Goal: Task Accomplishment & Management: Use online tool/utility

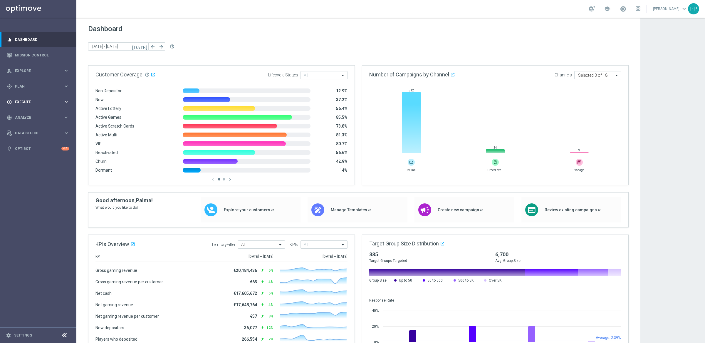
click at [18, 100] on span "Execute" at bounding box center [39, 102] width 48 height 4
click at [19, 86] on span "Plan" at bounding box center [39, 87] width 48 height 4
click at [18, 132] on link "Streams" at bounding box center [38, 133] width 46 height 5
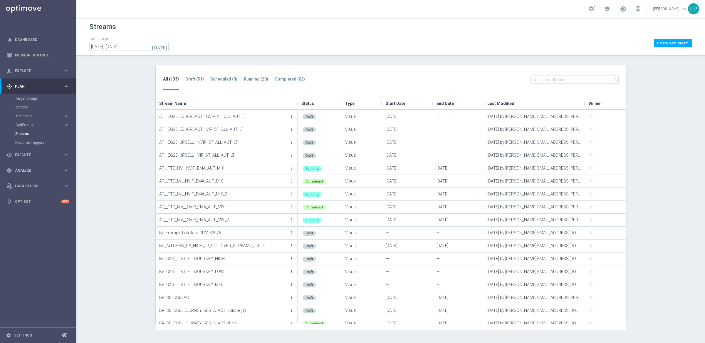
click at [538, 78] on input "text" at bounding box center [574, 79] width 88 height 8
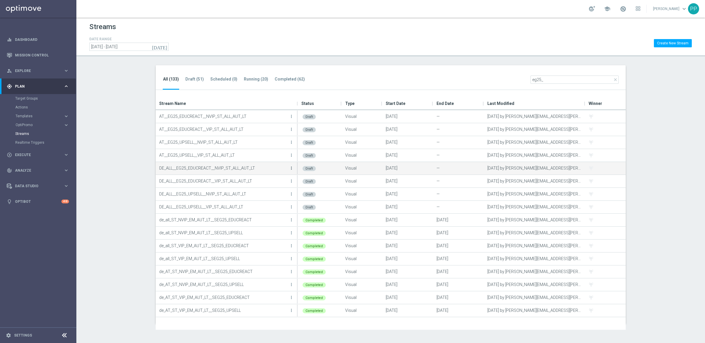
type input "eg25_"
click at [286, 167] on p "DE_ALL__EG25_EDUCREACT__NVIP_ST_ALL_AUT_LT" at bounding box center [223, 168] width 129 height 9
click at [291, 168] on icon "more_vert" at bounding box center [291, 168] width 5 height 5
click at [258, 172] on div "Edit" at bounding box center [268, 174] width 36 height 4
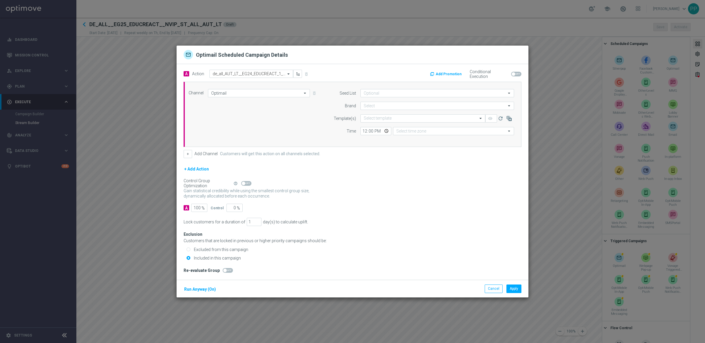
type input "Coordinated Universal Time (UTC 00:00)"
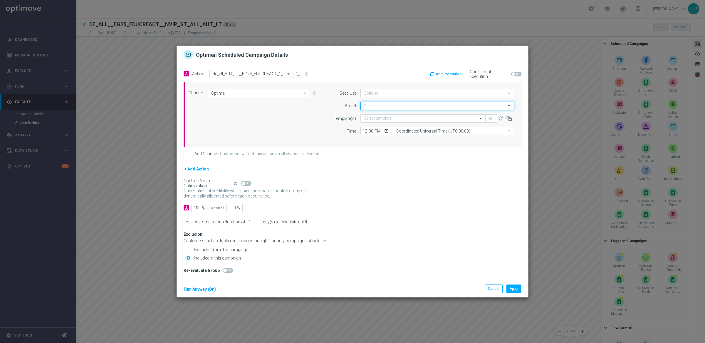
click at [375, 107] on input at bounding box center [437, 106] width 154 height 8
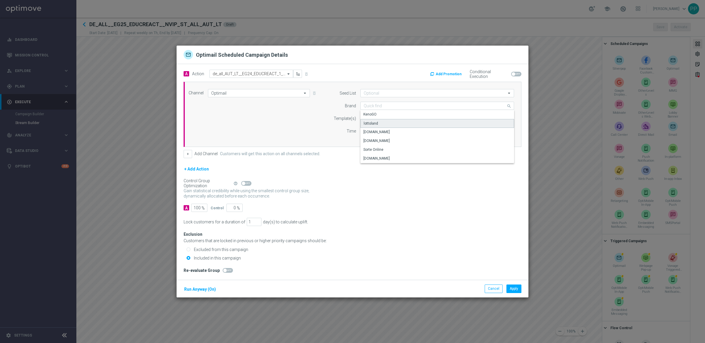
click at [372, 122] on div "lottoland" at bounding box center [371, 123] width 14 height 5
type input "lottoland"
click at [369, 117] on input "text" at bounding box center [417, 118] width 107 height 5
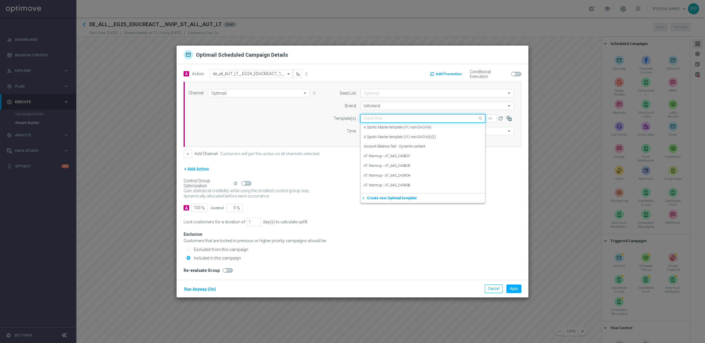
paste input "DE_ALL__EG25_EDUCREACT1_INFO__NVIP_EMA_TAC_LT"
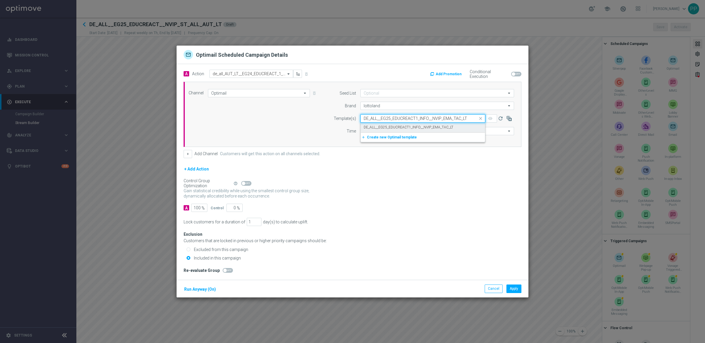
click at [373, 128] on label "DE_ALL__EG25_EDUCREACT1_INFO__NVIP_EMA_TAC_LT" at bounding box center [409, 127] width 90 height 5
type input "DE_ALL__EG25_EDUCREACT1_INFO__NVIP_EMA_TAC_LT"
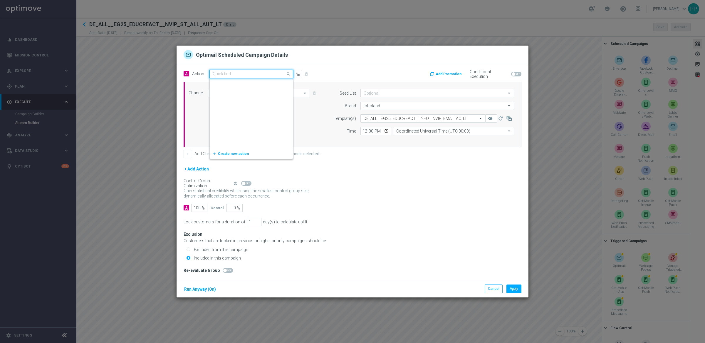
click at [221, 72] on input "text" at bounding box center [245, 74] width 65 height 5
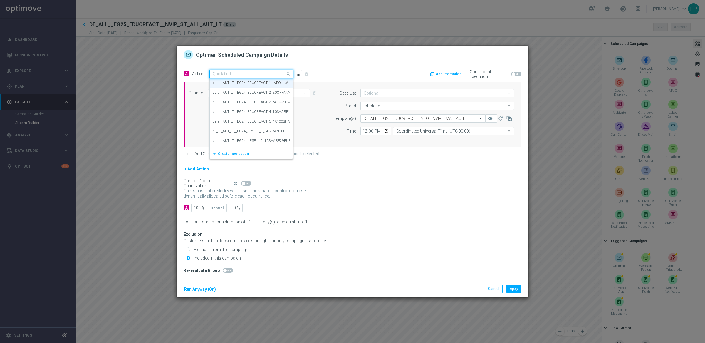
paste input "EG_25 Auto - El Gordo infomailer (no offer)"
type input "EG_25 Auto - El Gordo infomailer (no offer)"
click at [222, 93] on span "Create new action" at bounding box center [233, 92] width 31 height 4
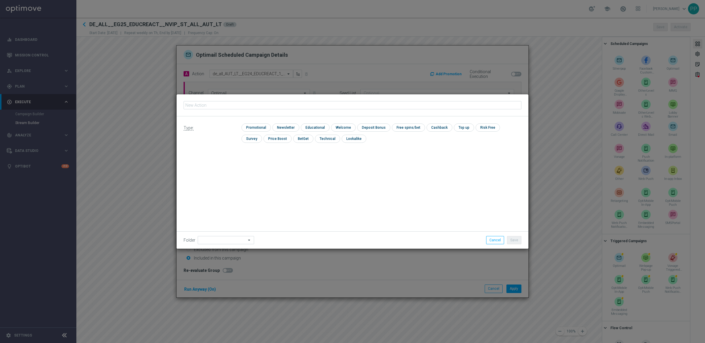
type input "EG_25 Auto - El Gordo infomailer (no offer)"
click at [252, 128] on input "checkbox" at bounding box center [255, 127] width 28 height 8
checkbox input "true"
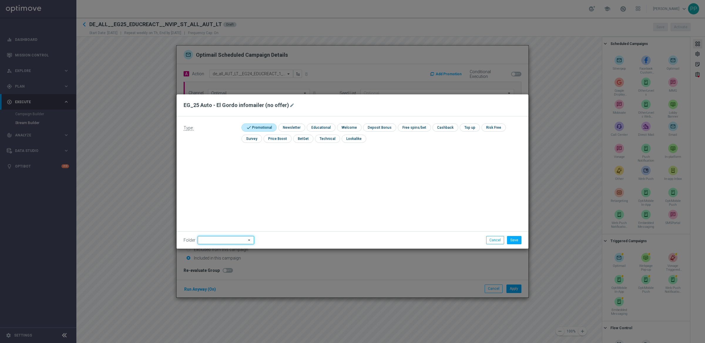
click at [231, 237] on input at bounding box center [226, 240] width 56 height 8
click at [207, 193] on div "DE" at bounding box center [221, 191] width 46 height 8
type input "DE"
click at [512, 243] on button "Save" at bounding box center [514, 240] width 14 height 8
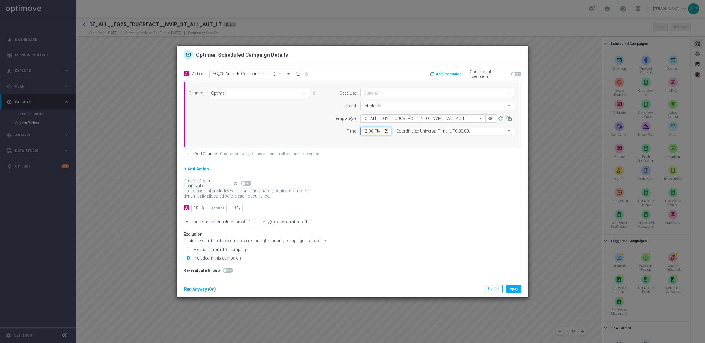
click at [365, 133] on input "12:00" at bounding box center [375, 131] width 31 height 8
type input "06:00"
click at [404, 132] on input "Coordinated Universal Time (UTC 00:00)" at bounding box center [453, 131] width 121 height 8
click at [410, 139] on div "Central European Time ([GEOGRAPHIC_DATA]) (UTC +02:00)" at bounding box center [444, 139] width 96 height 5
type input "Central European Time ([GEOGRAPHIC_DATA]) (UTC +02:00)"
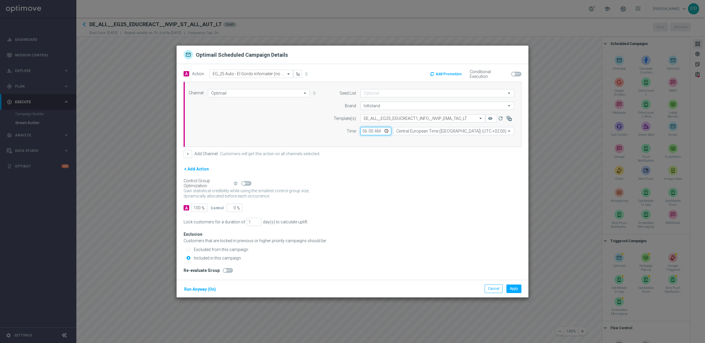
click at [364, 133] on input "06:00" at bounding box center [375, 131] width 31 height 8
click at [411, 157] on div "+ Add Channel Customers will get this action on all channels selected." at bounding box center [353, 154] width 338 height 8
click at [364, 130] on input "10:00" at bounding box center [375, 131] width 31 height 8
type input "12:00"
click at [203, 290] on button "Run Anyway (On)" at bounding box center [200, 288] width 33 height 7
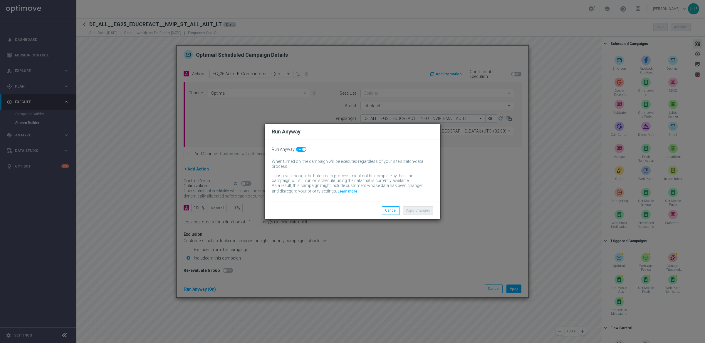
click at [297, 149] on span at bounding box center [301, 149] width 10 height 5
click at [297, 149] on input "checkbox" at bounding box center [301, 149] width 10 height 5
checkbox input "false"
click at [420, 210] on button "Apply Changes" at bounding box center [418, 210] width 31 height 8
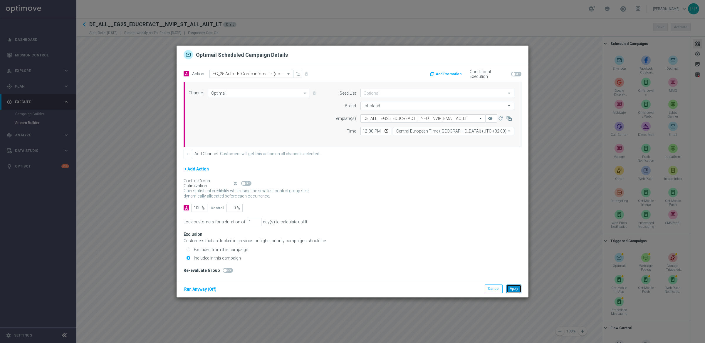
click at [512, 288] on button "Apply" at bounding box center [513, 288] width 15 height 8
click at [219, 75] on input "text" at bounding box center [245, 74] width 65 height 5
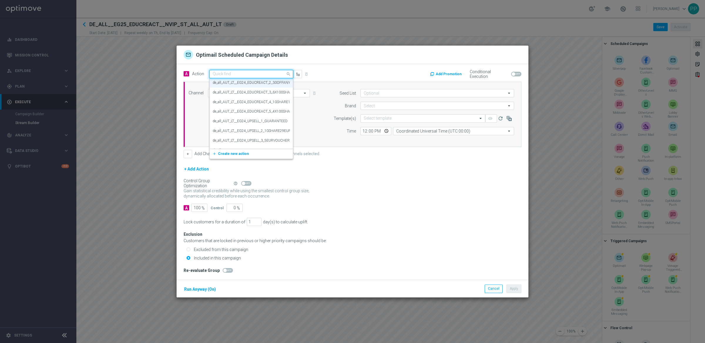
paste input "EG_25 Auto - 30% off any share, up to 100€"
type input "EG_25 Auto - 30% off any share, up to 100€"
click at [224, 91] on span "Create new action" at bounding box center [233, 92] width 31 height 4
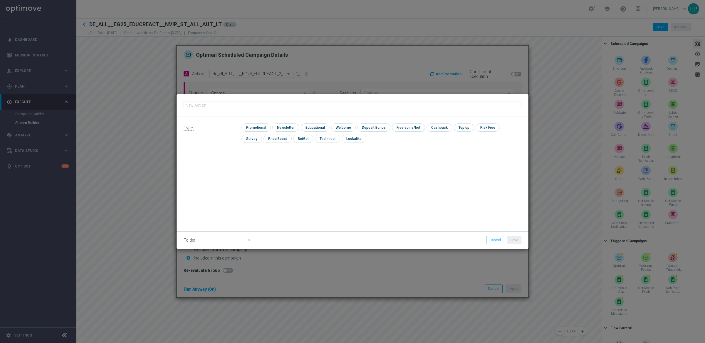
type input "EG_25 Auto - 30% off any share, up to 100€"
click at [253, 130] on input "checkbox" at bounding box center [255, 127] width 28 height 8
checkbox input "true"
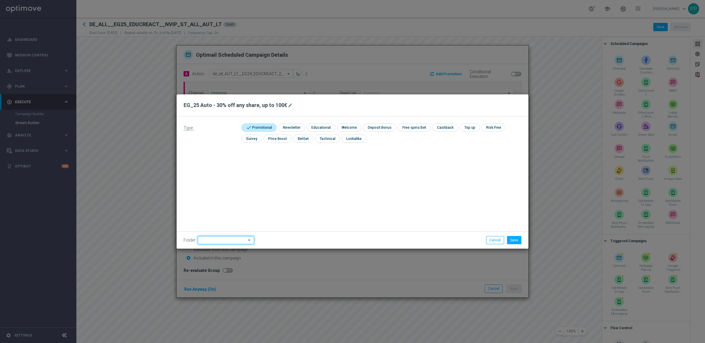
click at [225, 238] on input at bounding box center [226, 240] width 56 height 8
click at [208, 185] on div "DE" at bounding box center [221, 185] width 46 height 9
type input "DE"
click at [516, 240] on button "Save" at bounding box center [514, 240] width 14 height 8
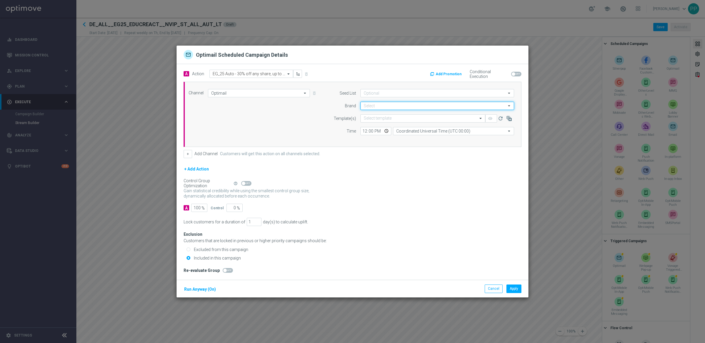
click at [368, 104] on input at bounding box center [437, 106] width 154 height 8
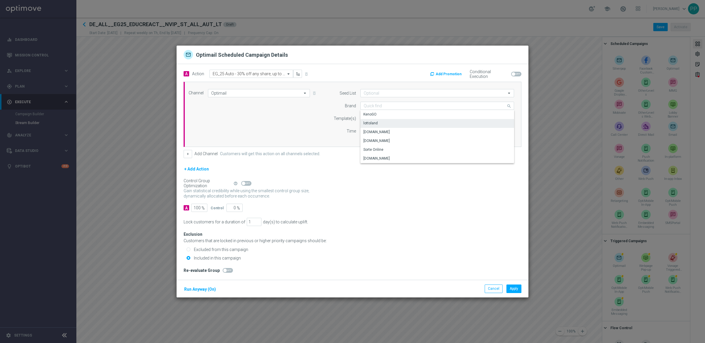
click at [371, 124] on div "lottoland" at bounding box center [370, 122] width 14 height 5
type input "lottoland"
click at [367, 116] on input "text" at bounding box center [417, 118] width 107 height 5
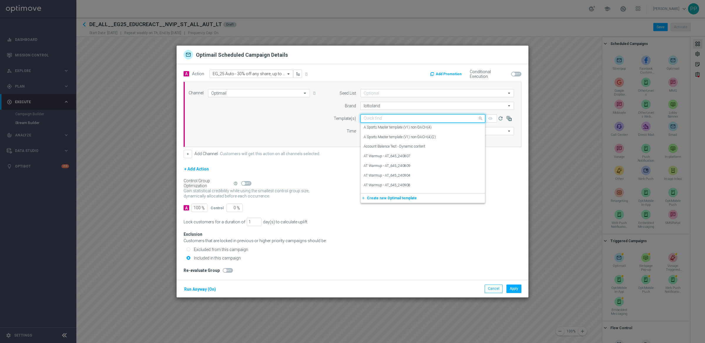
paste input "DE_ALL__EG25_EDUCREACT2_30OFF__NVIP_EMA_TAC_LT"
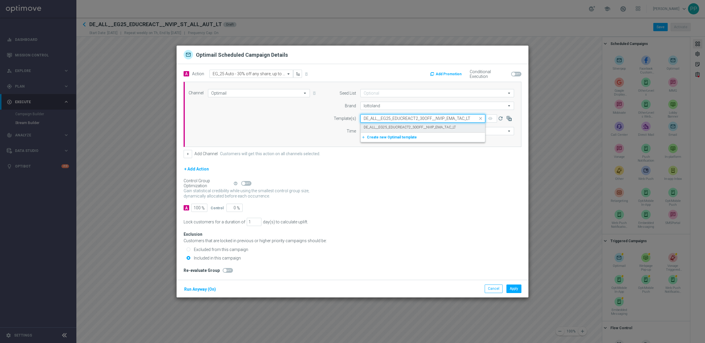
click at [371, 126] on label "DE_ALL__EG25_EDUCREACT2_30OFF__NVIP_EMA_TAC_LT" at bounding box center [410, 127] width 92 height 5
type input "DE_ALL__EG25_EDUCREACT2_30OFF__NVIP_EMA_TAC_LT"
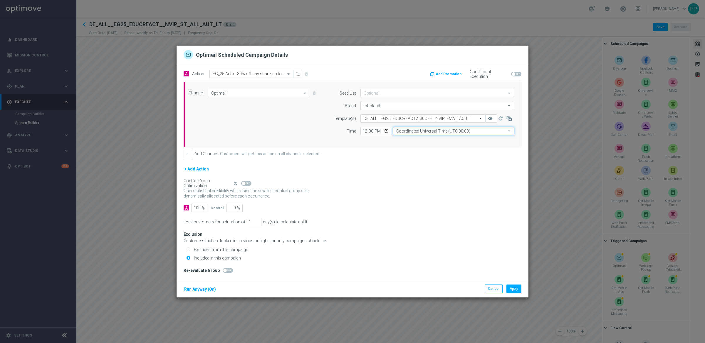
click at [418, 133] on input "Coordinated Universal Time (UTC 00:00)" at bounding box center [453, 131] width 121 height 8
click at [419, 139] on div "Central European Time ([GEOGRAPHIC_DATA]) (UTC +02:00)" at bounding box center [444, 139] width 96 height 5
type input "Central European Time ([GEOGRAPHIC_DATA]) (UTC +02:00)"
click at [378, 194] on div "Gain statistical credibility while using the smallest control group size, dynam…" at bounding box center [353, 193] width 338 height 14
click at [214, 289] on button "Run Anyway (On)" at bounding box center [200, 288] width 33 height 7
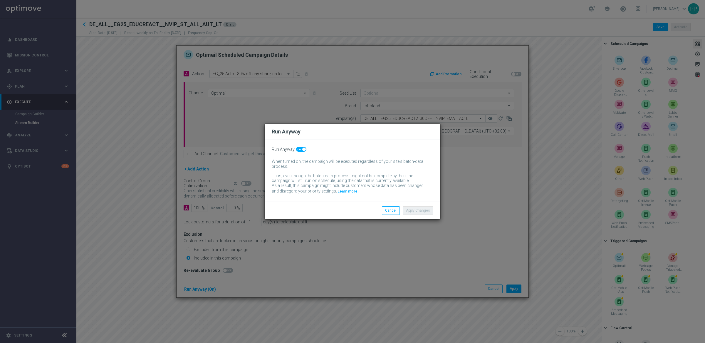
click at [299, 148] on span at bounding box center [301, 149] width 10 height 5
click at [299, 148] on input "checkbox" at bounding box center [301, 149] width 10 height 5
checkbox input "false"
click at [422, 211] on button "Apply Changes" at bounding box center [418, 210] width 31 height 8
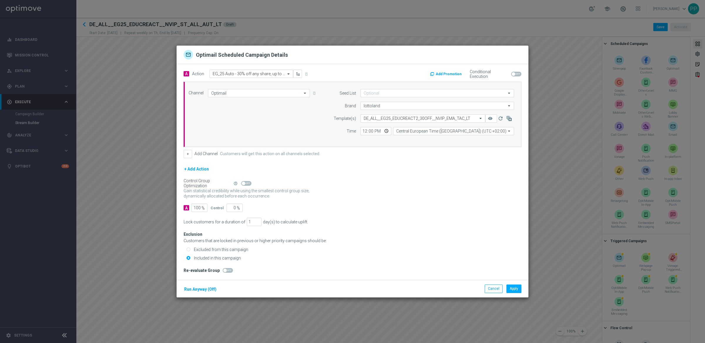
click at [421, 241] on div "Customers that are locked in previous or higher priority campaigns should be:" at bounding box center [353, 240] width 338 height 5
click at [511, 291] on button "Apply" at bounding box center [513, 288] width 15 height 8
click at [218, 73] on input "text" at bounding box center [245, 74] width 65 height 5
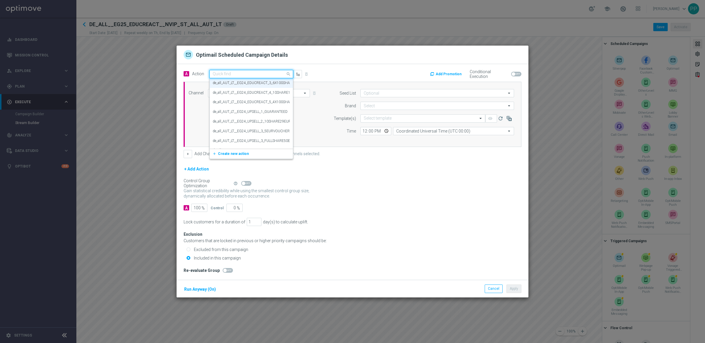
paste input "EG_25 Auto - 4 x 1/100 EG share for 9.99€"
type input "EG_25 Auto - 4 x 1/100 EG share for 9.99€"
click at [226, 91] on span "Create new action" at bounding box center [233, 92] width 31 height 4
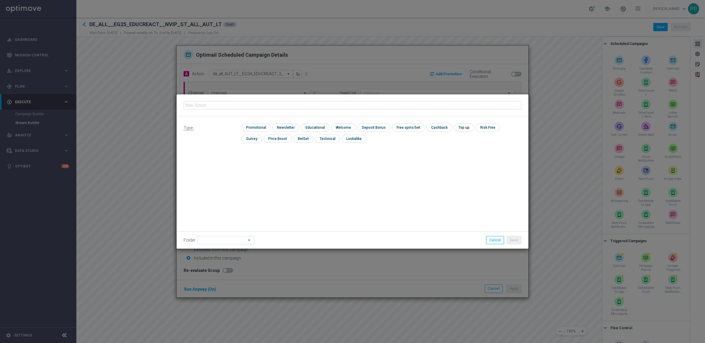
type input "EG_25 Auto - 4 x 1/100 EG share for 9.99€"
click at [253, 129] on input "checkbox" at bounding box center [255, 127] width 28 height 8
checkbox input "true"
click at [224, 236] on input at bounding box center [226, 240] width 56 height 8
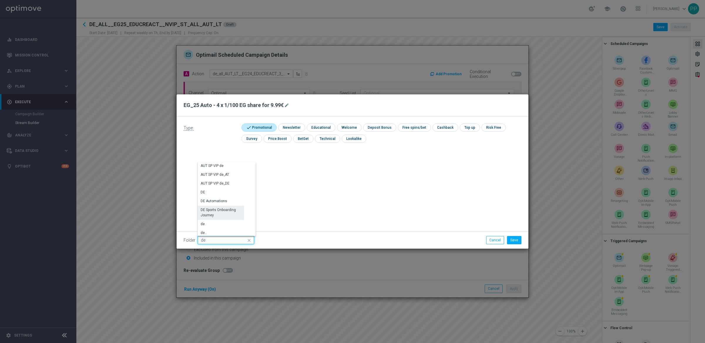
scroll to position [589, 0]
click at [209, 193] on div "DE" at bounding box center [221, 194] width 46 height 9
type input "DE"
click at [509, 237] on button "Save" at bounding box center [514, 240] width 14 height 8
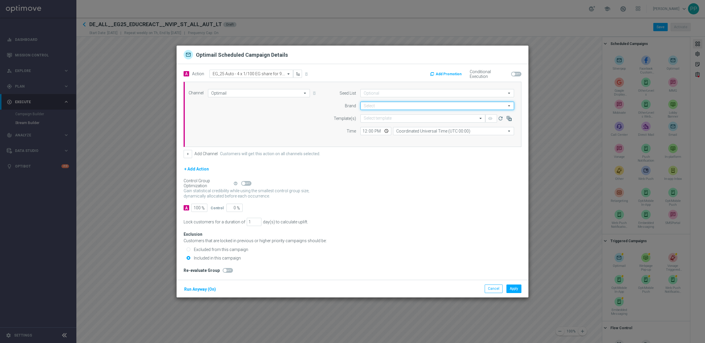
click at [373, 104] on input at bounding box center [437, 106] width 154 height 8
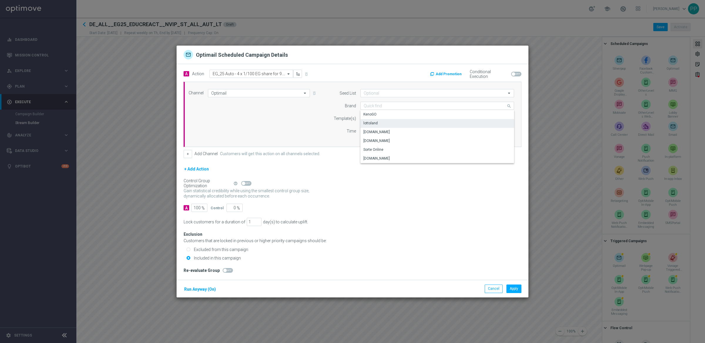
click at [373, 124] on div "lottoland" at bounding box center [370, 122] width 14 height 5
type input "lottoland"
click at [389, 116] on input "text" at bounding box center [417, 118] width 107 height 5
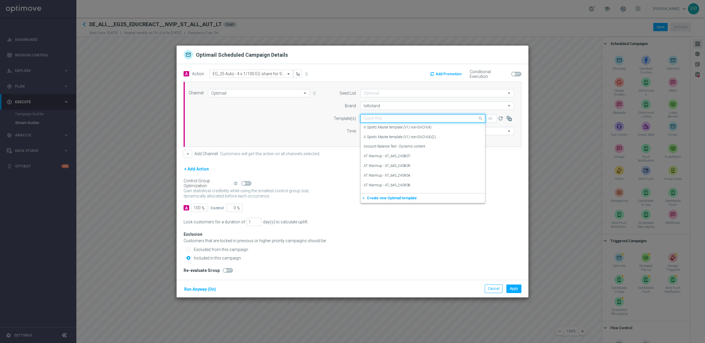
paste input "DE_ALL__EG25_EDUCREACT3_4SHAREFOR9.99__NVIP_EMA_TAC_LT"
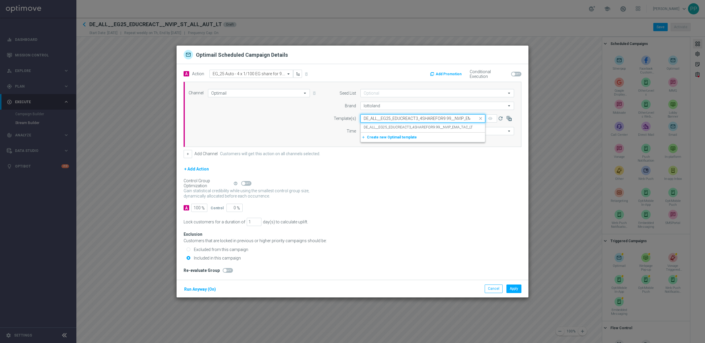
scroll to position [0, 18]
click at [386, 126] on label "DE_ALL__EG25_EDUCREACT3_4SHAREFOR9.99__NVIP_EMA_TAC_LT" at bounding box center [418, 127] width 109 height 5
type input "DE_ALL__EG25_EDUCREACT3_4SHAREFOR9.99__NVIP_EMA_TAC_LT"
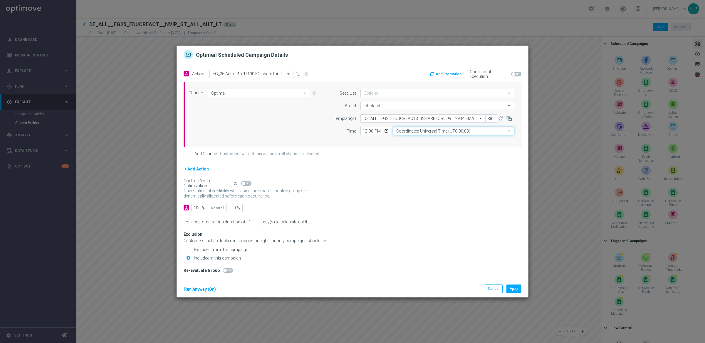
click at [409, 134] on input "Coordinated Universal Time (UTC 00:00)" at bounding box center [453, 131] width 121 height 8
click at [411, 138] on div "Central European Time ([GEOGRAPHIC_DATA]) (UTC +02:00)" at bounding box center [444, 139] width 96 height 5
type input "Central European Time ([GEOGRAPHIC_DATA]) (UTC +02:00)"
click at [390, 179] on div "+ Add Action" at bounding box center [353, 172] width 338 height 15
click at [206, 285] on div "Run Anyway (On)" at bounding box center [200, 288] width 33 height 9
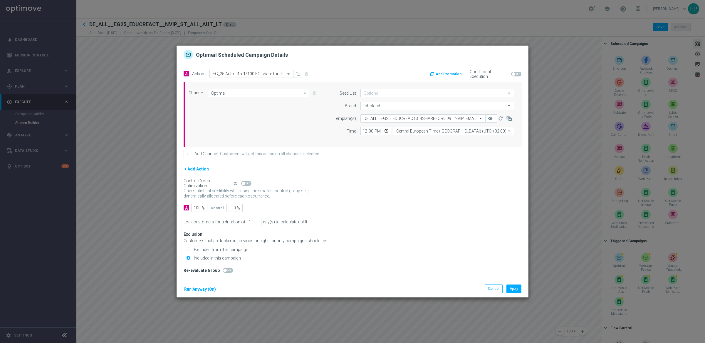
click at [207, 285] on button "Run Anyway (On)" at bounding box center [200, 288] width 33 height 7
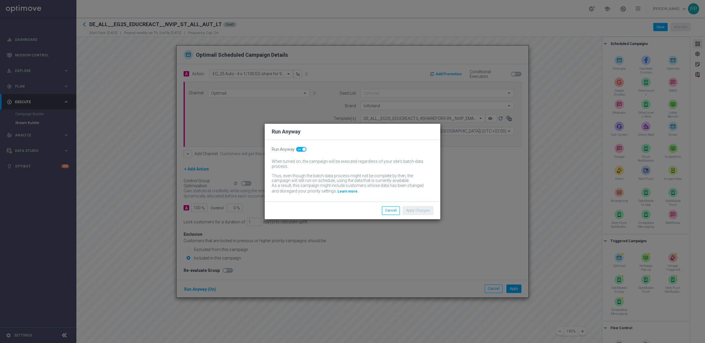
click at [300, 150] on span at bounding box center [301, 149] width 10 height 5
click at [300, 150] on input "checkbox" at bounding box center [301, 149] width 10 height 5
checkbox input "false"
click at [418, 210] on button "Apply Changes" at bounding box center [418, 210] width 31 height 8
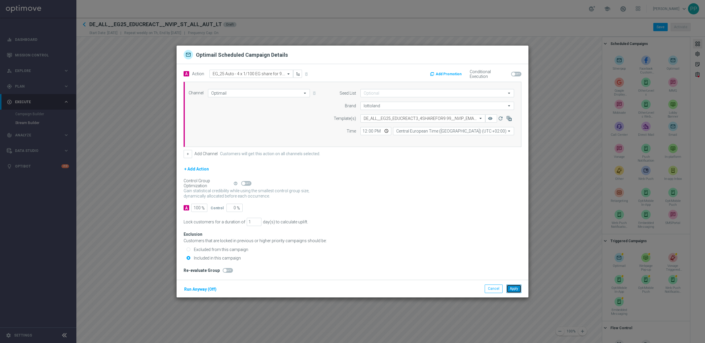
click at [514, 290] on button "Apply" at bounding box center [513, 288] width 15 height 8
click at [246, 75] on input "text" at bounding box center [245, 73] width 65 height 5
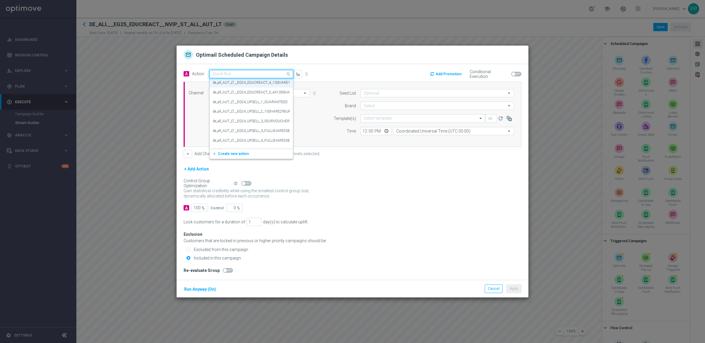
paste input "EG_25 Auto - 1/100 EG share for 1.99€"
type input "EG_25 Auto - 1/100 EG share for 1.99€"
click at [238, 91] on span "Create new action" at bounding box center [233, 92] width 31 height 4
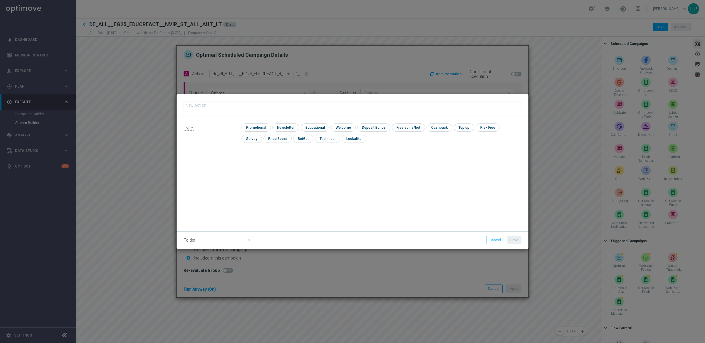
type input "EG_25 Auto - 1/100 EG share for 1.99€"
click at [252, 121] on div "Type: check Promotional check Newsletter check Educational check Welcome check …" at bounding box center [352, 135] width 352 height 38
click at [254, 127] on input "checkbox" at bounding box center [255, 127] width 28 height 8
checkbox input "true"
click at [213, 237] on input at bounding box center [226, 240] width 56 height 8
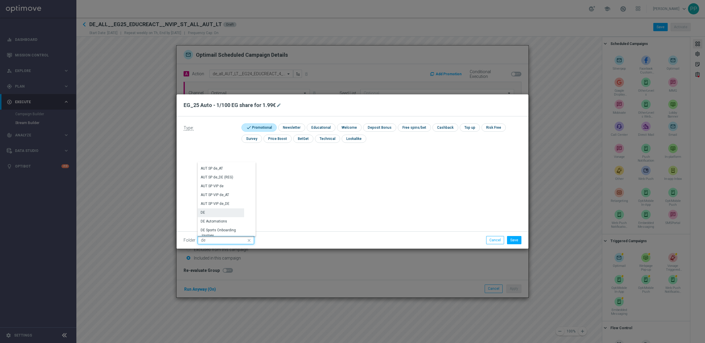
scroll to position [579, 0]
click at [208, 201] on div "DE" at bounding box center [221, 203] width 46 height 8
type input "DE"
click at [517, 237] on button "Save" at bounding box center [514, 240] width 14 height 8
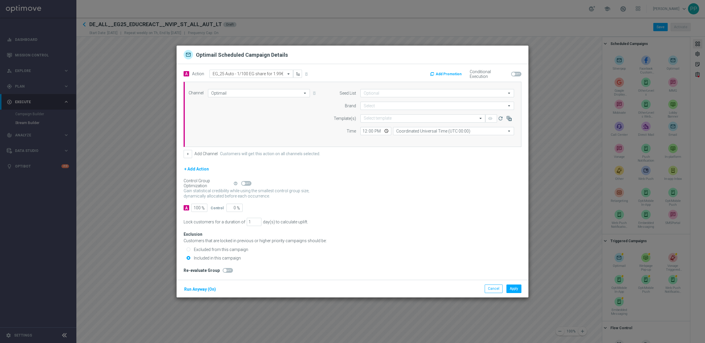
click at [373, 110] on form "Seed List arrow_drop_down Drag here to set row groups Drag here to set column l…" at bounding box center [421, 112] width 186 height 46
click at [372, 109] on input at bounding box center [437, 106] width 154 height 8
click at [367, 123] on div "lottoland" at bounding box center [370, 122] width 14 height 5
type input "lottoland"
click at [371, 116] on input "text" at bounding box center [417, 118] width 107 height 5
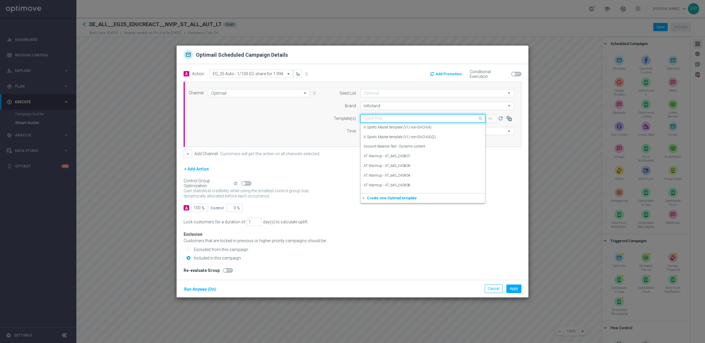
paste input "DE_ALL__EG25_EDUCREACT4_100SHAREFOR1.99__NVIP_EMA_TAC_LT"
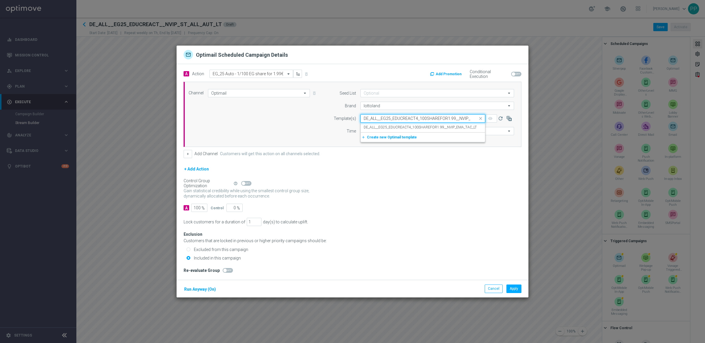
scroll to position [0, 23]
click at [374, 128] on label "DE_ALL__EG25_EDUCREACT4_100SHAREFOR1.99__NVIP_EMA_TAC_LT" at bounding box center [420, 127] width 113 height 5
type input "DE_ALL__EG25_EDUCREACT4_100SHAREFOR1.99__NVIP_EMA_TAC_LT"
click at [407, 130] on input "Coordinated Universal Time (UTC 00:00)" at bounding box center [453, 131] width 121 height 8
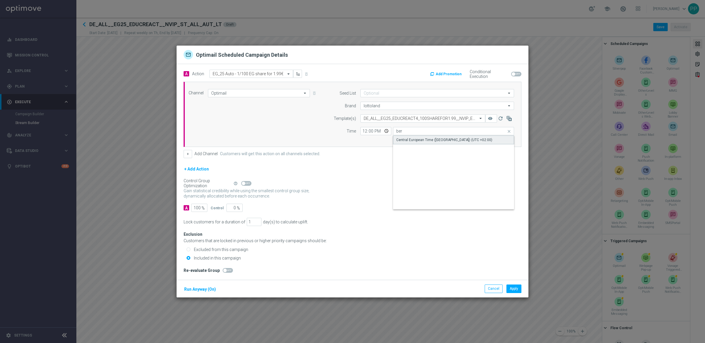
click at [411, 141] on div "Central European Time ([GEOGRAPHIC_DATA]) (UTC +02:00)" at bounding box center [444, 139] width 96 height 5
type input "Central European Time ([GEOGRAPHIC_DATA]) (UTC +02:00)"
click at [404, 192] on div "Gain statistical credibility while using the smallest control group size, dynam…" at bounding box center [353, 193] width 338 height 14
click at [187, 290] on button "Run Anyway (On)" at bounding box center [200, 288] width 33 height 7
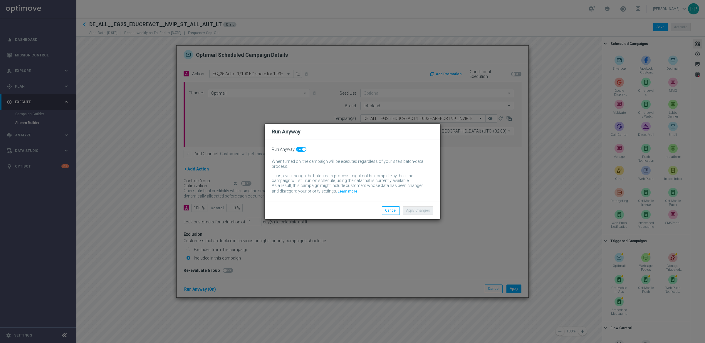
click at [300, 152] on switch at bounding box center [301, 149] width 10 height 5
click at [299, 148] on span at bounding box center [301, 149] width 10 height 5
click at [299, 148] on input "checkbox" at bounding box center [301, 149] width 10 height 5
checkbox input "false"
click at [410, 209] on button "Apply Changes" at bounding box center [418, 210] width 31 height 8
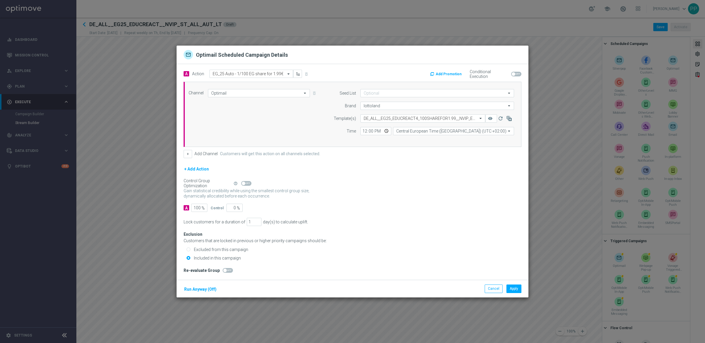
click at [361, 255] on div "Included in this campaign" at bounding box center [353, 257] width 335 height 5
click at [513, 288] on button "Apply" at bounding box center [513, 288] width 15 height 8
click at [236, 74] on input "text" at bounding box center [245, 73] width 65 height 5
paste input "EG_25 Auto - 7€ voucher for EG"
type input "EG_25 Auto - 7€ voucher for EG"
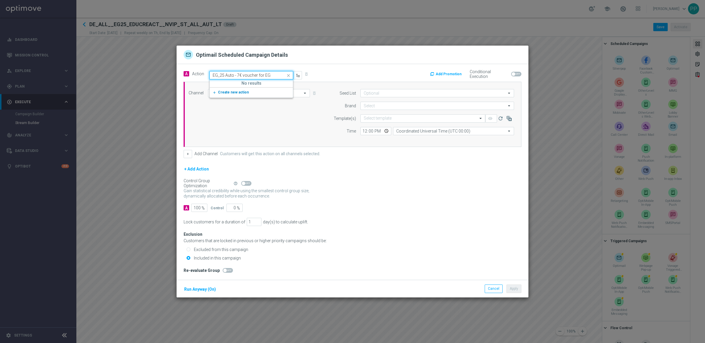
click at [230, 91] on span "Create new action" at bounding box center [233, 92] width 31 height 4
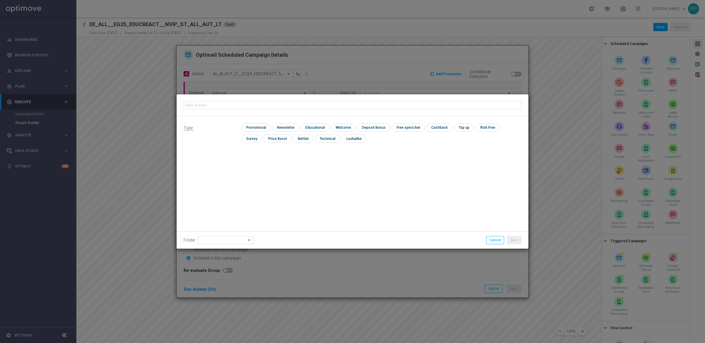
type input "EG_25 Auto - 7€ voucher for EG"
click at [255, 125] on input "checkbox" at bounding box center [255, 127] width 28 height 8
checkbox input "true"
click at [220, 243] on input at bounding box center [226, 240] width 56 height 8
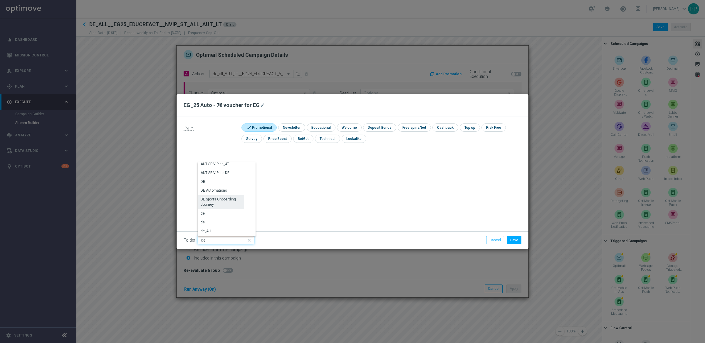
scroll to position [614, 0]
click at [206, 166] on div "DE" at bounding box center [221, 168] width 46 height 8
type input "DE"
click at [514, 237] on button "Save" at bounding box center [514, 240] width 14 height 8
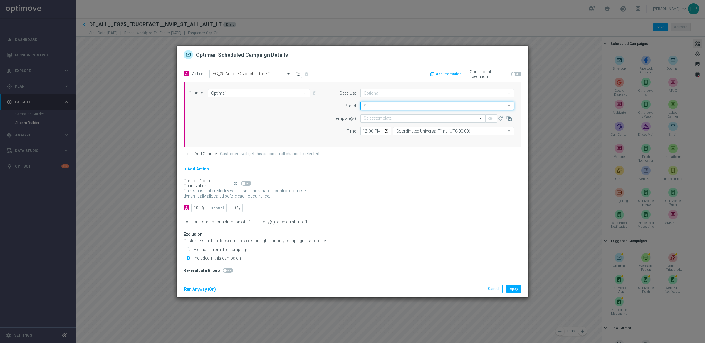
click at [371, 106] on input at bounding box center [437, 106] width 154 height 8
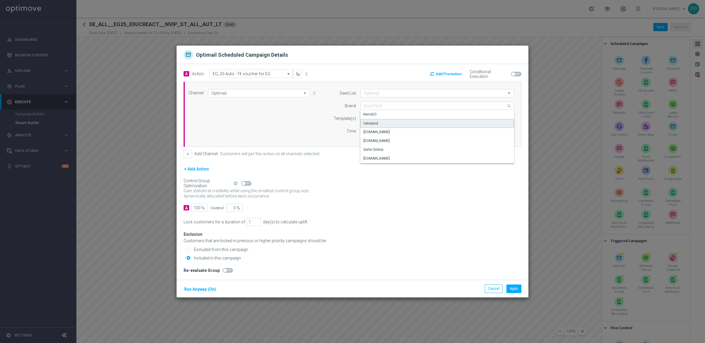
click at [371, 125] on div "lottoland" at bounding box center [371, 123] width 14 height 5
type input "lottoland"
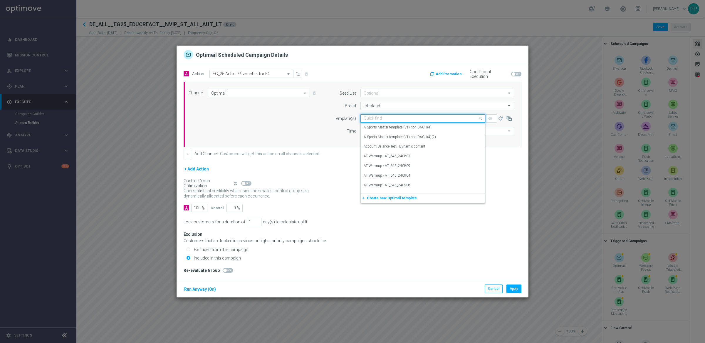
click at [366, 118] on input "text" at bounding box center [417, 118] width 107 height 5
paste input "DE_ALL__EG25_EDUCREACT5_7EURBONUS__NVIP_EMA_TAC_LT"
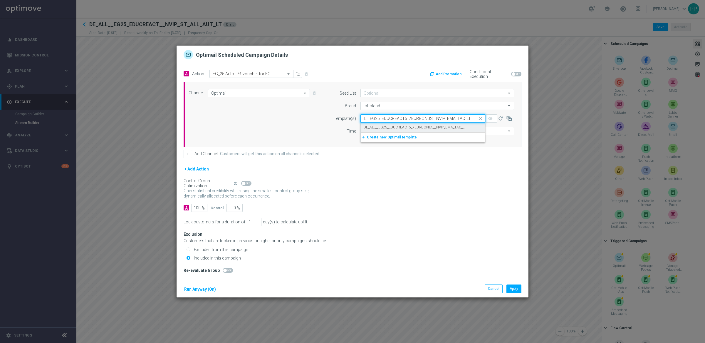
click at [369, 127] on label "DE_ALL__EG25_EDUCREACT5_7EURBONUS__NVIP_EMA_TAC_LT" at bounding box center [415, 127] width 102 height 5
type input "DE_ALL__EG25_EDUCREACT5_7EURBONUS__NVIP_EMA_TAC_LT"
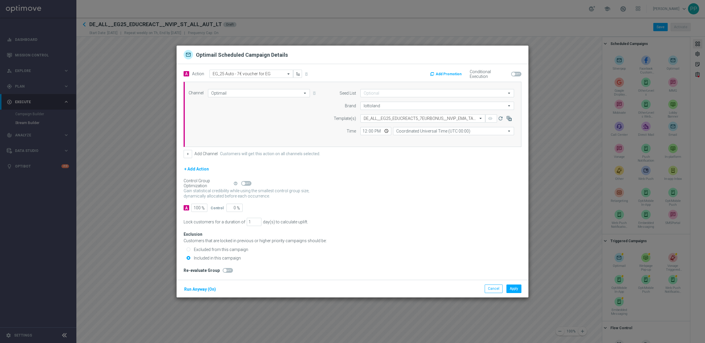
scroll to position [0, 0]
click at [428, 132] on input "Coordinated Universal Time (UTC 00:00)" at bounding box center [453, 131] width 121 height 8
click at [430, 139] on div "Central European Time ([GEOGRAPHIC_DATA]) (UTC +02:00)" at bounding box center [444, 139] width 96 height 5
type input "Central European Time ([GEOGRAPHIC_DATA]) (UTC +02:00)"
click at [366, 195] on div "Gain statistical credibility while using the smallest control group size, dynam…" at bounding box center [353, 193] width 338 height 14
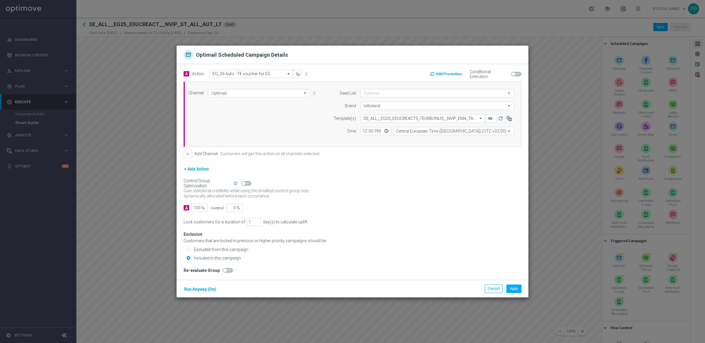
click at [193, 289] on button "Run Anyway (On)" at bounding box center [200, 288] width 33 height 7
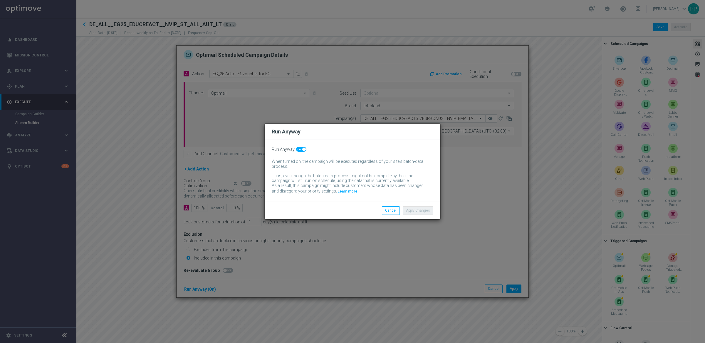
click at [298, 148] on span at bounding box center [301, 149] width 10 height 5
click at [298, 148] on input "checkbox" at bounding box center [301, 149] width 10 height 5
checkbox input "false"
click at [421, 209] on button "Apply Changes" at bounding box center [418, 210] width 31 height 8
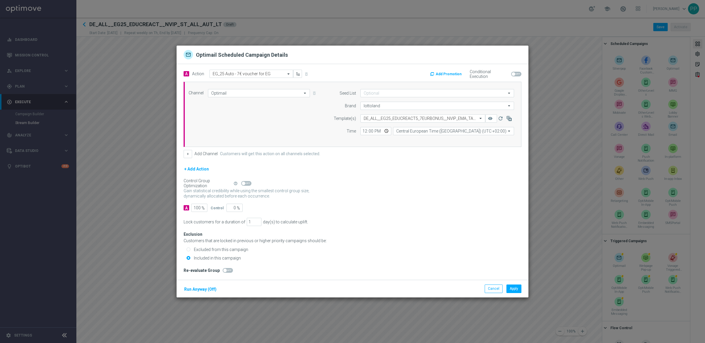
click at [421, 209] on div "A 100 % Control 0 %" at bounding box center [353, 208] width 338 height 8
click at [452, 73] on button "Add Promotion" at bounding box center [446, 74] width 34 height 6
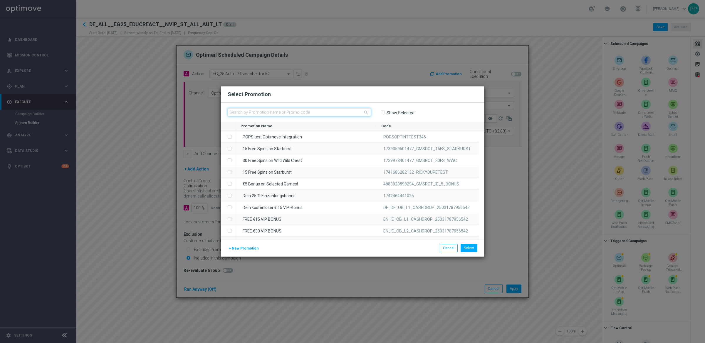
click at [278, 113] on input "text" at bounding box center [299, 112] width 143 height 8
paste input "94RD5FN7E4BO9L74ELZBJ9K"
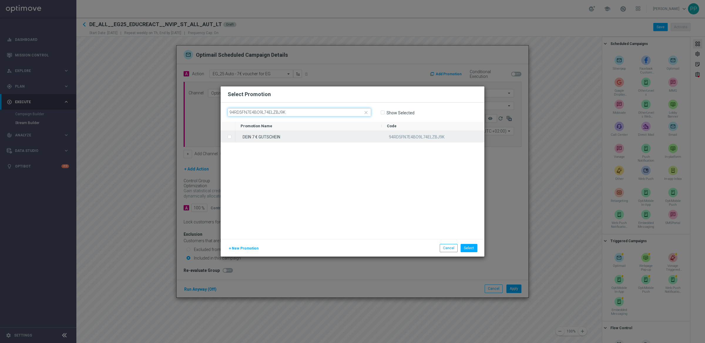
type input "94RD5FN7E4BO9L74ELZBJ9K"
click at [230, 135] on input "Press SPACE to select this row." at bounding box center [229, 134] width 4 height 4
click at [475, 247] on button "Select" at bounding box center [468, 248] width 17 height 8
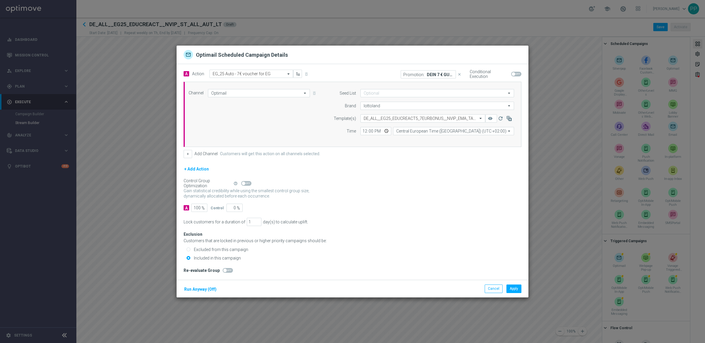
click at [512, 72] on span at bounding box center [516, 74] width 10 height 5
click at [512, 72] on input "checkbox" at bounding box center [516, 74] width 10 height 5
checkbox input "true"
click at [448, 211] on div "A 100 % Control 0 %" at bounding box center [353, 208] width 338 height 8
click at [410, 211] on div "A 100 % Control 0 %" at bounding box center [353, 208] width 338 height 8
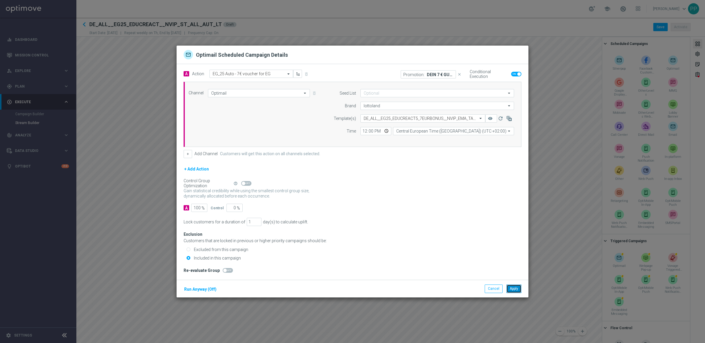
click at [512, 290] on button "Apply" at bounding box center [513, 288] width 15 height 8
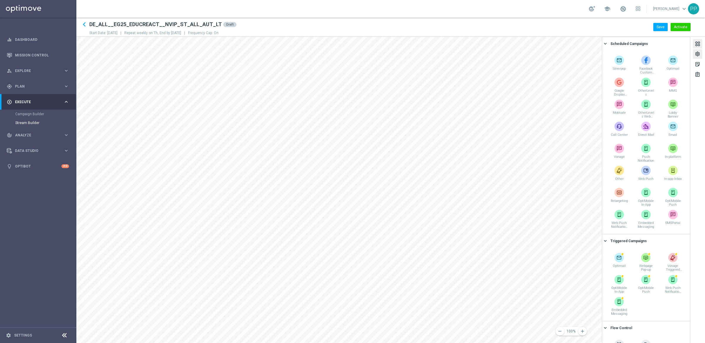
click at [699, 55] on div "settings" at bounding box center [698, 55] width 6 height 8
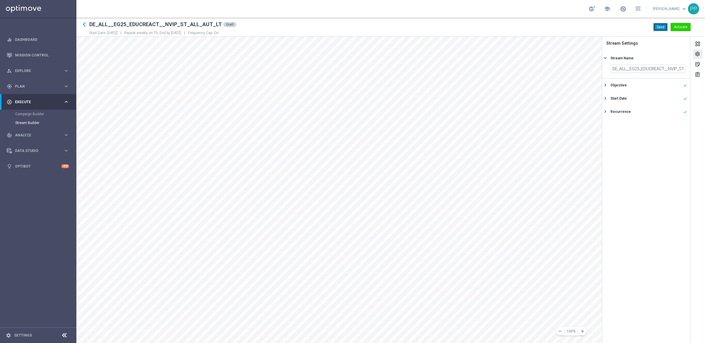
click at [657, 30] on button "Save" at bounding box center [660, 27] width 14 height 8
click at [21, 121] on link "Stream Builder" at bounding box center [38, 122] width 46 height 5
click at [27, 123] on link "Stream Builder" at bounding box center [38, 122] width 46 height 5
click at [21, 90] on div "gps_fixed Plan keyboard_arrow_right" at bounding box center [38, 86] width 76 height 16
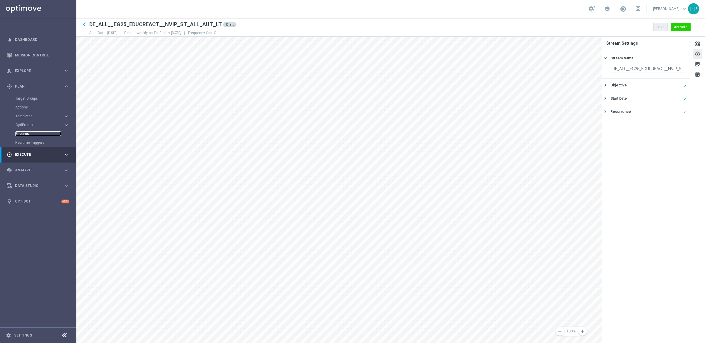
click at [22, 133] on link "Streams" at bounding box center [38, 133] width 46 height 5
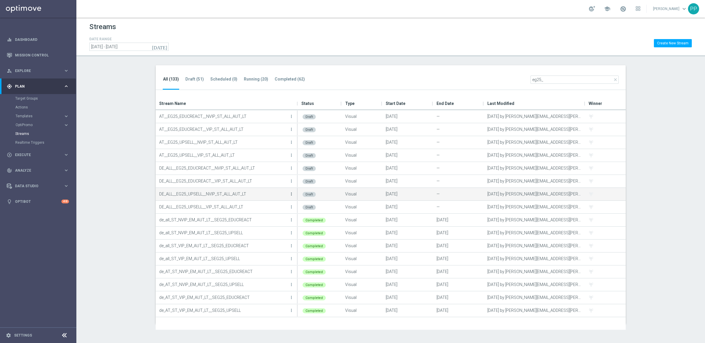
type input "eg25_"
click at [291, 193] on icon "more_vert" at bounding box center [291, 193] width 5 height 5
click at [253, 200] on span "Edit" at bounding box center [253, 200] width 6 height 4
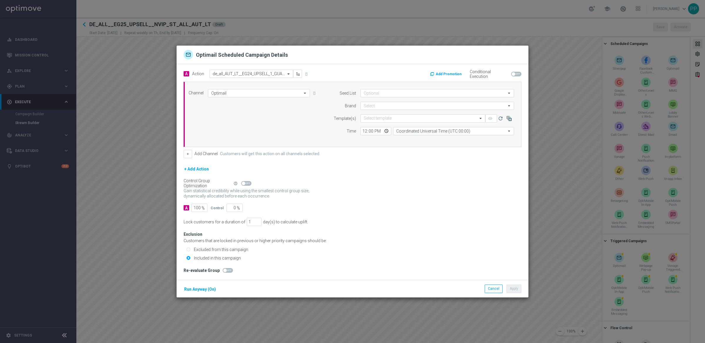
click at [231, 72] on input "text" at bounding box center [245, 73] width 65 height 5
paste input "EG_25 Auto - 6 x 1/100 EG share for 19.99€"
type input "EG_25 Auto - 6 x 1/100 EG share for 19.99€"
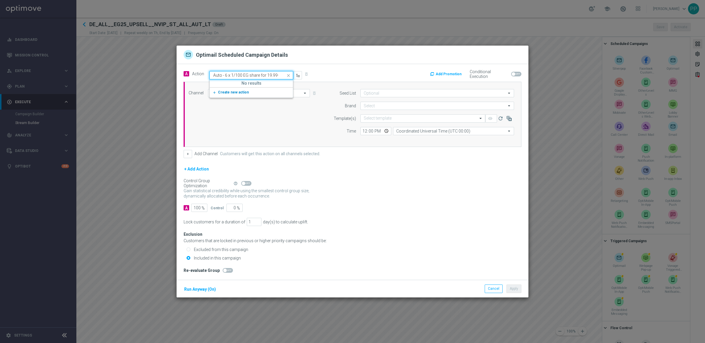
click at [226, 91] on span "Create new action" at bounding box center [233, 92] width 31 height 4
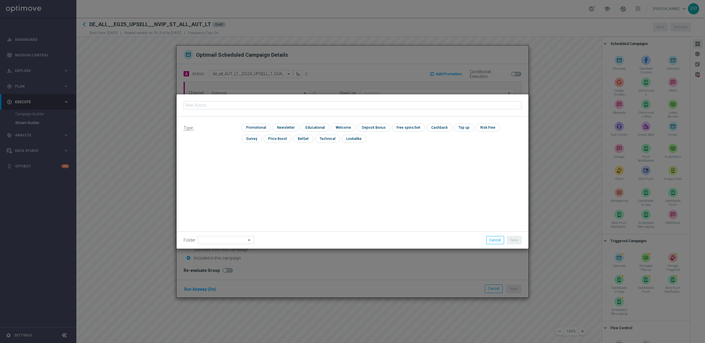
type input "EG_25 Auto - 6 x 1/100 EG share for 19.99€"
click at [251, 124] on input "checkbox" at bounding box center [255, 127] width 28 height 8
checkbox input "true"
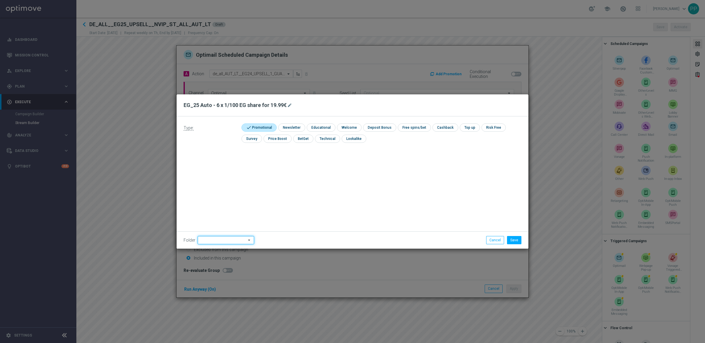
click at [218, 242] on input at bounding box center [226, 240] width 56 height 8
click at [209, 213] on div "DE" at bounding box center [221, 214] width 46 height 8
type input "DE"
click at [342, 216] on div "Type: check Promotional check Newsletter check Educational check Welcome check …" at bounding box center [352, 182] width 352 height 132
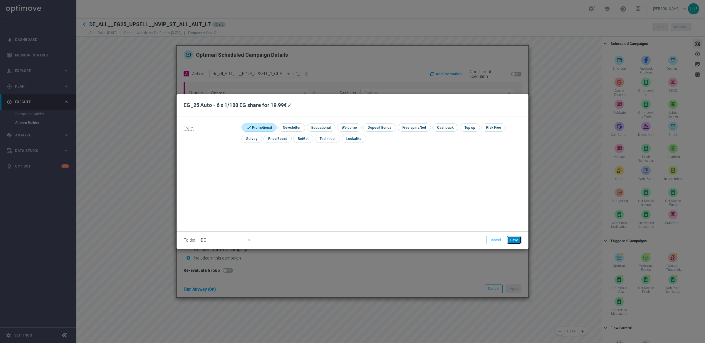
click at [509, 242] on button "Save" at bounding box center [514, 240] width 14 height 8
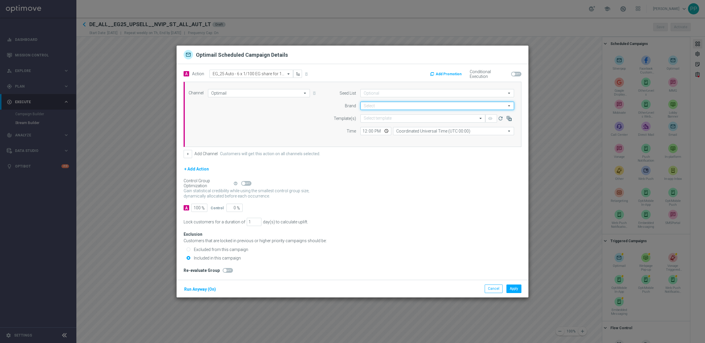
click at [365, 104] on input at bounding box center [437, 106] width 154 height 8
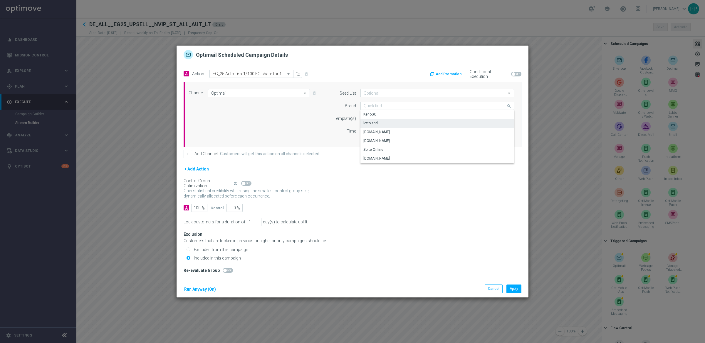
click at [369, 123] on div "lottoland" at bounding box center [370, 122] width 14 height 5
type input "lottoland"
click at [381, 116] on input "text" at bounding box center [417, 118] width 107 height 5
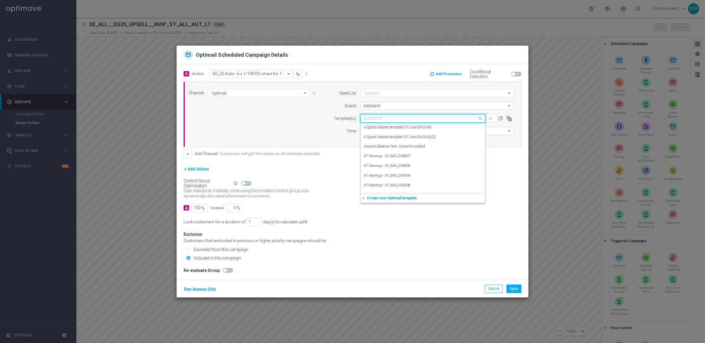
paste input "DE_ALL__EG25_UPSELL1_6SHAREFOR19.99__NVIP_EMA_TAC_LT"
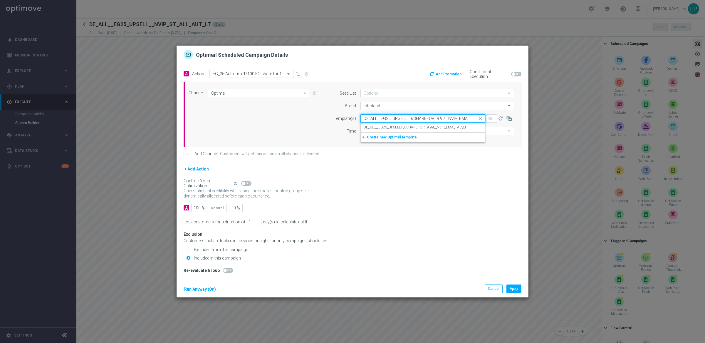
scroll to position [0, 12]
click at [382, 127] on label "DE_ALL__EG25_UPSELL1_6SHAREFOR19.99__NVIP_EMA_TAC_LT" at bounding box center [415, 127] width 103 height 5
type input "DE_ALL__EG25_UPSELL1_6SHAREFOR19.99__NVIP_EMA_TAC_LT"
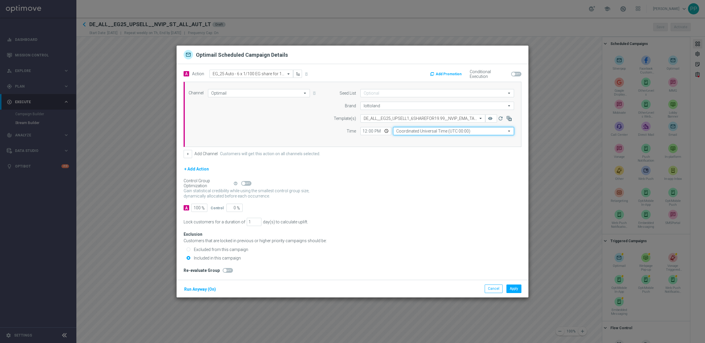
click at [411, 133] on input "Coordinated Universal Time (UTC 00:00)" at bounding box center [453, 131] width 121 height 8
click at [418, 142] on div "Central European Time ([GEOGRAPHIC_DATA]) (UTC +02:00)" at bounding box center [444, 139] width 96 height 5
type input "Central European Time ([GEOGRAPHIC_DATA]) (UTC +02:00)"
click at [365, 186] on div "Control Group Optimization Self Optimizing Campaign help_outline" at bounding box center [353, 183] width 338 height 6
click at [190, 292] on button "Run Anyway (On)" at bounding box center [200, 288] width 33 height 7
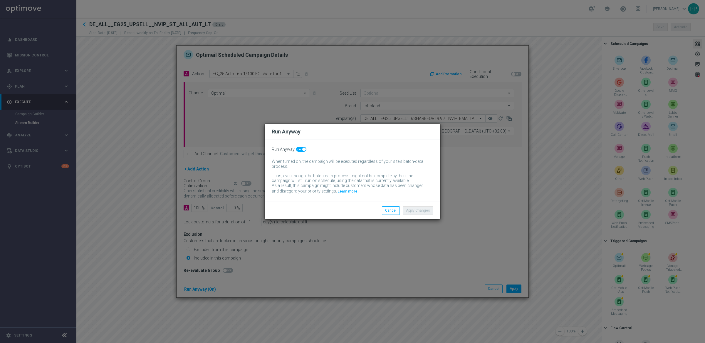
click at [300, 148] on span at bounding box center [301, 149] width 10 height 5
click at [300, 148] on input "checkbox" at bounding box center [301, 149] width 10 height 5
checkbox input "false"
click at [423, 211] on button "Apply Changes" at bounding box center [418, 210] width 31 height 8
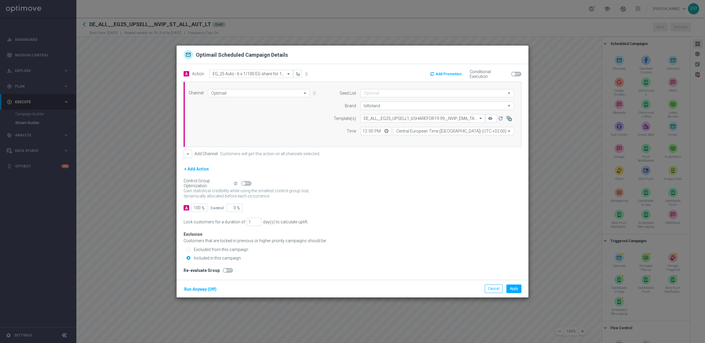
click at [422, 209] on div "A 100 % Control 0 %" at bounding box center [353, 208] width 338 height 8
click at [513, 287] on button "Apply" at bounding box center [513, 288] width 15 height 8
click at [224, 74] on input "text" at bounding box center [245, 74] width 65 height 5
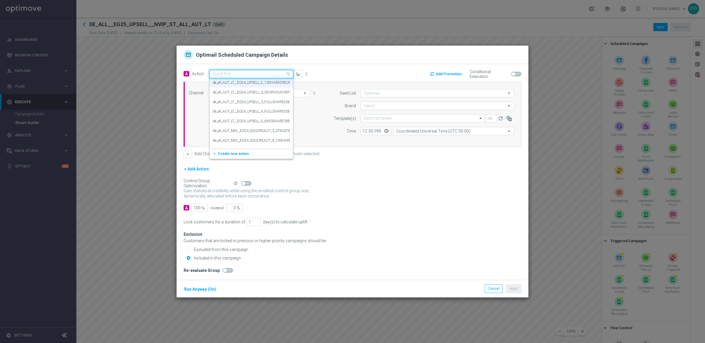
paste input "EG_25 Auto - 1/20 EG share + second 1/20 share with 70% off"
type input "EG_25 Auto - 1/20 EG share + second 1/20 share with 70% off"
click at [227, 89] on button "add_new Create new action" at bounding box center [250, 92] width 81 height 7
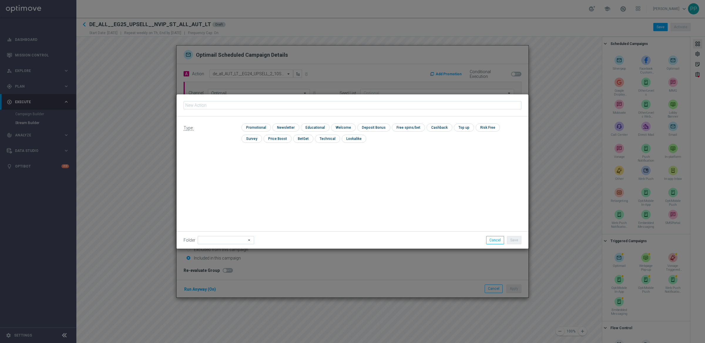
type input "EG_25 Auto - 1/20 EG share + second 1/20 share with 70% off"
click at [261, 125] on input "checkbox" at bounding box center [255, 127] width 28 height 8
checkbox input "true"
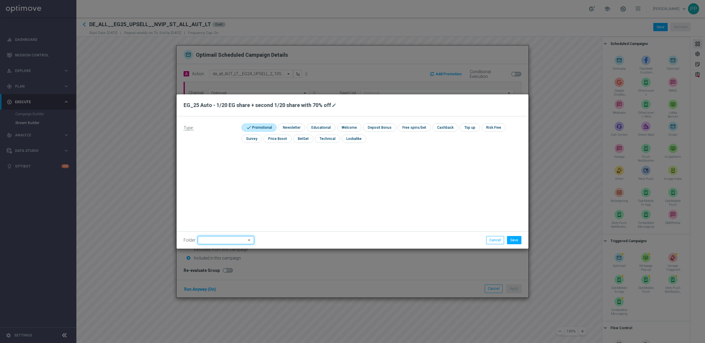
click at [221, 242] on input at bounding box center [226, 240] width 56 height 8
click at [205, 209] on div "DE" at bounding box center [221, 211] width 46 height 8
type input "DE"
click at [515, 241] on button "Save" at bounding box center [514, 240] width 14 height 8
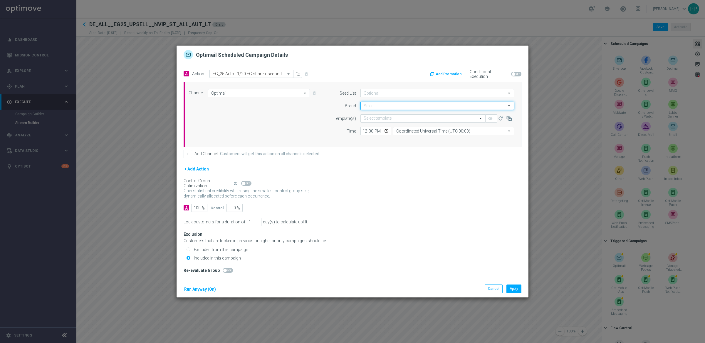
click at [375, 103] on input at bounding box center [437, 106] width 154 height 8
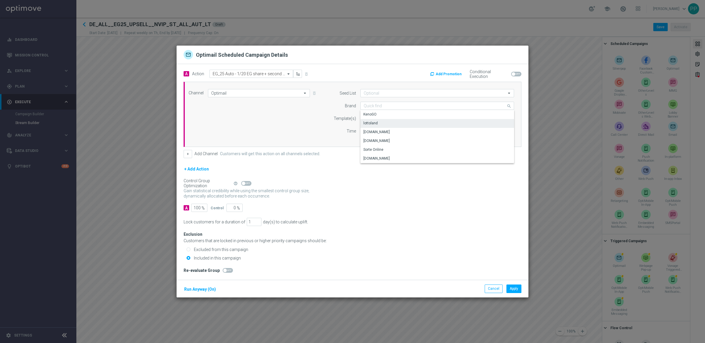
click at [369, 122] on div "lottoland" at bounding box center [370, 122] width 14 height 5
type input "lottoland"
click at [383, 116] on input "text" at bounding box center [417, 118] width 107 height 5
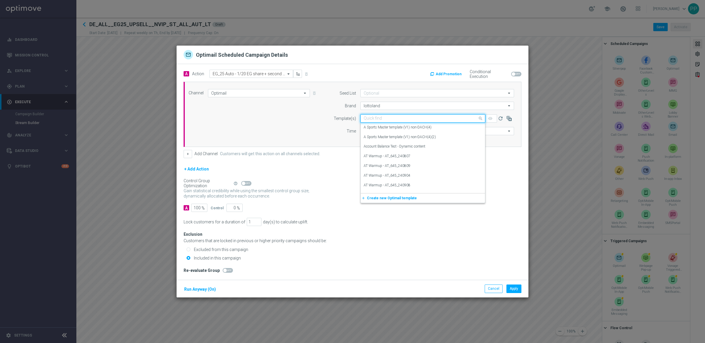
paste input "DE_ALL__EG25_UPSELL2_70OFFSECONDSHARE__NVIP_EMA_TAC_LT"
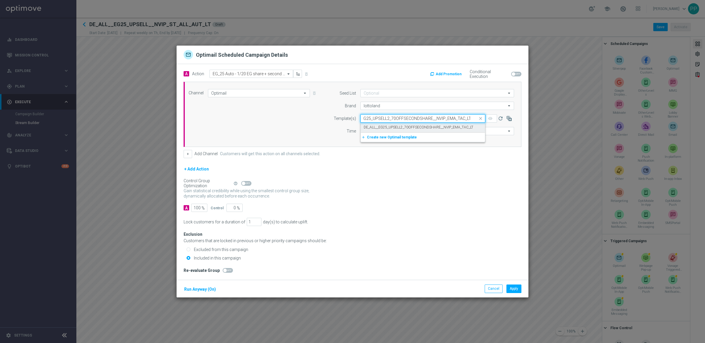
click at [382, 128] on label "DE_ALL__EG25_UPSELL2_70OFFSECONDSHARE__NVIP_EMA_TAC_LT" at bounding box center [419, 127] width 110 height 5
type input "DE_ALL__EG25_UPSELL2_70OFFSECONDSHARE__NVIP_EMA_TAC_LT"
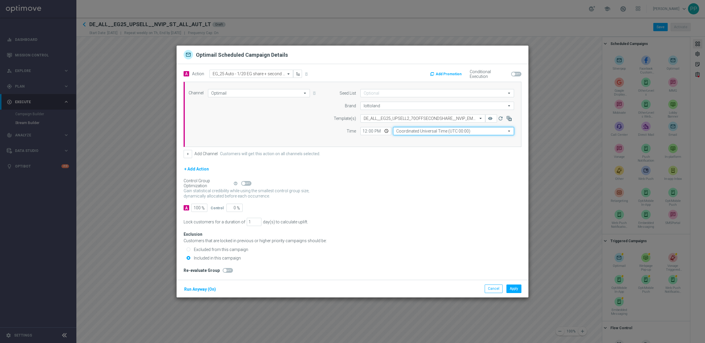
click at [418, 133] on input "Coordinated Universal Time (UTC 00:00)" at bounding box center [453, 131] width 121 height 8
click at [423, 137] on div "Central European Time ([GEOGRAPHIC_DATA]) (UTC +02:00)" at bounding box center [444, 139] width 96 height 5
type input "Central European Time ([GEOGRAPHIC_DATA]) (UTC +02:00)"
click at [397, 164] on form "A Action Select action EG_25 Auto - 1/20 EG share + second 1/20 share with 70% …" at bounding box center [353, 141] width 338 height 142
click at [209, 291] on button "Run Anyway (On)" at bounding box center [200, 288] width 33 height 7
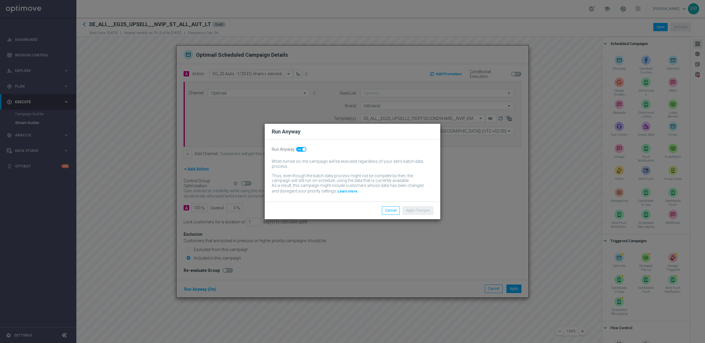
click at [300, 151] on span at bounding box center [301, 149] width 10 height 5
click at [300, 151] on input "checkbox" at bounding box center [301, 149] width 10 height 5
checkbox input "false"
click at [423, 212] on button "Apply Changes" at bounding box center [418, 210] width 31 height 8
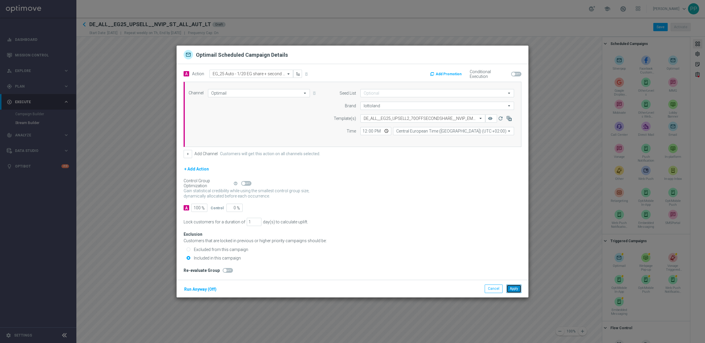
click at [515, 288] on button "Apply" at bounding box center [513, 288] width 15 height 8
click at [225, 76] on input "text" at bounding box center [245, 74] width 65 height 5
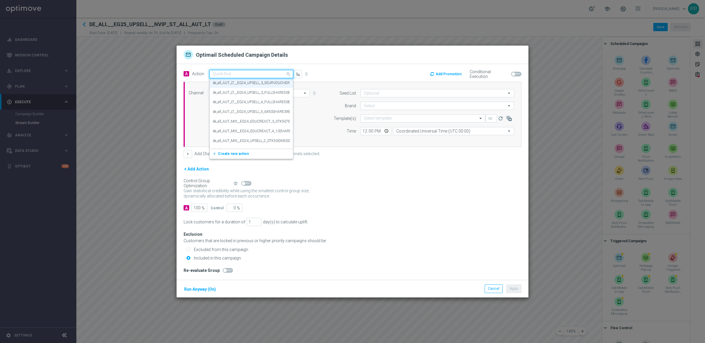
paste input "EG_25 Auto - 1/10 EG share with 10€ off"
type input "EG_25 Auto - 1/10 EG share with 10€ off"
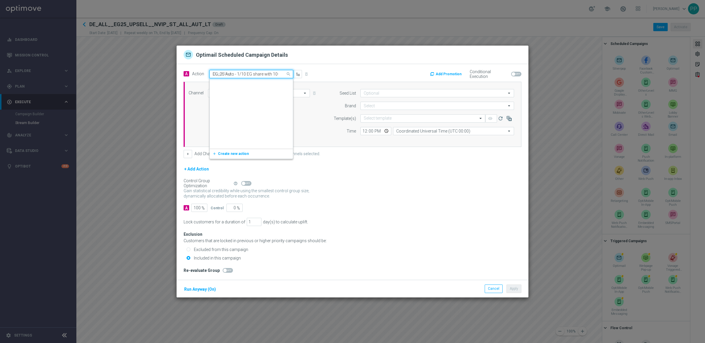
scroll to position [0, 6]
click at [228, 92] on span "Create new action" at bounding box center [233, 92] width 31 height 4
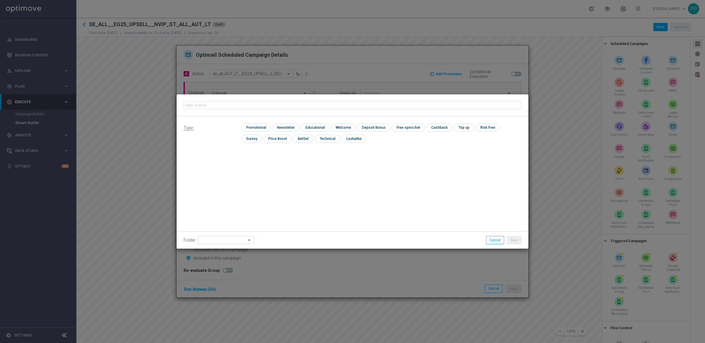
type input "EG_25 Auto - 1/10 EG share with 10€ off"
click at [252, 126] on input "checkbox" at bounding box center [255, 127] width 28 height 8
checkbox input "true"
click at [215, 239] on input at bounding box center [226, 240] width 56 height 8
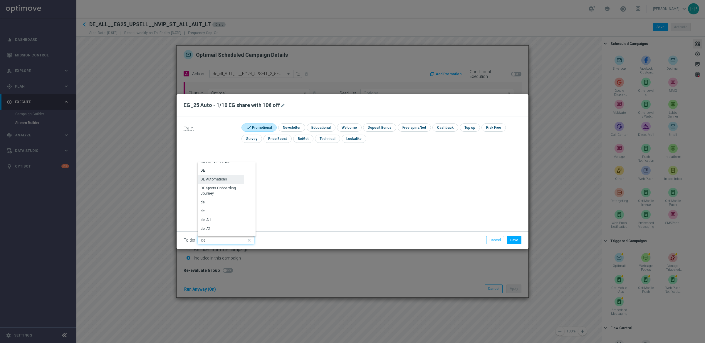
scroll to position [603, 0]
click at [204, 181] on div "DE" at bounding box center [203, 180] width 4 height 5
type input "DE"
click at [521, 241] on button "Save" at bounding box center [514, 240] width 14 height 8
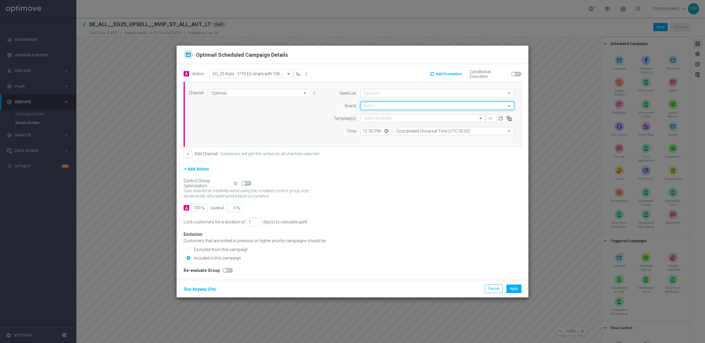
click at [373, 102] on input at bounding box center [437, 106] width 154 height 8
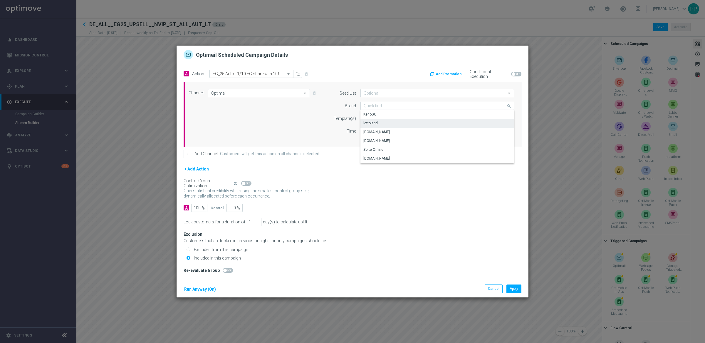
click at [370, 121] on div "lottoland" at bounding box center [370, 122] width 14 height 5
type input "lottoland"
click at [378, 118] on input "text" at bounding box center [417, 118] width 107 height 5
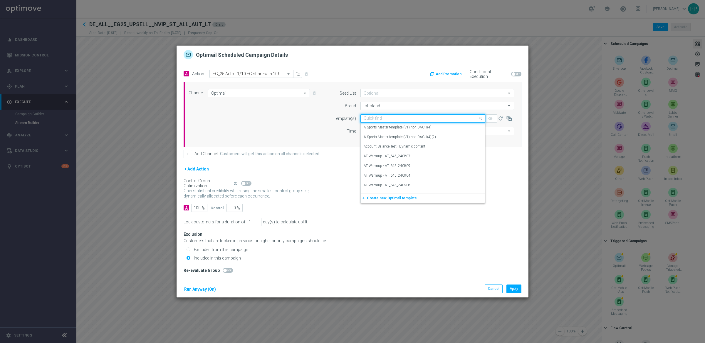
paste input "DE_ALL__EG25_UPSELL3_10SHARE10OFF__NVIP_EMA_TAC_LT"
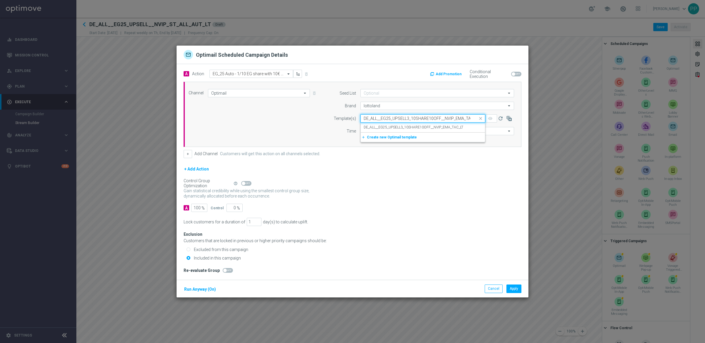
scroll to position [0, 8]
click at [377, 128] on label "DE_ALL__EG25_UPSELL3_10SHARE10OFF__NVIP_EMA_TAC_LT" at bounding box center [414, 127] width 100 height 5
type input "DE_ALL__EG25_UPSELL3_10SHARE10OFF__NVIP_EMA_TAC_LT"
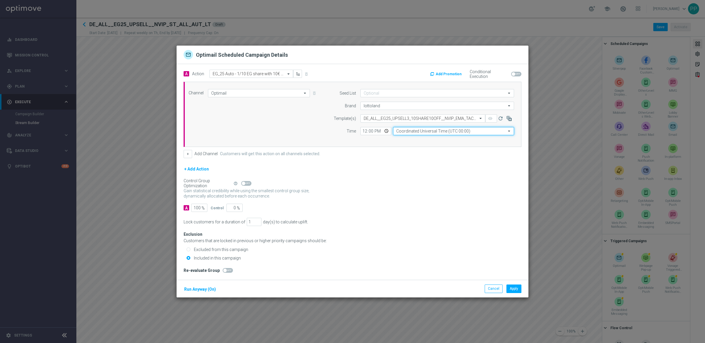
click at [431, 130] on input "Coordinated Universal Time (UTC 00:00)" at bounding box center [453, 131] width 121 height 8
click at [428, 139] on div "Central European Time ([GEOGRAPHIC_DATA]) (UTC +02:00)" at bounding box center [444, 139] width 96 height 5
type input "Central European Time ([GEOGRAPHIC_DATA]) (UTC +02:00)"
click at [377, 214] on div "A Action Select action EG_25 Auto - 1/10 EG share with 10€ off delete_forever A…" at bounding box center [352, 172] width 352 height 216
click at [204, 290] on button "Run Anyway (On)" at bounding box center [200, 288] width 33 height 7
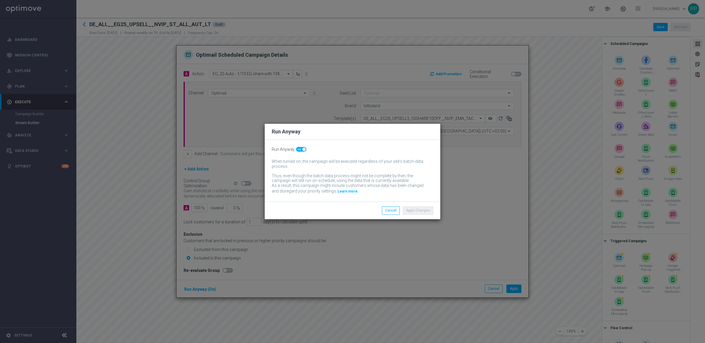
click at [296, 149] on span at bounding box center [301, 149] width 10 height 5
click at [296, 149] on input "checkbox" at bounding box center [301, 149] width 10 height 5
checkbox input "false"
click at [407, 211] on button "Apply Changes" at bounding box center [418, 210] width 31 height 8
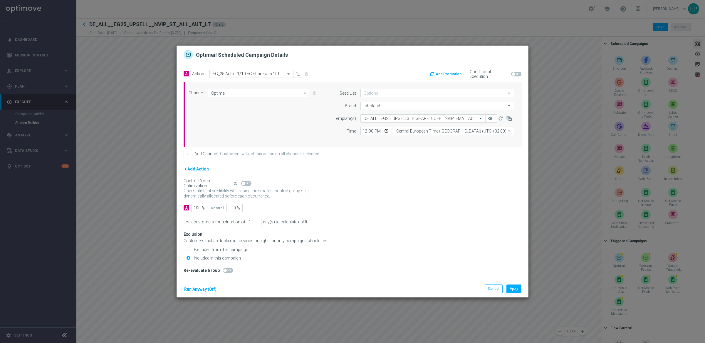
click at [417, 235] on div "Exclusion Customers that are locked in previous or higher priority campaigns sh…" at bounding box center [353, 237] width 338 height 11
click at [515, 290] on button "Apply" at bounding box center [513, 288] width 15 height 8
click at [243, 72] on input "text" at bounding box center [245, 73] width 65 height 5
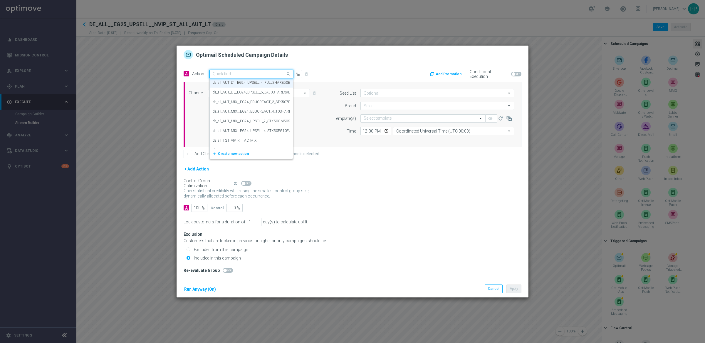
paste input "EG_25 Auto - 3 € voucher for EG"
type input "EG_25 Auto - 3 € voucher for EG"
click at [236, 94] on button "add_new Create new action" at bounding box center [250, 92] width 81 height 7
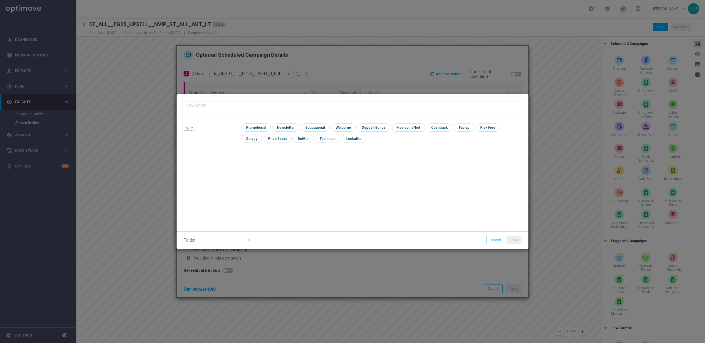
type input "EG_25 Auto - 3 € voucher for EG"
click at [253, 126] on input "checkbox" at bounding box center [255, 127] width 28 height 8
checkbox input "true"
click at [222, 239] on input at bounding box center [226, 240] width 56 height 8
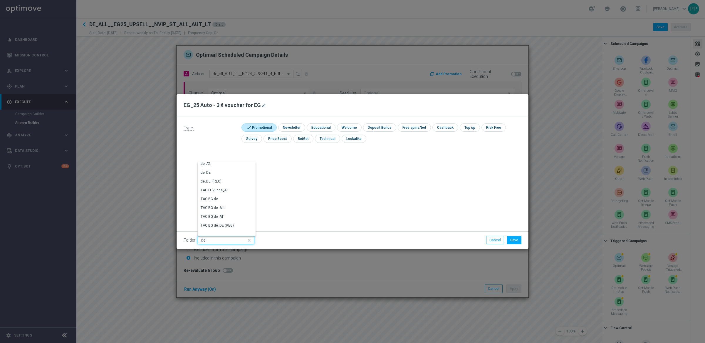
scroll to position [572, 0]
click at [206, 212] on div "DE" at bounding box center [221, 211] width 46 height 9
type input "DE"
click at [508, 240] on button "Save" at bounding box center [514, 240] width 14 height 8
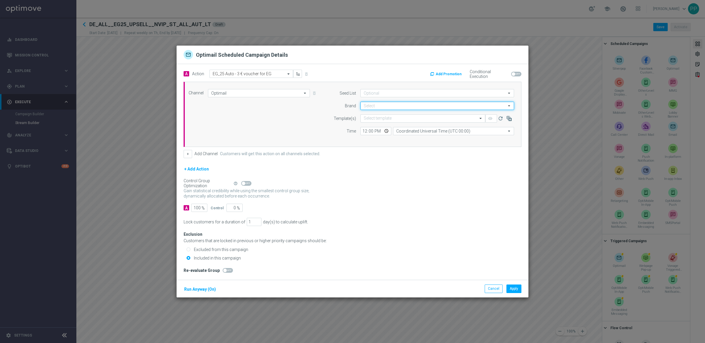
click at [367, 106] on input at bounding box center [437, 106] width 154 height 8
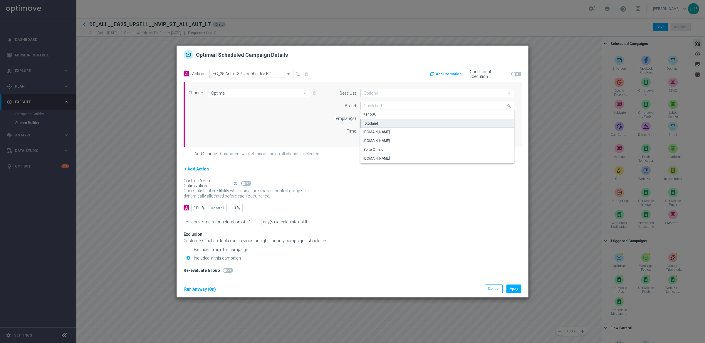
click at [373, 122] on div "lottoland" at bounding box center [371, 123] width 14 height 5
type input "lottoland"
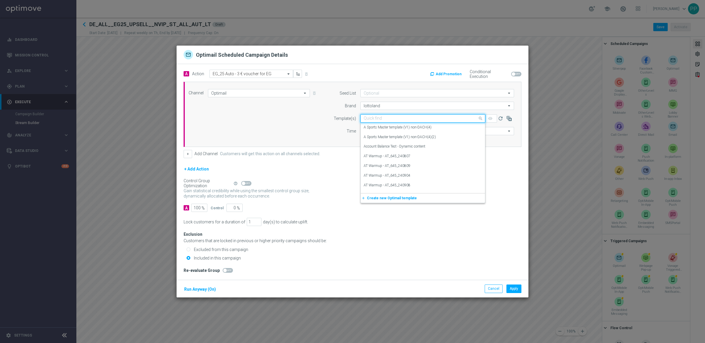
click at [369, 115] on div "Quick find" at bounding box center [422, 118] width 125 height 8
paste input "DE_ALL__EG25_UPSELL4_3OFFANYSHARE__NVIP_EMA_TAC_LT"
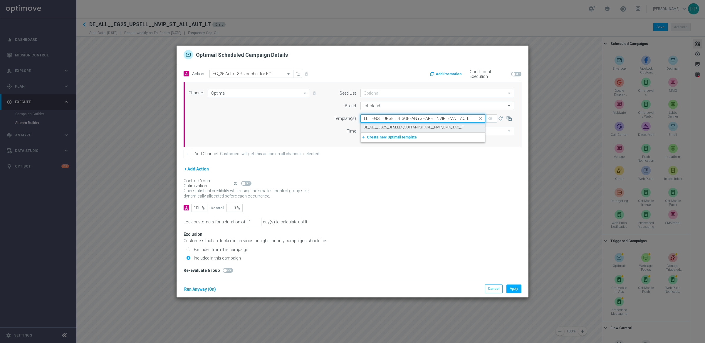
click at [369, 124] on div "DE_ALL__EG25_UPSELL4_3OFFANYSHARE__NVIP_EMA_TAC_LT" at bounding box center [423, 127] width 118 height 10
type input "DE_ALL__EG25_UPSELL4_3OFFANYSHARE__NVIP_EMA_TAC_LT"
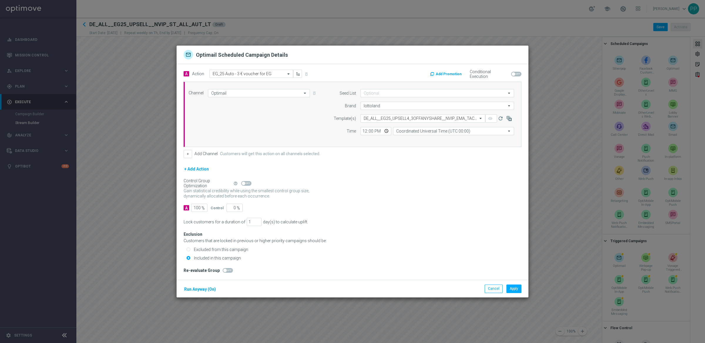
scroll to position [0, 0]
click at [416, 135] on div "Seed List arrow_drop_down Drag here to set row groups Drag here to set column l…" at bounding box center [420, 114] width 195 height 51
click at [416, 134] on input "Coordinated Universal Time (UTC 00:00)" at bounding box center [453, 131] width 121 height 8
click at [423, 140] on div "Central European Time ([GEOGRAPHIC_DATA]) (UTC +02:00)" at bounding box center [444, 139] width 96 height 5
type input "Central European Time ([GEOGRAPHIC_DATA]) (UTC +02:00)"
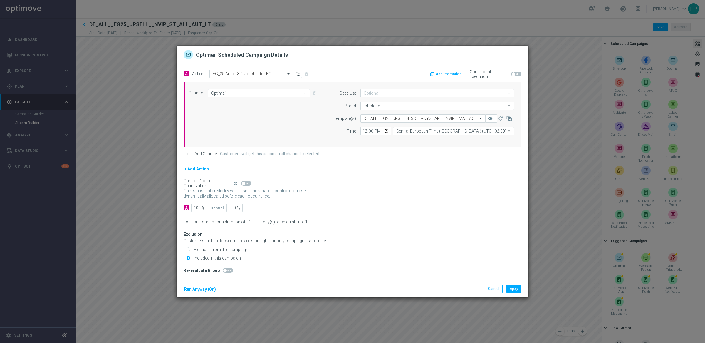
click at [209, 286] on button "Run Anyway (On)" at bounding box center [200, 288] width 33 height 7
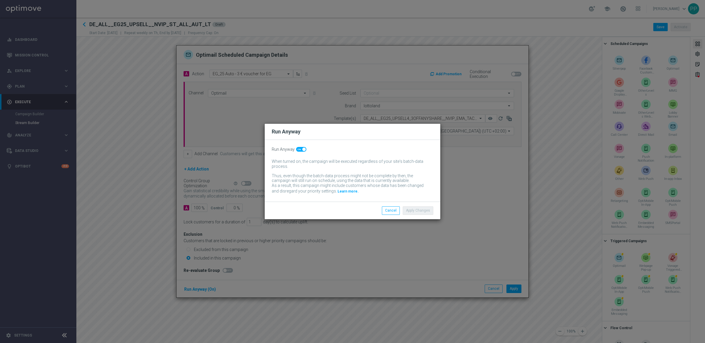
click at [297, 147] on span at bounding box center [301, 149] width 10 height 5
click at [297, 147] on input "checkbox" at bounding box center [301, 149] width 10 height 5
checkbox input "false"
click at [413, 208] on button "Apply Changes" at bounding box center [418, 210] width 31 height 8
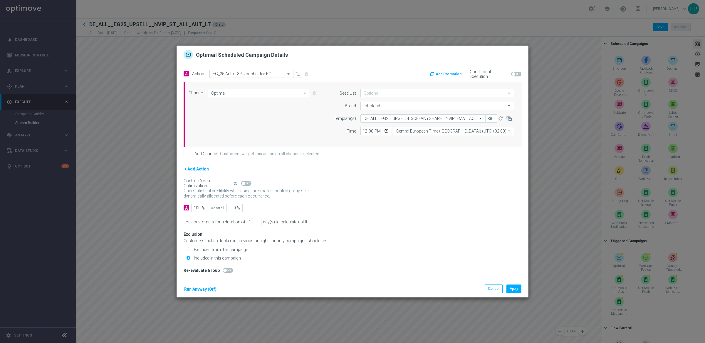
click at [446, 72] on button "Add Promotion" at bounding box center [446, 74] width 34 height 6
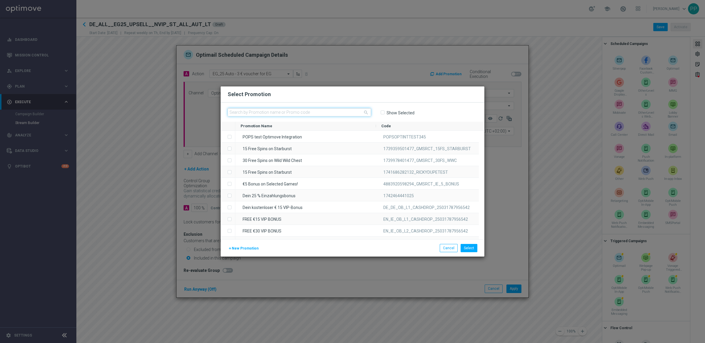
click at [255, 111] on input "text" at bounding box center [299, 112] width 143 height 8
paste input "28ZRL6O2A2A4CSTKCB5MKA9"
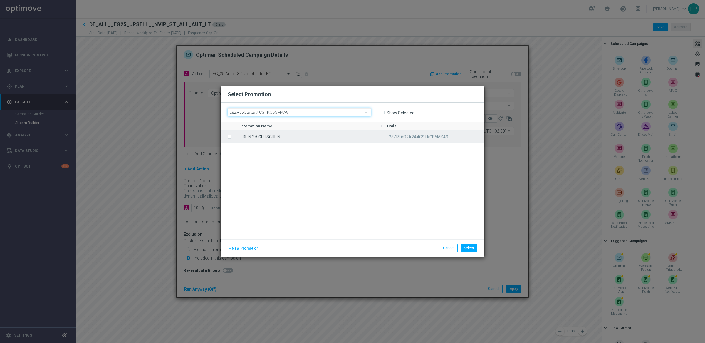
type input "28ZRL6O2A2A4CSTKCB5MKA9"
click at [233, 136] on label "Press SPACE to select this row." at bounding box center [234, 136] width 2 height 5
click at [472, 248] on button "Select" at bounding box center [468, 248] width 17 height 8
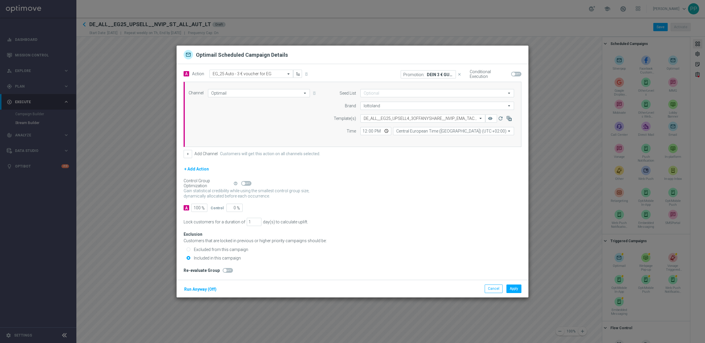
click at [514, 74] on span at bounding box center [514, 74] width 4 height 4
click at [514, 74] on input "checkbox" at bounding box center [516, 74] width 10 height 5
checkbox input "true"
click at [514, 290] on button "Apply" at bounding box center [513, 288] width 15 height 8
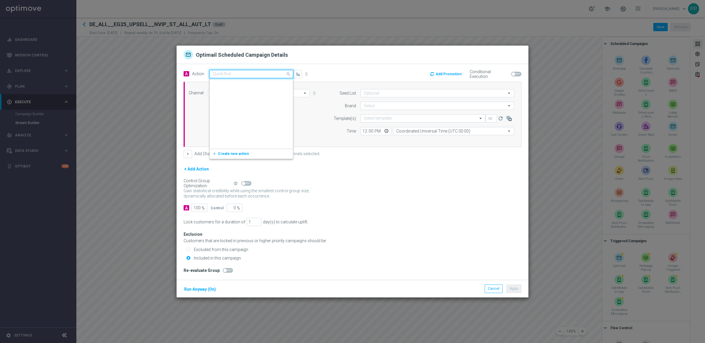
click at [222, 72] on input "text" at bounding box center [245, 74] width 65 height 5
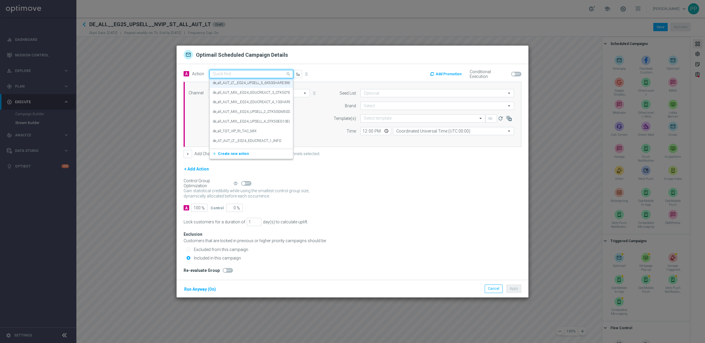
paste input "EG_25 Auto - Guaranteed Bundle with 20% off"
type input "EG_25 Auto - Guaranteed Bundle with 20% off"
click at [226, 94] on button "add_new Create new action" at bounding box center [250, 92] width 81 height 7
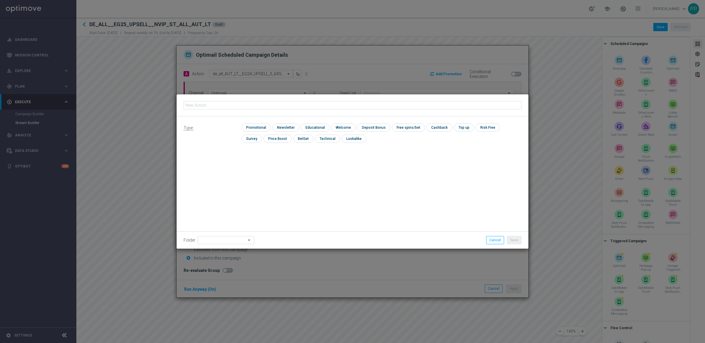
type input "EG_25 Auto - Guaranteed Bundle with 20% off"
click at [252, 127] on input "checkbox" at bounding box center [255, 127] width 28 height 8
checkbox input "true"
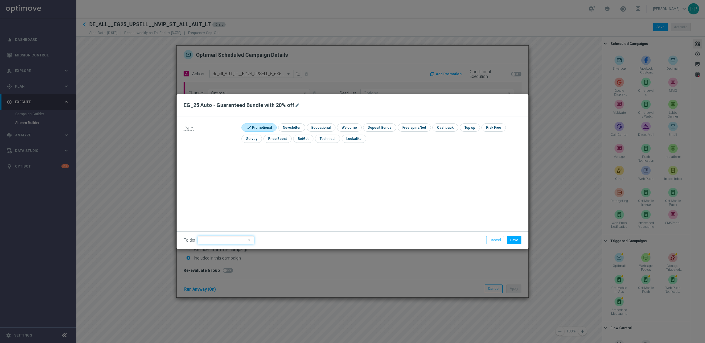
click at [215, 242] on input at bounding box center [226, 240] width 56 height 8
click at [203, 171] on div "DE" at bounding box center [203, 172] width 4 height 5
type input "DE"
click at [511, 241] on button "Save" at bounding box center [514, 240] width 14 height 8
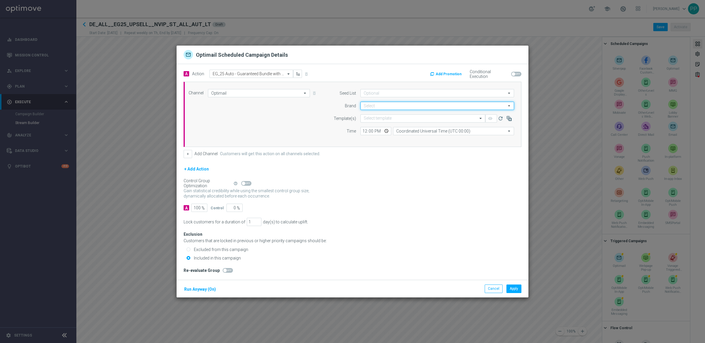
click at [374, 109] on input at bounding box center [437, 106] width 154 height 8
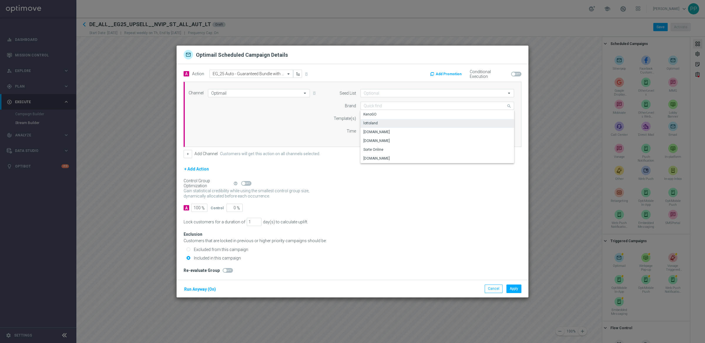
click at [373, 122] on div "lottoland" at bounding box center [370, 122] width 14 height 5
type input "lottoland"
click at [370, 116] on input "text" at bounding box center [417, 118] width 107 height 5
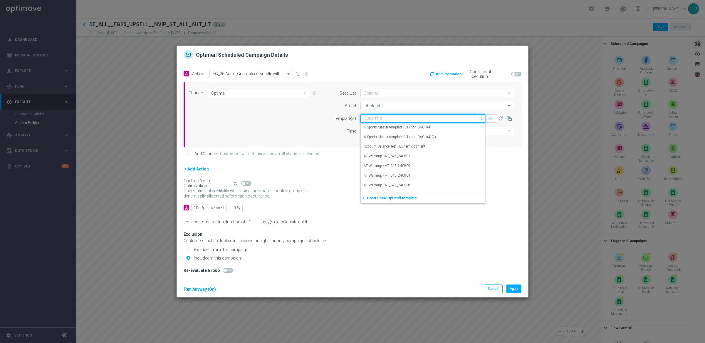
paste input "DE_ALL__EG25_UPSELL5_20OFFGUARANTEED__NVIP_EMA_TAC_LT"
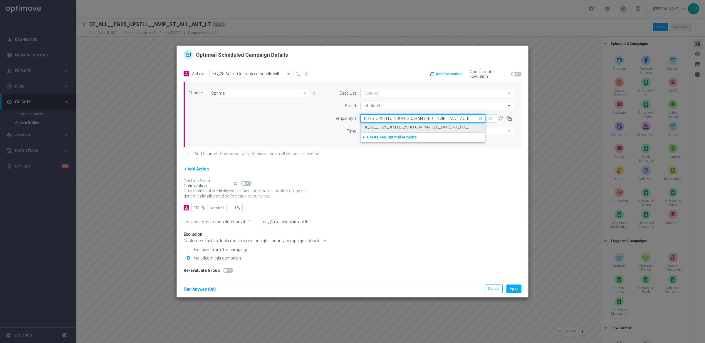
click at [370, 125] on label "DE_ALL__EG25_UPSELL5_20OFFGUARANTEED__NVIP_EMA_TAC_LT" at bounding box center [417, 127] width 107 height 5
type input "DE_ALL__EG25_UPSELL5_20OFFGUARANTEED__NVIP_EMA_TAC_LT"
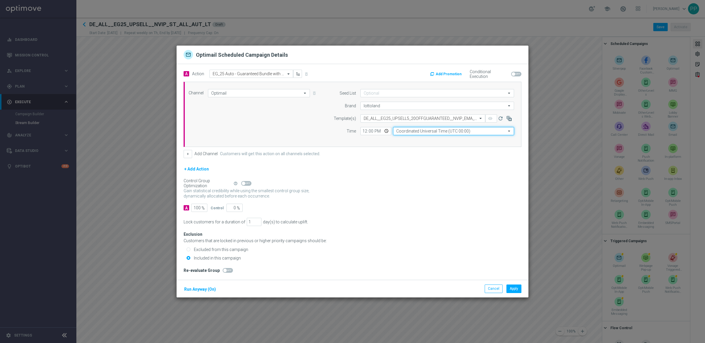
click at [407, 128] on input "Coordinated Universal Time (UTC 00:00)" at bounding box center [453, 131] width 121 height 8
click at [408, 136] on div "Central European Time ([GEOGRAPHIC_DATA]) (UTC +02:00)" at bounding box center [453, 139] width 121 height 8
type input "Central European Time ([GEOGRAPHIC_DATA]) (UTC +02:00)"
click at [392, 184] on div "Control Group Optimization Self Optimizing Campaign help_outline" at bounding box center [353, 183] width 338 height 6
click at [194, 291] on button "Run Anyway (On)" at bounding box center [200, 288] width 33 height 7
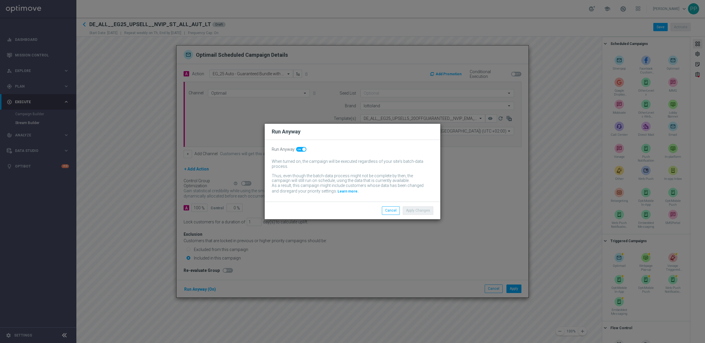
click at [301, 149] on span at bounding box center [301, 149] width 10 height 5
click at [301, 149] on input "checkbox" at bounding box center [301, 149] width 10 height 5
checkbox input "false"
click at [424, 211] on button "Apply Changes" at bounding box center [418, 210] width 31 height 8
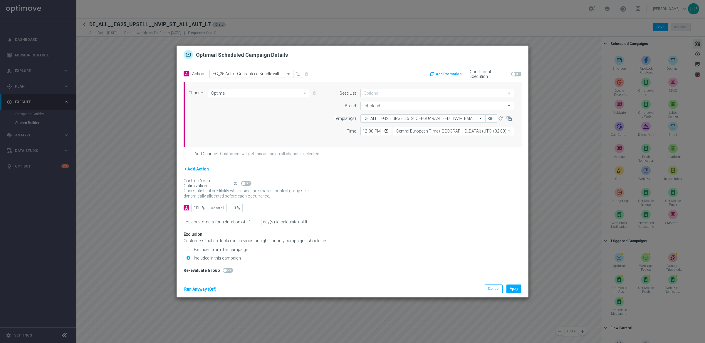
click at [422, 211] on div "A 100 % Control 0 %" at bounding box center [353, 208] width 338 height 8
click at [513, 291] on button "Apply" at bounding box center [513, 288] width 15 height 8
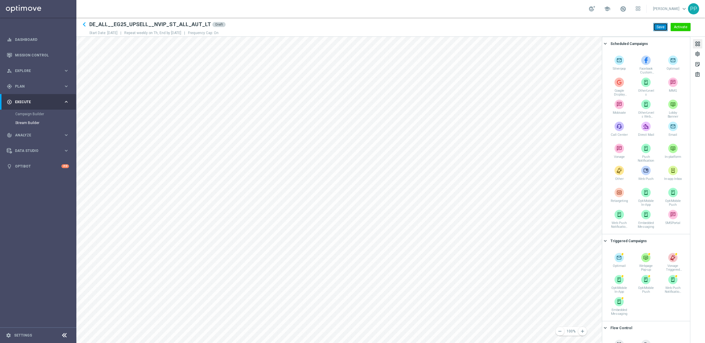
click at [658, 26] on button "Save" at bounding box center [660, 27] width 14 height 8
click at [22, 85] on span "Plan" at bounding box center [39, 87] width 48 height 4
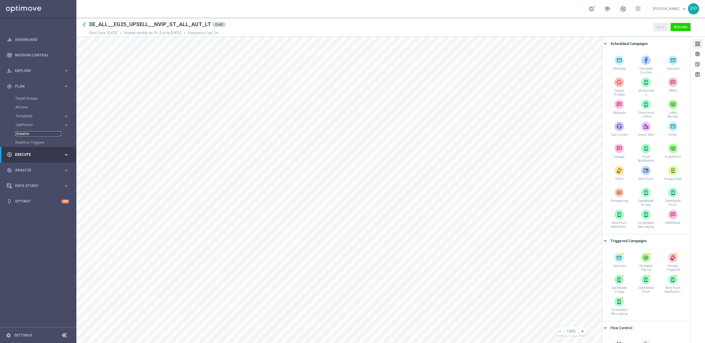
click at [21, 133] on link "Streams" at bounding box center [38, 133] width 46 height 5
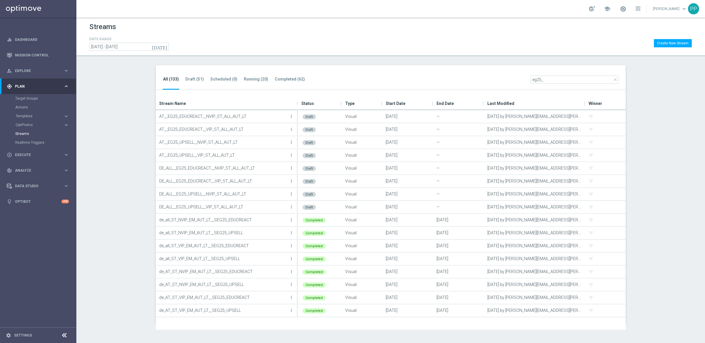
click at [532, 78] on input "eg25_" at bounding box center [574, 79] width 88 height 8
type input "_eg25_"
click at [290, 117] on icon "more_vert" at bounding box center [291, 116] width 5 height 5
click at [260, 122] on div "Edit" at bounding box center [268, 123] width 36 height 4
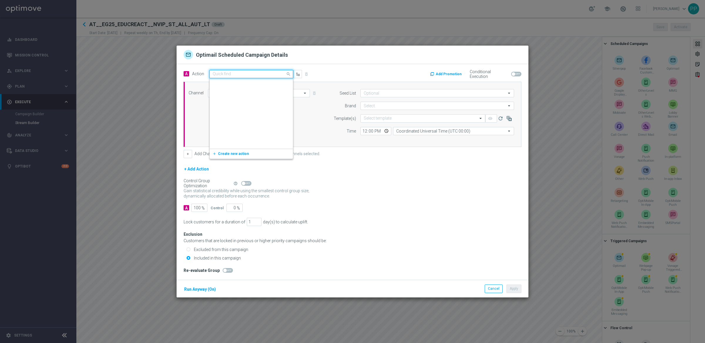
click at [224, 73] on input "text" at bounding box center [245, 74] width 65 height 5
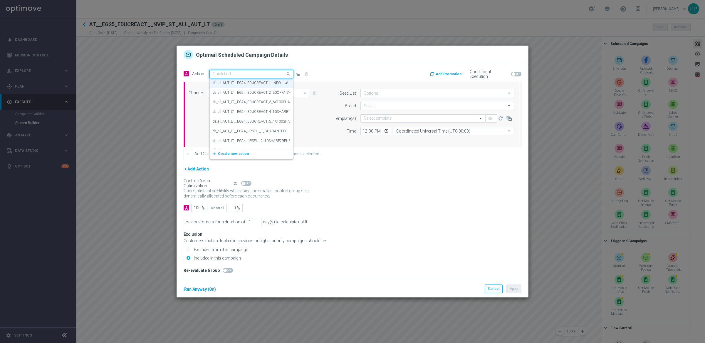
paste input "EG_25 Auto - El Gordo infomailer (no offer)"
type input "EG_25 Auto - El Gordo infomailer (no offer)"
click at [224, 83] on label "EG_25 Auto - El Gordo infomailer (no offer)" at bounding box center [245, 84] width 65 height 5
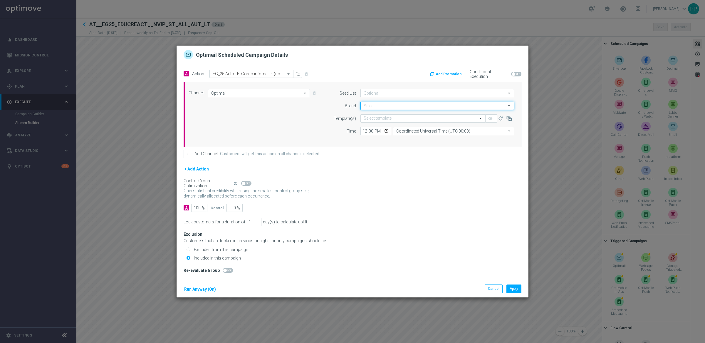
click at [371, 104] on input at bounding box center [437, 106] width 154 height 8
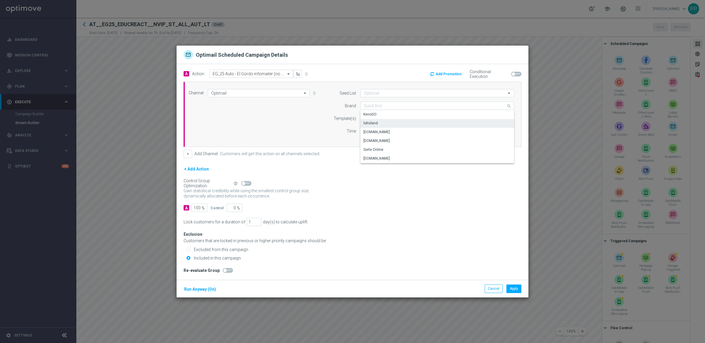
click at [368, 119] on div "lottoland" at bounding box center [437, 123] width 154 height 8
type input "lottoland"
click at [375, 118] on input "text" at bounding box center [417, 118] width 107 height 5
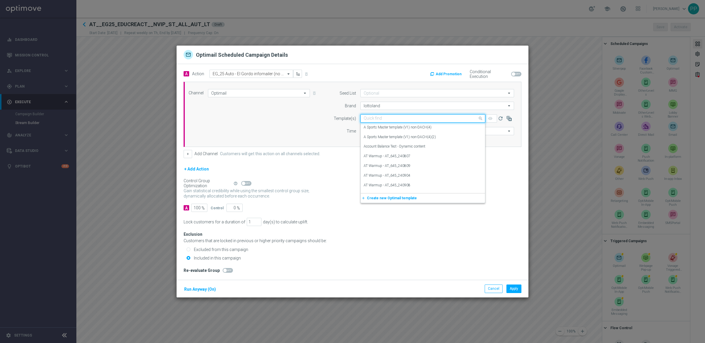
paste input "AT__EG25_EDUCREACT1_INFO__NVIP_EMA_TAC_LT"
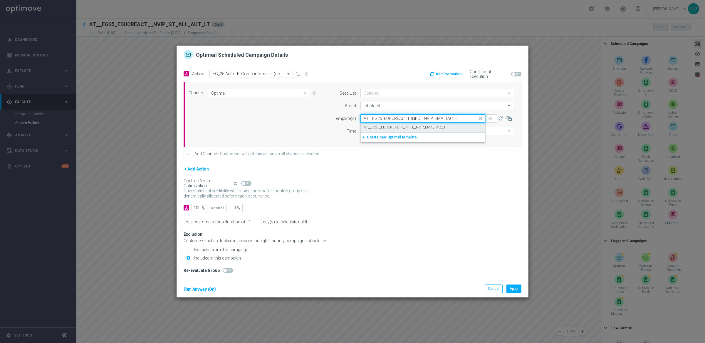
click at [375, 125] on label "AT__EG25_EDUCREACT1_INFO__NVIP_EMA_TAC_LT" at bounding box center [405, 127] width 82 height 5
type input "AT__EG25_EDUCREACT1_INFO__NVIP_EMA_TAC_LT"
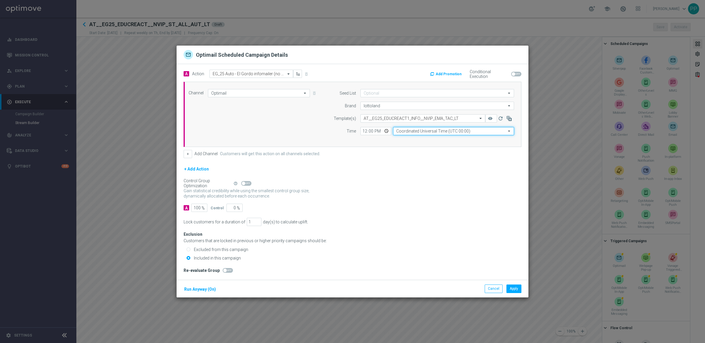
click at [411, 133] on input "Coordinated Universal Time (UTC 00:00)" at bounding box center [453, 131] width 121 height 8
click at [408, 138] on div "Central European Time ([GEOGRAPHIC_DATA]) (UTC +02:00)" at bounding box center [444, 139] width 96 height 5
type input "Central European Time ([GEOGRAPHIC_DATA]) (UTC +02:00)"
click at [199, 287] on button "Run Anyway (On)" at bounding box center [200, 288] width 33 height 7
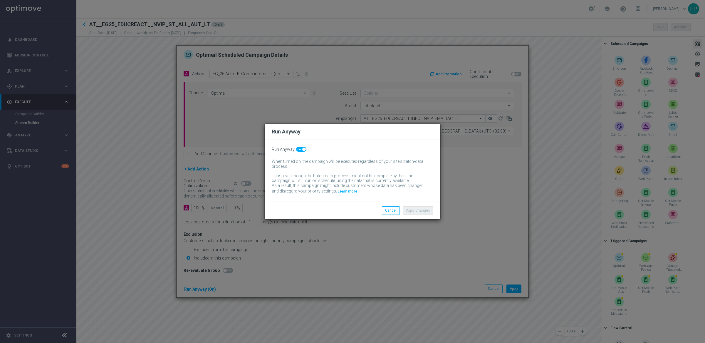
click at [299, 149] on span at bounding box center [301, 149] width 10 height 5
click at [299, 149] on input "checkbox" at bounding box center [301, 149] width 10 height 5
checkbox input "false"
click at [413, 210] on button "Apply Changes" at bounding box center [418, 210] width 31 height 8
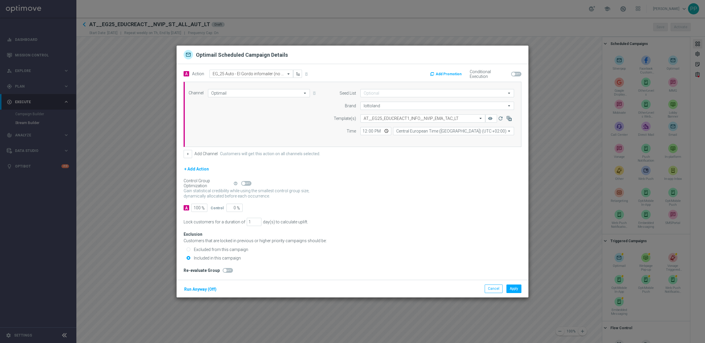
click at [397, 243] on div "Customers that are locked in previous or higher priority campaigns should be:" at bounding box center [353, 240] width 338 height 5
click at [515, 289] on button "Apply" at bounding box center [513, 288] width 15 height 8
click at [229, 71] on input "text" at bounding box center [245, 73] width 65 height 5
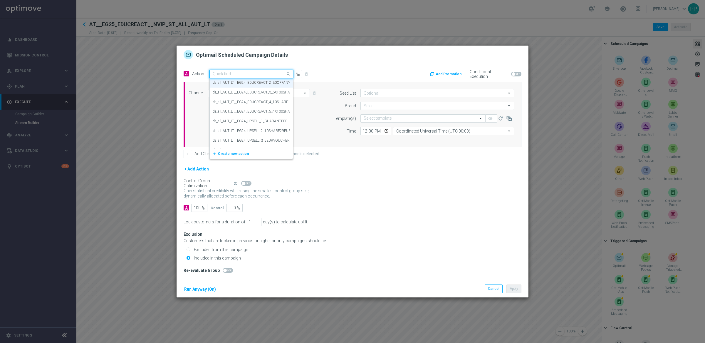
paste input "EG_25 Auto - 30% off any share, up to 100€"
type input "EG_25 Auto - 30% off any share, up to 100€"
click at [230, 82] on label "EG_25 Auto - 30% off any share, up to 100€" at bounding box center [246, 84] width 67 height 5
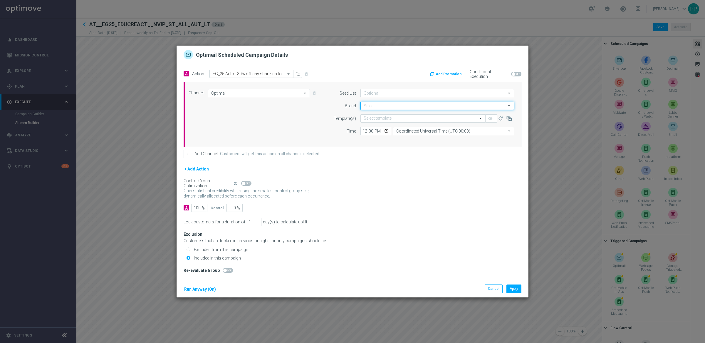
click at [368, 103] on input at bounding box center [437, 106] width 154 height 8
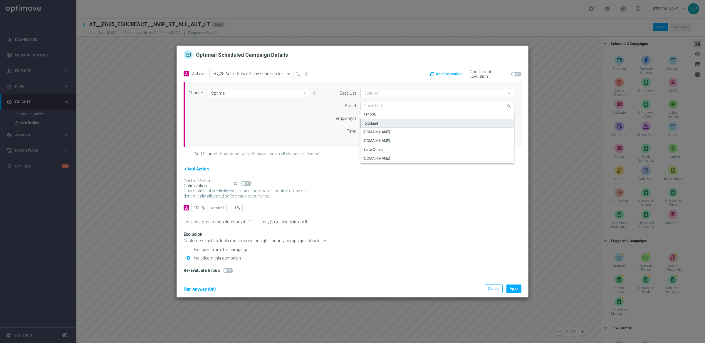
click at [370, 124] on div "lottoland" at bounding box center [371, 123] width 14 height 5
type input "lottoland"
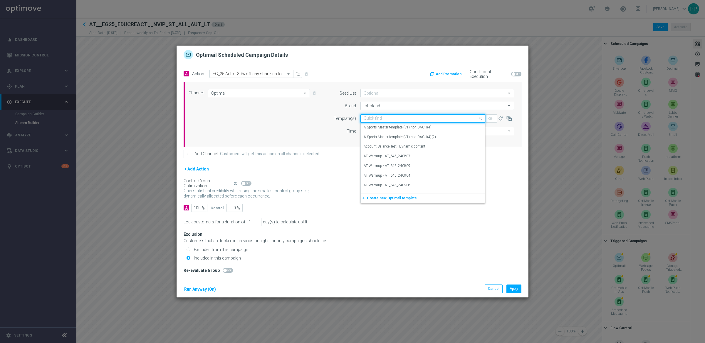
click at [362, 116] on div at bounding box center [423, 118] width 124 height 5
paste input "AT__EG25_EDUCREACT2_30OFF__NVIP_EMA_TAC_LT"
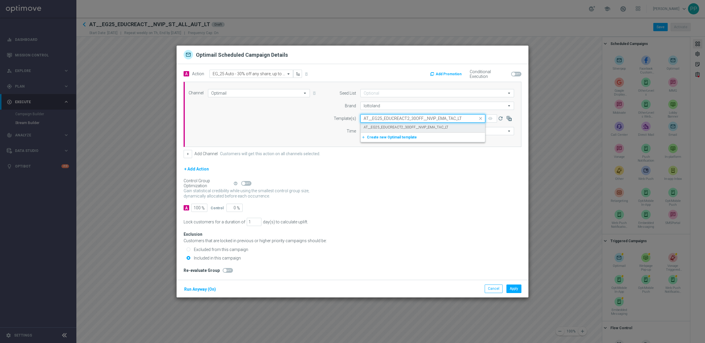
click at [373, 127] on label "AT__EG25_EDUCREACT2_30OFF__NVIP_EMA_TAC_LT" at bounding box center [406, 127] width 85 height 5
type input "AT__EG25_EDUCREACT2_30OFF__NVIP_EMA_TAC_LT"
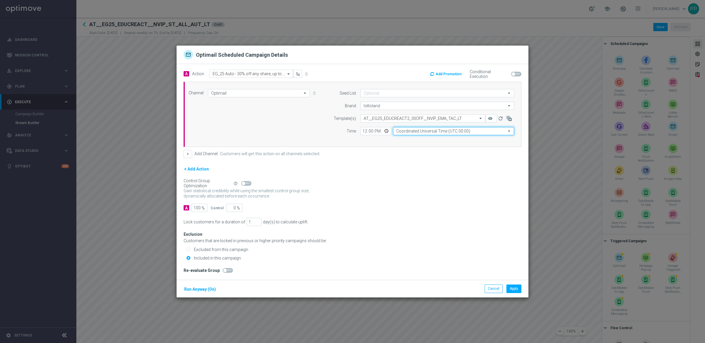
click at [419, 130] on input "Coordinated Universal Time (UTC 00:00)" at bounding box center [453, 131] width 121 height 8
click at [420, 138] on div "Central European Time ([GEOGRAPHIC_DATA]) (UTC +02:00)" at bounding box center [444, 139] width 96 height 5
type input "Central European Time ([GEOGRAPHIC_DATA]) (UTC +02:00)"
click at [195, 292] on button "Run Anyway (On)" at bounding box center [200, 288] width 33 height 7
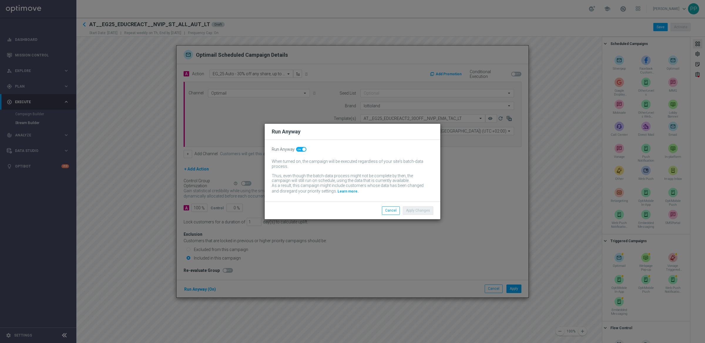
click at [301, 147] on span at bounding box center [301, 149] width 10 height 5
click at [301, 147] on input "checkbox" at bounding box center [301, 149] width 10 height 5
checkbox input "false"
click at [414, 207] on button "Apply Changes" at bounding box center [418, 210] width 31 height 8
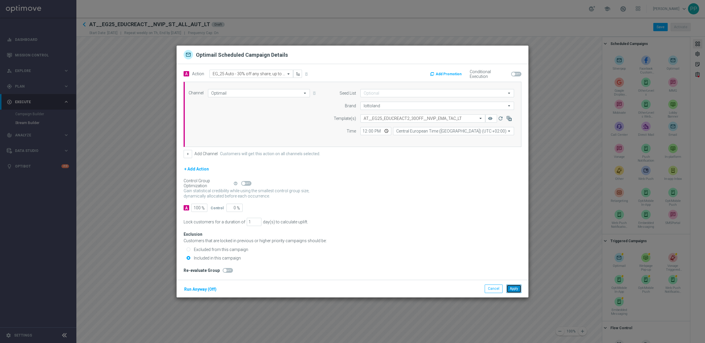
click at [517, 286] on button "Apply" at bounding box center [513, 288] width 15 height 8
click at [216, 75] on input "text" at bounding box center [245, 73] width 65 height 5
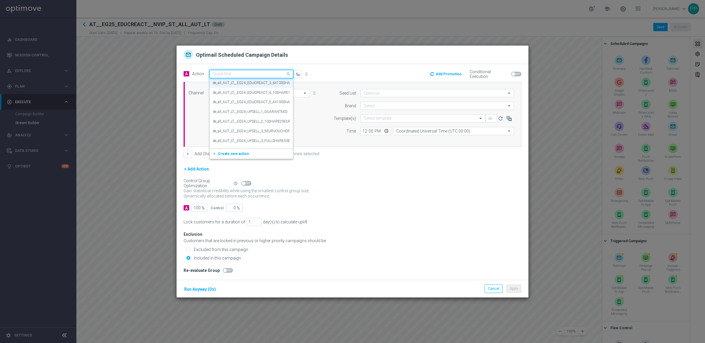
paste input "EG_25 Auto - 4 x 1/100 EG share for 9.99€"
type input "EG_25 Auto - 4 x 1/100 EG share for 9.99€"
click at [219, 80] on div "EG_25 Auto - 4 x 1/100 EG share for 9.99€ edit" at bounding box center [251, 84] width 77 height 10
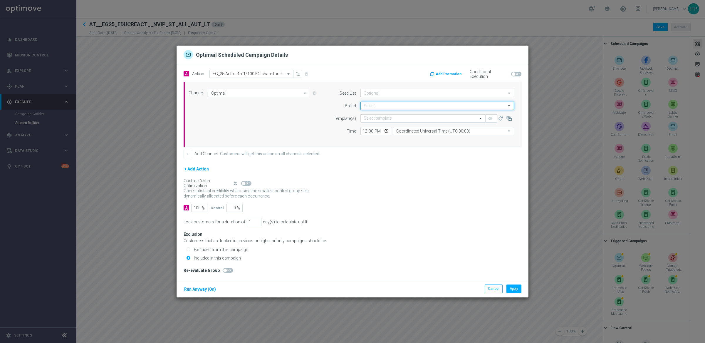
click at [364, 105] on input at bounding box center [437, 106] width 154 height 8
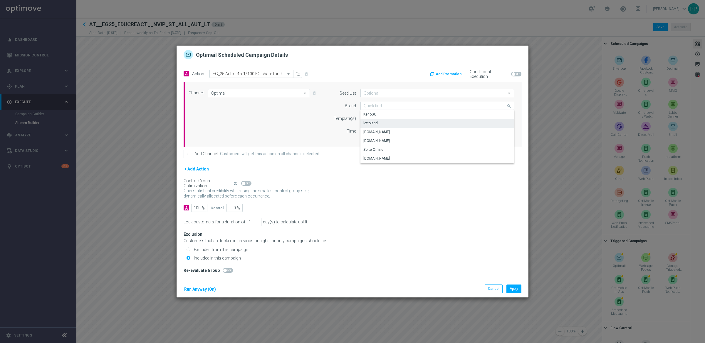
click at [371, 121] on div "lottoland" at bounding box center [370, 122] width 14 height 5
type input "lottoland"
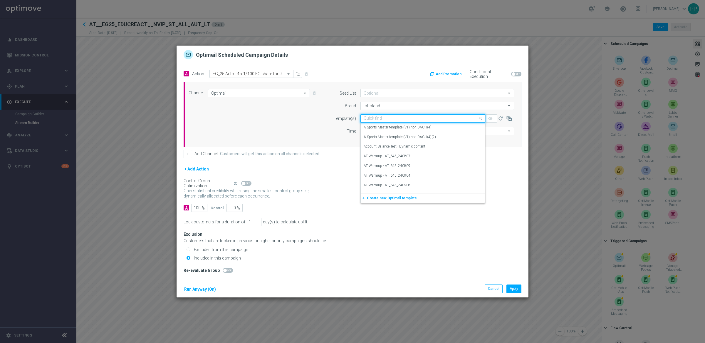
click at [371, 118] on input "text" at bounding box center [417, 118] width 107 height 5
paste input "AT__EG25_EDUCREACT3_4SHAREFOR9.99__NVIP_EMA_TAC_LT"
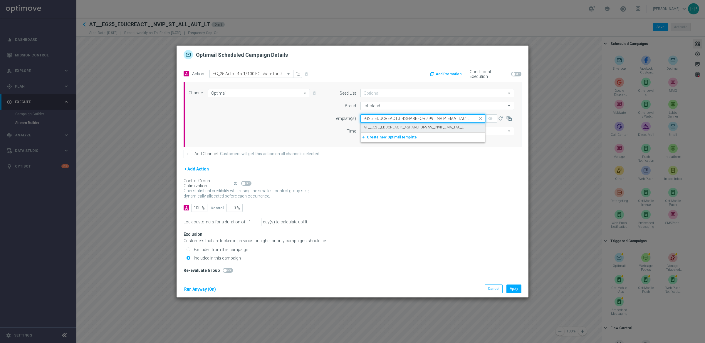
click at [377, 125] on label "AT__EG25_EDUCREACT3_4SHAREFOR9.99__NVIP_EMA_TAC_LT" at bounding box center [414, 127] width 101 height 5
type input "AT__EG25_EDUCREACT3_4SHAREFOR9.99__NVIP_EMA_TAC_LT"
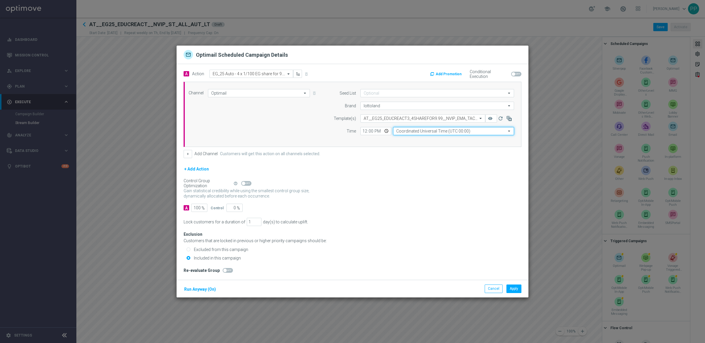
click at [426, 130] on input "Coordinated Universal Time (UTC 00:00)" at bounding box center [453, 131] width 121 height 8
click at [422, 140] on div "Central European Time ([GEOGRAPHIC_DATA]) (UTC +02:00)" at bounding box center [444, 139] width 96 height 5
type input "Central European Time ([GEOGRAPHIC_DATA]) (UTC +02:00)"
click at [206, 288] on button "Run Anyway (On)" at bounding box center [200, 288] width 33 height 7
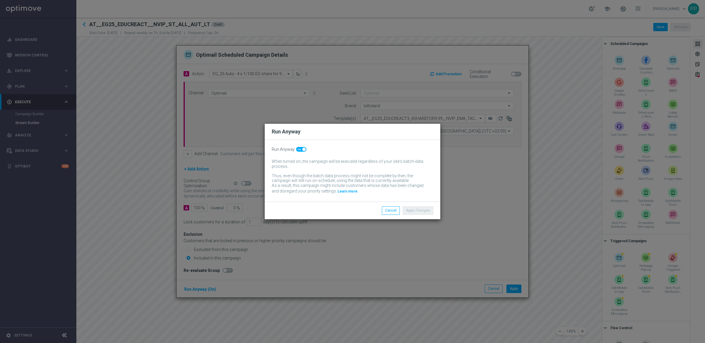
click at [299, 149] on span at bounding box center [301, 149] width 10 height 5
click at [299, 149] on input "checkbox" at bounding box center [301, 149] width 10 height 5
checkbox input "false"
click at [412, 211] on button "Apply Changes" at bounding box center [418, 210] width 31 height 8
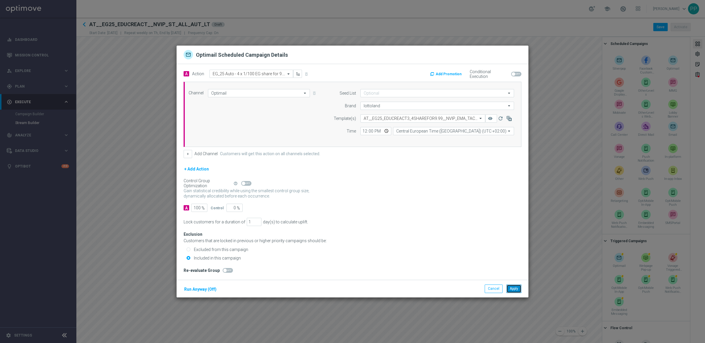
click at [512, 290] on button "Apply" at bounding box center [513, 288] width 15 height 8
click at [242, 73] on input "text" at bounding box center [245, 74] width 65 height 5
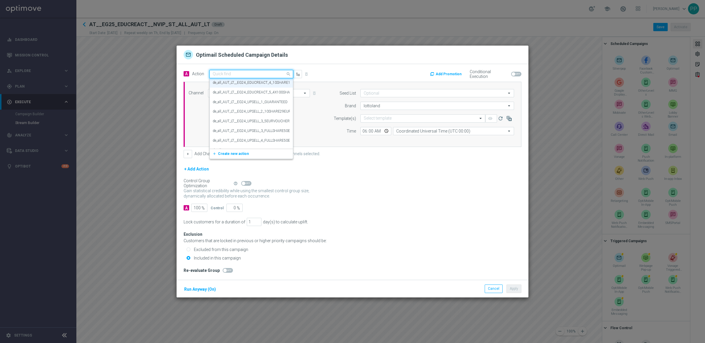
paste input "EG_25 Auto - 1/100 EG share for 1.99€"
type input "EG_25 Auto - 1/100 EG share for 1.99€"
click at [235, 82] on label "EG_25 Auto - 1/100 EG share for 1.99€" at bounding box center [243, 84] width 60 height 5
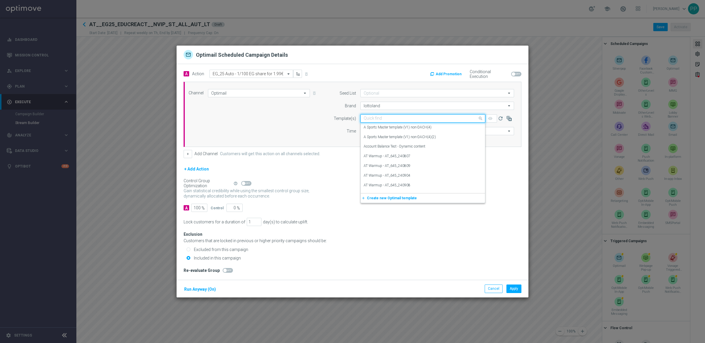
click at [366, 118] on input "text" at bounding box center [417, 118] width 107 height 5
paste input "AT__EG25_EDUCREACT4_100SHAREFOR1.99__NVIP_EMA_TAC_LT"
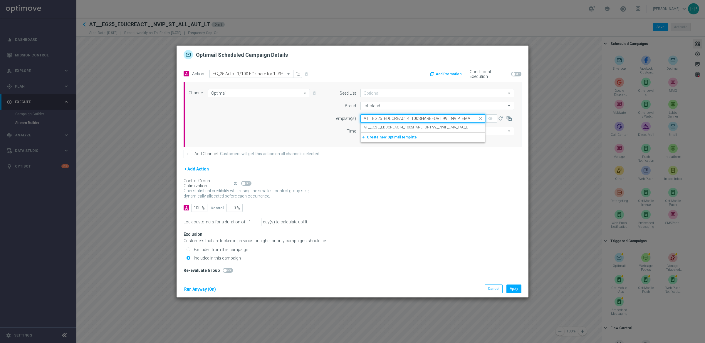
scroll to position [0, 14]
click at [369, 124] on div "AT__EG25_EDUCREACT4_100SHAREFOR1.99__NVIP_EMA_TAC_LT" at bounding box center [423, 127] width 118 height 10
type input "AT__EG25_EDUCREACT4_100SHAREFOR1.99__NVIP_EMA_TAC_LT"
click at [364, 130] on input "06:00" at bounding box center [375, 131] width 31 height 8
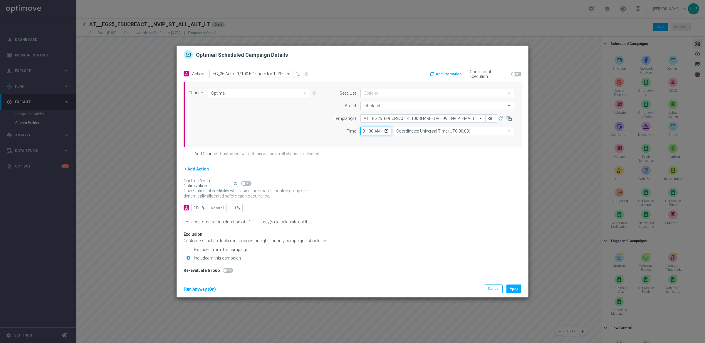
type input "12:00"
click at [406, 132] on input "Coordinated Universal Time (UTC 00:00)" at bounding box center [453, 131] width 121 height 8
click at [406, 136] on div "Central European Time ([GEOGRAPHIC_DATA]) (UTC +02:00)" at bounding box center [453, 139] width 121 height 9
type input "Central European Time ([GEOGRAPHIC_DATA]) (UTC +02:00)"
click at [190, 290] on button "Run Anyway (On)" at bounding box center [200, 288] width 33 height 7
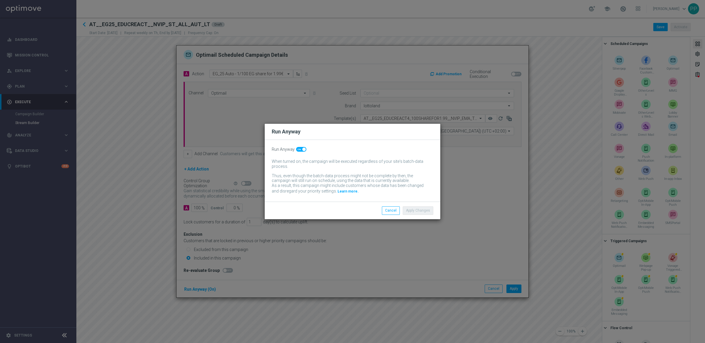
click at [302, 150] on span at bounding box center [304, 149] width 4 height 4
click at [302, 150] on input "checkbox" at bounding box center [301, 149] width 10 height 5
checkbox input "false"
click at [416, 214] on button "Apply Changes" at bounding box center [418, 210] width 31 height 8
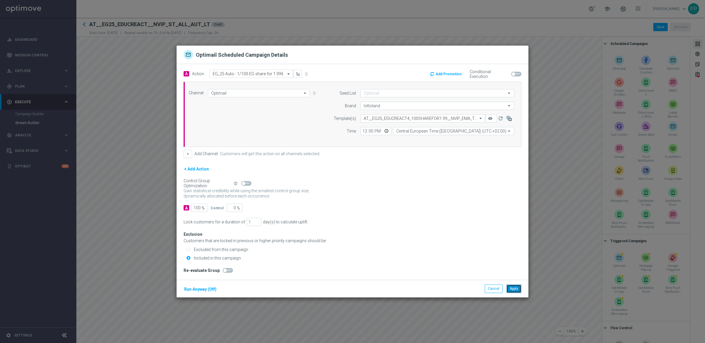
click at [513, 291] on button "Apply" at bounding box center [513, 288] width 15 height 8
click at [498, 286] on button "Cancel" at bounding box center [494, 288] width 18 height 8
click at [491, 292] on button "Cancel" at bounding box center [494, 288] width 18 height 8
click at [491, 289] on button "Cancel" at bounding box center [494, 288] width 18 height 8
click at [225, 72] on input "text" at bounding box center [245, 73] width 65 height 5
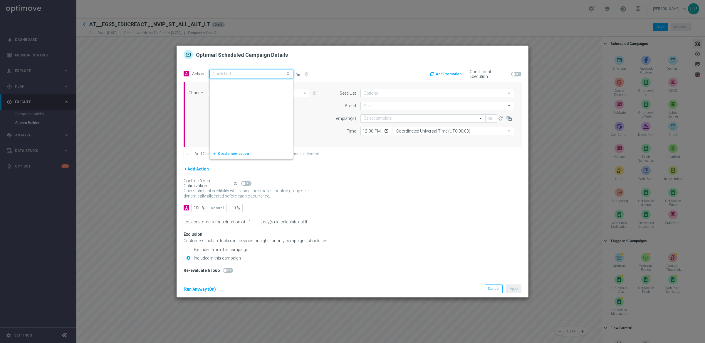
paste input "EG_25 Auto - 7€ voucher for EG"
type input "EG_25 Auto - 7€ voucher for EG"
click at [224, 82] on label "EG_25 Auto - 7€ voucher for EG" at bounding box center [237, 84] width 48 height 5
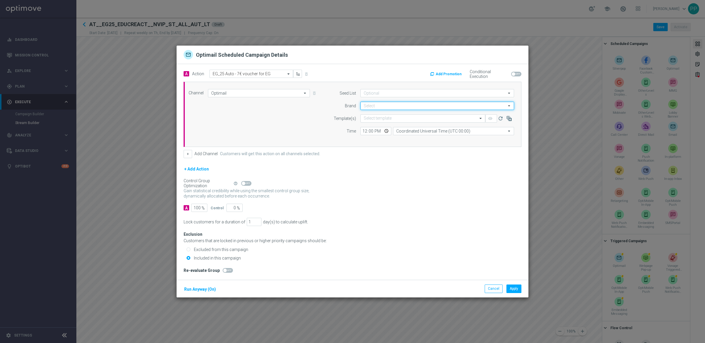
click at [364, 107] on input at bounding box center [437, 106] width 154 height 8
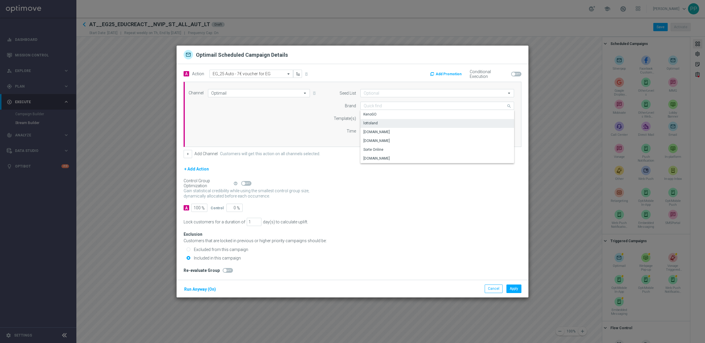
click at [366, 120] on div "lottoland" at bounding box center [437, 123] width 154 height 8
type input "lottoland"
click at [366, 119] on input "text" at bounding box center [417, 118] width 107 height 5
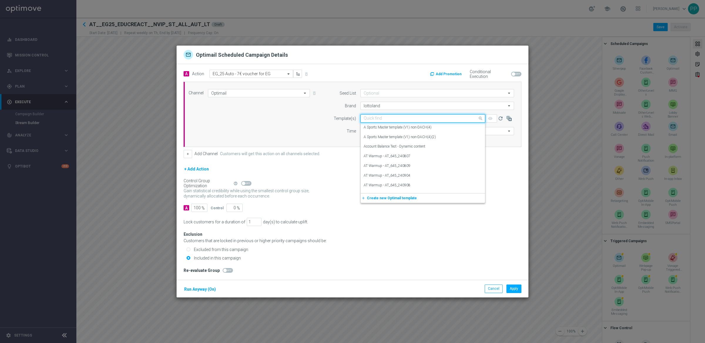
paste input "AT__EG25_EDUCREACT5_7EURBONUS__NVIP_EMA_TAC_LT"
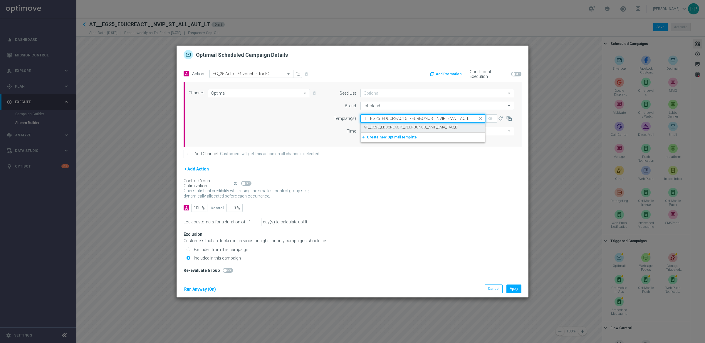
click at [367, 127] on label "AT__EG25_EDUCREACT5_7EURBONUS__NVIP_EMA_TAC_LT" at bounding box center [411, 127] width 95 height 5
type input "AT__EG25_EDUCREACT5_7EURBONUS__NVIP_EMA_TAC_LT"
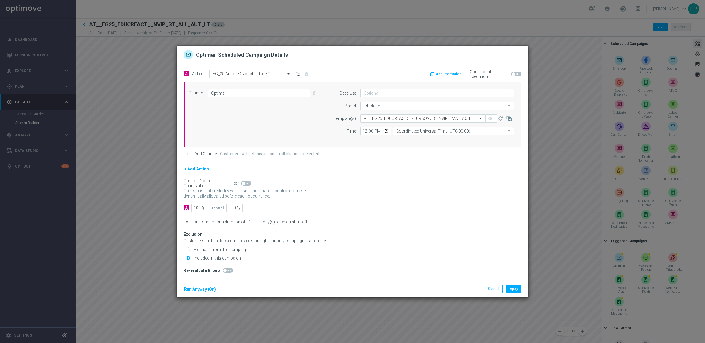
scroll to position [0, 0]
click at [428, 131] on input "Coordinated Universal Time (UTC 00:00)" at bounding box center [453, 131] width 121 height 8
click at [426, 138] on div "Central European Time ([GEOGRAPHIC_DATA]) (UTC +02:00)" at bounding box center [444, 139] width 96 height 5
type input "Central European Time ([GEOGRAPHIC_DATA]) (UTC +02:00)"
click at [444, 74] on button "Add Promotion" at bounding box center [446, 74] width 34 height 6
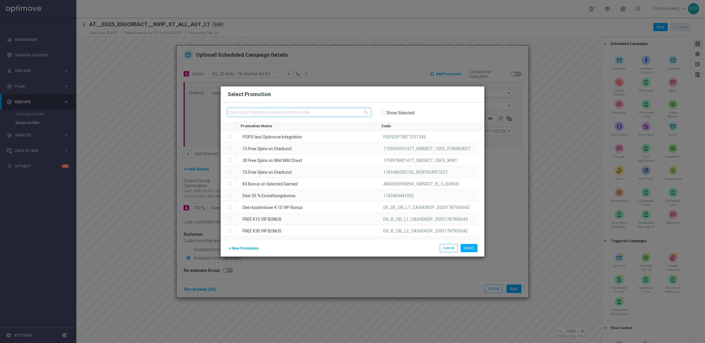
click at [254, 111] on input "text" at bounding box center [299, 112] width 143 height 8
paste input "EEKG8PP2KK7NOXMXNWKIE9W"
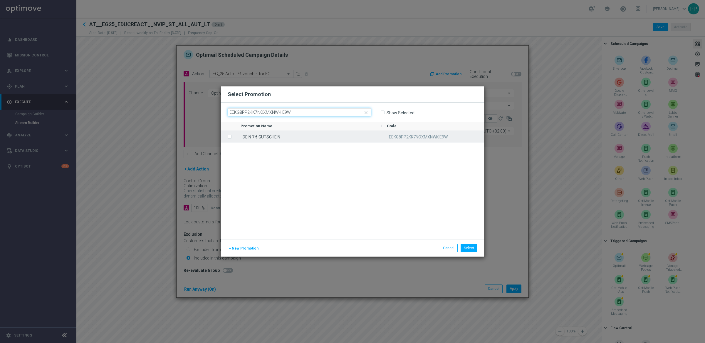
type input "EEKG8PP2KK7NOXMXNWKIE9W"
click at [231, 134] on span "Press SPACE to select this row." at bounding box center [230, 137] width 6 height 12
click at [464, 245] on button "Select" at bounding box center [468, 248] width 17 height 8
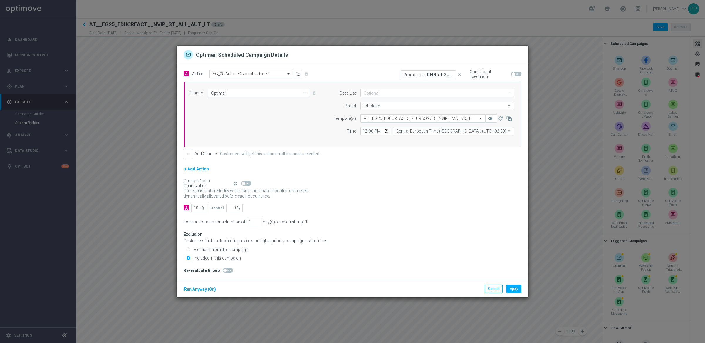
click at [516, 72] on span at bounding box center [516, 74] width 10 height 5
click at [516, 72] on input "checkbox" at bounding box center [516, 74] width 10 height 5
checkbox input "true"
click at [458, 199] on div "Gain statistical credibility while using the smallest control group size, dynam…" at bounding box center [353, 193] width 338 height 14
click at [199, 293] on button "Run Anyway (On)" at bounding box center [200, 288] width 33 height 7
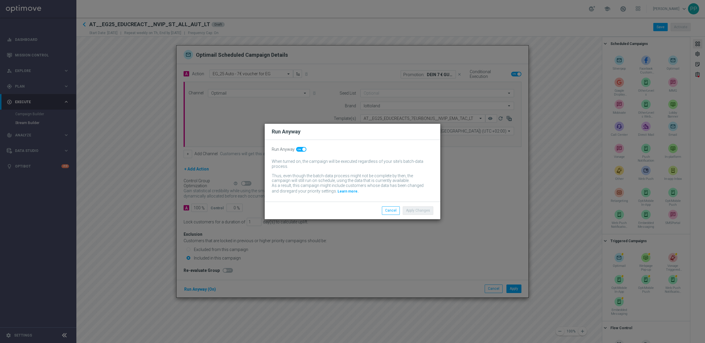
click at [301, 147] on span at bounding box center [301, 149] width 10 height 5
click at [301, 147] on input "checkbox" at bounding box center [301, 149] width 10 height 5
checkbox input "false"
click at [409, 210] on button "Apply Changes" at bounding box center [418, 210] width 31 height 8
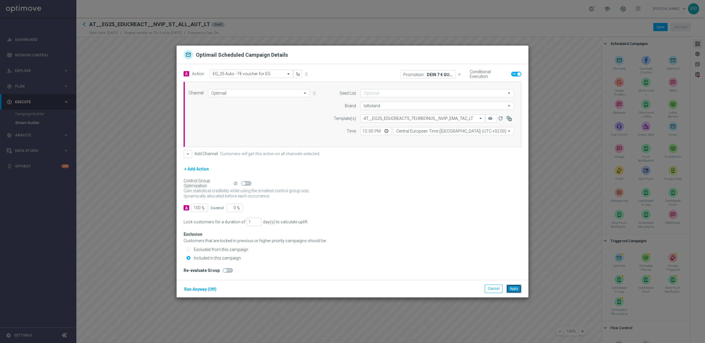
click at [516, 291] on button "Apply" at bounding box center [513, 288] width 15 height 8
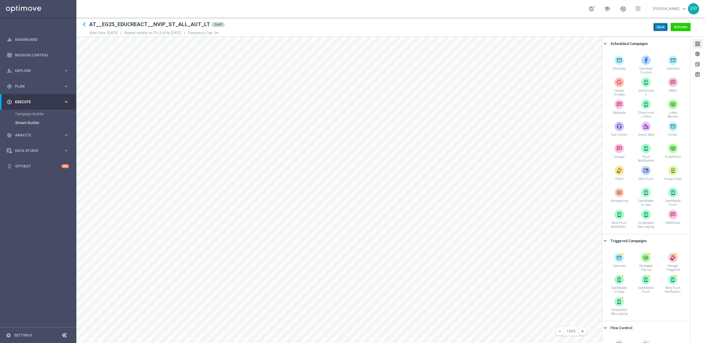
click at [656, 28] on button "Save" at bounding box center [660, 27] width 14 height 8
click at [17, 88] on span "Plan" at bounding box center [39, 87] width 48 height 4
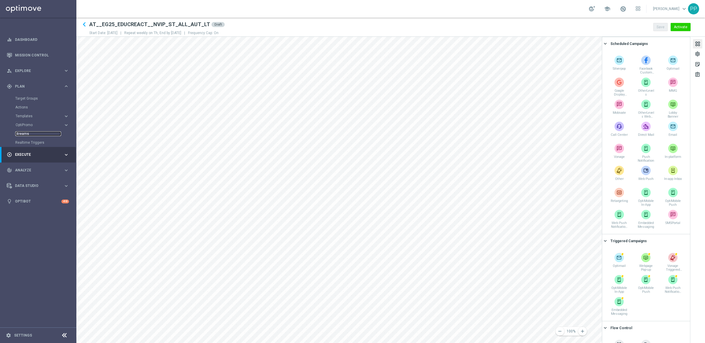
click at [19, 132] on link "Streams" at bounding box center [38, 133] width 46 height 5
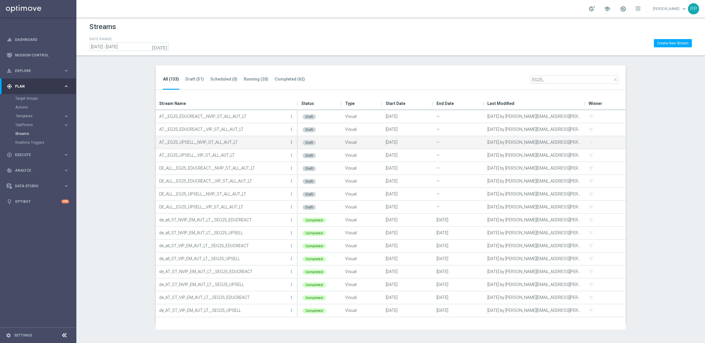
type input "EG25_"
click at [291, 142] on icon "more_vert" at bounding box center [291, 142] width 5 height 5
click at [273, 146] on div "create Edit" at bounding box center [264, 148] width 47 height 8
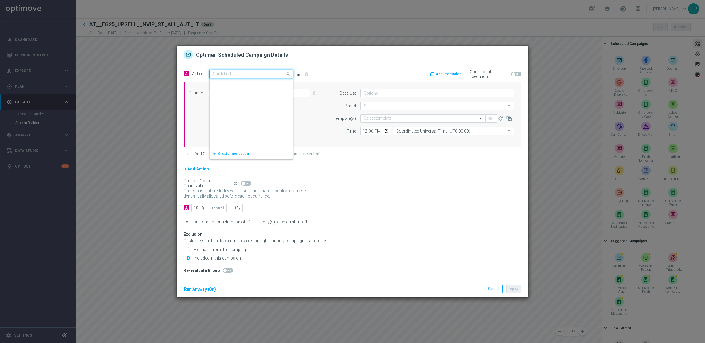
click at [246, 77] on div "Quick find de_all_AUT_LT__EG24_UPSELL_1_GUARANTEED" at bounding box center [251, 74] width 84 height 8
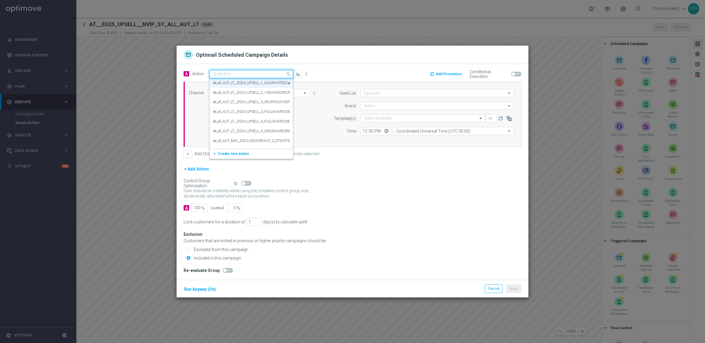
paste input "EG_25 Auto - 6 x 1/100 EG share for 19.99€"
type input "EG_25 Auto - 6 x 1/100 EG share for 19.99€"
click at [234, 84] on label "EG_25 Auto - 6 x 1/100 EG share for 19.99€" at bounding box center [247, 84] width 68 height 5
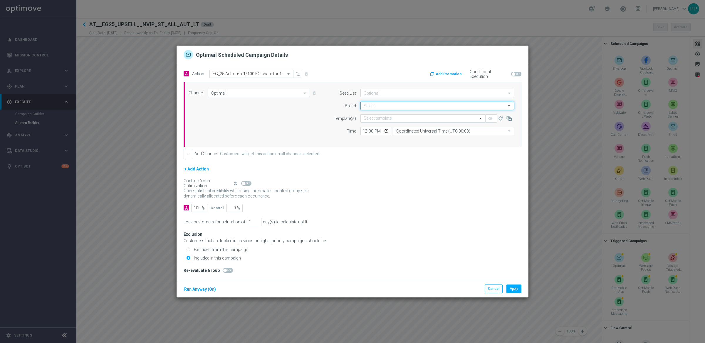
click at [379, 106] on input at bounding box center [437, 106] width 154 height 8
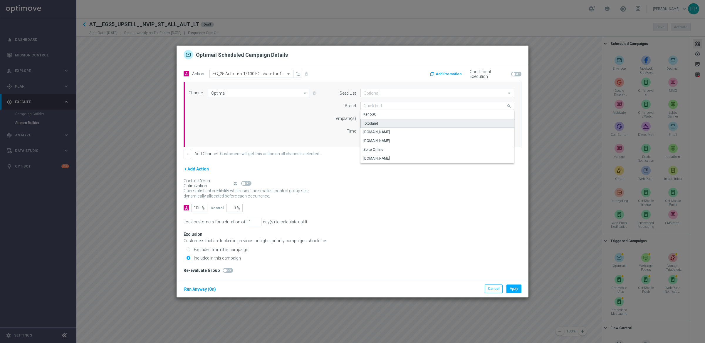
click at [373, 122] on div "lottoland" at bounding box center [371, 123] width 14 height 5
type input "lottoland"
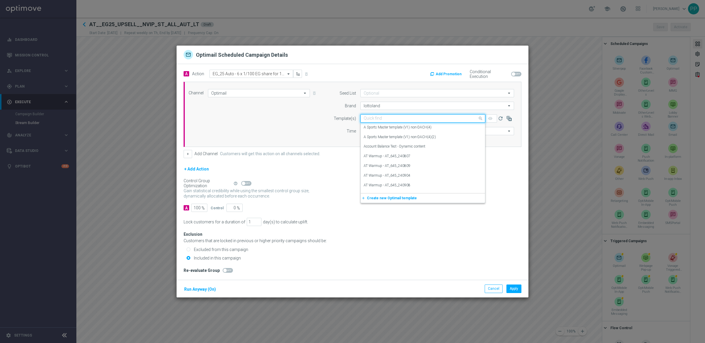
click at [369, 116] on input "text" at bounding box center [417, 118] width 107 height 5
paste input "AT__EG25_UPSELL1_6SHAREFOR19.99__NVIP_EMA_TAC_LT"
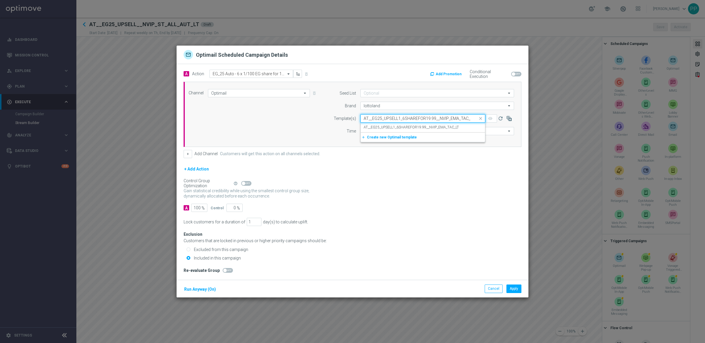
scroll to position [0, 3]
click at [371, 126] on label "AT__EG25_UPSELL1_6SHAREFOR19.99__NVIP_EMA_TAC_LT" at bounding box center [411, 127] width 95 height 5
type input "AT__EG25_UPSELL1_6SHAREFOR19.99__NVIP_EMA_TAC_LT"
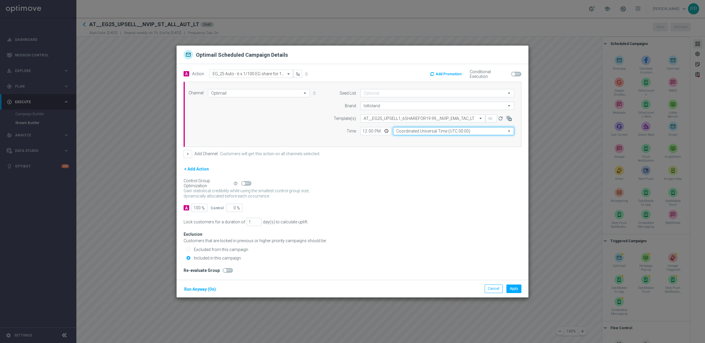
click at [417, 133] on input "Coordinated Universal Time (UTC 00:00)" at bounding box center [453, 131] width 121 height 8
click at [417, 140] on div "Central European Time ([GEOGRAPHIC_DATA]) (UTC +02:00)" at bounding box center [444, 139] width 96 height 5
type input "Central European Time ([GEOGRAPHIC_DATA]) (UTC +02:00)"
click at [198, 289] on button "Run Anyway (On)" at bounding box center [200, 288] width 33 height 7
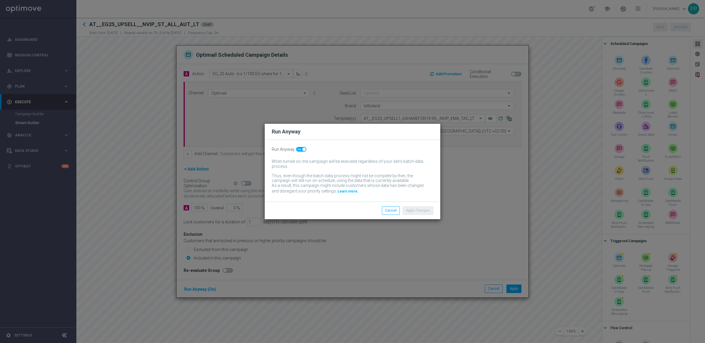
click at [299, 145] on div "Run Anyway When turned on, the campaign will be executed regardless of your sit…" at bounding box center [353, 171] width 176 height 62
click at [299, 148] on span at bounding box center [301, 149] width 10 height 5
click at [299, 148] on input "checkbox" at bounding box center [301, 149] width 10 height 5
checkbox input "false"
click at [413, 210] on button "Apply Changes" at bounding box center [418, 210] width 31 height 8
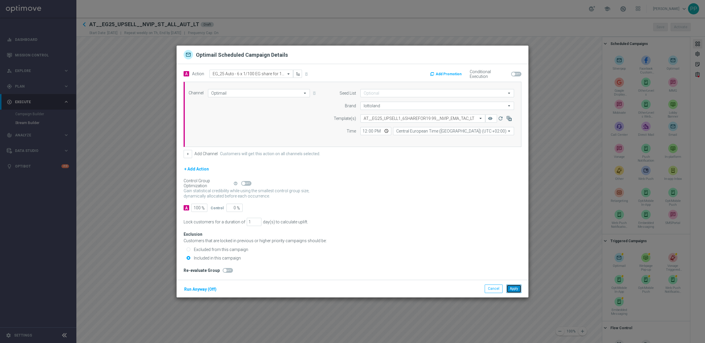
click at [517, 287] on button "Apply" at bounding box center [513, 288] width 15 height 8
click at [228, 72] on input "text" at bounding box center [245, 74] width 65 height 5
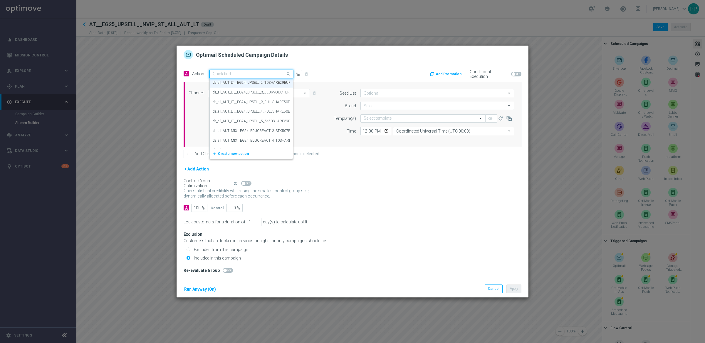
paste input "EG_25 Auto - 1/20 EG share + second 1/20 share with 70% off"
type input "EG_25 Auto - 1/20 EG share + second 1/20 share with 70% off"
click at [228, 82] on label "EG_25 Auto - 1/20 EG share + second 1/20 share with 70% off" at bounding box center [261, 84] width 96 height 5
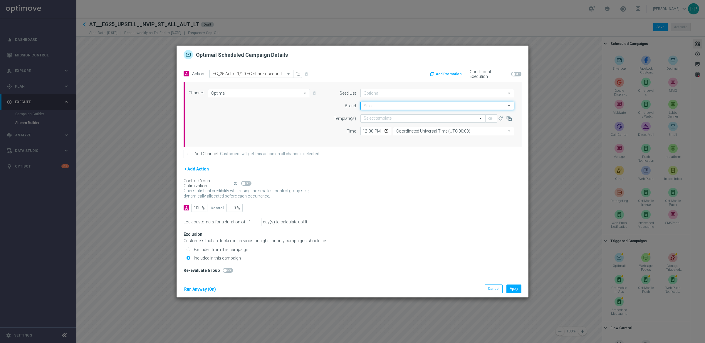
click at [370, 106] on input at bounding box center [437, 106] width 154 height 8
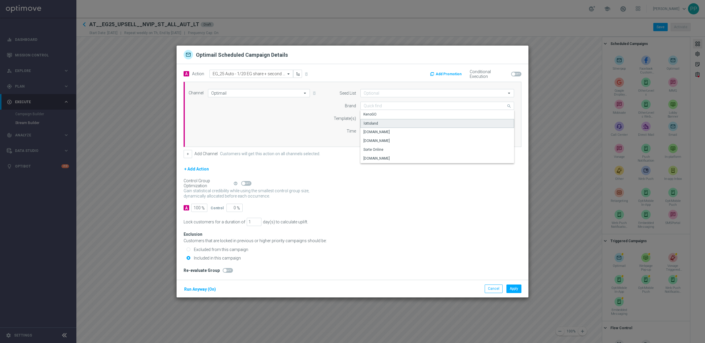
click at [371, 122] on div "lottoland" at bounding box center [371, 123] width 14 height 5
type input "lottoland"
click at [385, 114] on div "Select template" at bounding box center [422, 118] width 125 height 8
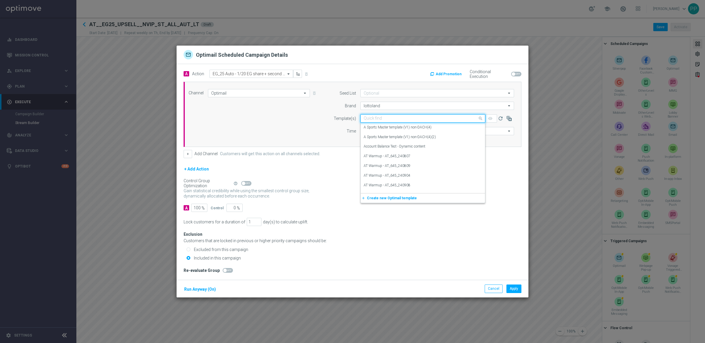
paste input "AT__EG25_UPSELL2_70OFFSECONDSHARE__NVIP_EMA_TAC_LT"
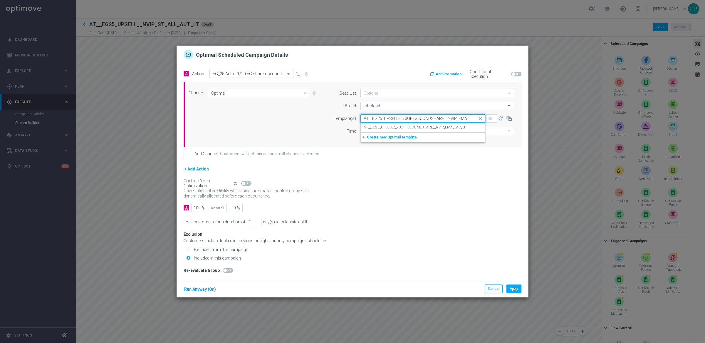
scroll to position [0, 11]
click at [384, 127] on label "AT__EG25_UPSELL2_70OFFSECONDSHARE__NVIP_EMA_TAC_LT" at bounding box center [415, 127] width 102 height 5
type input "AT__EG25_UPSELL2_70OFFSECONDSHARE__NVIP_EMA_TAC_LT"
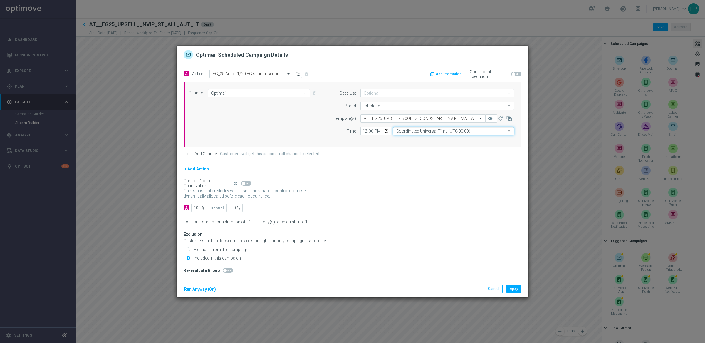
click at [418, 131] on input "Coordinated Universal Time (UTC 00:00)" at bounding box center [453, 131] width 121 height 8
click at [421, 140] on div "Central European Time ([GEOGRAPHIC_DATA]) (UTC +02:00)" at bounding box center [444, 139] width 96 height 5
type input "Central European Time ([GEOGRAPHIC_DATA]) (UTC +02:00)"
click at [391, 187] on div "Gain statistical credibility while using the smallest control group size, dynam…" at bounding box center [353, 193] width 338 height 14
click at [200, 290] on button "Run Anyway (On)" at bounding box center [200, 288] width 33 height 7
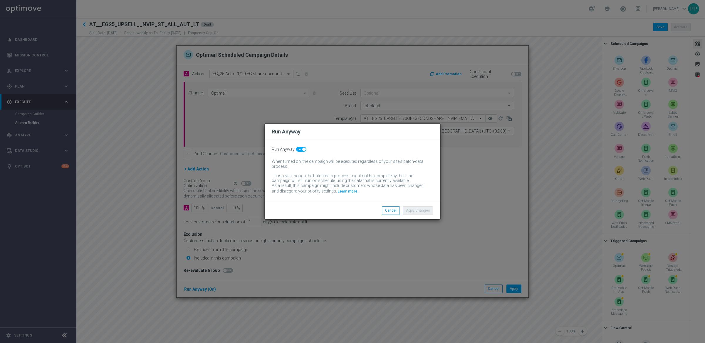
click at [296, 150] on span at bounding box center [301, 149] width 10 height 5
click at [296, 150] on input "checkbox" at bounding box center [301, 149] width 10 height 5
checkbox input "false"
click at [421, 210] on button "Apply Changes" at bounding box center [418, 210] width 31 height 8
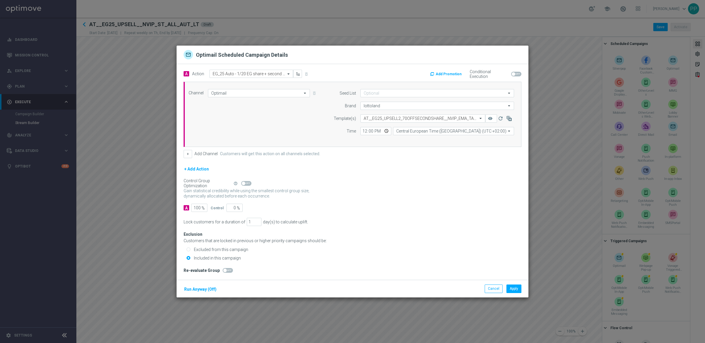
click at [423, 209] on div "A 100 % Control 0 %" at bounding box center [353, 208] width 338 height 8
click at [515, 288] on button "Apply" at bounding box center [513, 288] width 15 height 8
click at [221, 72] on input "text" at bounding box center [245, 73] width 65 height 5
paste input "EG_25 Auto - 1/10 EG share with 10€ off"
type input "EG_25 Auto - 1/10 EG share with 10€ off"
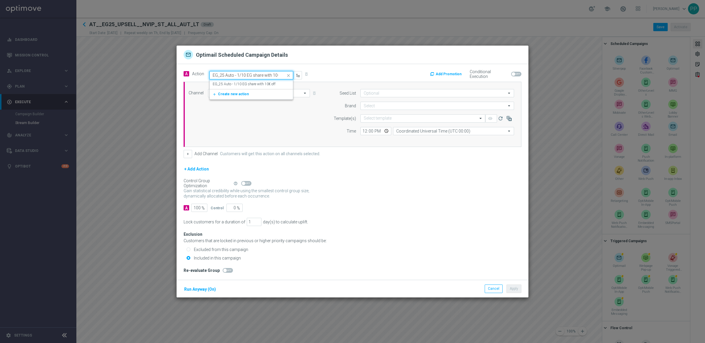
scroll to position [0, 6]
click at [220, 81] on div "EG_25 Auto - 1/10 EG share with 10€ off edit" at bounding box center [251, 84] width 77 height 10
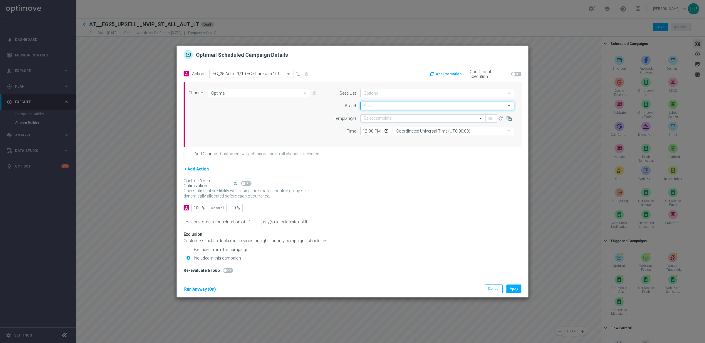
click at [372, 104] on input at bounding box center [437, 106] width 154 height 8
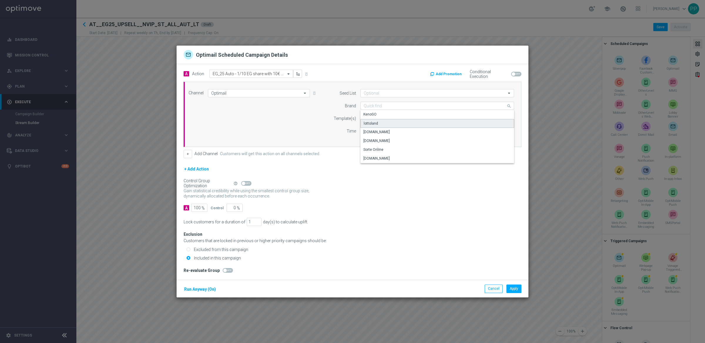
click at [370, 123] on div "lottoland" at bounding box center [371, 123] width 14 height 5
type input "lottoland"
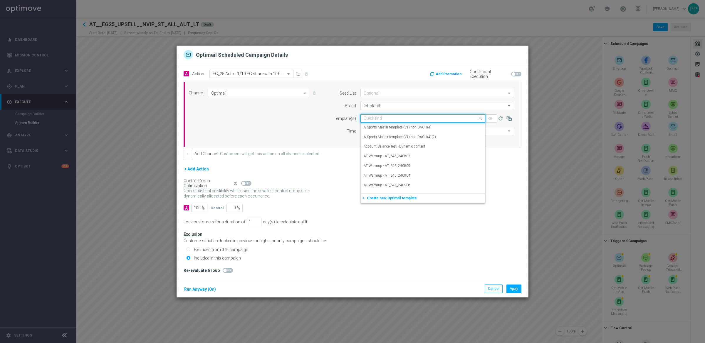
click at [368, 118] on input "text" at bounding box center [417, 118] width 107 height 5
paste input "AT__EG25_UPSELL3_10SHARE10OFF__NVIP_EMA_TAC_LT"
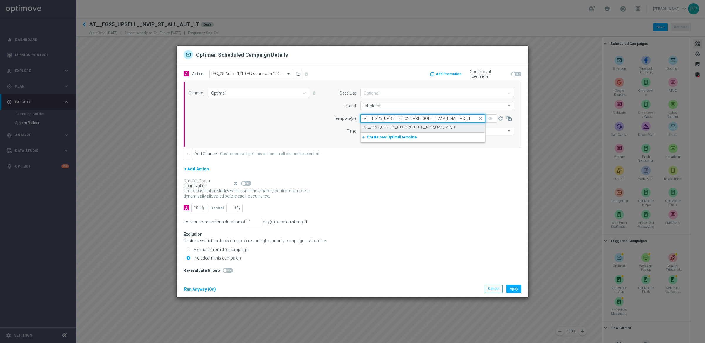
click at [371, 128] on label "AT__EG25_UPSELL3_10SHARE10OFF__NVIP_EMA_TAC_LT" at bounding box center [410, 127] width 92 height 5
type input "AT__EG25_UPSELL3_10SHARE10OFF__NVIP_EMA_TAC_LT"
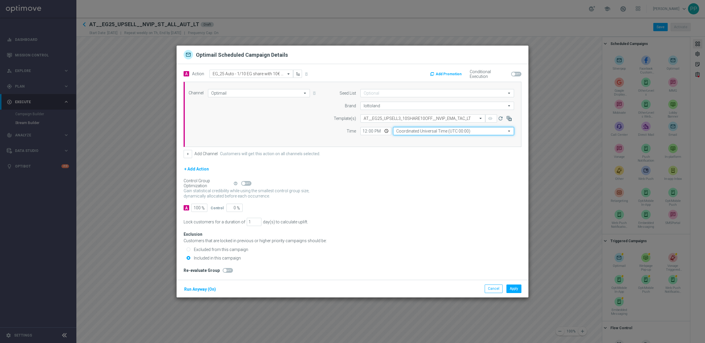
click at [412, 131] on input "Coordinated Universal Time (UTC 00:00)" at bounding box center [453, 131] width 121 height 8
click at [411, 140] on div "Central European Time ([GEOGRAPHIC_DATA]) (UTC +02:00)" at bounding box center [444, 139] width 96 height 5
type input "Central European Time ([GEOGRAPHIC_DATA]) (UTC +02:00)"
click at [391, 197] on div "Gain statistical credibility while using the smallest control group size, dynam…" at bounding box center [353, 193] width 338 height 14
click at [195, 289] on button "Run Anyway (On)" at bounding box center [200, 288] width 33 height 7
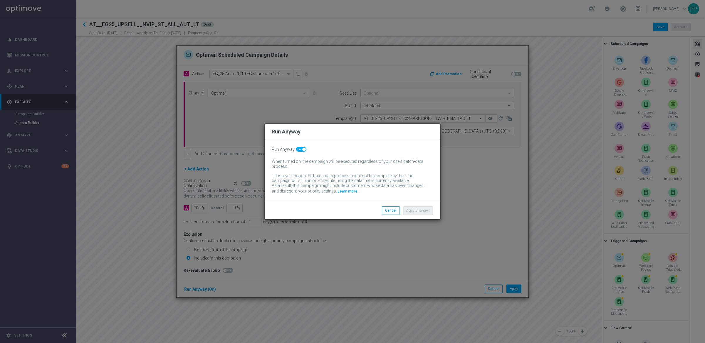
click at [300, 148] on span at bounding box center [301, 149] width 10 height 5
click at [300, 148] on input "checkbox" at bounding box center [301, 149] width 10 height 5
checkbox input "false"
click at [418, 209] on button "Apply Changes" at bounding box center [418, 210] width 31 height 8
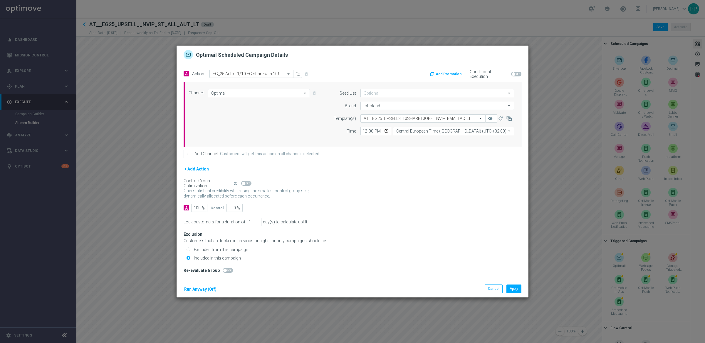
click at [428, 216] on div "A Action Select action EG_25 Auto - 1/10 EG share with 10€ off delete_forever A…" at bounding box center [352, 172] width 352 height 216
click at [515, 291] on button "Apply" at bounding box center [513, 288] width 15 height 8
click at [219, 75] on input "text" at bounding box center [245, 73] width 65 height 5
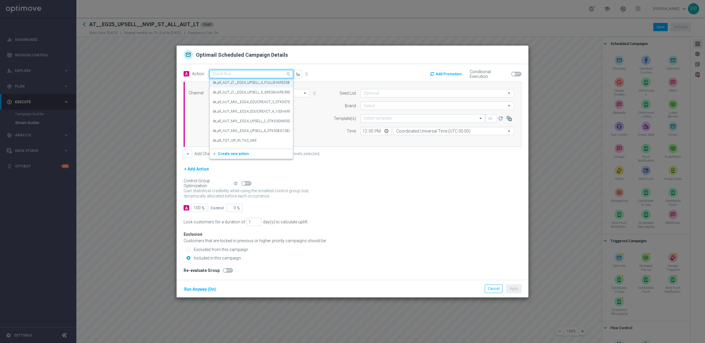
paste input "EG_25 Auto - 3 € voucher for EG"
type input "EG_25 Auto - 3 € voucher for EG"
click at [221, 81] on div "EG_25 Auto - 3 € voucher for EG edit" at bounding box center [251, 84] width 77 height 10
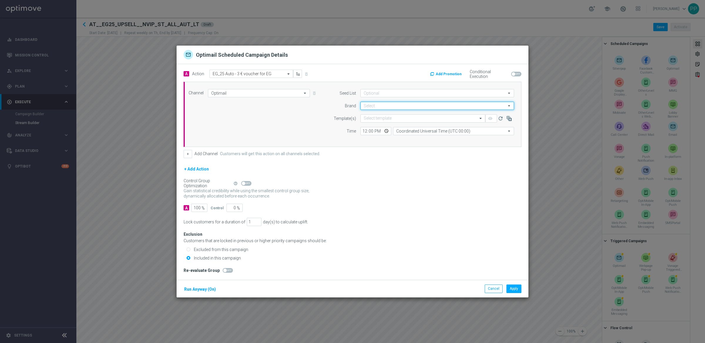
click at [365, 105] on input at bounding box center [437, 106] width 154 height 8
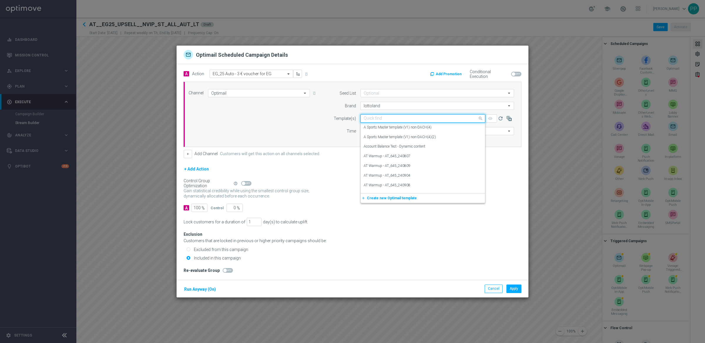
click at [372, 120] on input "text" at bounding box center [417, 118] width 107 height 5
paste input "AT__EG25_UPSELL4_3OFFANYSHARE__NVIP_EMA_TAC_LT"
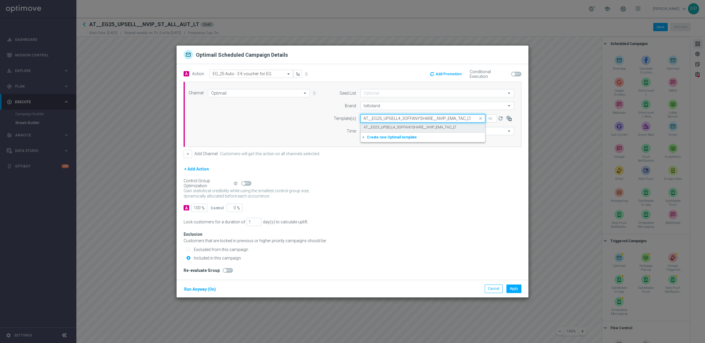
click at [371, 126] on label "AT__EG25_UPSELL4_3OFFANYSHARE__NVIP_EMA_TAC_LT" at bounding box center [410, 127] width 93 height 5
type input "AT__EG25_UPSELL4_3OFFANYSHARE__NVIP_EMA_TAC_LT"
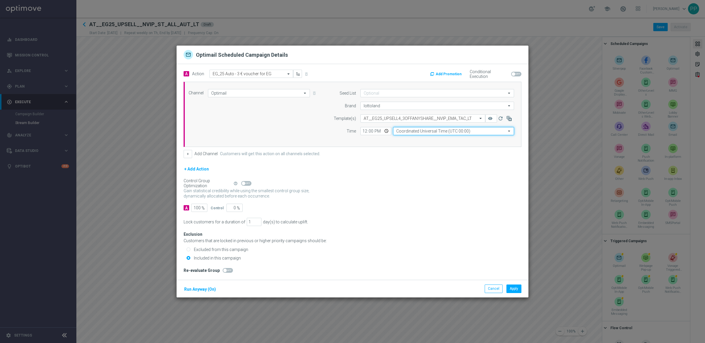
click at [408, 134] on input "Coordinated Universal Time (UTC 00:00)" at bounding box center [453, 131] width 121 height 8
click at [411, 137] on div "Central European Time ([GEOGRAPHIC_DATA]) (UTC +02:00)" at bounding box center [453, 139] width 121 height 9
type input "Central European Time ([GEOGRAPHIC_DATA]) (UTC +02:00)"
click at [204, 288] on button "Run Anyway (On)" at bounding box center [200, 288] width 33 height 7
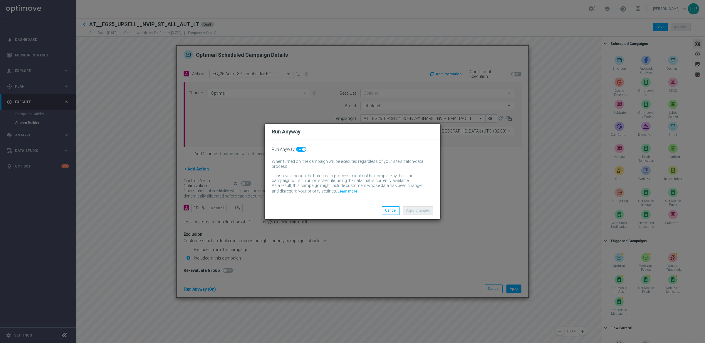
click at [299, 151] on span at bounding box center [301, 149] width 10 height 5
click at [299, 151] on input "checkbox" at bounding box center [301, 149] width 10 height 5
checkbox input "false"
click at [416, 214] on button "Apply Changes" at bounding box center [418, 210] width 31 height 8
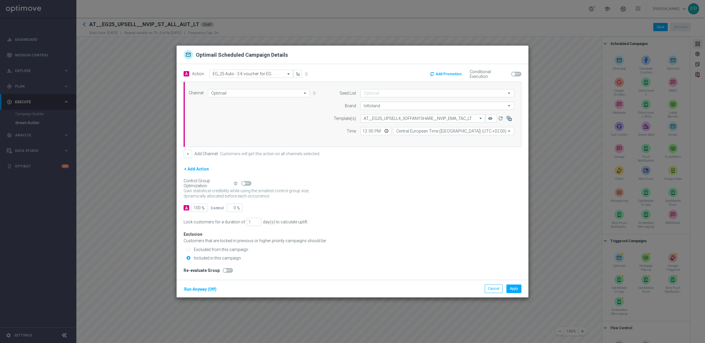
click at [445, 75] on button "Add Promotion" at bounding box center [446, 74] width 34 height 6
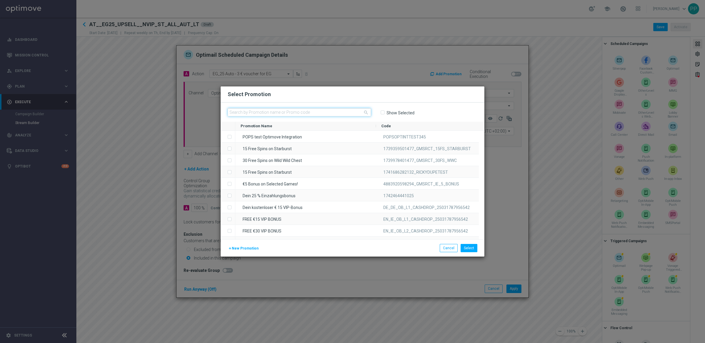
click at [256, 112] on input "text" at bounding box center [299, 112] width 143 height 8
paste input "FXGPOQO6RK3ILGEBHZOB9SS"
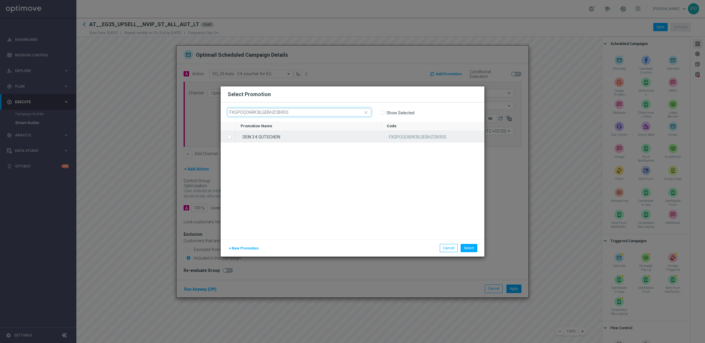
type input "FXGPOQO6RK3ILGEBHZOB9SS"
click at [229, 135] on input "Press SPACE to select this row." at bounding box center [229, 134] width 4 height 4
click at [473, 250] on button "Select" at bounding box center [468, 248] width 17 height 8
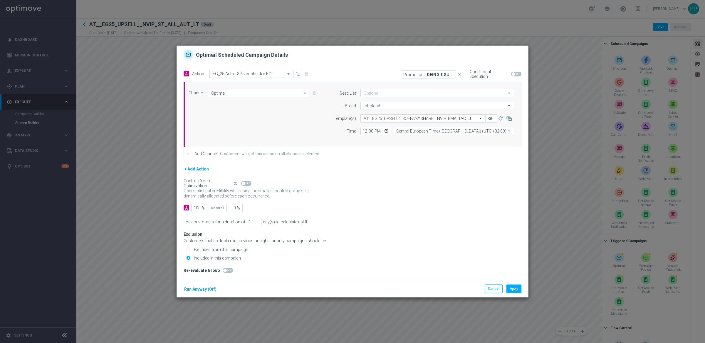
click at [511, 74] on input "checkbox" at bounding box center [516, 74] width 10 height 5
checkbox input "true"
click at [446, 266] on div "A Action Select action EG_25 Auto - 3 € voucher for EG delete_forever Promotion…" at bounding box center [352, 172] width 352 height 216
click at [510, 289] on button "Apply" at bounding box center [513, 288] width 15 height 8
click at [216, 73] on input "text" at bounding box center [245, 73] width 65 height 5
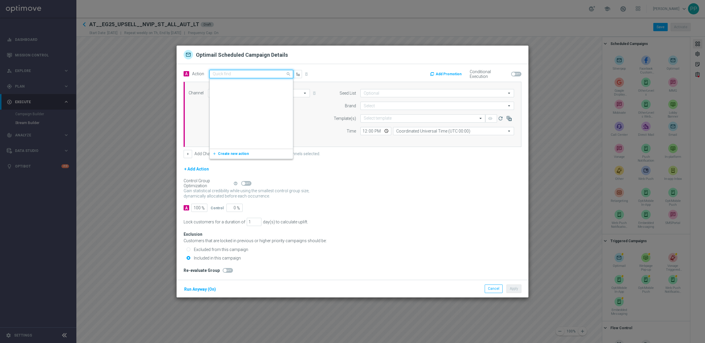
scroll to position [129819, 0]
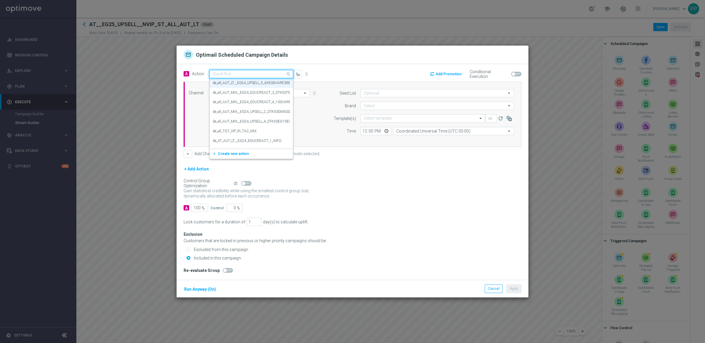
paste input "EG_25 Auto - Guaranteed Bundle with 20% off"
type input "EG_25 Auto - Guaranteed Bundle with 20% off"
click at [218, 80] on div "EG_25 Auto - Guaranteed Bundle with 20% off edit" at bounding box center [251, 84] width 77 height 10
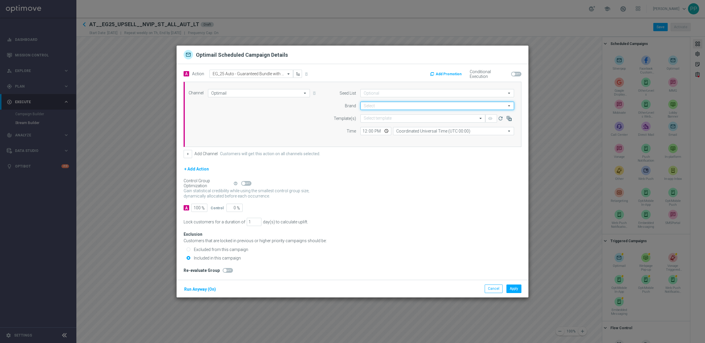
click at [367, 105] on input at bounding box center [437, 106] width 154 height 8
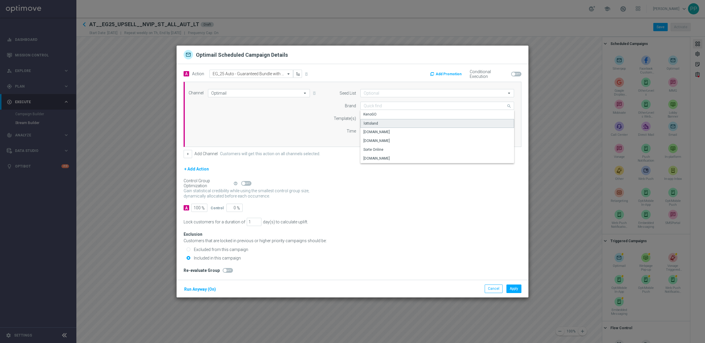
click at [367, 121] on div "lottoland" at bounding box center [371, 123] width 14 height 5
type input "lottoland"
click at [373, 119] on input "text" at bounding box center [417, 118] width 107 height 5
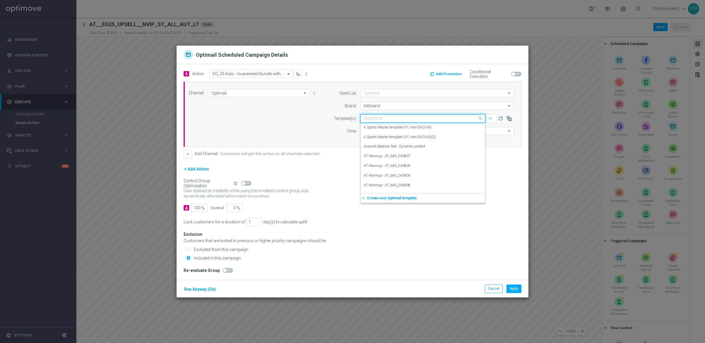
paste input "AT__EG25_UPSELL5_20OFFGUARANTEED__NVIP_EMA_TAC_LT"
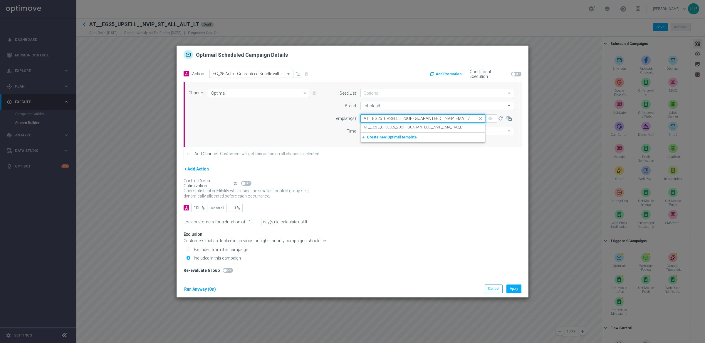
scroll to position [0, 8]
click at [371, 125] on label "AT__EG25_UPSELL5_20OFFGUARANTEED__NVIP_EMA_TAC_LT" at bounding box center [414, 127] width 100 height 5
type input "AT__EG25_UPSELL5_20OFFGUARANTEED__NVIP_EMA_TAC_LT"
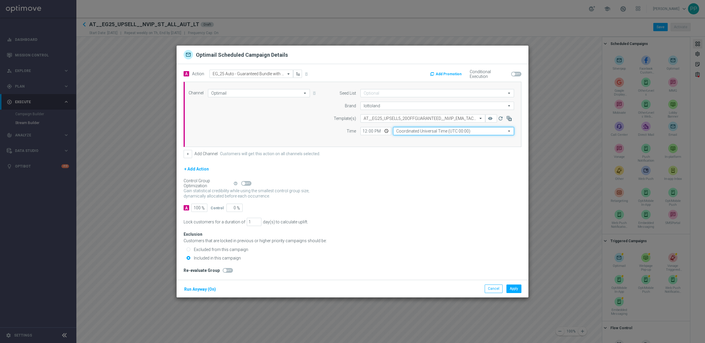
click at [415, 132] on input "Coordinated Universal Time (UTC 00:00)" at bounding box center [453, 131] width 121 height 8
click at [414, 137] on div "Central European Time ([GEOGRAPHIC_DATA]) (UTC +02:00)" at bounding box center [444, 139] width 96 height 5
type input "Central European Time ([GEOGRAPHIC_DATA]) (UTC +02:00)"
click at [193, 289] on button "Run Anyway (On)" at bounding box center [200, 288] width 33 height 7
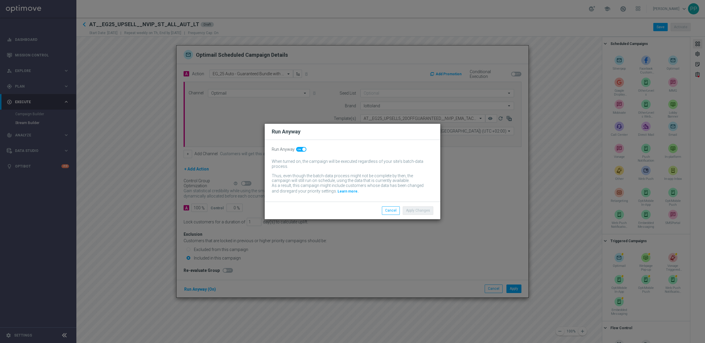
click at [295, 149] on div "Run Anyway" at bounding box center [353, 149] width 162 height 5
click at [298, 150] on span at bounding box center [301, 149] width 10 height 5
click at [298, 150] on input "checkbox" at bounding box center [301, 149] width 10 height 5
checkbox input "false"
click at [412, 211] on button "Apply Changes" at bounding box center [418, 210] width 31 height 8
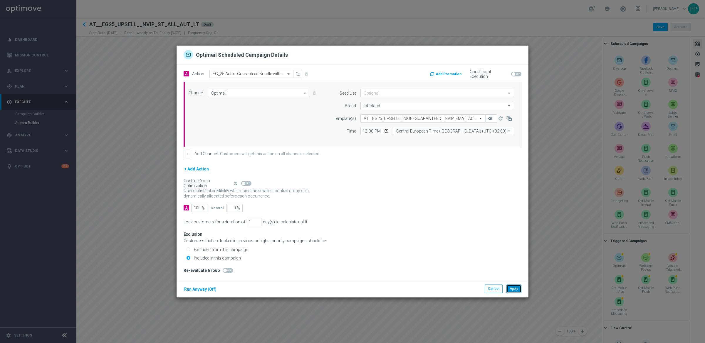
click at [514, 290] on button "Apply" at bounding box center [513, 288] width 15 height 8
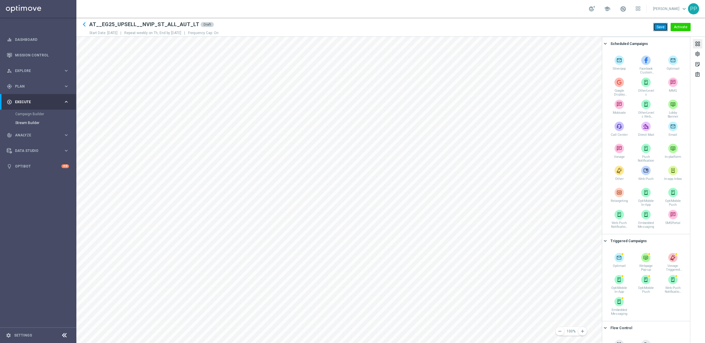
click at [657, 28] on button "Save" at bounding box center [660, 27] width 14 height 8
click at [16, 88] on span "Plan" at bounding box center [39, 87] width 48 height 4
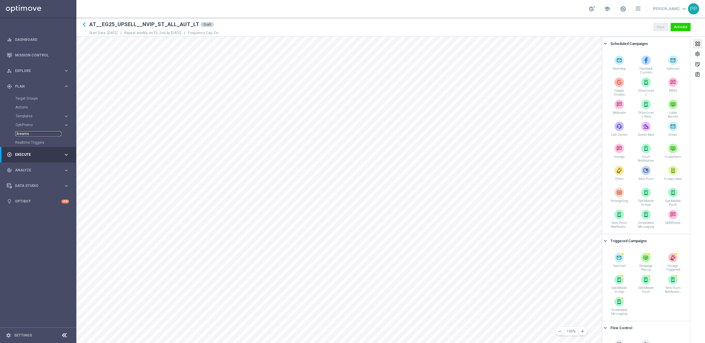
click at [20, 132] on link "Streams" at bounding box center [38, 133] width 46 height 5
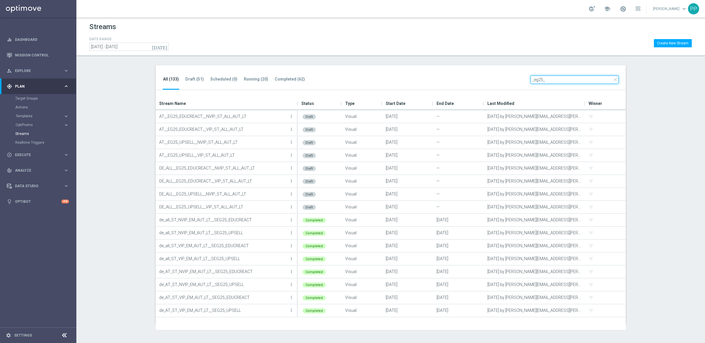
type input "_eg25_"
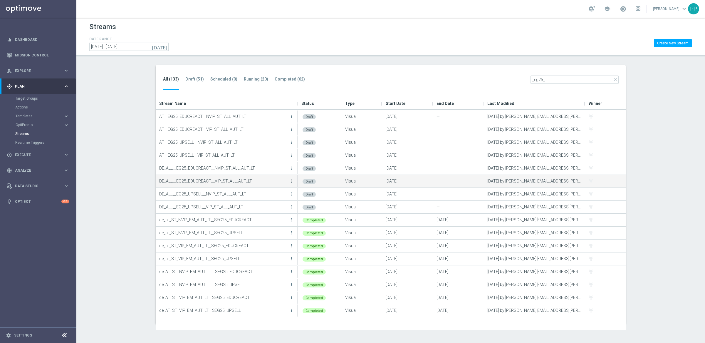
click at [292, 180] on icon "more_vert" at bounding box center [291, 181] width 5 height 5
click at [264, 187] on div "Edit" at bounding box center [268, 187] width 36 height 4
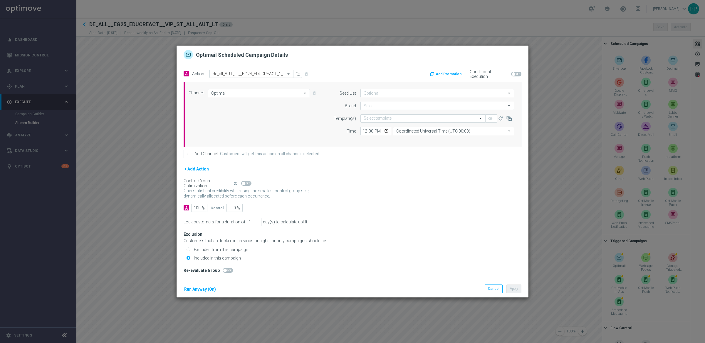
click at [221, 74] on input "text" at bounding box center [245, 73] width 65 height 5
paste input "EG_25_Auto VIP - El Gordo infomailer (no offer)"
type input "EG_25_Auto VIP - El Gordo infomailer (no offer)"
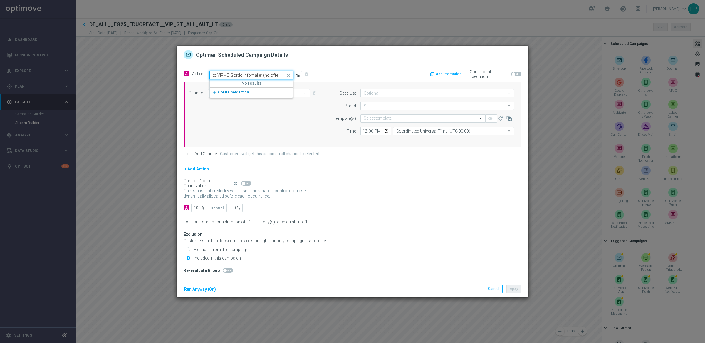
click at [229, 93] on span "Create new action" at bounding box center [233, 92] width 31 height 4
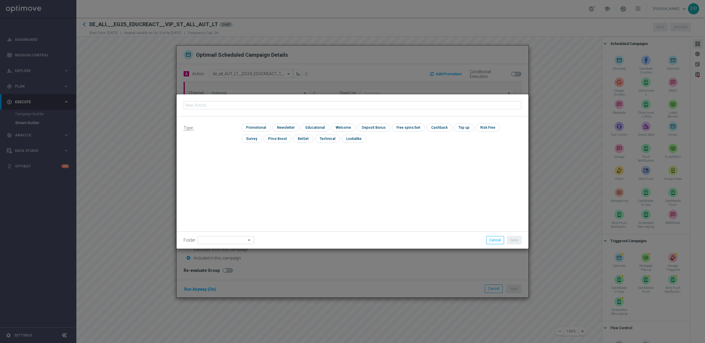
type input "EG_25_Auto VIP - El Gordo infomailer (no offer)"
click at [252, 125] on input "checkbox" at bounding box center [255, 127] width 28 height 8
checkbox input "true"
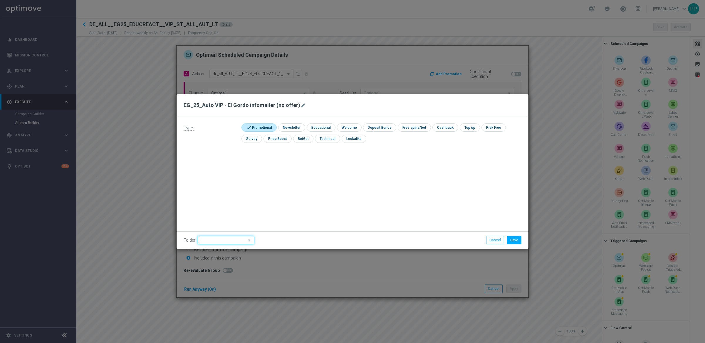
click at [218, 239] on input at bounding box center [226, 240] width 56 height 8
click at [206, 231] on div "VIP" at bounding box center [203, 229] width 5 height 5
type input "VIP"
click at [517, 238] on button "Save" at bounding box center [514, 240] width 14 height 8
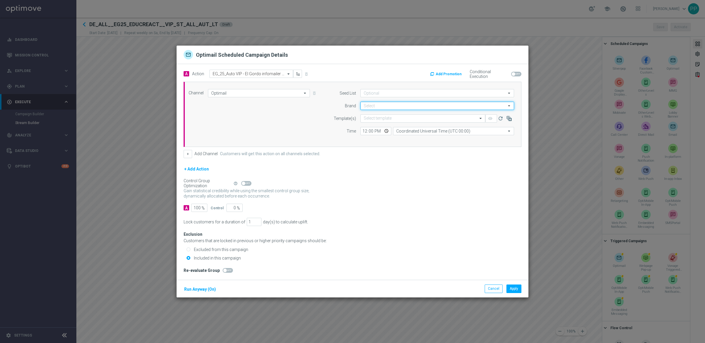
click at [366, 102] on input at bounding box center [437, 106] width 154 height 8
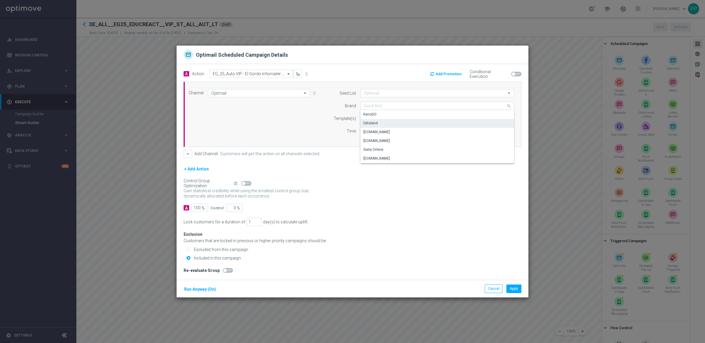
click at [368, 124] on div "lottoland" at bounding box center [370, 122] width 14 height 5
type input "lottoland"
click at [375, 118] on input "text" at bounding box center [417, 118] width 107 height 5
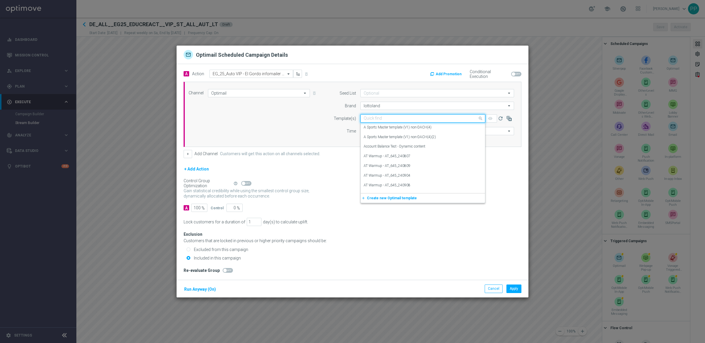
paste input "DE_ALL__EG25_EDUCREACT1_INFO__VIP_EMA_TAC_LT"
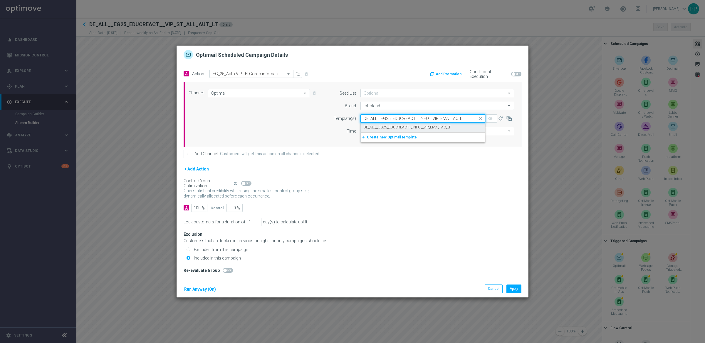
click at [376, 124] on div "DE_ALL__EG25_EDUCREACT1_INFO__VIP_EMA_TAC_LT" at bounding box center [423, 127] width 118 height 10
type input "DE_ALL__EG25_EDUCREACT1_INFO__VIP_EMA_TAC_LT"
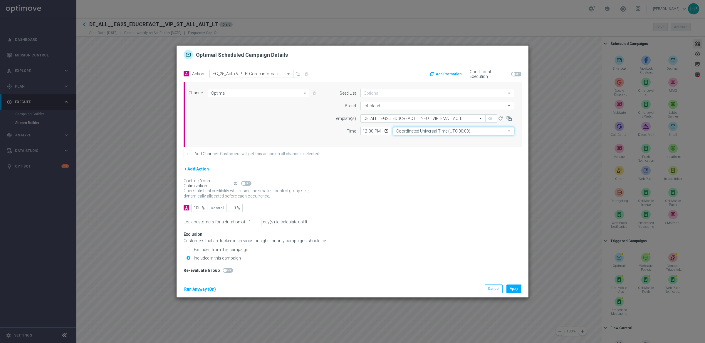
click at [419, 129] on input "Coordinated Universal Time (UTC 00:00)" at bounding box center [453, 131] width 121 height 8
click at [423, 136] on div "Central European Time ([GEOGRAPHIC_DATA]) (UTC +02:00)" at bounding box center [453, 139] width 121 height 9
type input "Central European Time ([GEOGRAPHIC_DATA]) (UTC +02:00)"
drag, startPoint x: 207, startPoint y: 285, endPoint x: 202, endPoint y: 286, distance: 4.7
click at [206, 285] on div "Run Anyway (On)" at bounding box center [200, 288] width 33 height 9
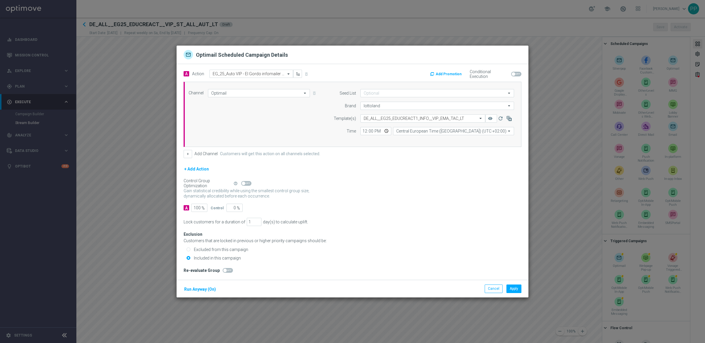
click at [202, 287] on button "Run Anyway (On)" at bounding box center [200, 288] width 33 height 7
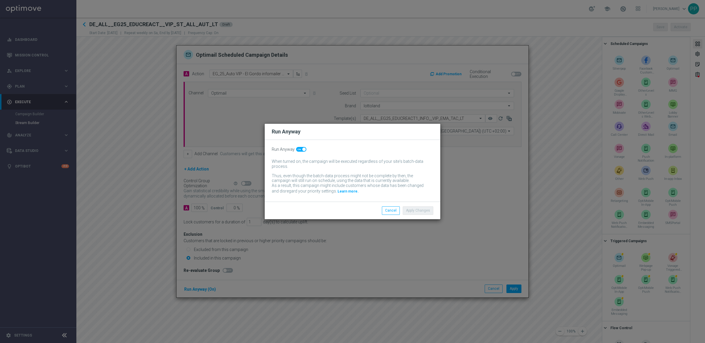
click at [300, 149] on span at bounding box center [301, 149] width 10 height 5
click at [300, 149] on input "checkbox" at bounding box center [301, 149] width 10 height 5
checkbox input "false"
click at [416, 211] on button "Apply Changes" at bounding box center [418, 210] width 31 height 8
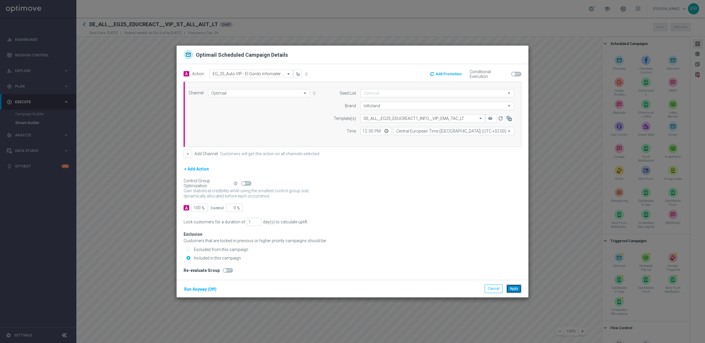
click at [514, 287] on button "Apply" at bounding box center [513, 288] width 15 height 8
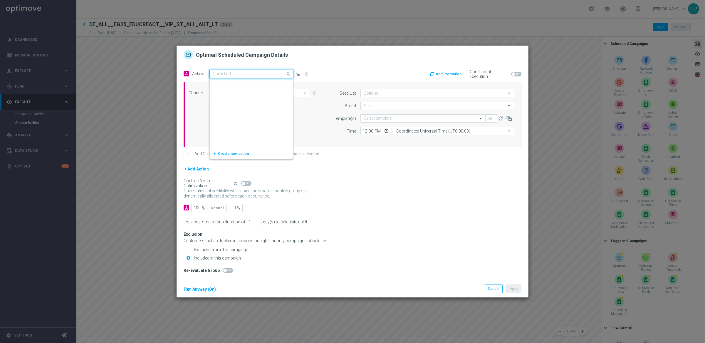
click at [220, 70] on div "Quick find de_all_AUT_LT__EG24_EDUCREACT_2_30OFFANYSHARE" at bounding box center [251, 74] width 84 height 8
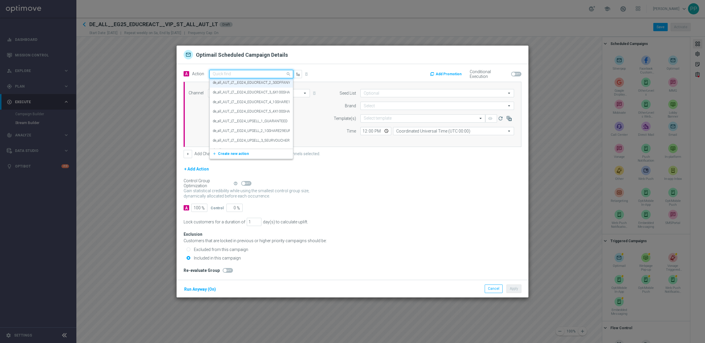
paste input "EG_25 Auto VIP - 30% off any share, up to 200€"
type input "EG_25 Auto VIP - 30% off any share, up to 200€"
click at [220, 90] on span "Create new action" at bounding box center [233, 92] width 31 height 4
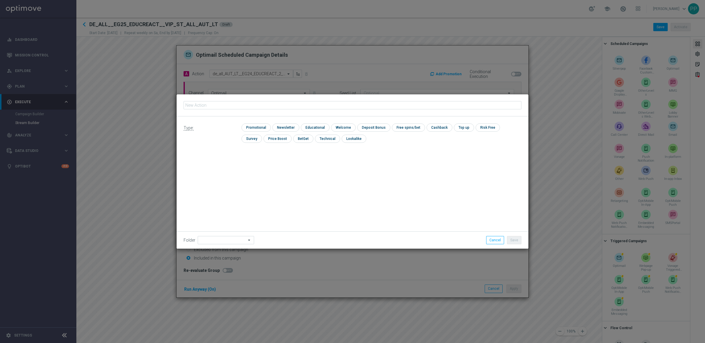
type input "EG_25 Auto VIP - 30% off any share, up to 200€"
click at [253, 126] on input "checkbox" at bounding box center [255, 127] width 28 height 8
checkbox input "true"
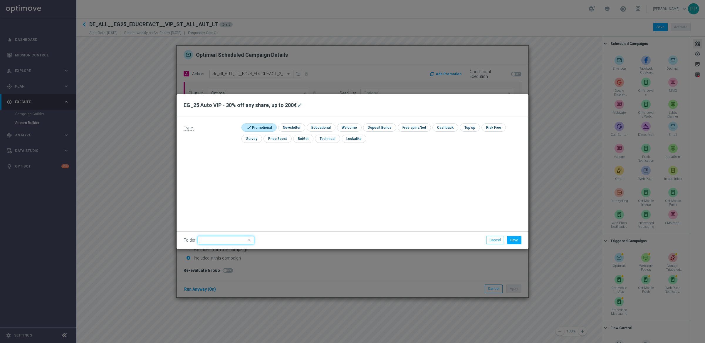
click at [221, 240] on input at bounding box center [226, 240] width 56 height 8
click at [211, 214] on div "VIP" at bounding box center [221, 217] width 46 height 8
type input "VIP"
click at [515, 241] on button "Save" at bounding box center [514, 240] width 14 height 8
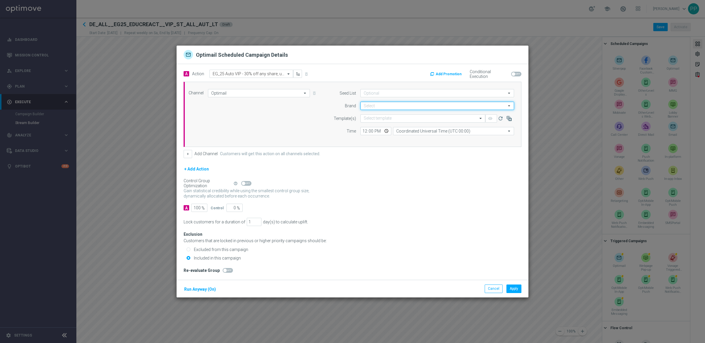
click at [368, 105] on input at bounding box center [437, 106] width 154 height 8
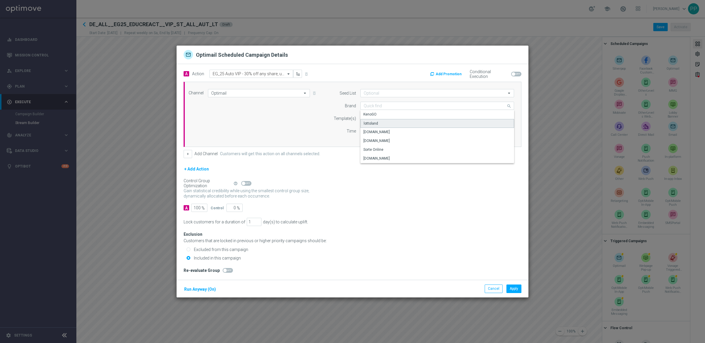
click at [372, 121] on div "lottoland" at bounding box center [371, 123] width 14 height 5
type input "lottoland"
click at [379, 117] on input "text" at bounding box center [417, 118] width 107 height 5
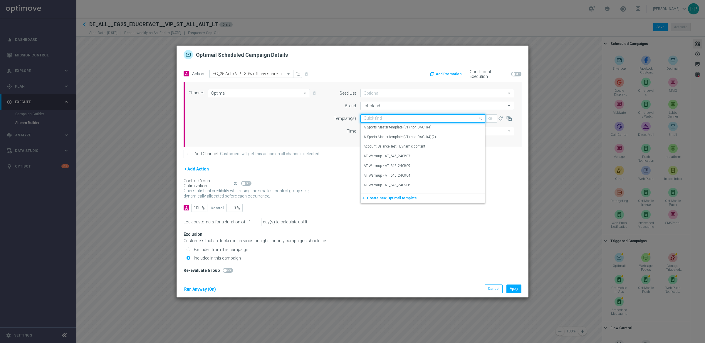
paste input "DE_ALL__EG25_EDUCREACT2_30OFF__VIP_EMA_TAC_LT"
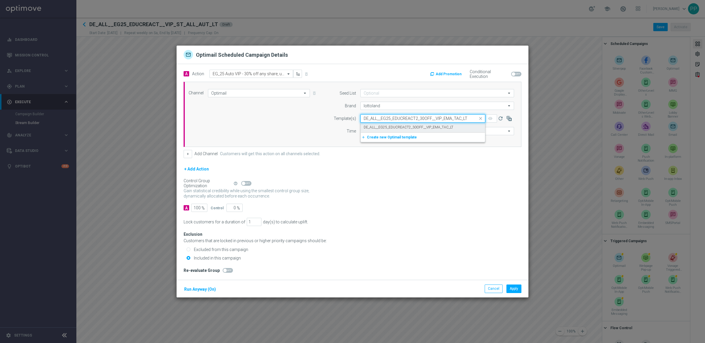
click at [380, 127] on label "DE_ALL__EG25_EDUCREACT2_30OFF__VIP_EMA_TAC_LT" at bounding box center [409, 127] width 90 height 5
type input "DE_ALL__EG25_EDUCREACT2_30OFF__VIP_EMA_TAC_LT"
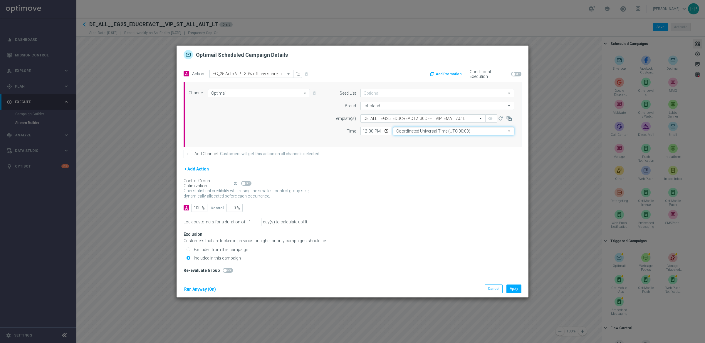
click at [422, 129] on input "Coordinated Universal Time (UTC 00:00)" at bounding box center [453, 131] width 121 height 8
click at [422, 136] on div "Central European Time ([GEOGRAPHIC_DATA]) (UTC +02:00)" at bounding box center [453, 139] width 121 height 8
type input "Central European Time ([GEOGRAPHIC_DATA]) (UTC +02:00)"
click at [381, 204] on div "A 100 % Control 0 %" at bounding box center [353, 208] width 338 height 8
click at [201, 290] on button "Run Anyway (On)" at bounding box center [200, 288] width 33 height 7
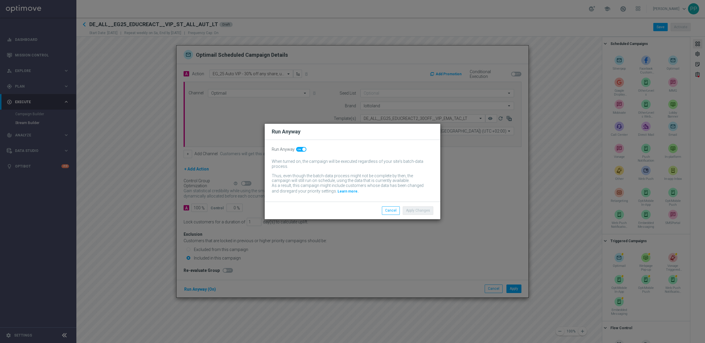
click at [303, 147] on span at bounding box center [304, 149] width 4 height 4
click at [303, 147] on input "checkbox" at bounding box center [301, 149] width 10 height 5
checkbox input "false"
click at [416, 211] on button "Apply Changes" at bounding box center [418, 210] width 31 height 8
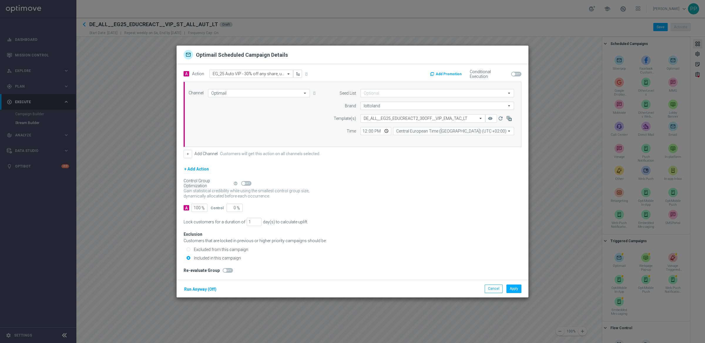
click at [416, 233] on div "Exclusion Customers that are locked in previous or higher priority campaigns sh…" at bounding box center [353, 237] width 338 height 11
click at [510, 287] on button "Apply" at bounding box center [513, 288] width 15 height 8
click at [497, 289] on button "Cancel" at bounding box center [494, 288] width 18 height 8
click at [557, 80] on modal-container "Optimail Scheduled Campaign Details A Action Select action EG_25 Auto VIP - 30%…" at bounding box center [352, 171] width 705 height 343
click at [489, 291] on button "Cancel" at bounding box center [494, 288] width 18 height 8
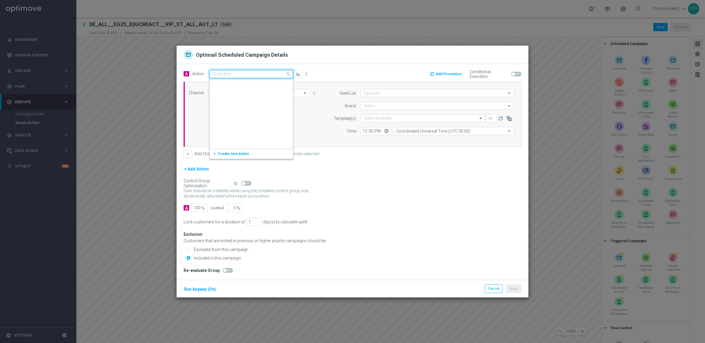
click at [235, 72] on input "text" at bounding box center [245, 74] width 65 height 5
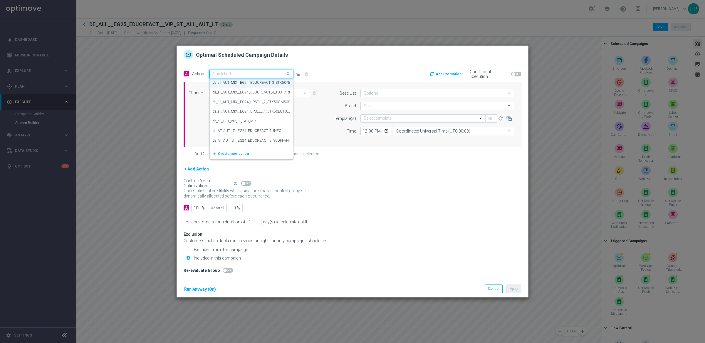
paste input "EG_25 Auto VIP - Stake 50€ in Bigger Bass Blizzard Christmas Catch, get 1/50 EG…"
type input "EG_25 Auto VIP - Stake 50€ in Bigger Bass Blizzard Christmas Catch, get 1/50 EG…"
click at [232, 91] on span "Create new action" at bounding box center [233, 92] width 31 height 4
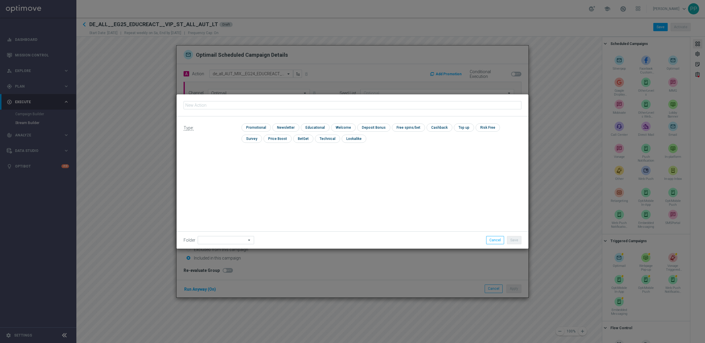
type input "EG_25 Auto VIP - Stake 50€ in Bigger Bass Blizzard Christmas Catch, get 1/50 EG…"
click at [246, 126] on input "checkbox" at bounding box center [255, 127] width 28 height 8
checkbox input "true"
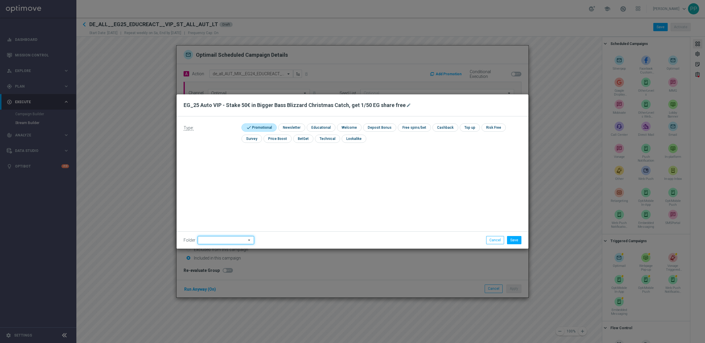
click at [213, 238] on input at bounding box center [226, 240] width 56 height 8
click at [210, 204] on div "VIP" at bounding box center [221, 208] width 46 height 8
type input "VIP"
click at [518, 240] on button "Save" at bounding box center [514, 240] width 14 height 8
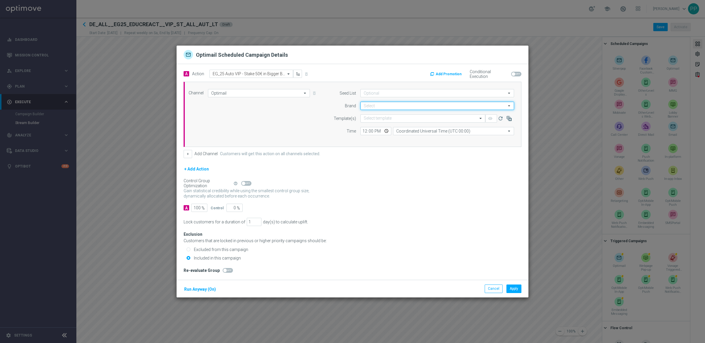
click at [376, 102] on input at bounding box center [437, 106] width 154 height 8
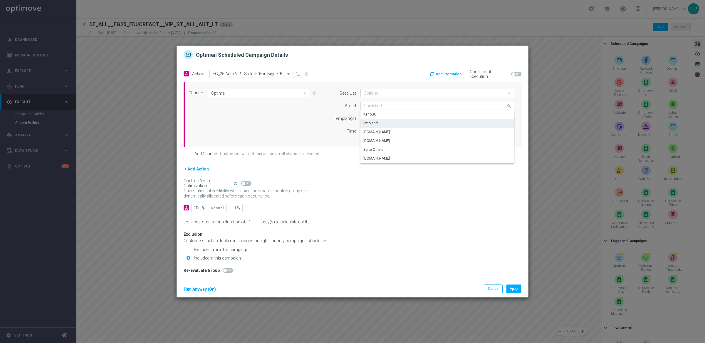
click at [372, 123] on div "lottoland" at bounding box center [370, 122] width 14 height 5
type input "lottoland"
click at [375, 117] on input "text" at bounding box center [417, 118] width 107 height 5
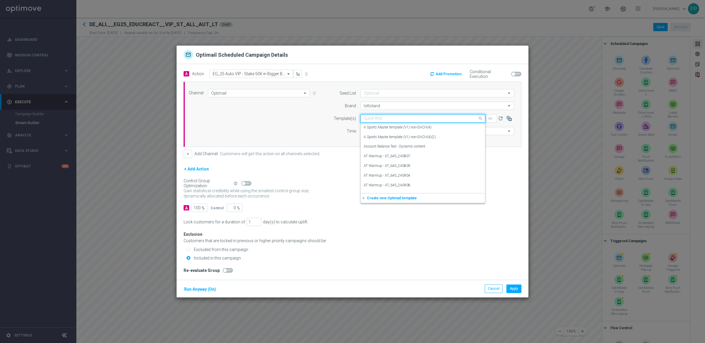
paste input "DE_ALL__EG25_EDUCREACT3_STK50BBBLIZXMASCATCHGET50SHARE__VIP_EMA_TAC_LT"
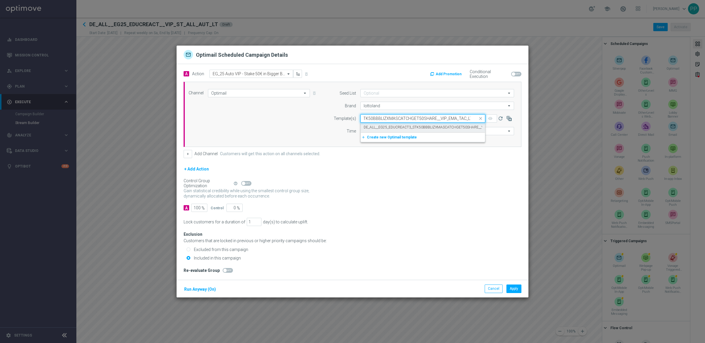
click at [376, 127] on label "DE_ALL__EG25_EDUCREACT3_STK50BBBLIZXMASCATCHGET50SHARE__VIP_EMA_TAC_LT" at bounding box center [436, 127] width 145 height 5
type input "DE_ALL__EG25_EDUCREACT3_STK50BBBLIZXMASCATCHGET50SHARE__VIP_EMA_TAC_LT"
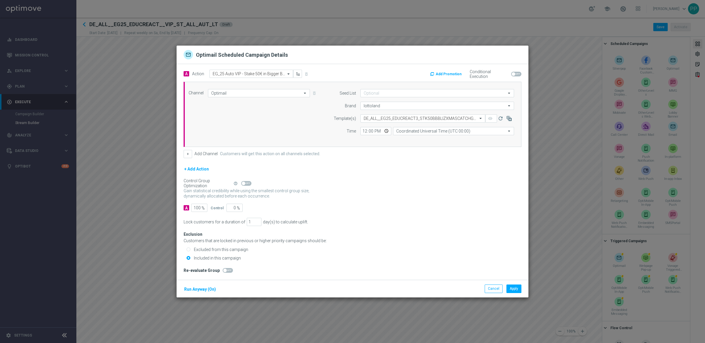
scroll to position [0, 0]
click at [438, 130] on input "Coordinated Universal Time (UTC 00:00)" at bounding box center [453, 131] width 121 height 8
click at [428, 138] on div "Central European Time ([GEOGRAPHIC_DATA]) (UTC +02:00)" at bounding box center [444, 139] width 96 height 5
type input "Central European Time ([GEOGRAPHIC_DATA]) (UTC +02:00)"
click at [197, 290] on button "Run Anyway (On)" at bounding box center [200, 288] width 33 height 7
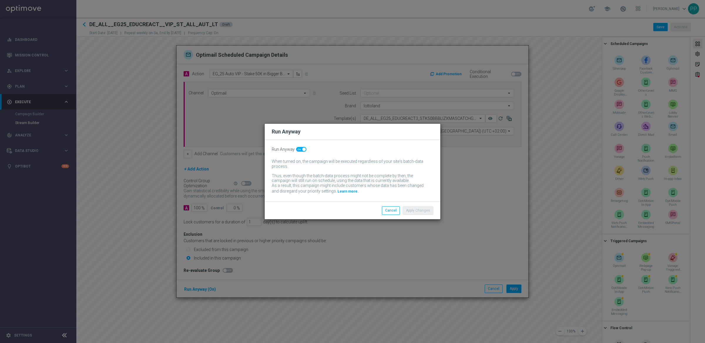
click at [300, 149] on span at bounding box center [301, 149] width 10 height 5
click at [300, 149] on input "checkbox" at bounding box center [301, 149] width 10 height 5
checkbox input "false"
click at [423, 208] on button "Apply Changes" at bounding box center [418, 210] width 31 height 8
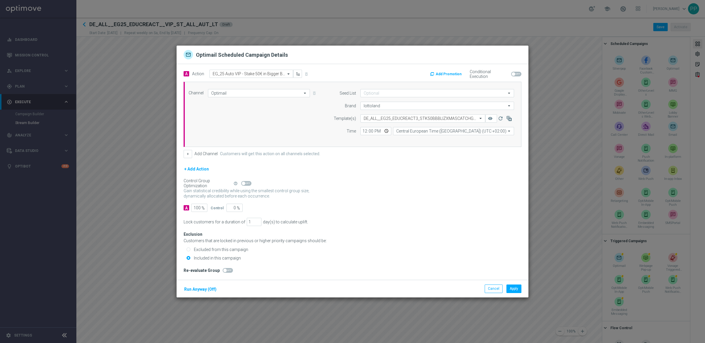
click at [441, 75] on button "Add Promotion" at bounding box center [446, 74] width 34 height 6
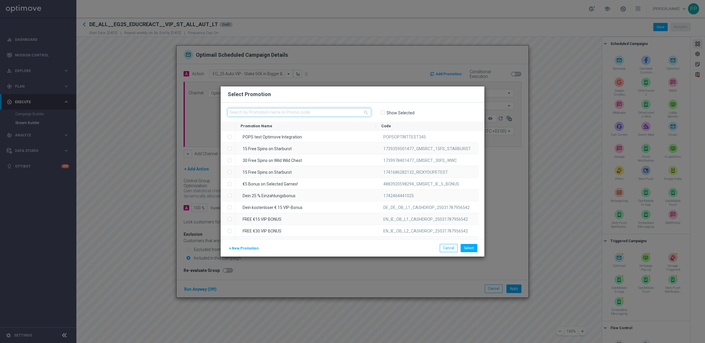
click at [280, 110] on input "text" at bounding box center [299, 112] width 143 height 8
paste input "PJ6PQT1OO3MKS5GSPWG8Q1Z"
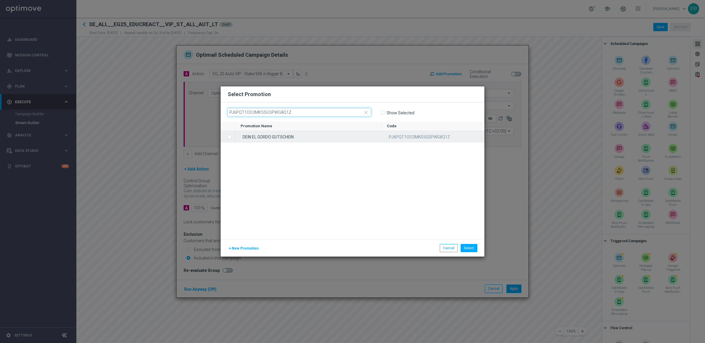
type input "PJ6PQT1OO3MKS5GSPWG8Q1Z"
click at [233, 135] on label "Press SPACE to select this row." at bounding box center [234, 136] width 2 height 5
click at [465, 248] on button "Select" at bounding box center [468, 248] width 17 height 8
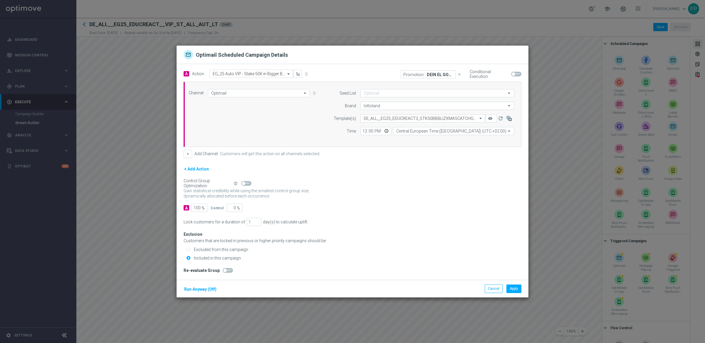
click at [516, 73] on span at bounding box center [516, 74] width 10 height 5
click at [516, 73] on input "checkbox" at bounding box center [516, 74] width 10 height 5
checkbox input "true"
click at [517, 290] on button "Apply" at bounding box center [513, 288] width 15 height 8
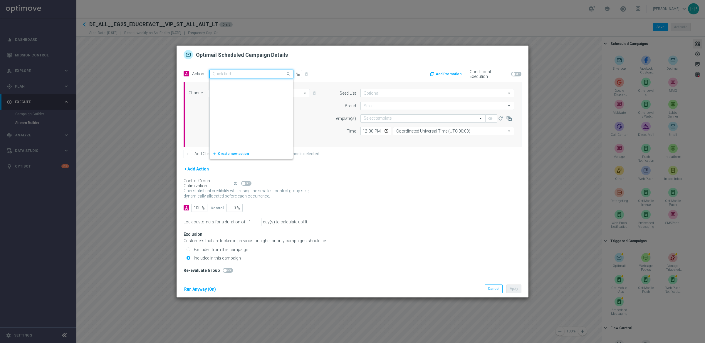
click at [245, 75] on input "text" at bounding box center [245, 74] width 65 height 5
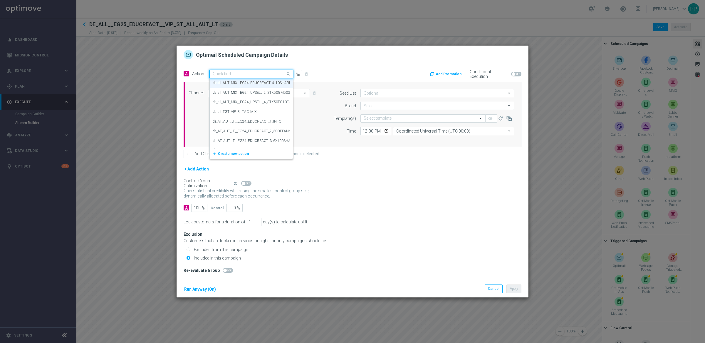
paste input "EG_25 Auto VIP - 7€ voucher for EG"
type input "EG_25 Auto VIP - 7€ voucher for EG"
click at [241, 92] on span "Create new action" at bounding box center [233, 92] width 31 height 4
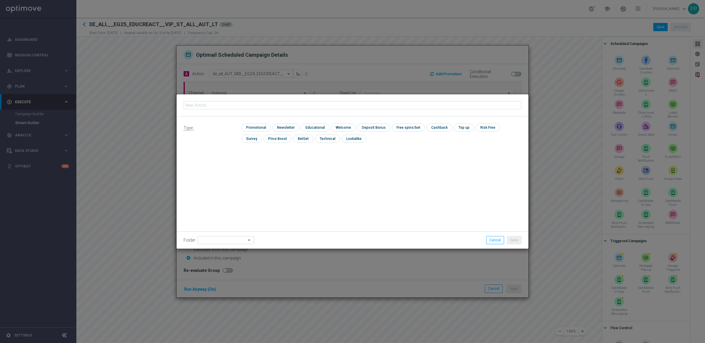
type input "EG_25 Auto VIP - 7€ voucher for EG"
click at [260, 125] on input "checkbox" at bounding box center [255, 127] width 28 height 8
checkbox input "true"
click at [227, 239] on input at bounding box center [226, 240] width 56 height 8
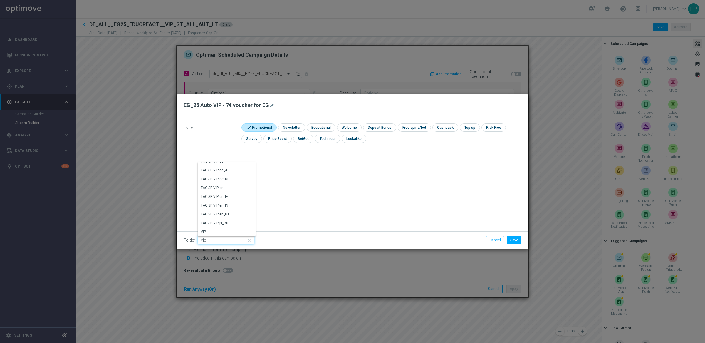
scroll to position [1041, 0]
click at [207, 207] on div "VIP" at bounding box center [221, 208] width 46 height 8
type input "VIP"
click at [516, 241] on button "Save" at bounding box center [514, 240] width 14 height 8
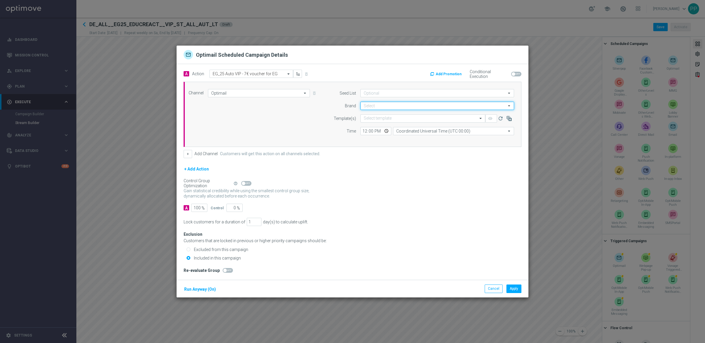
click at [366, 102] on input at bounding box center [437, 106] width 154 height 8
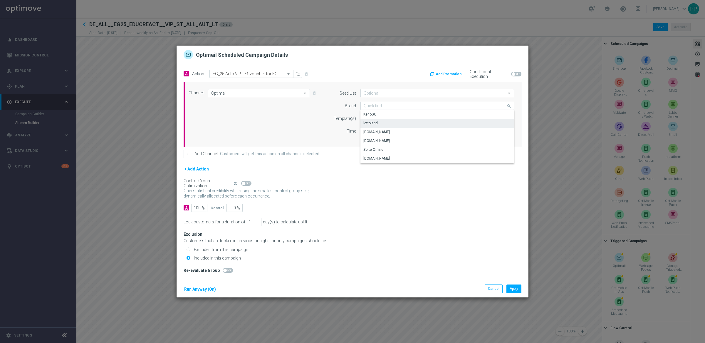
click at [369, 122] on div "lottoland" at bounding box center [370, 122] width 14 height 5
type input "lottoland"
click at [378, 117] on input "text" at bounding box center [417, 118] width 107 height 5
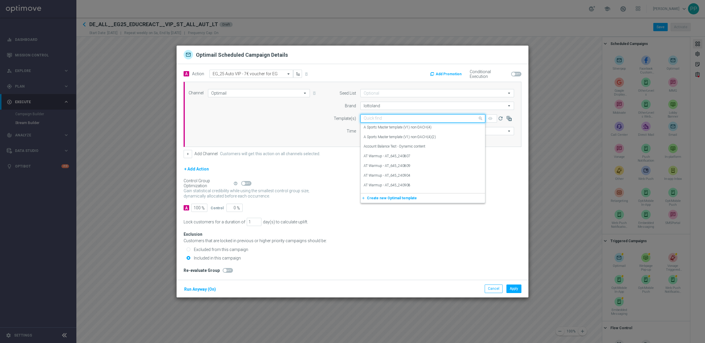
paste input "DE_ALL__EG25_EDUCREACT4_7EURBONUS__VIP_EMA_TAC_LT"
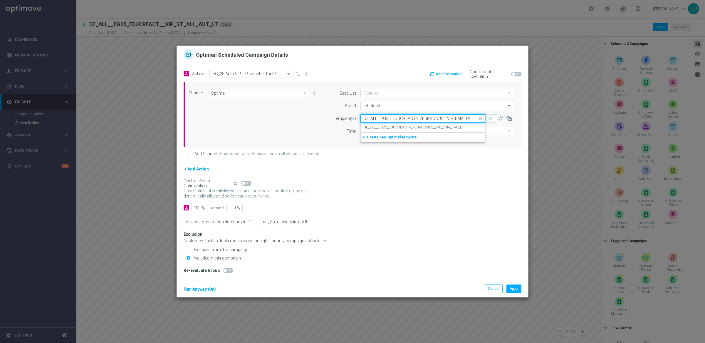
scroll to position [0, 8]
click at [378, 127] on label "DE_ALL__EG25_EDUCREACT4_7EURBONUS__VIP_EMA_TAC_LT" at bounding box center [414, 127] width 100 height 5
type input "DE_ALL__EG25_EDUCREACT4_7EURBONUS__VIP_EMA_TAC_LT"
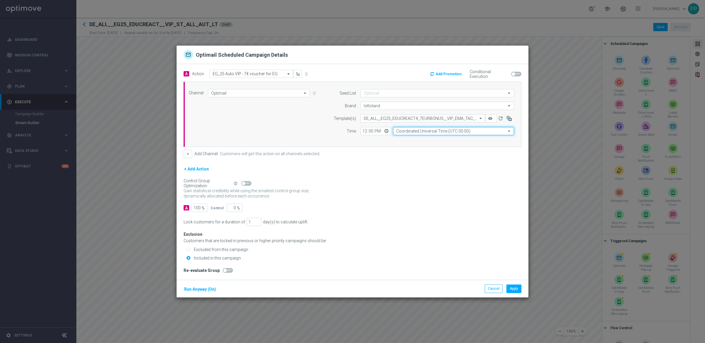
click at [424, 135] on input "Coordinated Universal Time (UTC 00:00)" at bounding box center [453, 131] width 121 height 8
click at [427, 137] on div "Central European Time ([GEOGRAPHIC_DATA]) (UTC +02:00)" at bounding box center [444, 139] width 96 height 5
type input "Central European Time ([GEOGRAPHIC_DATA]) (UTC +02:00)"
click at [199, 292] on button "Run Anyway (On)" at bounding box center [200, 288] width 33 height 7
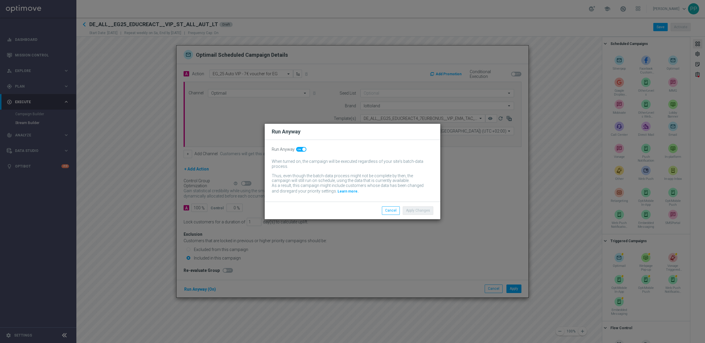
click at [299, 149] on span at bounding box center [301, 149] width 10 height 5
click at [299, 149] on input "checkbox" at bounding box center [301, 149] width 10 height 5
checkbox input "false"
click at [413, 211] on button "Apply Changes" at bounding box center [418, 210] width 31 height 8
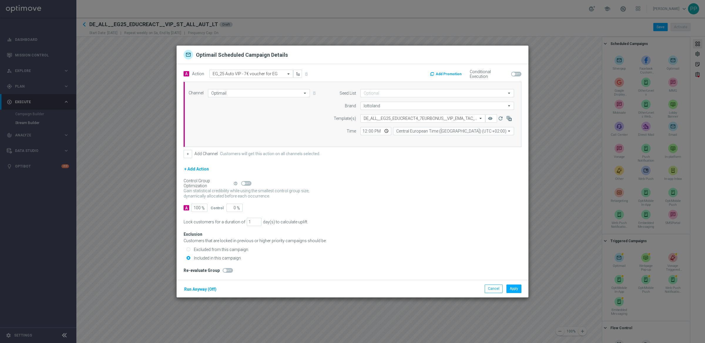
click at [452, 73] on button "Add Promotion" at bounding box center [446, 74] width 34 height 6
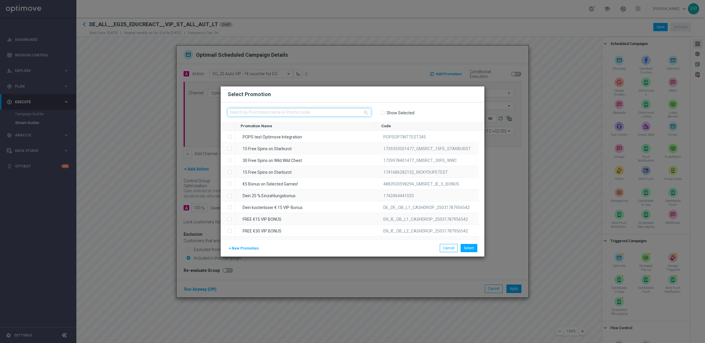
click at [278, 109] on input "text" at bounding box center [299, 112] width 143 height 8
paste input "QHSDJ6UQ2WCT405WG76PPEI"
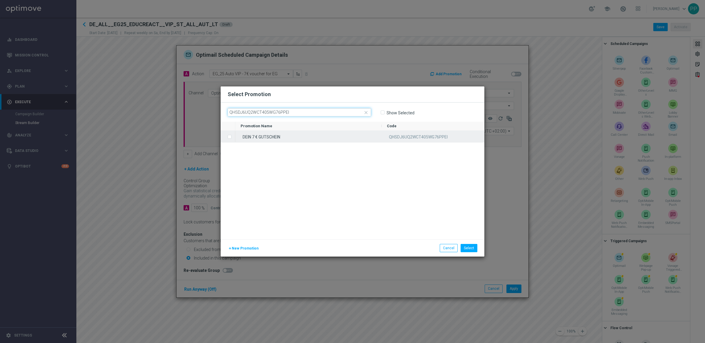
type input "QHSDJ6UQ2WCT405WG76PPEI"
click at [233, 136] on label "Press SPACE to select this row." at bounding box center [234, 136] width 2 height 5
click at [471, 249] on button "Select" at bounding box center [468, 248] width 17 height 8
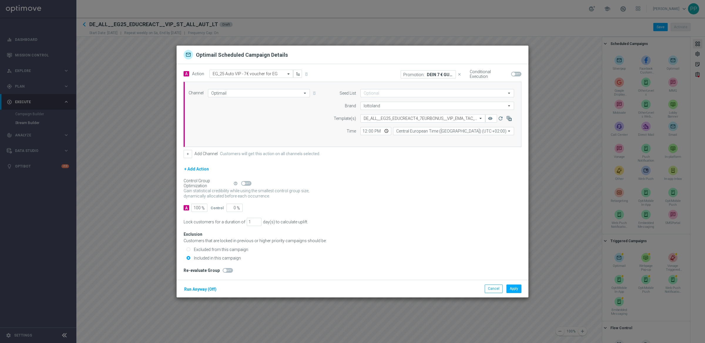
click at [514, 75] on span at bounding box center [514, 74] width 4 height 4
click at [514, 75] on input "checkbox" at bounding box center [516, 74] width 10 height 5
checkbox input "true"
click at [483, 218] on div "Lock customers for a duration of 1 day(s) to calculate uplift." at bounding box center [353, 222] width 338 height 8
click at [514, 291] on button "Apply" at bounding box center [513, 288] width 15 height 8
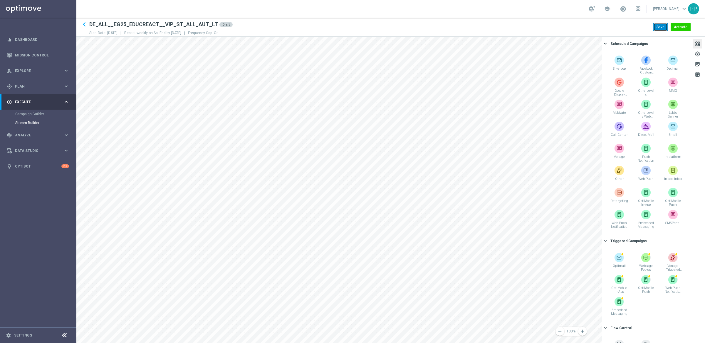
click at [656, 27] on button "Save" at bounding box center [660, 27] width 14 height 8
click at [16, 87] on span "Plan" at bounding box center [39, 87] width 48 height 4
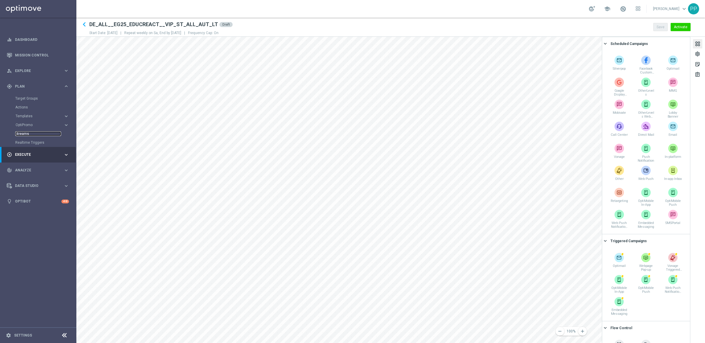
click at [23, 132] on link "Streams" at bounding box center [38, 133] width 46 height 5
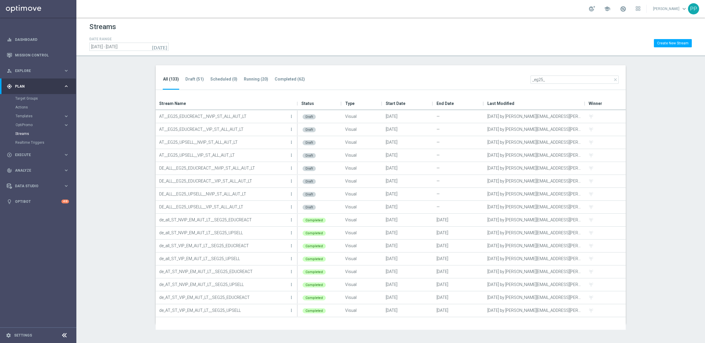
type input "_eg25_"
click at [292, 206] on icon "more_vert" at bounding box center [291, 206] width 5 height 5
click at [259, 214] on div "Edit" at bounding box center [268, 213] width 36 height 4
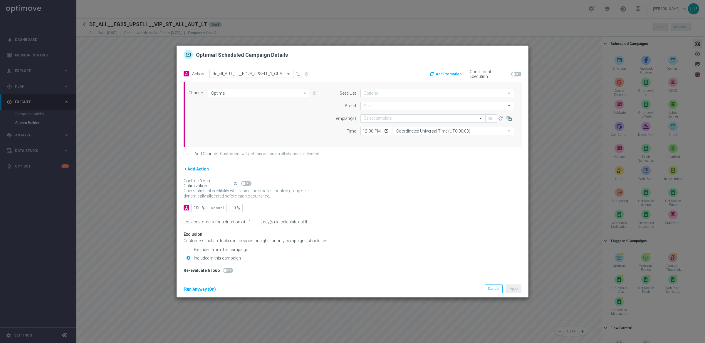
click at [240, 72] on input "text" at bounding box center [245, 73] width 65 height 5
paste input "EG_25 Auto VIP - Stake 50€ in El Gordo Book of Xmas, get 1/50 EG share free"
type input "EG_25 Auto VIP - Stake 50€ in El Gordo Book of Xmas, get 1/50 EG share free"
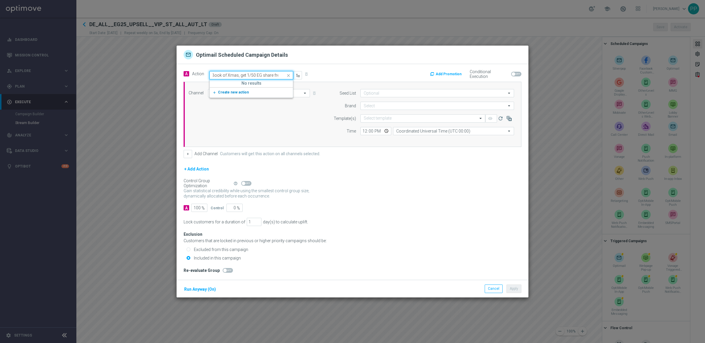
click at [235, 91] on span "Create new action" at bounding box center [233, 92] width 31 height 4
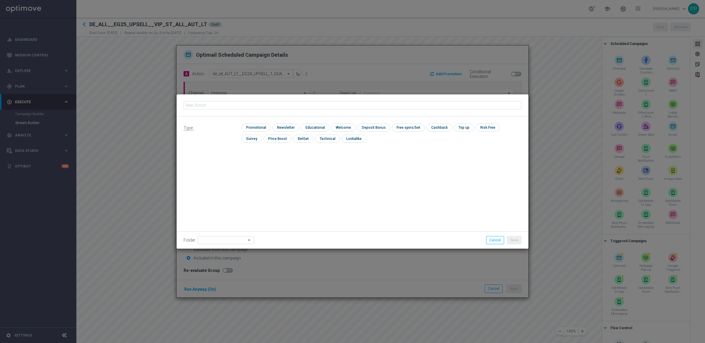
type input "EG_25 Auto VIP - Stake 50€ in El Gordo Book of Xmas, get 1/50 EG share free"
click at [247, 125] on input "checkbox" at bounding box center [255, 127] width 28 height 8
checkbox input "true"
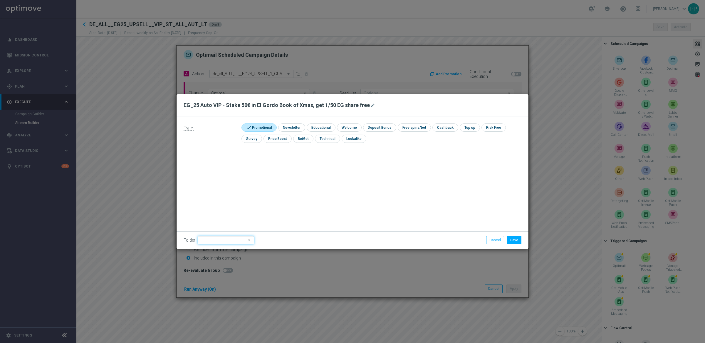
click at [230, 239] on input at bounding box center [226, 240] width 56 height 8
click at [208, 209] on div "VIP" at bounding box center [221, 208] width 46 height 9
type input "VIP"
click at [511, 240] on button "Save" at bounding box center [514, 240] width 14 height 8
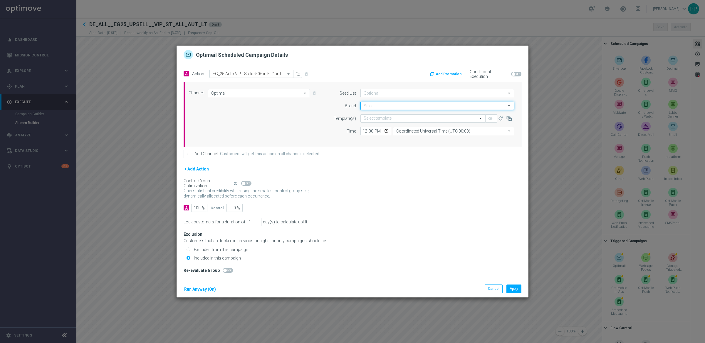
click at [367, 104] on input at bounding box center [437, 106] width 154 height 8
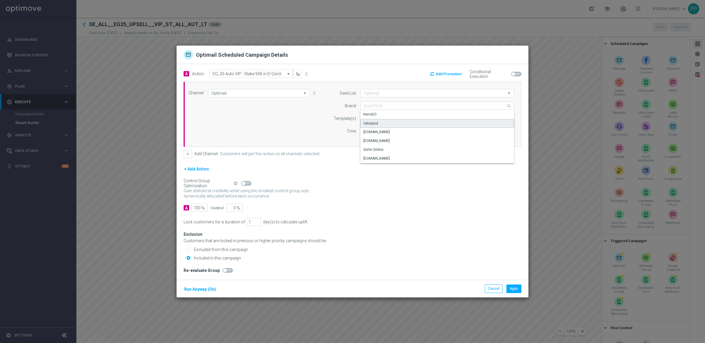
click at [372, 125] on div "lottoland" at bounding box center [371, 123] width 14 height 5
type input "lottoland"
click at [374, 116] on input "text" at bounding box center [417, 118] width 107 height 5
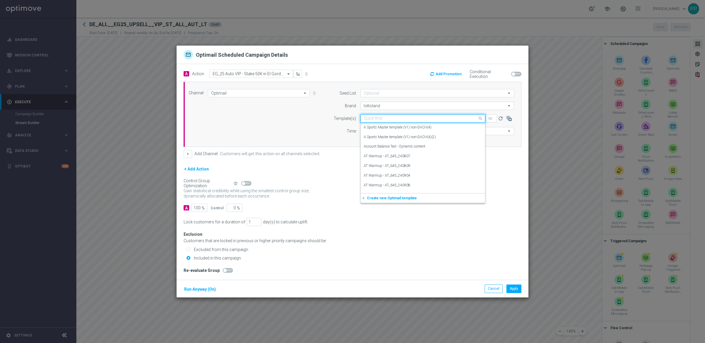
paste input "DE_ALL__EG25_UPSELL1_STK50GORDOBOOKXMASGET50SHARE__VIP_EMA_TAC_LT"
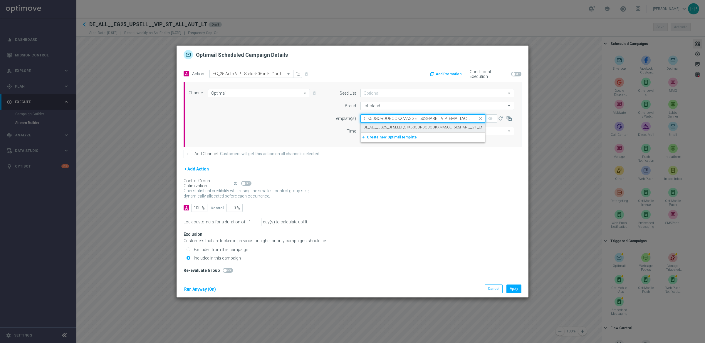
click at [376, 125] on label "DE_ALL__EG25_UPSELL1_STK50GORDOBOOKXMASGET50SHARE__VIP_EMA_TAC_LT" at bounding box center [432, 127] width 136 height 5
type input "DE_ALL__EG25_UPSELL1_STK50GORDOBOOKXMASGET50SHARE__VIP_EMA_TAC_LT"
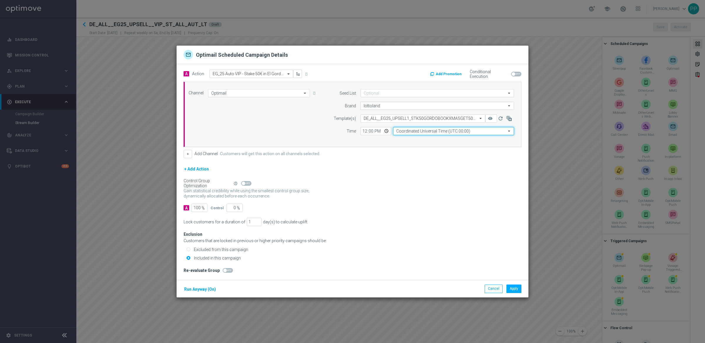
click at [410, 133] on input "Coordinated Universal Time (UTC 00:00)" at bounding box center [453, 131] width 121 height 8
click at [413, 139] on div "Central European Time ([GEOGRAPHIC_DATA]) (UTC +02:00)" at bounding box center [444, 139] width 96 height 5
type input "Central European Time ([GEOGRAPHIC_DATA]) (UTC +02:00)"
click at [206, 285] on div "Run Anyway (On)" at bounding box center [200, 288] width 33 height 9
click at [206, 290] on button "Run Anyway (On)" at bounding box center [200, 288] width 33 height 7
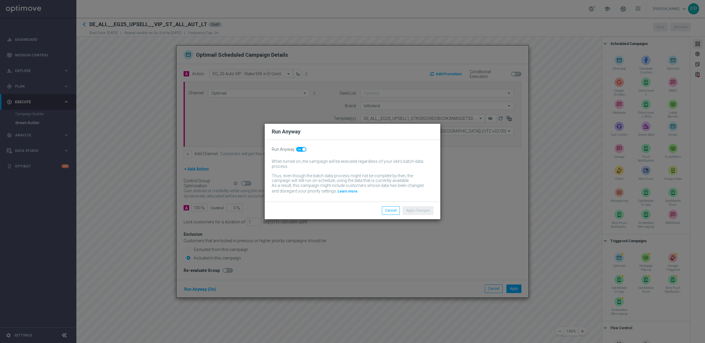
click at [300, 149] on span at bounding box center [301, 149] width 10 height 5
click at [300, 149] on input "checkbox" at bounding box center [301, 149] width 10 height 5
checkbox input "false"
click at [421, 209] on button "Apply Changes" at bounding box center [418, 210] width 31 height 8
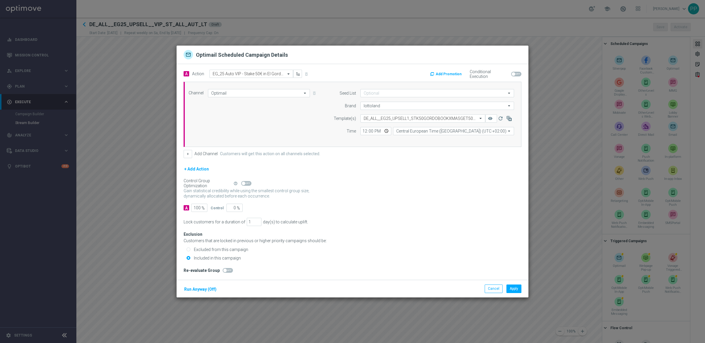
click at [452, 73] on button "Add Promotion" at bounding box center [446, 74] width 34 height 6
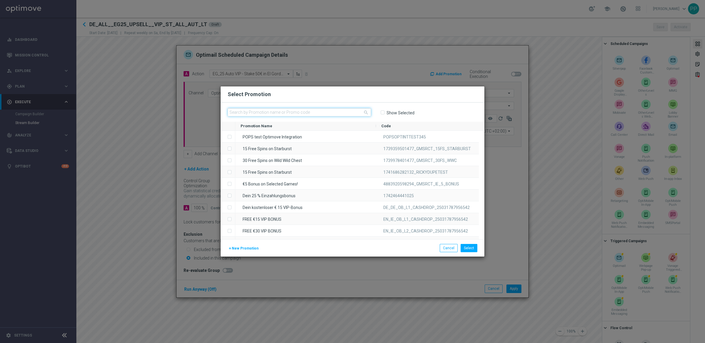
click at [284, 114] on input "text" at bounding box center [299, 112] width 143 height 8
paste input "JQU69350QGC2Z4YSKU9PHFD"
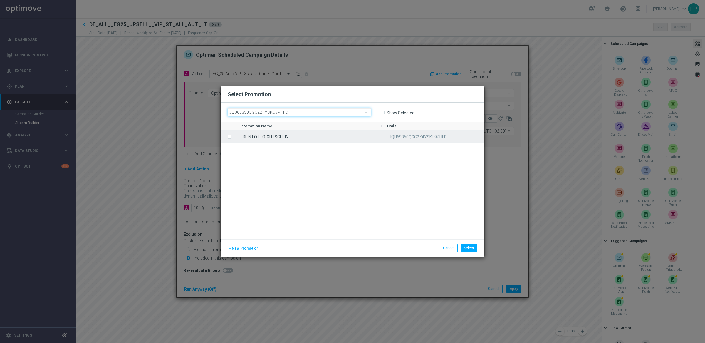
type input "JQU69350QGC2Z4YSKU9PHFD"
click at [233, 137] on label "Press SPACE to select this row." at bounding box center [234, 136] width 2 height 5
click at [471, 249] on button "Select" at bounding box center [468, 248] width 17 height 8
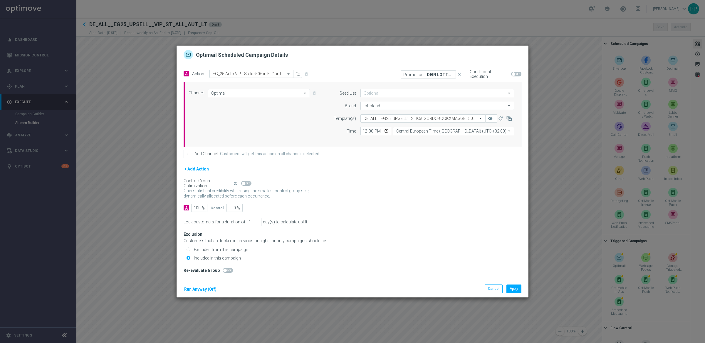
click at [518, 72] on span at bounding box center [516, 74] width 10 height 5
click at [518, 72] on input "checkbox" at bounding box center [516, 74] width 10 height 5
checkbox input "true"
click at [479, 213] on div "A Action Select action EG_25 Auto VIP - Stake 50€ in El Gordo Book of Xmas, get…" at bounding box center [352, 172] width 352 height 216
click at [514, 289] on button "Apply" at bounding box center [513, 288] width 15 height 8
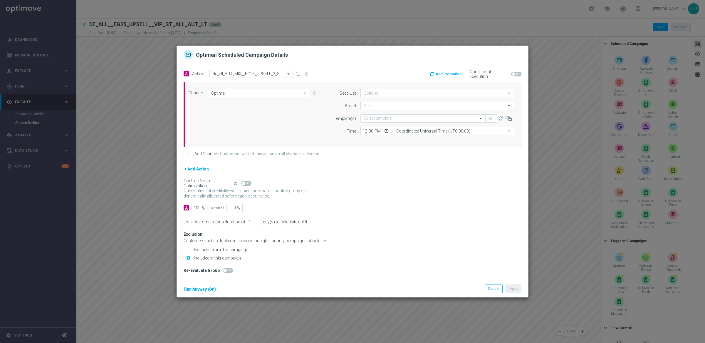
click at [242, 72] on input "text" at bounding box center [245, 73] width 65 height 5
paste input "EG_25 Auto VIP - 6 x 1/50 EG share for 39.99€"
type input "EG_25 Auto VIP - 6 x 1/50 EG share for 39.99€"
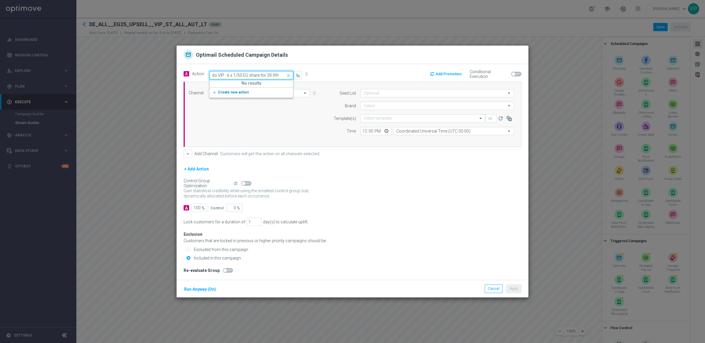
click at [236, 92] on span "Create new action" at bounding box center [233, 92] width 31 height 4
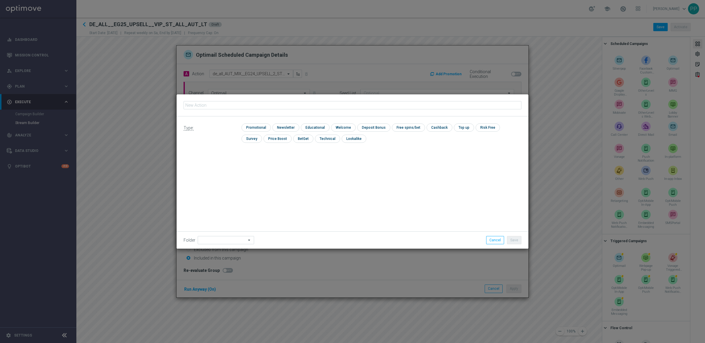
type input "EG_25 Auto VIP - 6 x 1/50 EG share for 39.99€"
click at [246, 132] on div "check Promotional check Newsletter check Educational check Welcome check Deposi…" at bounding box center [381, 134] width 280 height 22
click at [247, 129] on input "checkbox" at bounding box center [255, 127] width 28 height 8
checkbox input "true"
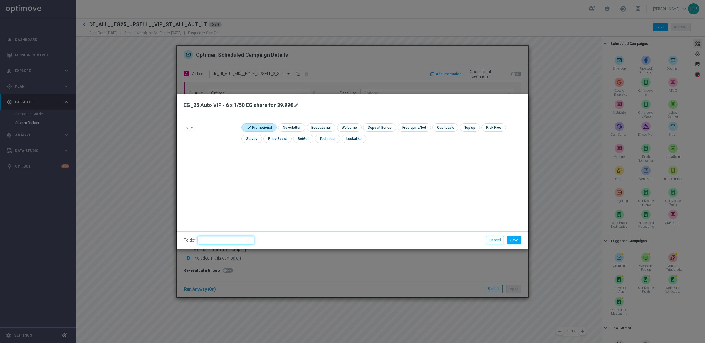
click at [226, 241] on input at bounding box center [226, 240] width 56 height 8
click at [207, 207] on div "VIP" at bounding box center [221, 208] width 46 height 9
type input "VIP"
click at [515, 241] on button "Save" at bounding box center [514, 240] width 14 height 8
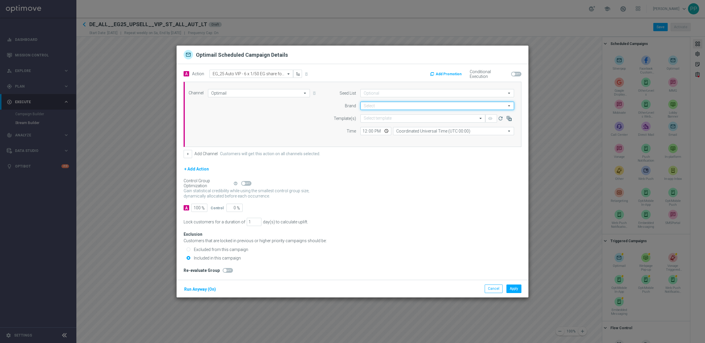
click at [381, 107] on input at bounding box center [437, 106] width 154 height 8
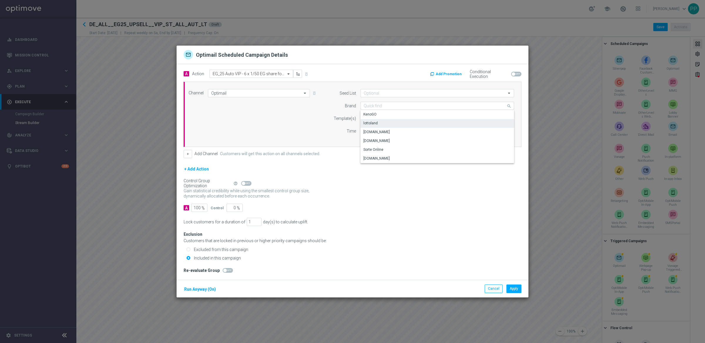
click at [376, 120] on div "lottoland" at bounding box center [437, 123] width 154 height 8
type input "lottoland"
click at [366, 119] on input "text" at bounding box center [417, 118] width 107 height 5
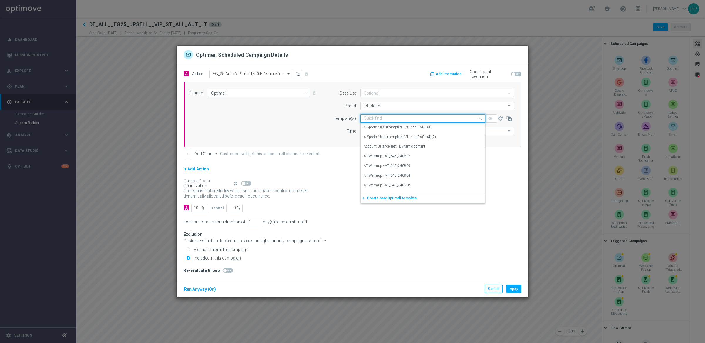
paste input "DE_ALL__EG25_UPSELL2_6SHAREFOR39.99__VIP_EMA_TAC_LT"
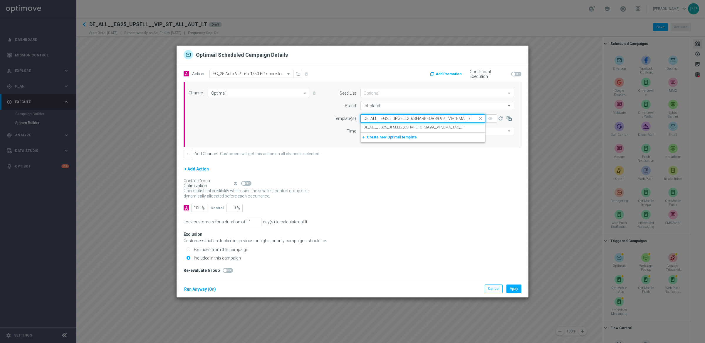
scroll to position [0, 9]
click at [369, 125] on label "DE_ALL__EG25_UPSELL2_6SHAREFOR39.99__VIP_EMA_TAC_LT" at bounding box center [414, 127] width 100 height 5
type input "DE_ALL__EG25_UPSELL2_6SHAREFOR39.99__VIP_EMA_TAC_LT"
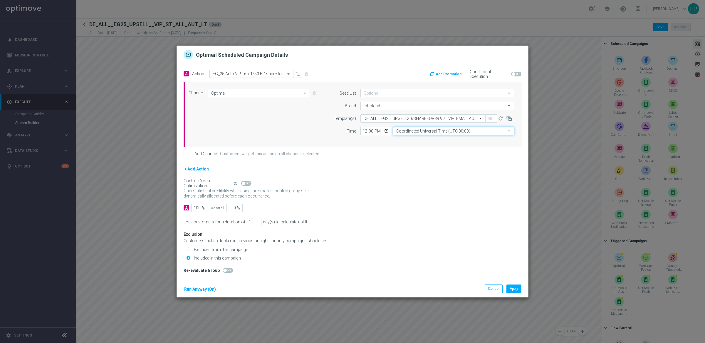
click at [421, 134] on input "Coordinated Universal Time (UTC 00:00)" at bounding box center [453, 131] width 121 height 8
click at [422, 140] on div "Central European Time ([GEOGRAPHIC_DATA]) (UTC +02:00)" at bounding box center [444, 139] width 96 height 5
type input "Central European Time ([GEOGRAPHIC_DATA]) (UTC +02:00)"
click at [201, 287] on button "Run Anyway (On)" at bounding box center [200, 288] width 33 height 7
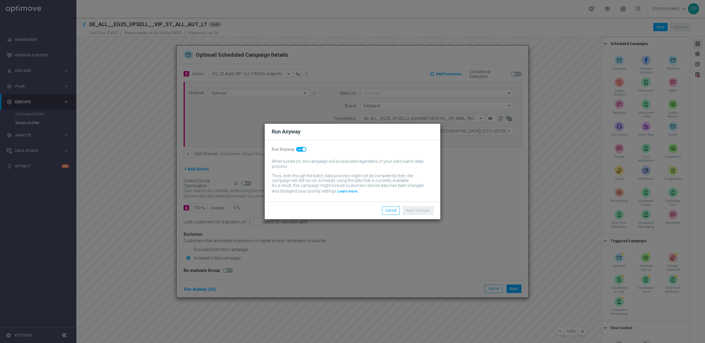
click at [297, 148] on span at bounding box center [301, 149] width 10 height 5
click at [297, 148] on input "checkbox" at bounding box center [301, 149] width 10 height 5
checkbox input "false"
click at [423, 212] on button "Apply Changes" at bounding box center [418, 210] width 31 height 8
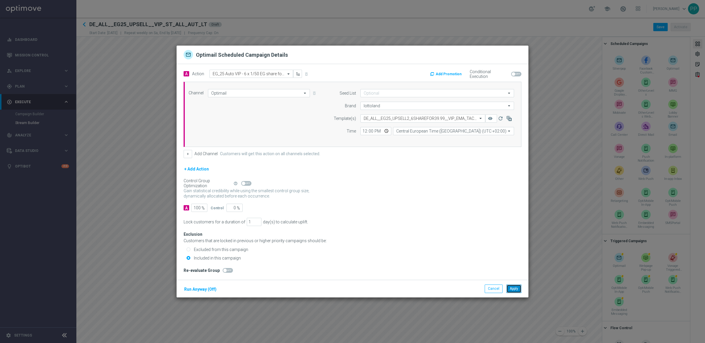
click at [516, 287] on button "Apply" at bounding box center [513, 288] width 15 height 8
click at [271, 73] on input "text" at bounding box center [245, 73] width 65 height 5
paste input "EG_25 Auto VIP - Stake 50€ in Gates of Olympus Xmas 1000, get 1/50 EG share free"
type input "EG_25 Auto VIP - Stake 50€ in Gates of Olympus Xmas 1000, get 1/50 EG share free"
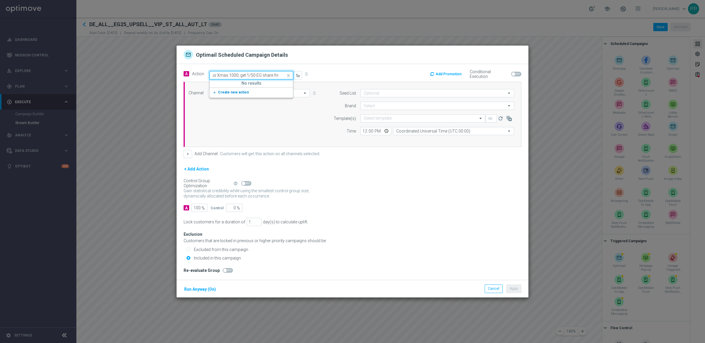
click at [242, 92] on span "Create new action" at bounding box center [233, 92] width 31 height 4
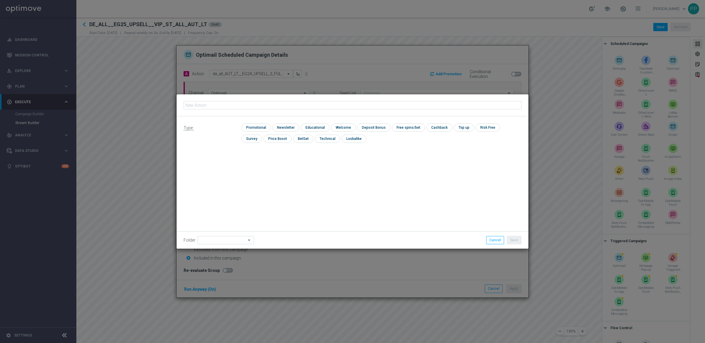
click at [253, 105] on input "text" at bounding box center [353, 105] width 338 height 8
type input "EG_25 Auto VIP - Stake 50€ in Gates of Olympus Xmas 1000, get 1/50 EG share free"
click at [256, 126] on input "checkbox" at bounding box center [255, 127] width 28 height 8
checkbox input "true"
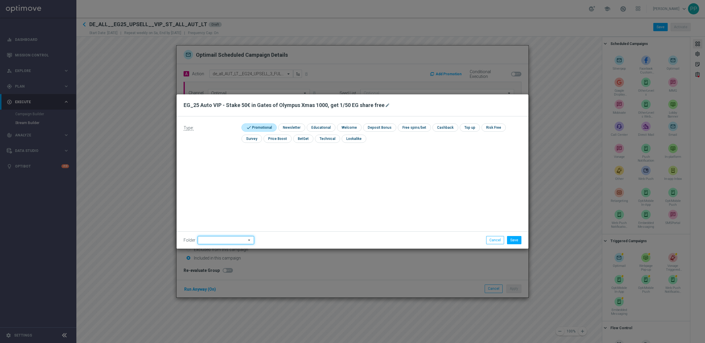
click at [231, 239] on input at bounding box center [226, 240] width 56 height 8
click at [208, 207] on div "VIP" at bounding box center [221, 208] width 46 height 8
type input "VIP"
click at [510, 239] on button "Save" at bounding box center [514, 240] width 14 height 8
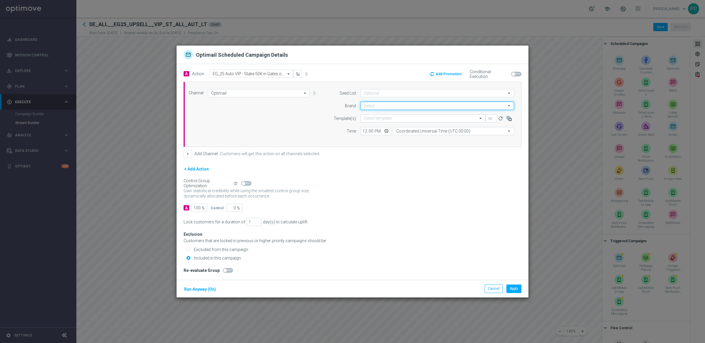
click at [372, 103] on input at bounding box center [437, 106] width 154 height 8
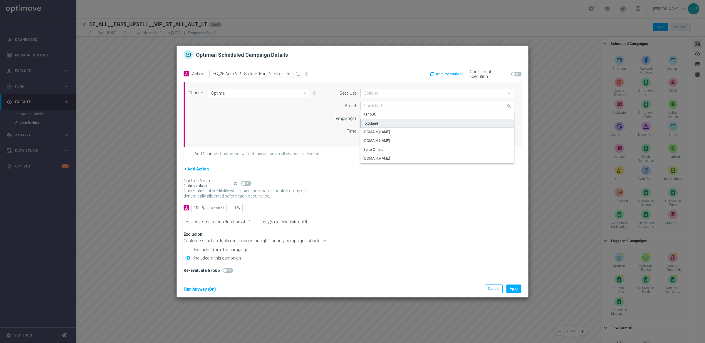
click at [373, 120] on div "lottoland" at bounding box center [437, 123] width 154 height 9
type input "lottoland"
click at [372, 120] on input "text" at bounding box center [417, 118] width 107 height 5
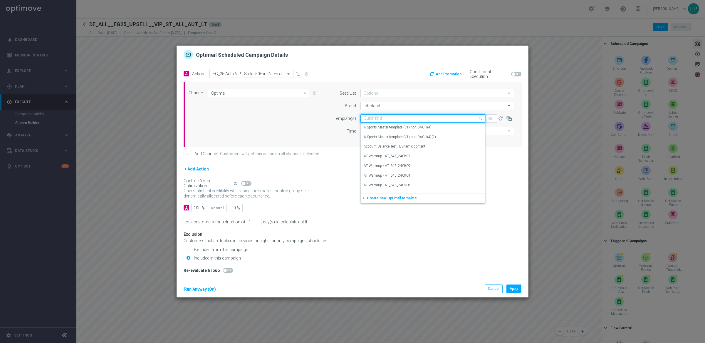
paste input "DE_ALL__EG25_UPSELL3_STK50GATESOLYMXMAS1000GET50SHARE__VIP_EMA_TAC_LT"
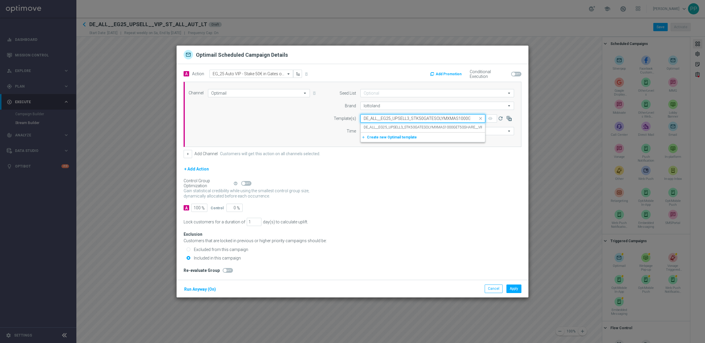
scroll to position [0, 56]
click at [373, 124] on div "DE_ALL__EG25_UPSELL3_STK50GATESOLYMXMAS1000GET50SHARE__VIP_EMA_TAC_LT" at bounding box center [423, 127] width 118 height 10
type input "DE_ALL__EG25_UPSELL3_STK50GATESOLYMXMAS1000GET50SHARE__VIP_EMA_TAC_LT"
click at [414, 131] on input "Coordinated Universal Time (UTC 00:00)" at bounding box center [453, 131] width 121 height 8
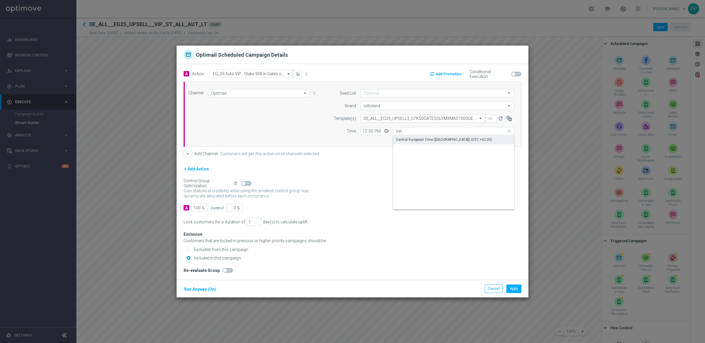
click at [418, 137] on div "Central European Time ([GEOGRAPHIC_DATA]) (UTC +02:00)" at bounding box center [444, 139] width 96 height 5
type input "Central European Time ([GEOGRAPHIC_DATA]) (UTC +02:00)"
click at [207, 292] on button "Run Anyway (On)" at bounding box center [200, 288] width 33 height 7
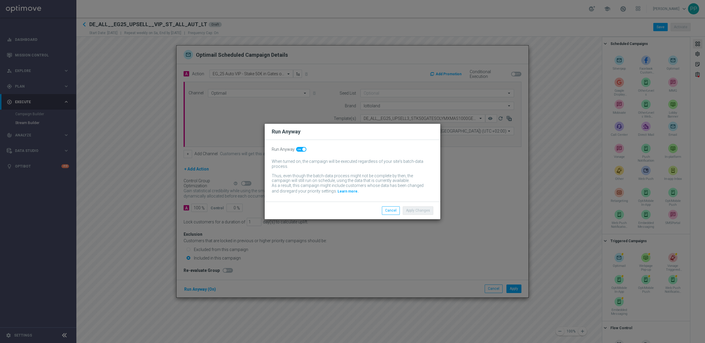
click at [300, 151] on span at bounding box center [301, 149] width 10 height 5
click at [300, 151] on input "checkbox" at bounding box center [301, 149] width 10 height 5
checkbox input "false"
click at [411, 209] on button "Apply Changes" at bounding box center [418, 210] width 31 height 8
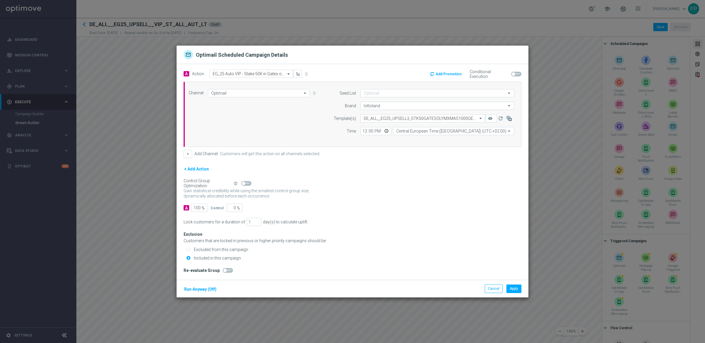
click at [397, 239] on div "Customers that are locked in previous or higher priority campaigns should be:" at bounding box center [353, 240] width 338 height 5
click at [446, 74] on button "Add Promotion" at bounding box center [446, 74] width 34 height 6
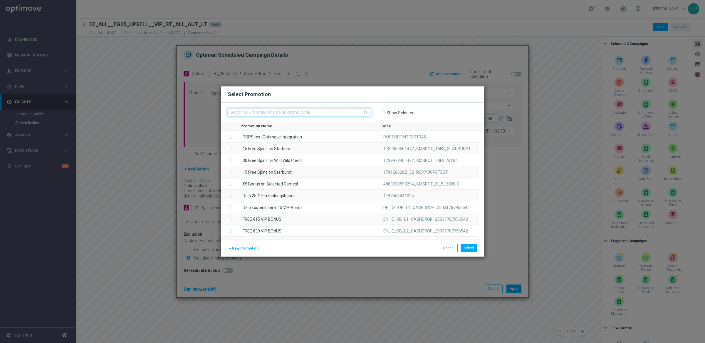
click at [252, 110] on input "text" at bounding box center [299, 112] width 143 height 8
paste input "KJDVD1QG1F9WTYNN3U40S0Q"
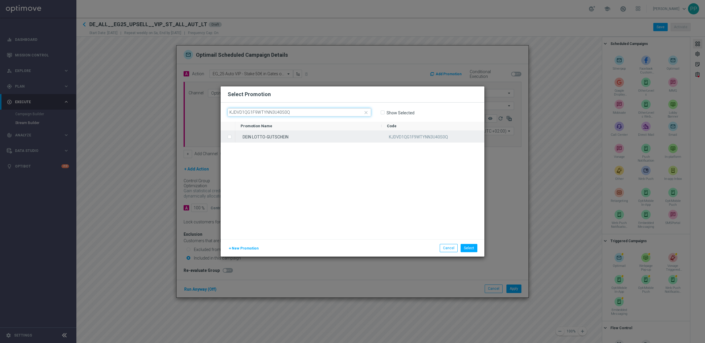
type input "KJDVD1QG1F9WTYNN3U40S0Q"
click at [233, 136] on label "Press SPACE to select this row." at bounding box center [234, 136] width 2 height 5
click at [470, 247] on button "Select" at bounding box center [468, 248] width 17 height 8
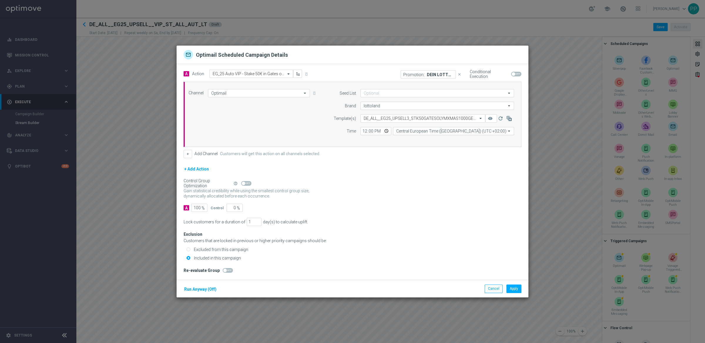
click at [515, 73] on span at bounding box center [516, 74] width 10 height 5
click at [515, 73] on input "checkbox" at bounding box center [516, 74] width 10 height 5
checkbox input "true"
click at [512, 287] on button "Apply" at bounding box center [513, 288] width 15 height 8
click at [247, 70] on div "A Action Select action de_all_AUT_MIX__EG24_UPSELL_4_STK50EG10EURBONUSGM delete…" at bounding box center [265, 74] width 173 height 9
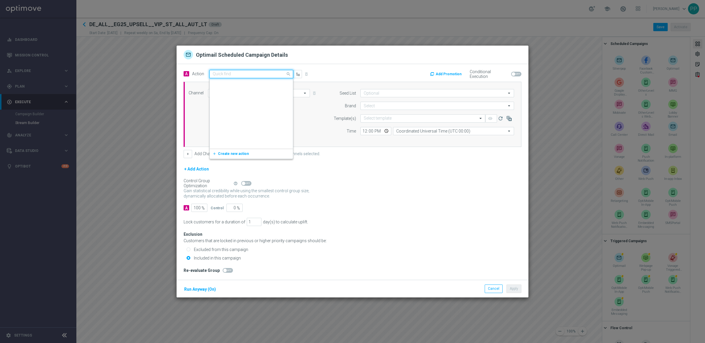
click at [247, 70] on div "Quick find de_all_AUT_MIX__EG24_UPSELL_4_STK50EG10EURBONUSGM" at bounding box center [251, 74] width 84 height 8
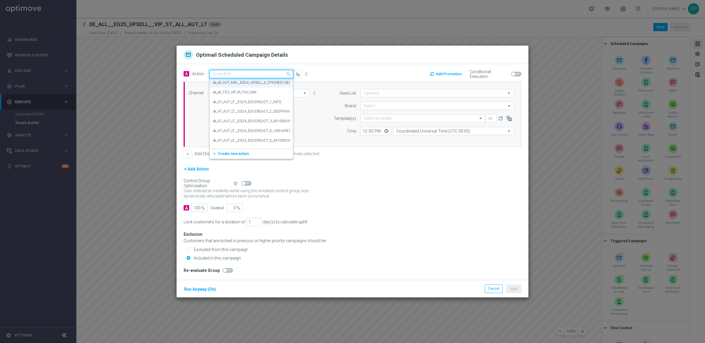
paste input "EG_25 Auto VIP - Guaranteed Bundle with 20% off"
type input "EG_25 Auto VIP - Guaranteed Bundle with 20% off"
click at [239, 92] on span "Create new action" at bounding box center [233, 92] width 31 height 4
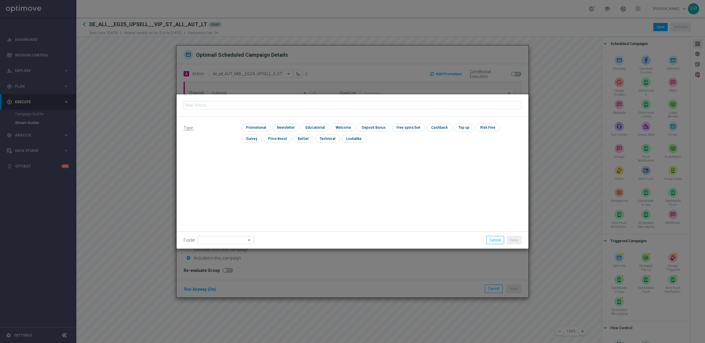
type input "EG_25 Auto VIP - Guaranteed Bundle with 20% off"
click at [254, 128] on input "checkbox" at bounding box center [255, 127] width 28 height 8
checkbox input "true"
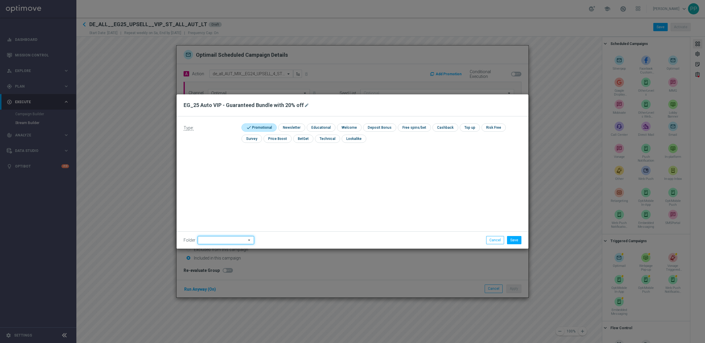
click at [227, 239] on input at bounding box center [226, 240] width 56 height 8
click at [217, 208] on div "VIP" at bounding box center [221, 208] width 46 height 8
type input "VIP"
click at [515, 242] on button "Save" at bounding box center [514, 240] width 14 height 8
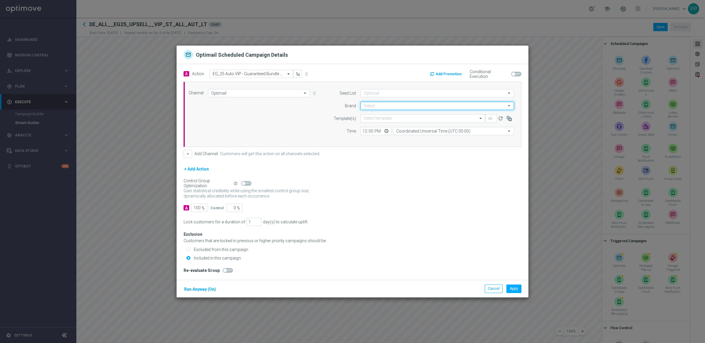
click at [377, 104] on input at bounding box center [437, 106] width 154 height 8
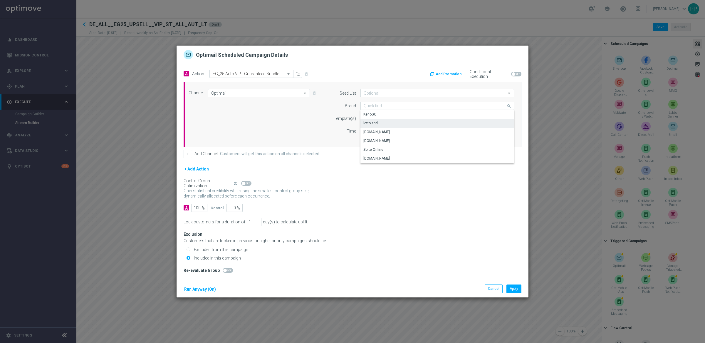
click at [374, 120] on div "lottoland" at bounding box center [437, 123] width 154 height 8
type input "lottoland"
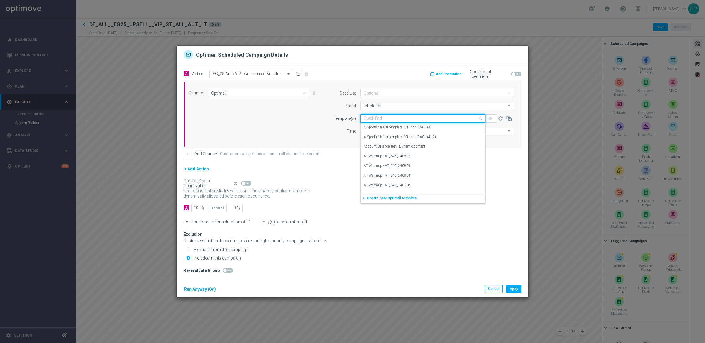
click at [375, 118] on input "text" at bounding box center [417, 118] width 107 height 5
paste input "DE_ALL__EG25_UPSELL4_20OFFGUARANTEED_VIP_EMA_TAC_LT"
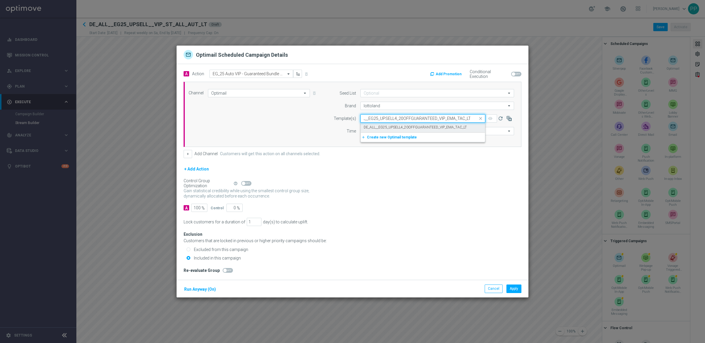
click at [374, 125] on label "DE_ALL__EG25_UPSELL4_20OFFGUARANTEED_VIP_EMA_TAC_LT" at bounding box center [415, 127] width 103 height 5
type input "DE_ALL__EG25_UPSELL4_20OFFGUARANTEED_VIP_EMA_TAC_LT"
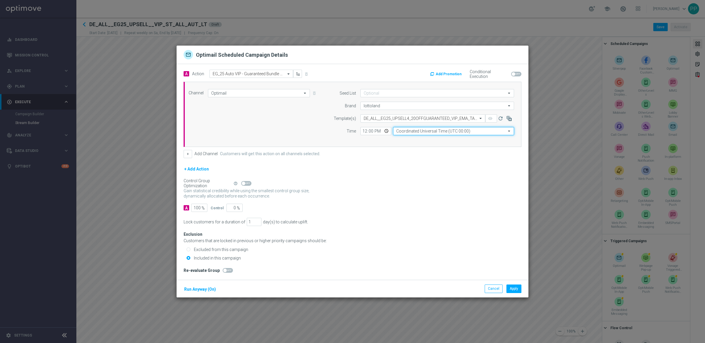
click at [419, 134] on input "Coordinated Universal Time (UTC 00:00)" at bounding box center [453, 131] width 121 height 8
click at [422, 139] on div "Central European Time ([GEOGRAPHIC_DATA]) (UTC +02:00)" at bounding box center [444, 139] width 96 height 5
type input "Central European Time ([GEOGRAPHIC_DATA]) (UTC +02:00)"
click at [201, 288] on button "Run Anyway (On)" at bounding box center [200, 288] width 33 height 7
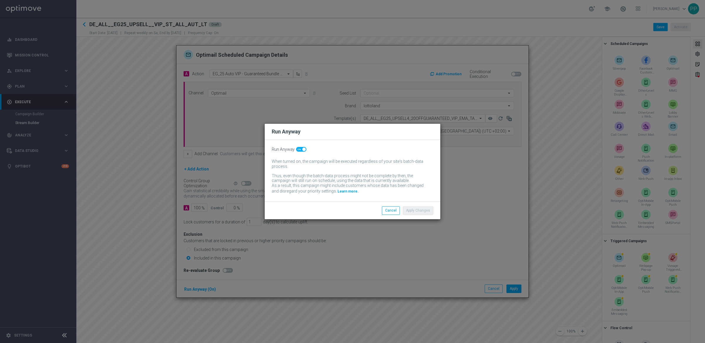
click at [300, 148] on span at bounding box center [301, 149] width 10 height 5
click at [300, 148] on input "checkbox" at bounding box center [301, 149] width 10 height 5
checkbox input "false"
click at [418, 211] on button "Apply Changes" at bounding box center [418, 210] width 31 height 8
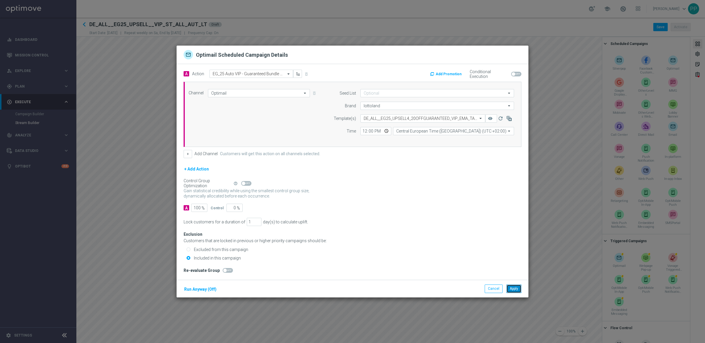
click at [517, 289] on button "Apply" at bounding box center [513, 288] width 15 height 8
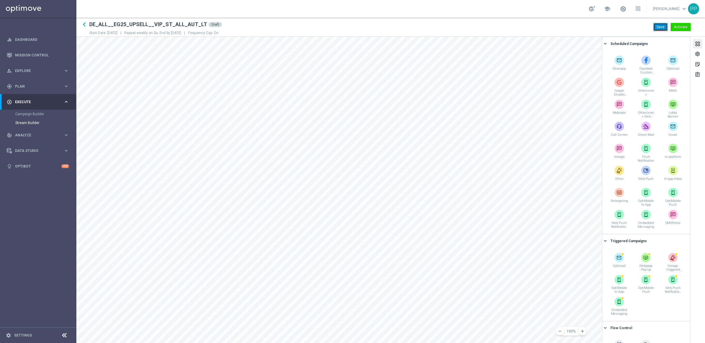
click at [657, 26] on button "Save" at bounding box center [660, 27] width 14 height 8
click at [19, 89] on div "gps_fixed Plan keyboard_arrow_right" at bounding box center [38, 86] width 76 height 16
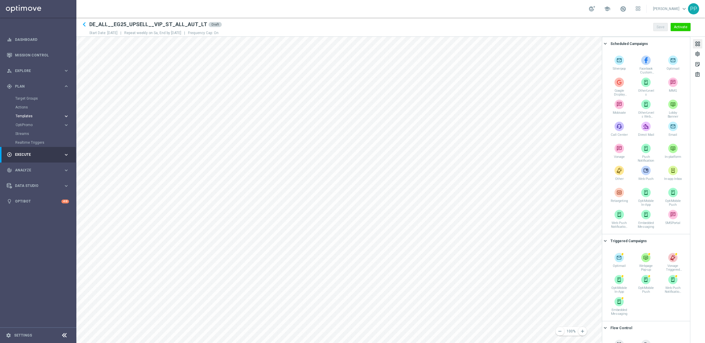
click at [24, 114] on button "Templates keyboard_arrow_right" at bounding box center [42, 116] width 54 height 5
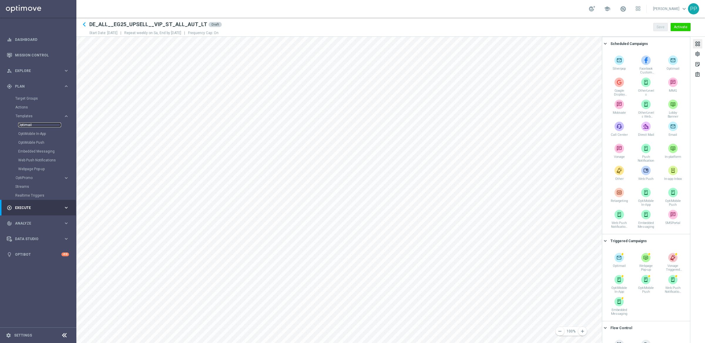
click at [22, 124] on link "Optimail" at bounding box center [39, 124] width 43 height 5
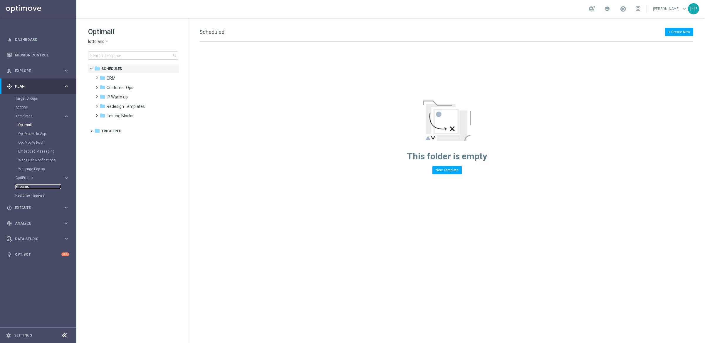
click at [24, 187] on link "Streams" at bounding box center [38, 186] width 46 height 5
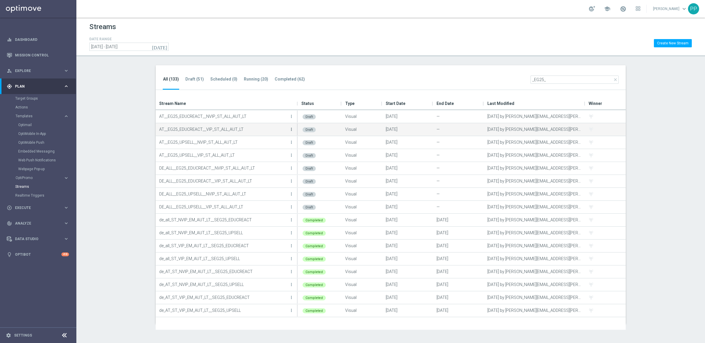
type input "_EG25_"
click at [292, 128] on icon "more_vert" at bounding box center [291, 129] width 5 height 5
click at [265, 135] on div "Edit" at bounding box center [268, 136] width 36 height 4
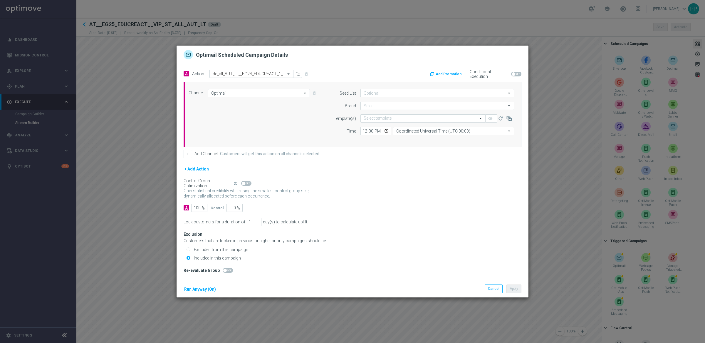
click at [228, 74] on input "text" at bounding box center [245, 73] width 65 height 5
paste input "EG_25_Auto VIP - El Gordo infomailer (no offer)"
type input "EG_25_Auto VIP - El Gordo infomailer (no offer)"
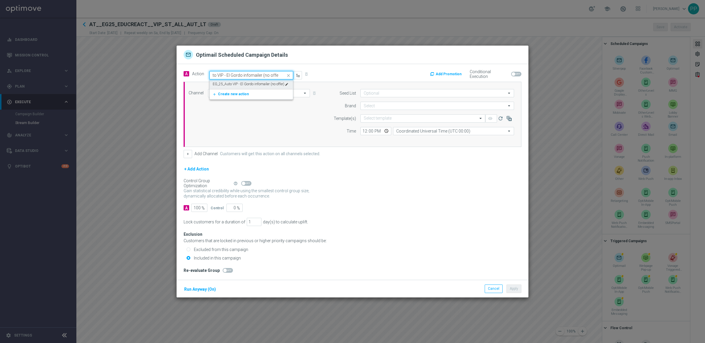
click at [228, 80] on div "EG_25_Auto VIP - El Gordo infomailer (no offer) edit" at bounding box center [251, 84] width 77 height 10
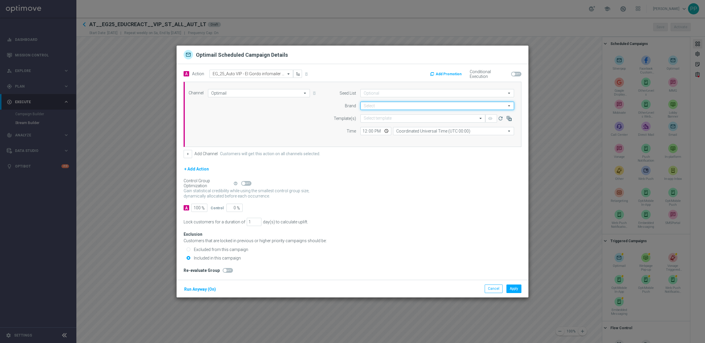
click at [373, 105] on input at bounding box center [437, 106] width 154 height 8
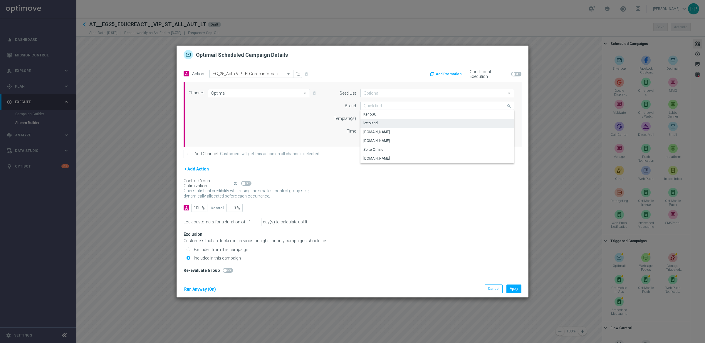
click at [372, 120] on div "lottoland" at bounding box center [370, 122] width 14 height 5
type input "lottoland"
click at [375, 117] on input "text" at bounding box center [417, 118] width 107 height 5
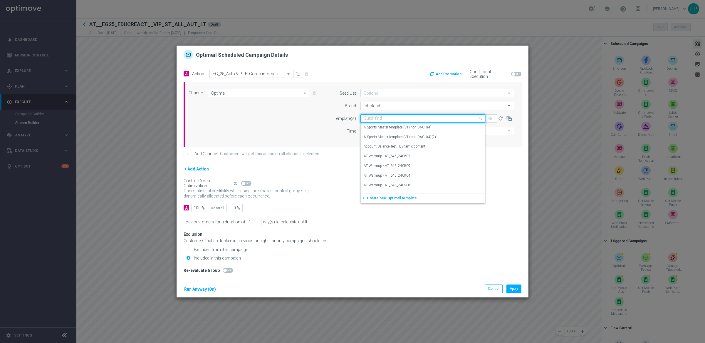
paste input "AT__EG25_EDUCREACT1_INFO__VIP_EMA_TAC_LT"
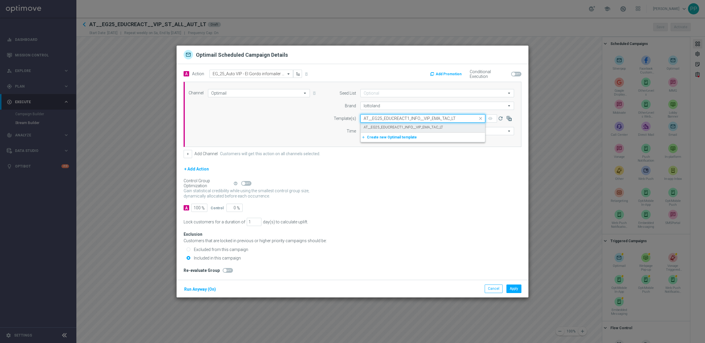
click at [377, 126] on label "AT__EG25_EDUCREACT1_INFO__VIP_EMA_TAC_LT" at bounding box center [403, 127] width 79 height 5
type input "AT__EG25_EDUCREACT1_INFO__VIP_EMA_TAC_LT"
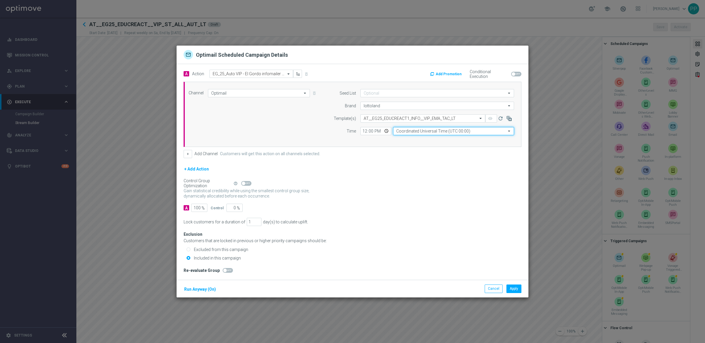
click at [405, 131] on input "Coordinated Universal Time (UTC 00:00)" at bounding box center [453, 131] width 121 height 8
click at [406, 139] on div "Central European Time ([GEOGRAPHIC_DATA]) (UTC +02:00)" at bounding box center [444, 139] width 96 height 5
type input "Central European Time ([GEOGRAPHIC_DATA]) (UTC +02:00)"
click at [201, 289] on button "Run Anyway (On)" at bounding box center [200, 288] width 33 height 7
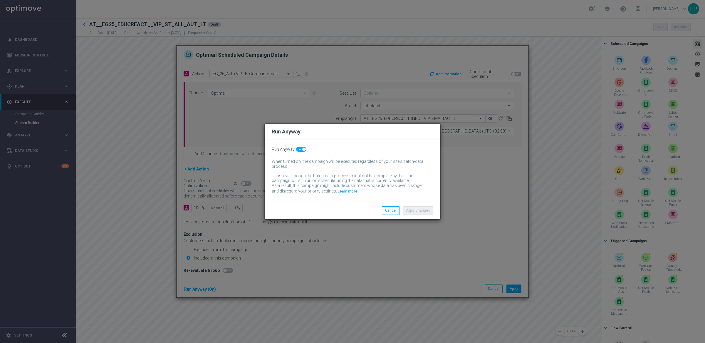
click at [300, 146] on div "Run Anyway When turned on, the campaign will be executed regardless of your sit…" at bounding box center [353, 171] width 176 height 62
click at [299, 149] on span at bounding box center [301, 149] width 10 height 5
click at [299, 149] on input "checkbox" at bounding box center [301, 149] width 10 height 5
checkbox input "false"
click at [413, 211] on button "Apply Changes" at bounding box center [418, 210] width 31 height 8
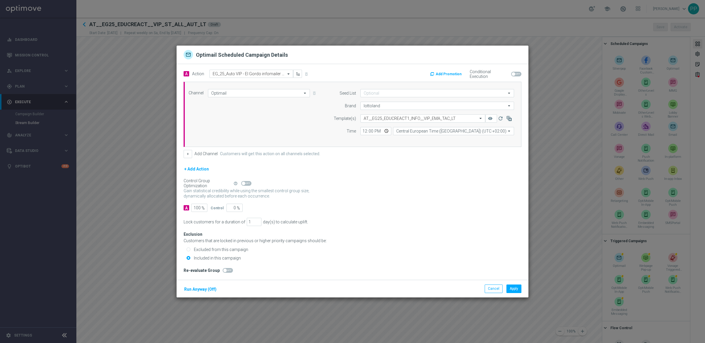
click at [457, 235] on div "Exclusion Customers that are locked in previous or higher priority campaigns sh…" at bounding box center [353, 237] width 338 height 11
click at [517, 290] on button "Apply" at bounding box center [513, 288] width 15 height 8
click at [228, 73] on input "text" at bounding box center [245, 74] width 65 height 5
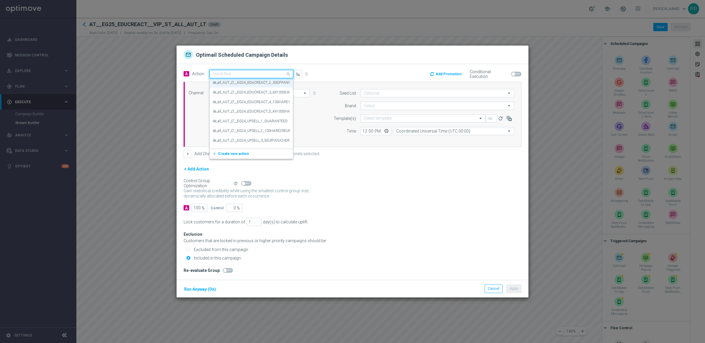
paste input "EG_25 Auto VIP - 30% off any share, up to 200€"
type input "EG_25 Auto VIP - 30% off any share, up to 200€"
click at [228, 83] on label "EG_25 Auto VIP - 30% off any share, up to 200€" at bounding box center [249, 84] width 73 height 5
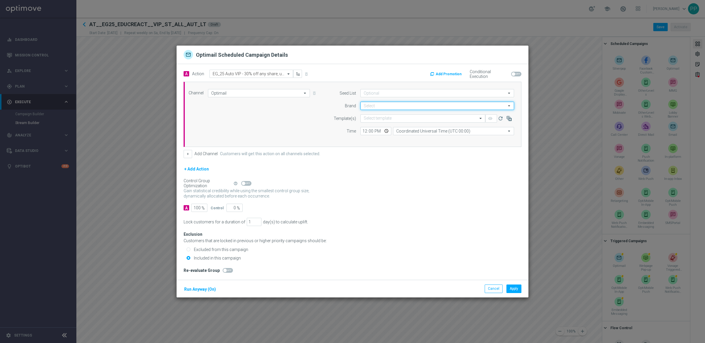
click at [377, 108] on input at bounding box center [437, 106] width 154 height 8
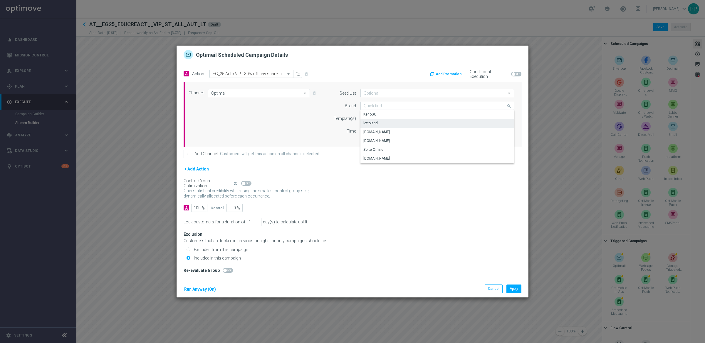
click at [377, 121] on div "lottoland" at bounding box center [437, 123] width 154 height 8
type input "lottoland"
click at [395, 119] on input "text" at bounding box center [417, 118] width 107 height 5
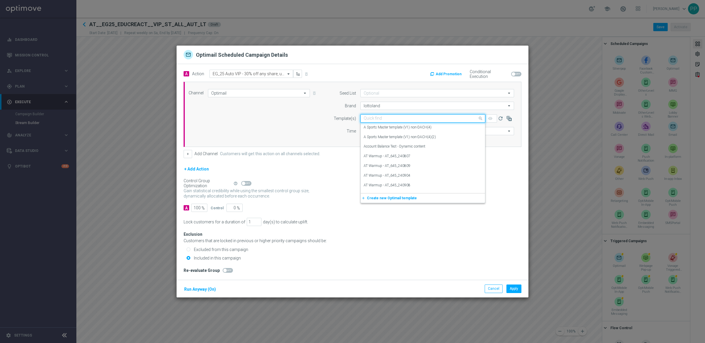
paste input "AT__EG25_EDUCREACT2_30OFF__VIP_EMA_TAC_LT"
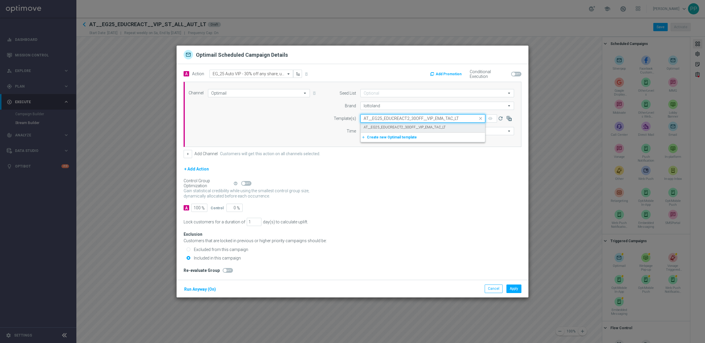
click at [387, 127] on label "AT__EG25_EDUCREACT2_30OFF__VIP_EMA_TAC_LT" at bounding box center [405, 127] width 82 height 5
type input "AT__EG25_EDUCREACT2_30OFF__VIP_EMA_TAC_LT"
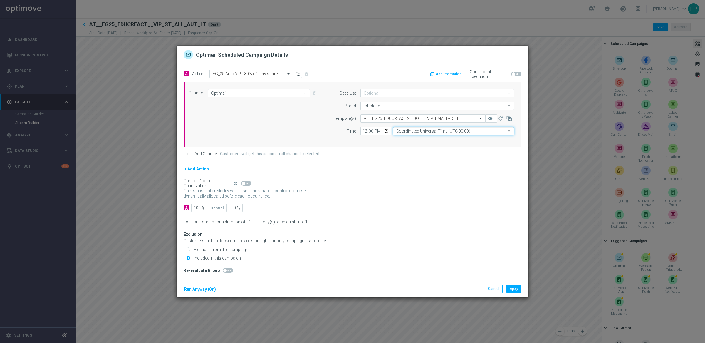
click at [427, 130] on input "Coordinated Universal Time (UTC 00:00)" at bounding box center [453, 131] width 121 height 8
click at [426, 138] on div "Central European Time ([GEOGRAPHIC_DATA]) (UTC +02:00)" at bounding box center [444, 139] width 96 height 5
type input "Central European Time ([GEOGRAPHIC_DATA]) (UTC +02:00)"
click at [201, 292] on button "Run Anyway (On)" at bounding box center [200, 288] width 33 height 7
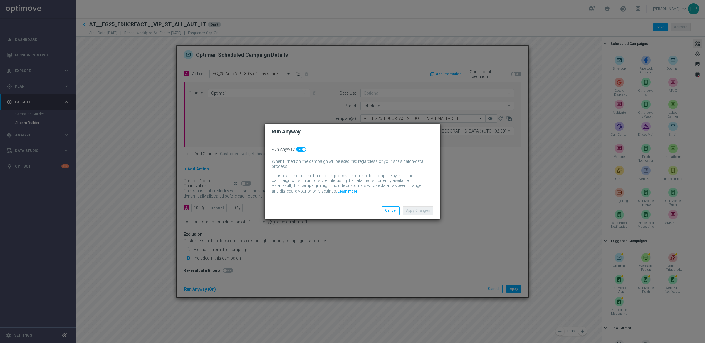
click at [302, 152] on div "Run Anyway When turned on, the campaign will be executed regardless of your sit…" at bounding box center [353, 171] width 176 height 62
click at [302, 149] on span at bounding box center [304, 149] width 4 height 4
click at [301, 149] on input "checkbox" at bounding box center [301, 149] width 10 height 5
checkbox input "false"
click at [419, 206] on button "Apply Changes" at bounding box center [418, 210] width 31 height 8
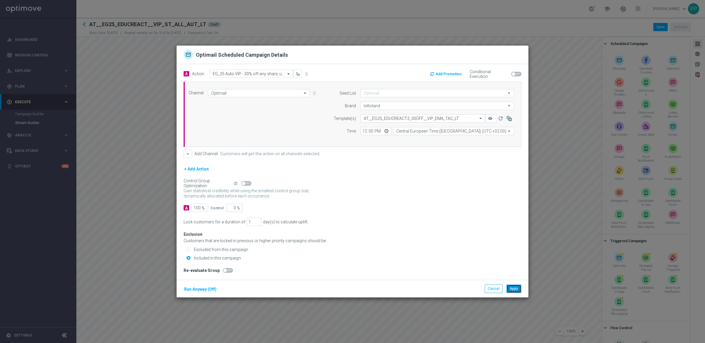
click at [515, 288] on button "Apply" at bounding box center [513, 288] width 15 height 8
click at [252, 73] on input "text" at bounding box center [245, 73] width 65 height 5
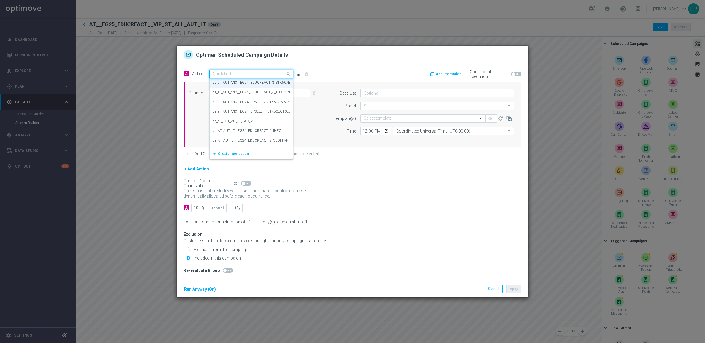
paste input "EG_25 Auto VIP - Stake 50€ in Bigger Bass Blizzard Christmas Catch, get 1/50 SE…"
type input "EG_25 Auto VIP - Stake 50€ in Bigger Bass Blizzard Christmas Catch, get 1/50 SE…"
click at [237, 91] on span "Create new action" at bounding box center [233, 92] width 31 height 4
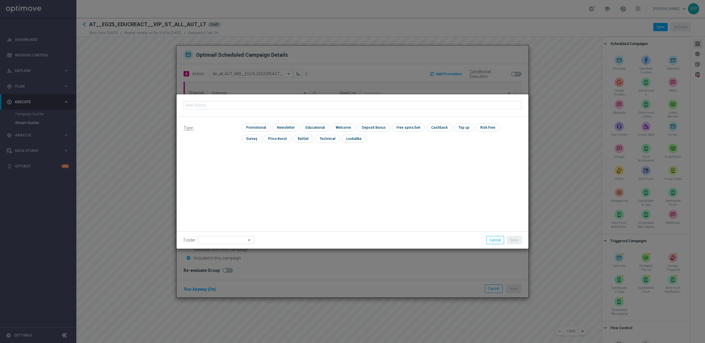
type input "EG_25 Auto VIP - Stake 50€ in Bigger Bass Blizzard Christmas Catch, get 1/50 SE…"
click at [491, 239] on button "Cancel" at bounding box center [495, 240] width 18 height 8
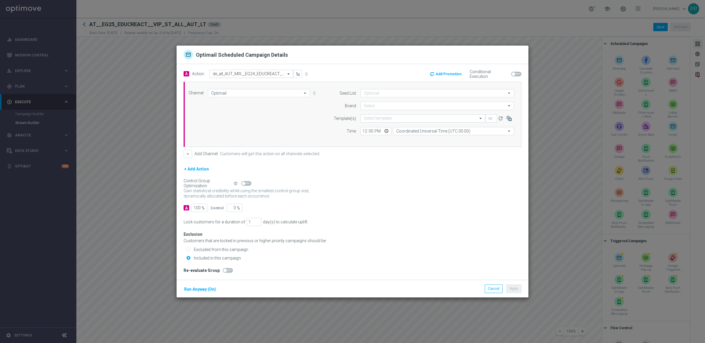
click at [245, 73] on input "text" at bounding box center [245, 73] width 65 height 5
paste input "EG_25 Auto VIP - Stake 50€ in Bigger Bass Blizzard Christmas Catch, get 1/50 SE…"
type input "EG_25 Auto VIP - Stake 50€ in Bigger Bass Blizzard Christmas Catch, get 1/50 SE…"
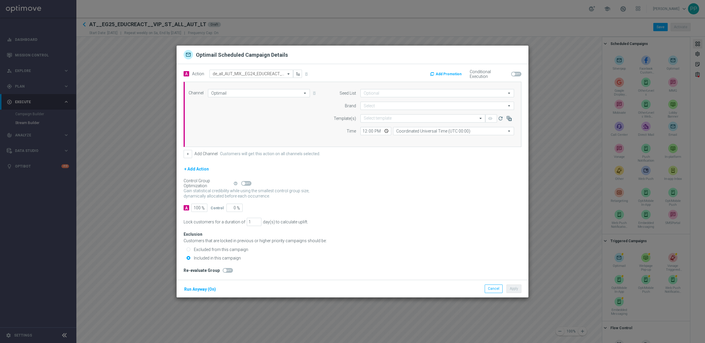
click at [276, 131] on div "Channel Optimail Optimail arrow_drop_down Drag here to set row groups Drag here…" at bounding box center [351, 114] width 334 height 51
click at [217, 73] on input "text" at bounding box center [245, 73] width 65 height 5
paste input "EG_25 Auto VIP - Stake 50€ in Bigger Bass Blizzard Christmas Catch, get 1/50 SE…"
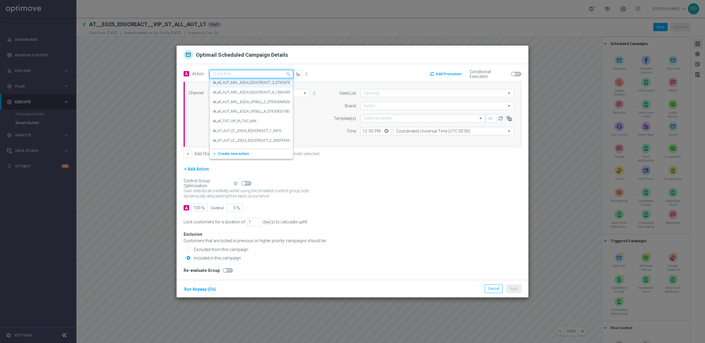
type input "EG_25 Auto VIP - Stake 50€ in Bigger Bass Blizzard Christmas Catch, get 1/50 SE…"
click at [222, 93] on span "Create new action" at bounding box center [233, 92] width 31 height 4
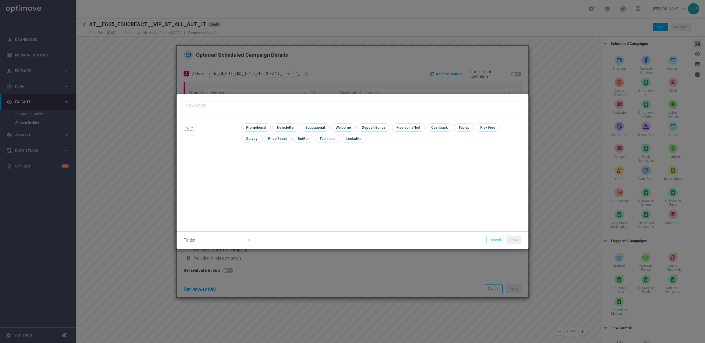
type input "EG_25 Auto VIP - Stake 50€ in Bigger Bass Blizzard Christmas Catch, get 1/50 SE…"
click at [250, 128] on input "checkbox" at bounding box center [255, 127] width 28 height 8
checkbox input "true"
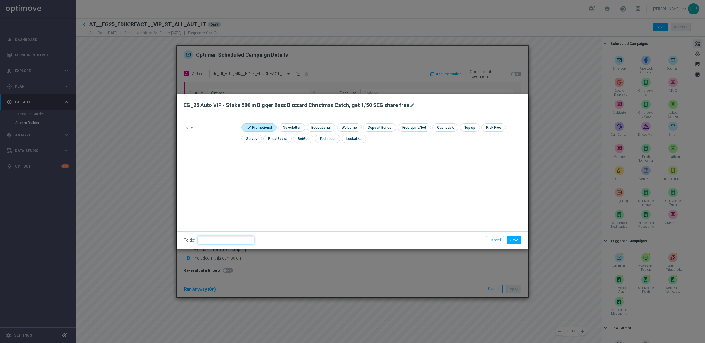
click at [222, 239] on input at bounding box center [226, 240] width 56 height 8
click at [204, 209] on div "VIP" at bounding box center [203, 208] width 5 height 5
type input "VIP"
click at [516, 239] on button "Save" at bounding box center [514, 240] width 14 height 8
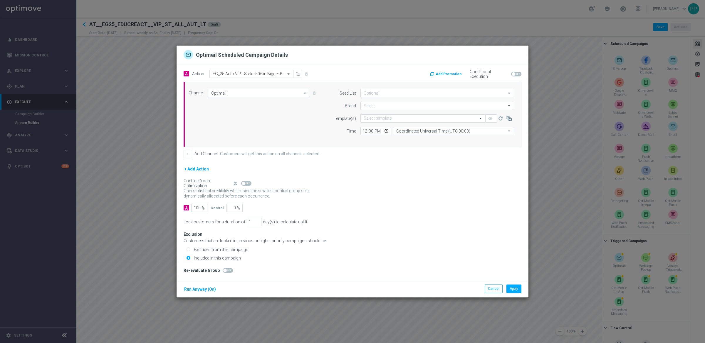
click at [370, 101] on form "Seed List arrow_drop_down Drag here to set row groups Drag here to set column l…" at bounding box center [421, 112] width 186 height 46
click at [369, 107] on input at bounding box center [437, 106] width 154 height 8
click at [367, 123] on div "lottoland" at bounding box center [370, 122] width 14 height 5
type input "lottoland"
click at [382, 118] on input "text" at bounding box center [417, 118] width 107 height 5
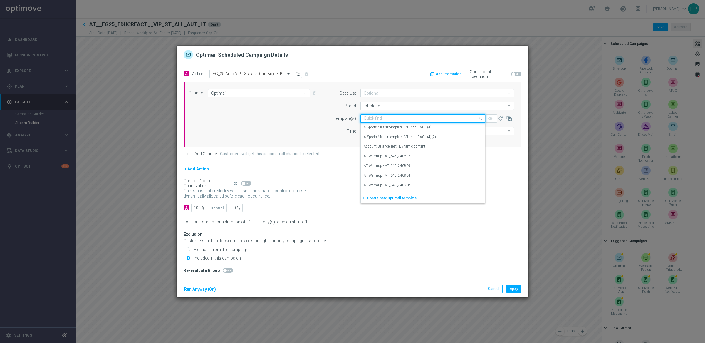
paste input "AT__EG25_EDUCREACT3_STK50BBBLIZXMASCATCHGET50SHARE__VIP_EMA_TAC_LT"
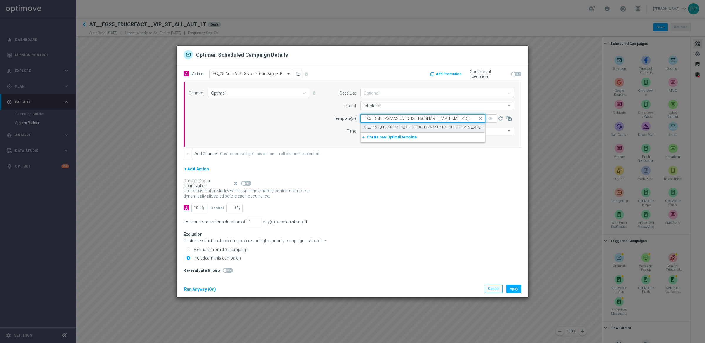
click at [381, 124] on div "AT__EG25_EDUCREACT3_STK50BBBLIZXMASCATCHGET50SHARE__VIP_EMA_TAC_LT" at bounding box center [423, 127] width 118 height 10
type input "AT__EG25_EDUCREACT3_STK50BBBLIZXMASCATCHGET50SHARE__VIP_EMA_TAC_LT"
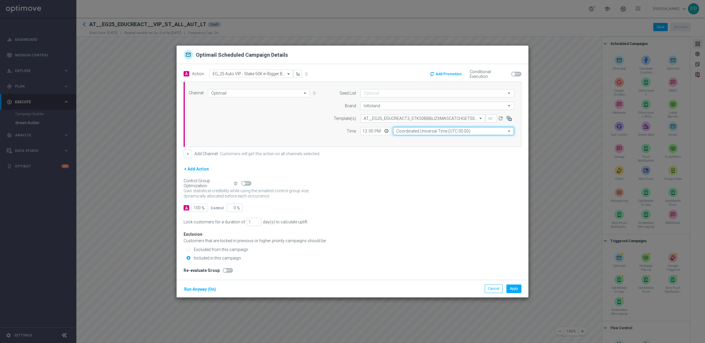
click at [404, 127] on input "Coordinated Universal Time (UTC 00:00)" at bounding box center [453, 131] width 121 height 8
click at [408, 136] on div "Central European Time ([GEOGRAPHIC_DATA]) (UTC +02:00)" at bounding box center [453, 139] width 121 height 8
type input "Central European Time ([GEOGRAPHIC_DATA]) (UTC +02:00)"
click at [204, 292] on button "Run Anyway (On)" at bounding box center [200, 288] width 33 height 7
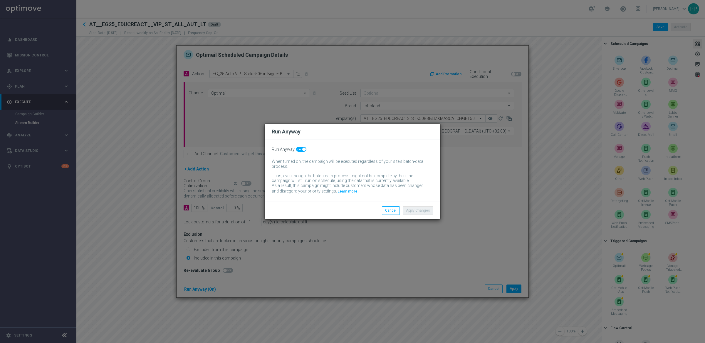
click at [302, 146] on div "Run Anyway When turned on, the campaign will be executed regardless of your sit…" at bounding box center [353, 171] width 176 height 62
click at [302, 148] on span at bounding box center [304, 149] width 4 height 4
click at [301, 148] on input "checkbox" at bounding box center [301, 149] width 10 height 5
checkbox input "false"
click at [416, 208] on button "Apply Changes" at bounding box center [418, 210] width 31 height 8
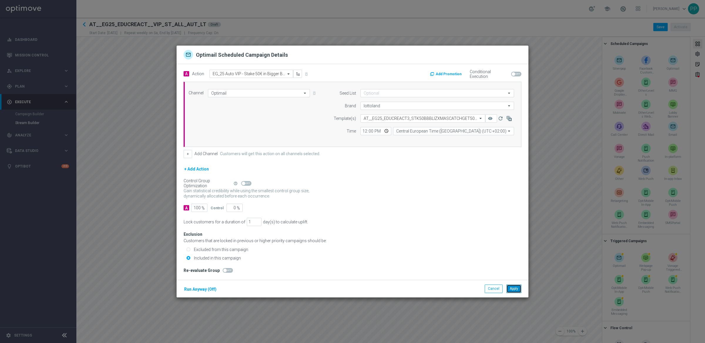
click at [515, 290] on button "Apply" at bounding box center [513, 288] width 15 height 8
click at [454, 74] on button "Add Promotion" at bounding box center [446, 74] width 34 height 6
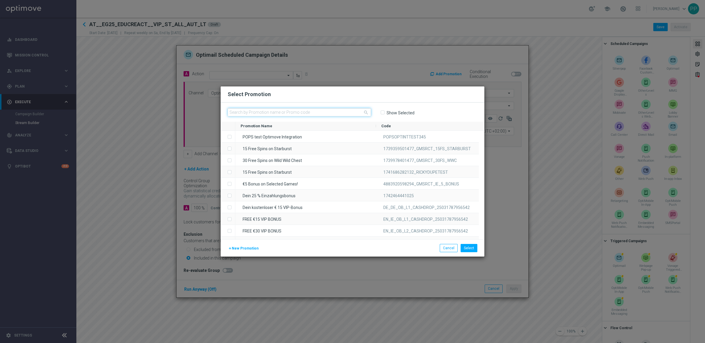
click at [265, 112] on input "text" at bounding box center [299, 112] width 143 height 8
paste input "CNZ6JQQB3ULPKV0SWU7VM85"
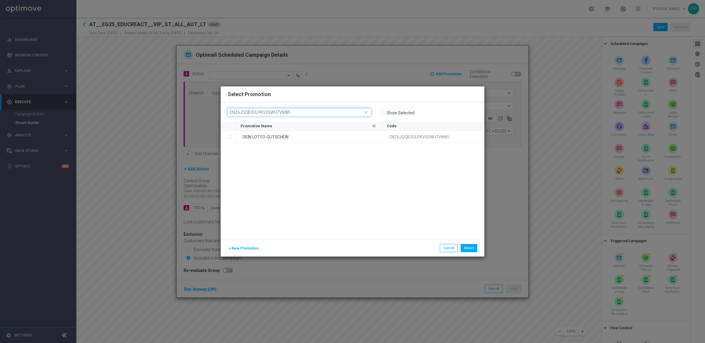
type input "CNZ6JQQB3ULPKV0SWU7VM85"
click at [233, 135] on label "Press SPACE to select this row." at bounding box center [234, 136] width 2 height 5
click at [465, 246] on button "Select" at bounding box center [468, 248] width 17 height 8
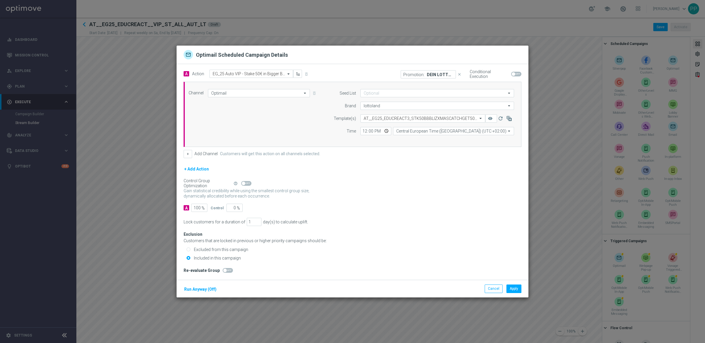
click at [514, 76] on input "checkbox" at bounding box center [516, 74] width 10 height 5
click at [514, 74] on span at bounding box center [516, 74] width 10 height 5
click at [514, 74] on input "checkbox" at bounding box center [516, 74] width 10 height 5
click at [514, 74] on span at bounding box center [514, 74] width 4 height 4
click at [514, 74] on input "checkbox" at bounding box center [516, 74] width 10 height 5
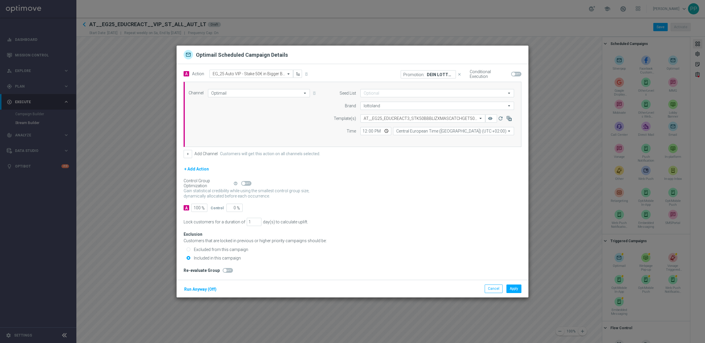
checkbox input "true"
click at [495, 224] on div "Lock customers for a duration of 1 day(s) to calculate uplift." at bounding box center [353, 222] width 338 height 8
click at [511, 288] on button "Apply" at bounding box center [513, 288] width 15 height 8
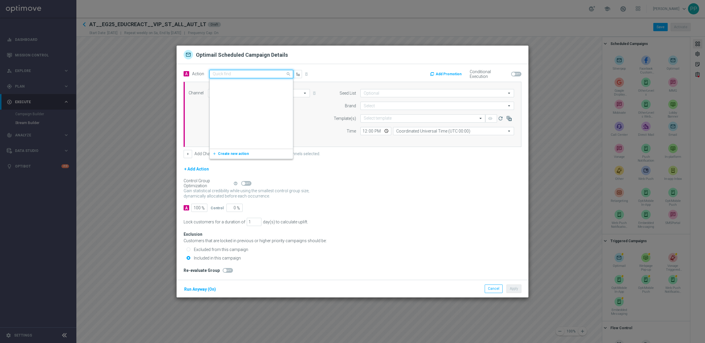
click at [223, 73] on input "text" at bounding box center [245, 74] width 65 height 5
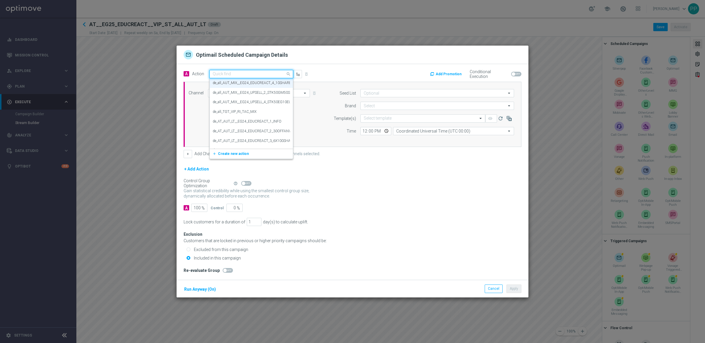
paste input "EG_25 Auto VIP - 7€ voucher for EG"
type input "EG_25 Auto VIP - 7€ voucher for EG"
click at [221, 82] on label "EG_25 Auto VIP - 7€ voucher for EG" at bounding box center [240, 84] width 54 height 5
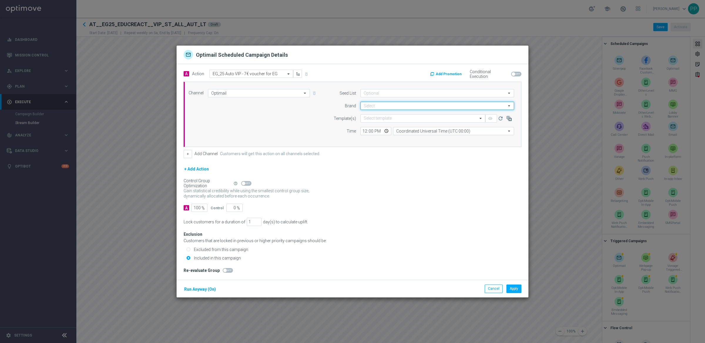
click at [368, 108] on input at bounding box center [437, 106] width 154 height 8
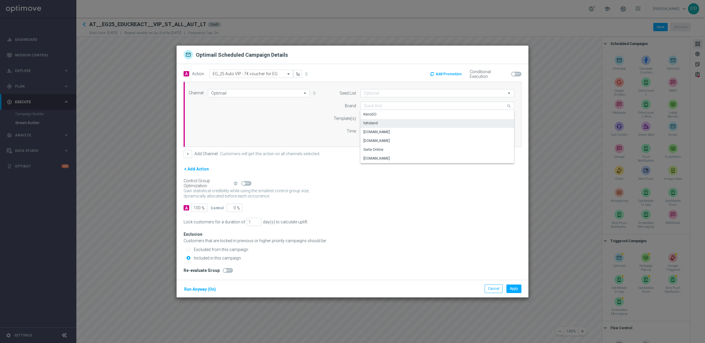
click at [371, 123] on div "lottoland" at bounding box center [370, 122] width 14 height 5
type input "lottoland"
click at [370, 120] on input "text" at bounding box center [417, 118] width 107 height 5
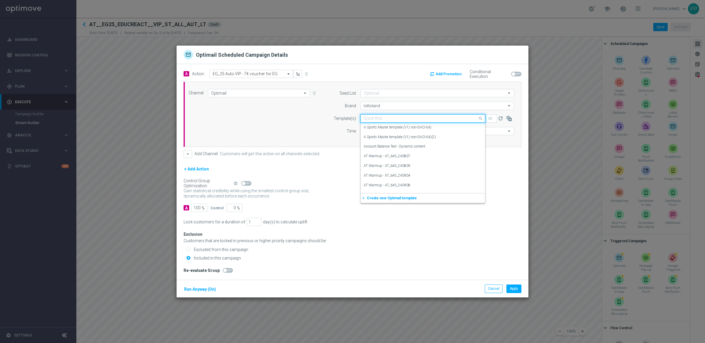
paste input "AT__EG25_EDUCREACT4_7EURBONUS__VIP_EMA_TAC_LT"
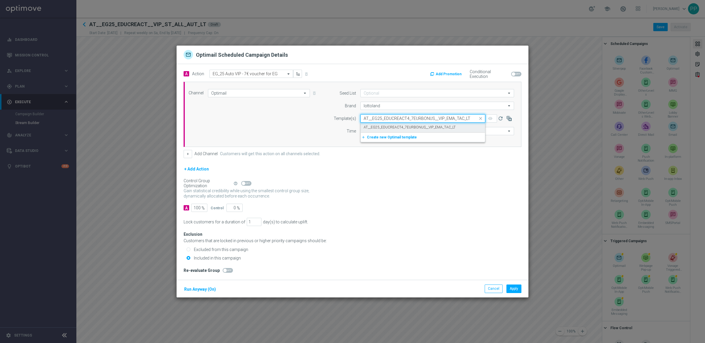
click at [371, 127] on label "AT__EG25_EDUCREACT4_7EURBONUS__VIP_EMA_TAC_LT" at bounding box center [410, 127] width 92 height 5
type input "AT__EG25_EDUCREACT4_7EURBONUS__VIP_EMA_TAC_LT"
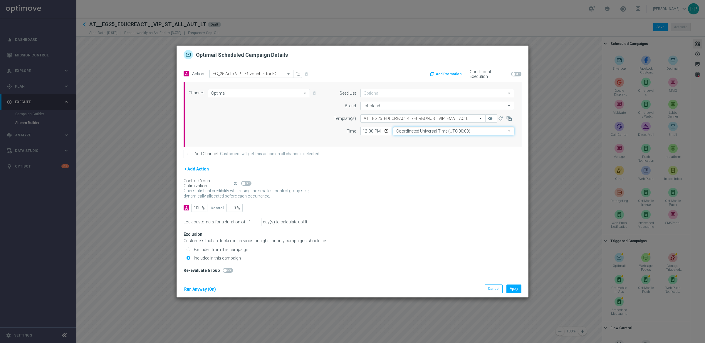
click at [413, 130] on input "Coordinated Universal Time (UTC 00:00)" at bounding box center [453, 131] width 121 height 8
click at [413, 135] on div "Central European Time ([GEOGRAPHIC_DATA]) (UTC +02:00)" at bounding box center [453, 139] width 121 height 8
type input "Central European Time ([GEOGRAPHIC_DATA]) (UTC +02:00)"
click at [207, 293] on button "Run Anyway (On)" at bounding box center [200, 288] width 33 height 7
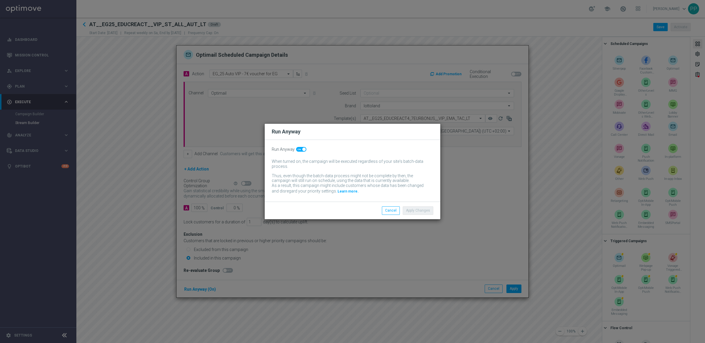
click at [297, 151] on span at bounding box center [301, 149] width 10 height 5
click at [297, 151] on input "checkbox" at bounding box center [301, 149] width 10 height 5
checkbox input "false"
click at [416, 211] on button "Apply Changes" at bounding box center [418, 210] width 31 height 8
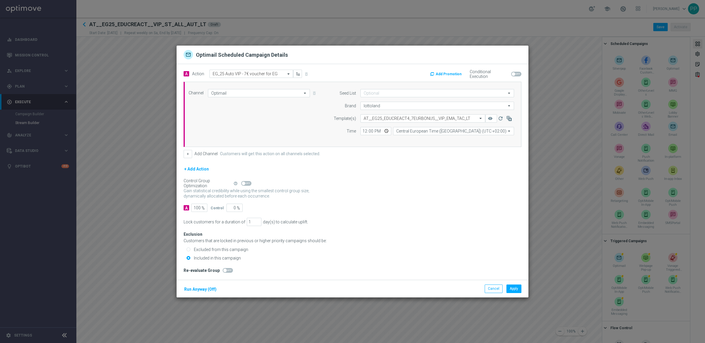
click at [449, 72] on button "Add Promotion" at bounding box center [446, 74] width 34 height 6
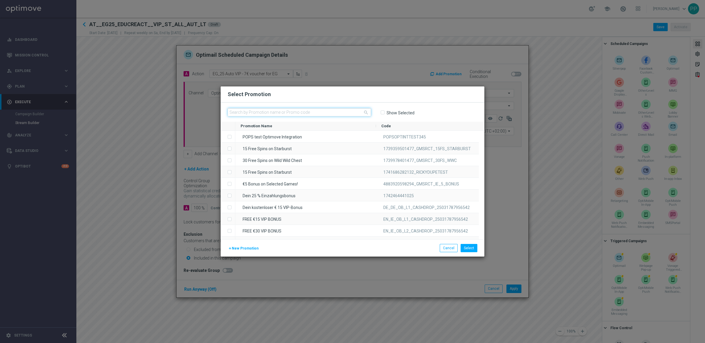
click at [243, 109] on input "text" at bounding box center [299, 112] width 143 height 8
paste input "VR96D47EABN0A83GR2QVUBX"
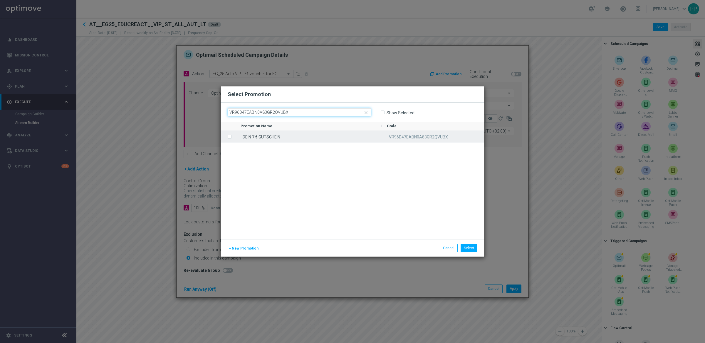
type input "VR96D47EABN0A83GR2QVUBX"
click at [233, 136] on label "Press SPACE to select this row." at bounding box center [234, 136] width 2 height 5
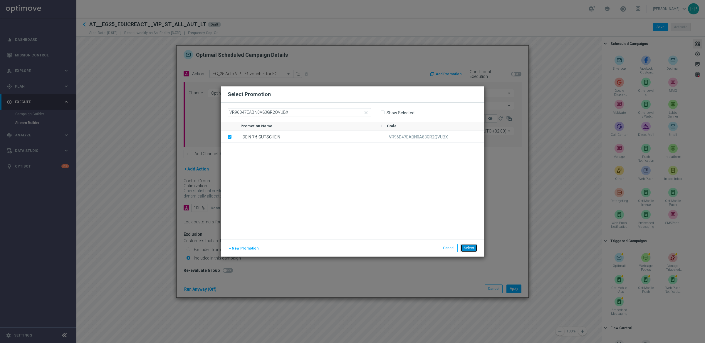
click at [466, 246] on button "Select" at bounding box center [468, 248] width 17 height 8
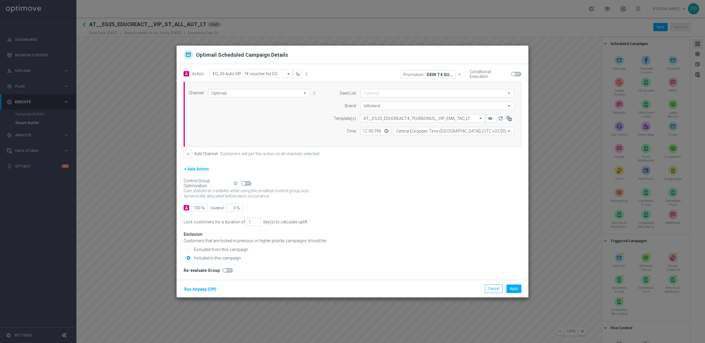
click at [514, 73] on span at bounding box center [514, 74] width 4 height 4
click at [514, 73] on input "checkbox" at bounding box center [516, 74] width 10 height 5
checkbox input "true"
click at [515, 290] on button "Apply" at bounding box center [513, 288] width 15 height 8
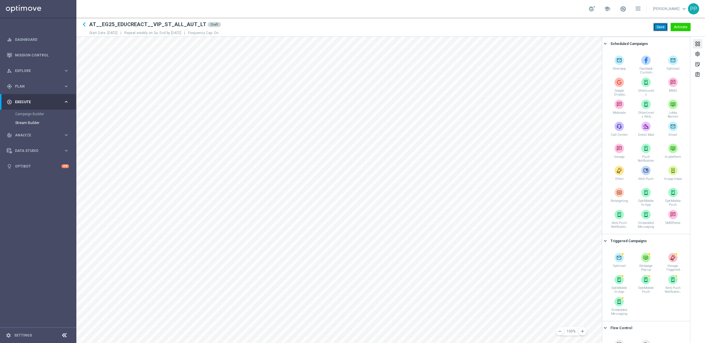
click at [655, 28] on button "Save" at bounding box center [660, 27] width 14 height 8
click at [17, 90] on div "gps_fixed Plan keyboard_arrow_right" at bounding box center [38, 86] width 76 height 16
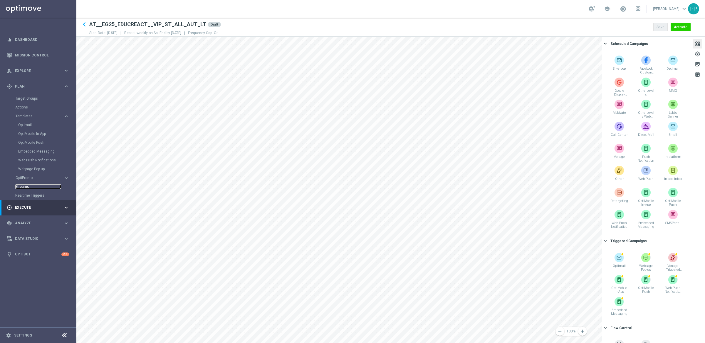
click at [24, 185] on link "Streams" at bounding box center [38, 186] width 46 height 5
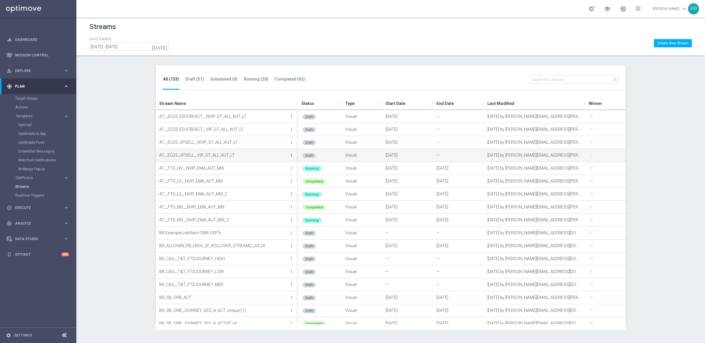
click at [290, 156] on icon "more_vert" at bounding box center [291, 155] width 5 height 5
click at [270, 161] on div "Edit" at bounding box center [268, 161] width 36 height 4
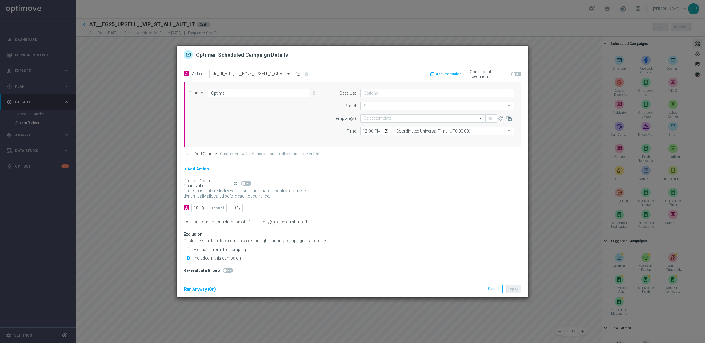
click at [261, 74] on input "text" at bounding box center [245, 73] width 65 height 5
paste input "EG_25 Auto VIP - Stake 50€ in El Gordo Book of Xmas, get 1/50 SEG share free"
type input "EG_25 Auto VIP - Stake 50€ in El Gordo Book of Xmas, get 1/50 SEG share free"
click at [238, 92] on span "Create new action" at bounding box center [233, 92] width 31 height 4
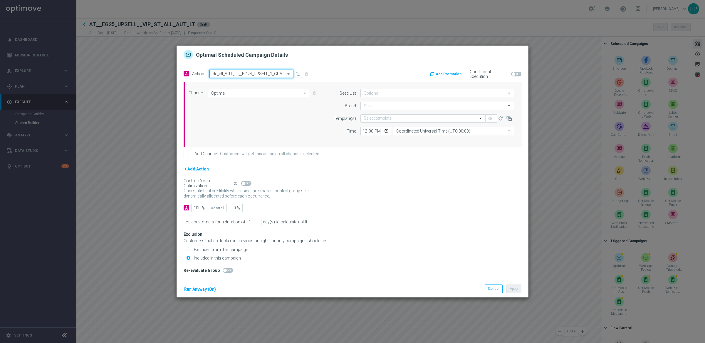
scroll to position [0, 0]
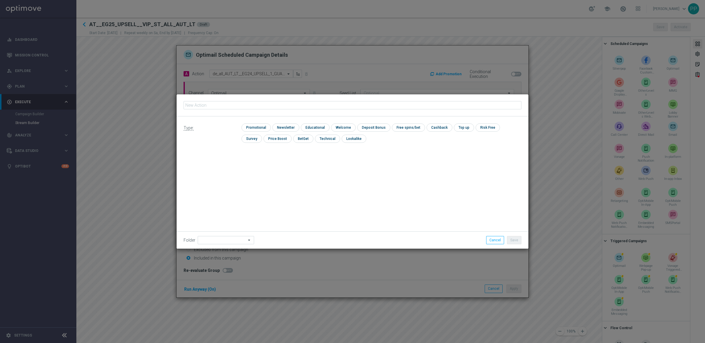
type input "EG_25 Auto VIP - Stake 50€ in El Gordo Book of Xmas, get 1/50 SEG share free"
click at [252, 122] on div "Type: check Promotional check Newsletter check Educational check Welcome check …" at bounding box center [352, 135] width 352 height 38
click at [254, 128] on input "checkbox" at bounding box center [255, 127] width 28 height 8
checkbox input "true"
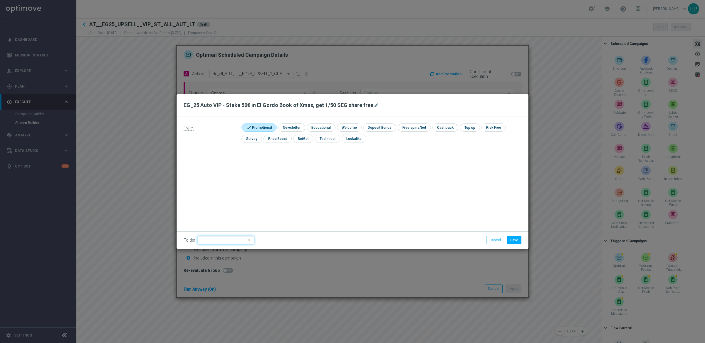
click at [218, 242] on input at bounding box center [226, 240] width 56 height 8
click at [202, 208] on div "VIP" at bounding box center [203, 208] width 5 height 5
type input "VIP"
click at [518, 240] on button "Save" at bounding box center [514, 240] width 14 height 8
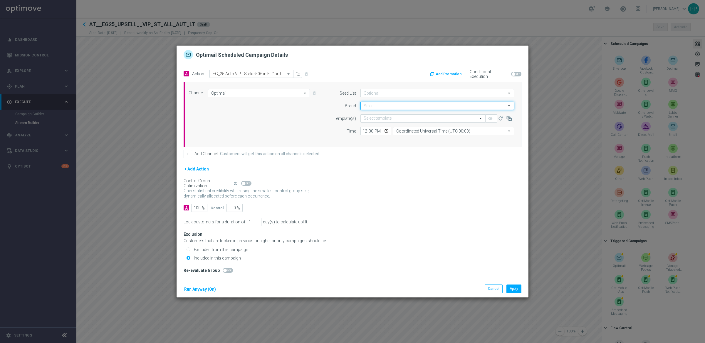
click at [374, 105] on input at bounding box center [437, 106] width 154 height 8
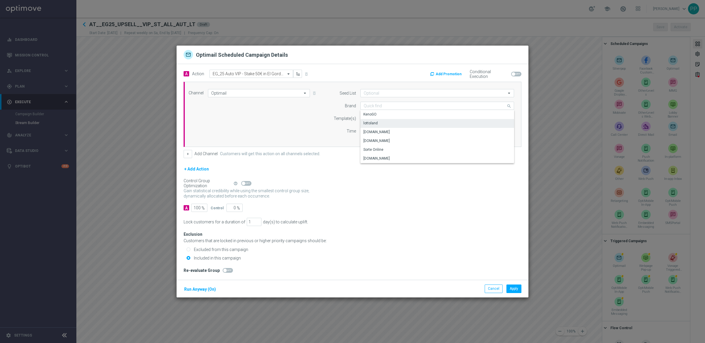
click at [374, 124] on div "lottoland" at bounding box center [370, 122] width 14 height 5
type input "lottoland"
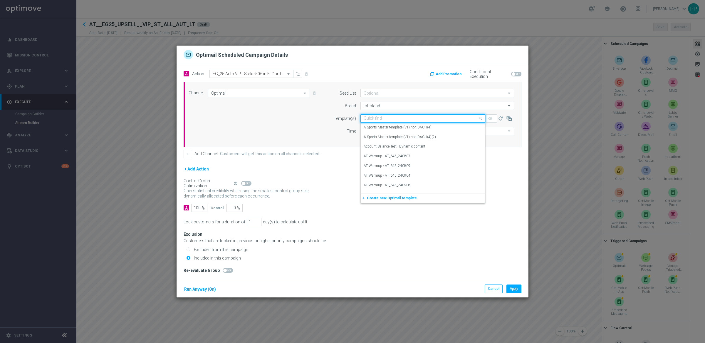
click at [385, 117] on input "text" at bounding box center [417, 118] width 107 height 5
paste input "AT__EG25_UPSELL1_STK50GORDOBOOKXMASGET50SHARE__VIP_EMA_TAC_LT"
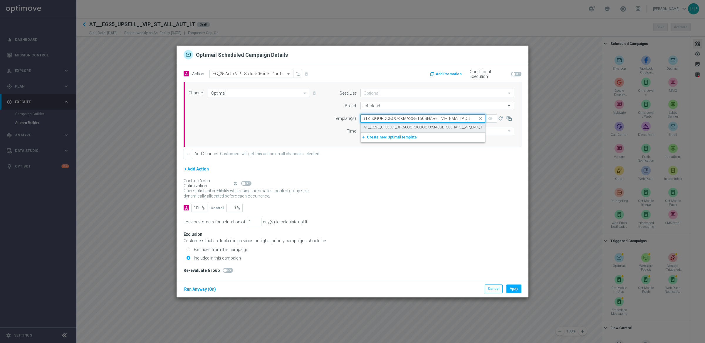
click at [381, 126] on label "AT__EG25_UPSELL1_STK50GORDOBOOKXMASGET50SHARE__VIP_EMA_TAC_LT" at bounding box center [428, 127] width 128 height 5
type input "AT__EG25_UPSELL1_STK50GORDOBOOKXMASGET50SHARE__VIP_EMA_TAC_LT"
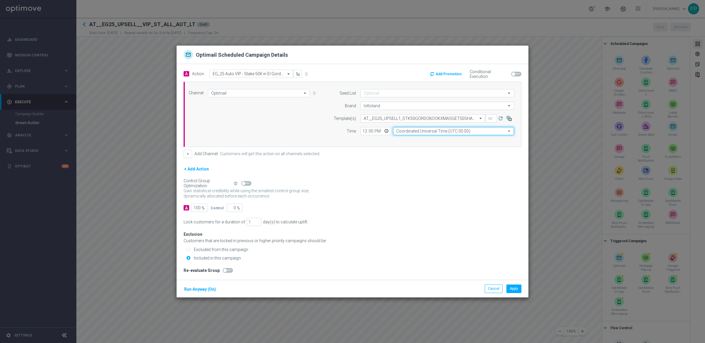
click at [405, 132] on input "Coordinated Universal Time (UTC 00:00)" at bounding box center [453, 131] width 121 height 8
click at [403, 136] on div "Central European Time ([GEOGRAPHIC_DATA]) (UTC +02:00)" at bounding box center [453, 139] width 121 height 8
type input "Central European Time ([GEOGRAPHIC_DATA]) (UTC +02:00)"
click at [209, 288] on button "Run Anyway (On)" at bounding box center [200, 288] width 33 height 7
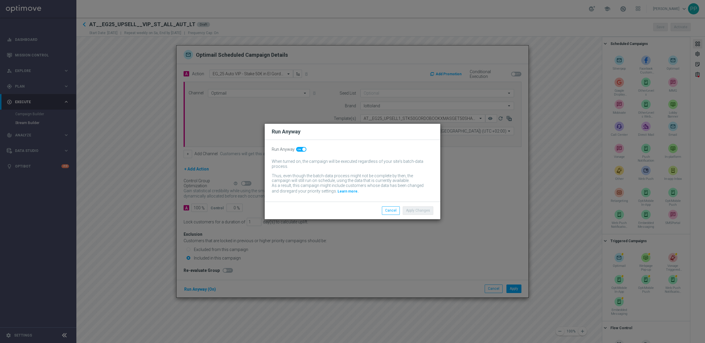
click at [297, 150] on span at bounding box center [301, 149] width 10 height 5
click at [297, 150] on input "checkbox" at bounding box center [301, 149] width 10 height 5
checkbox input "false"
click at [428, 214] on button "Apply Changes" at bounding box center [418, 210] width 31 height 8
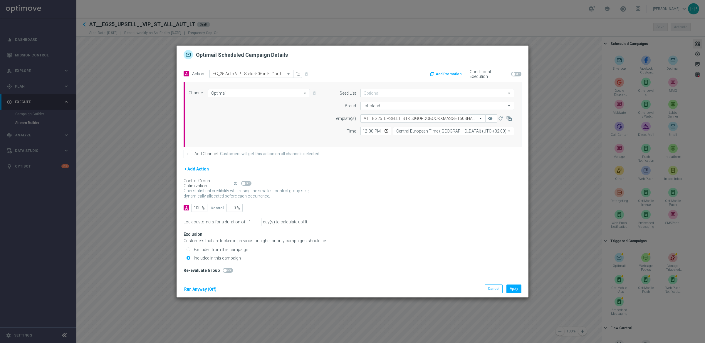
click at [454, 72] on button "Add Promotion" at bounding box center [446, 74] width 34 height 6
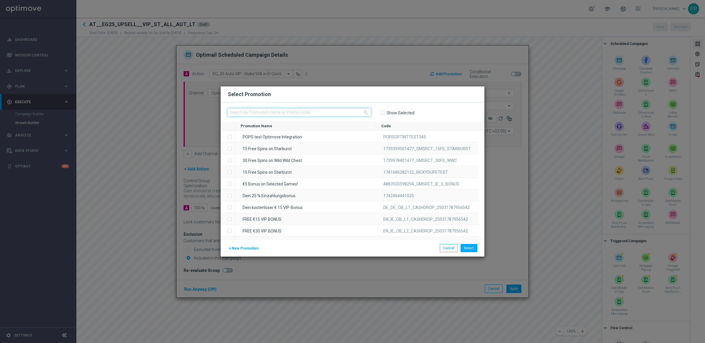
click at [262, 111] on input "text" at bounding box center [299, 112] width 143 height 8
paste input "OAADVTJYXCDRBC5ROFBMQNC"
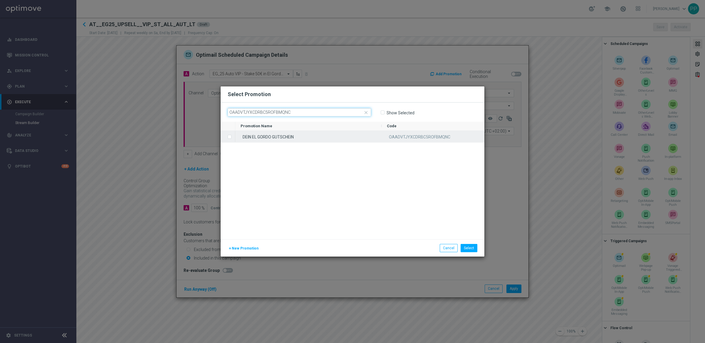
type input "OAADVTJYXCDRBC5ROFBMQNC"
click at [227, 137] on span "Press SPACE to select this row." at bounding box center [230, 137] width 6 height 12
click at [467, 249] on button "Select" at bounding box center [468, 248] width 17 height 8
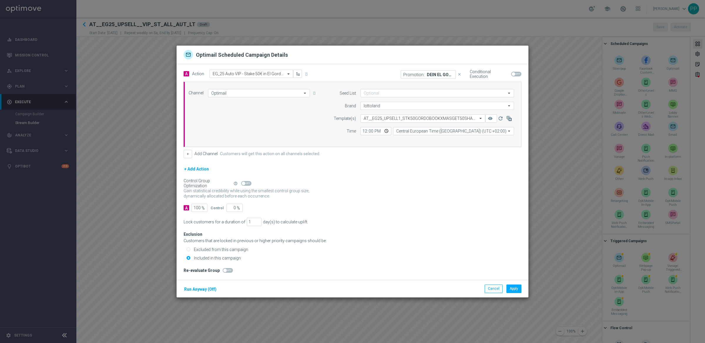
click at [514, 73] on span at bounding box center [514, 74] width 4 height 4
click at [514, 73] on input "checkbox" at bounding box center [516, 74] width 10 height 5
checkbox input "true"
click at [514, 289] on button "Apply" at bounding box center [513, 288] width 15 height 8
click at [228, 75] on input "text" at bounding box center [245, 73] width 65 height 5
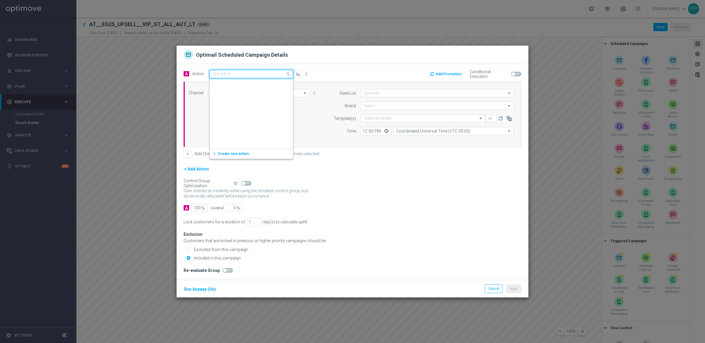
scroll to position [129848, 0]
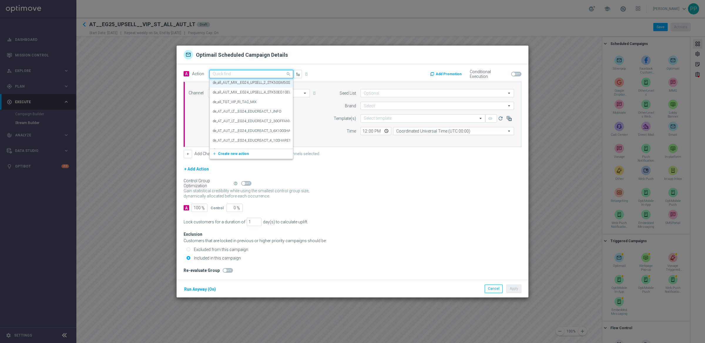
paste input "EG_25 Auto VIP - 6 x 1/50 EG share for 39.99€"
type input "EG_25 Auto VIP - 6 x 1/50 EG share for 39.99€"
click at [228, 83] on label "EG_25 Auto VIP - 6 x 1/50 EG share for 39.99€" at bounding box center [249, 84] width 72 height 5
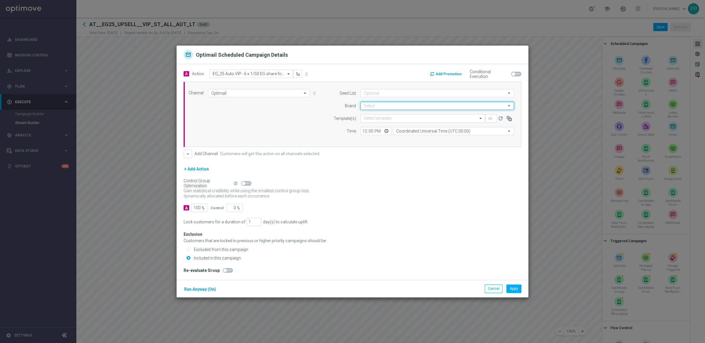
click at [376, 104] on input at bounding box center [437, 106] width 154 height 8
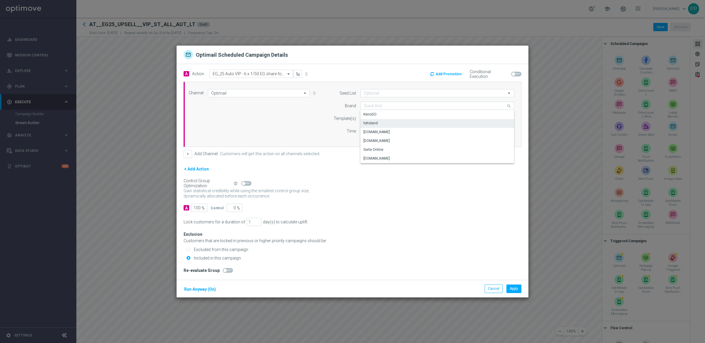
click at [375, 120] on div "lottoland" at bounding box center [370, 122] width 14 height 5
type input "lottoland"
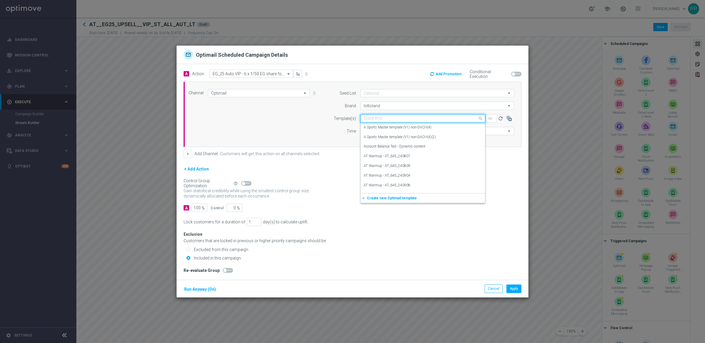
click at [375, 120] on input "text" at bounding box center [417, 118] width 107 height 5
paste input "AT__EG25_UPSELL2_6SHAREFOR39.99__VIP_EMA_TAC_LT"
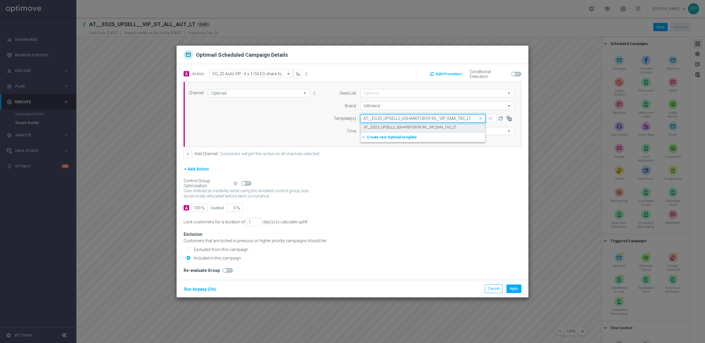
click at [377, 128] on label "AT__EG25_UPSELL2_6SHAREFOR39.99__VIP_EMA_TAC_LT" at bounding box center [410, 127] width 93 height 5
type input "AT__EG25_UPSELL2_6SHAREFOR39.99__VIP_EMA_TAC_LT"
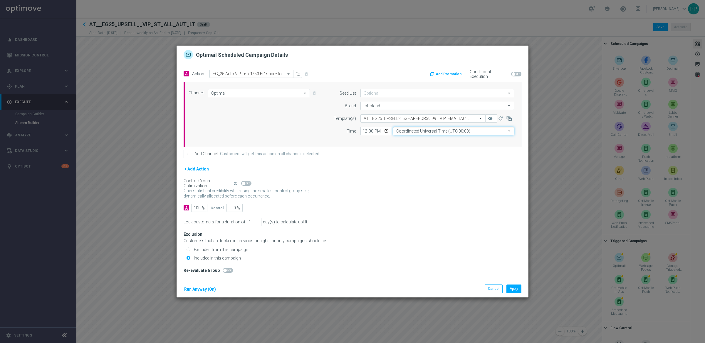
click at [406, 132] on input "Coordinated Universal Time (UTC 00:00)" at bounding box center [453, 131] width 121 height 8
click at [411, 138] on div "Central European Time ([GEOGRAPHIC_DATA]) (UTC +02:00)" at bounding box center [444, 139] width 96 height 5
type input "Central European Time ([GEOGRAPHIC_DATA]) (UTC +02:00)"
click at [198, 290] on button "Run Anyway (On)" at bounding box center [200, 288] width 33 height 7
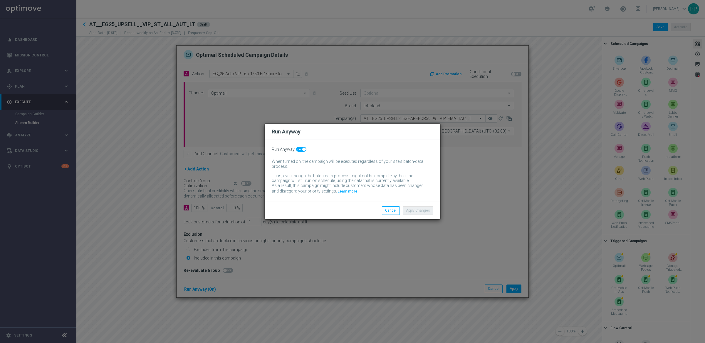
click at [297, 151] on input "checkbox" at bounding box center [301, 149] width 10 height 5
checkbox input "false"
click at [424, 214] on button "Apply Changes" at bounding box center [418, 210] width 31 height 8
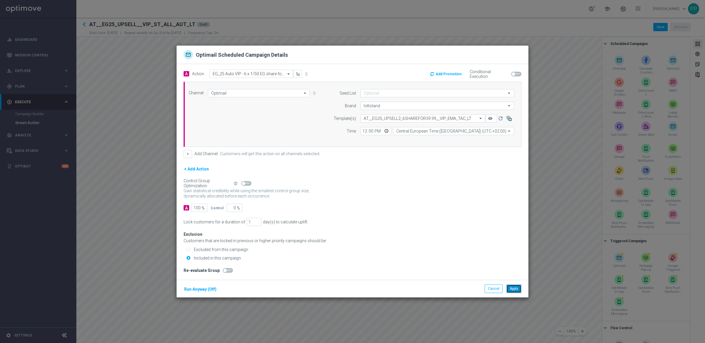
click at [512, 288] on button "Apply" at bounding box center [513, 288] width 15 height 8
click at [243, 75] on input "text" at bounding box center [245, 73] width 65 height 5
paste input "EG_25 Auto VIP - Stake 50€ in Gates of Olympus Xmas 1000, get 1/50 SEG share fr…"
type input "EG_25 Auto VIP - Stake 50€ in Gates of Olympus Xmas 1000, get 1/50 SEG share fr…"
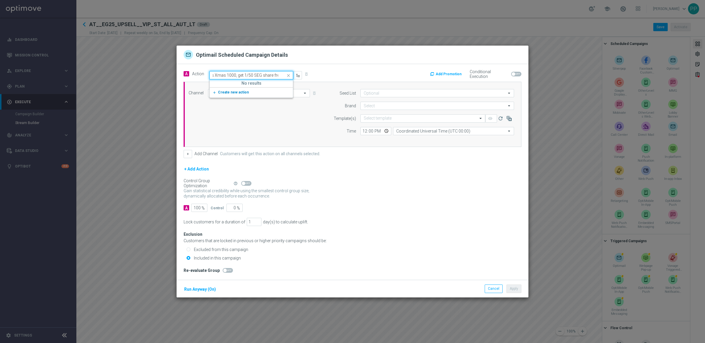
click at [231, 92] on span "Create new action" at bounding box center [233, 92] width 31 height 4
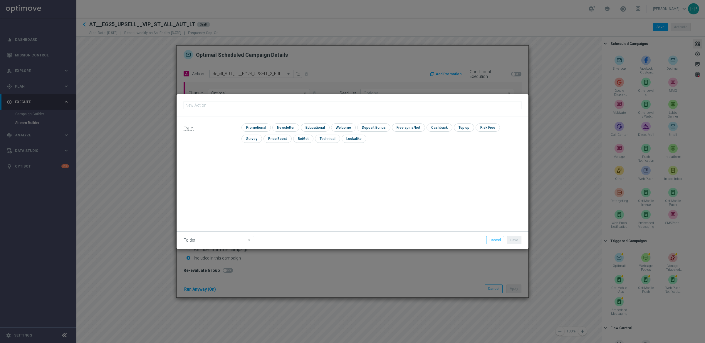
type input "EG_25 Auto VIP - Stake 50€ in Gates of Olympus Xmas 1000, get 1/50 SEG share fr…"
click at [256, 130] on input "checkbox" at bounding box center [255, 127] width 28 height 8
checkbox input "true"
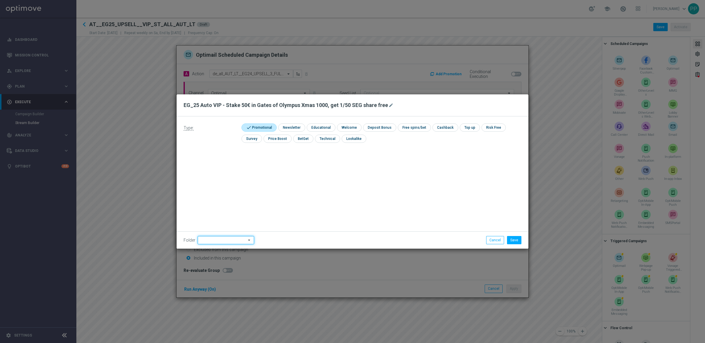
click at [225, 239] on input at bounding box center [226, 240] width 56 height 8
click at [200, 208] on div "VIP" at bounding box center [221, 208] width 46 height 8
type input "VIP"
click at [517, 239] on button "Save" at bounding box center [514, 240] width 14 height 8
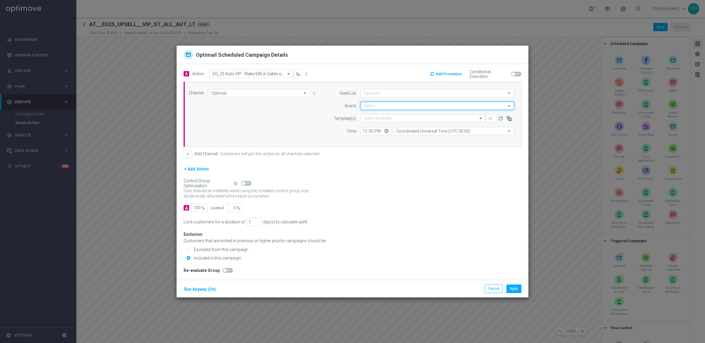
click at [382, 103] on input at bounding box center [437, 106] width 154 height 8
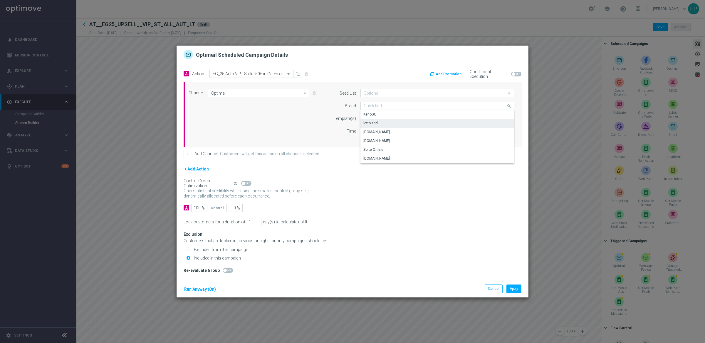
click at [371, 120] on div "lottoland" at bounding box center [437, 123] width 154 height 8
type input "lottoland"
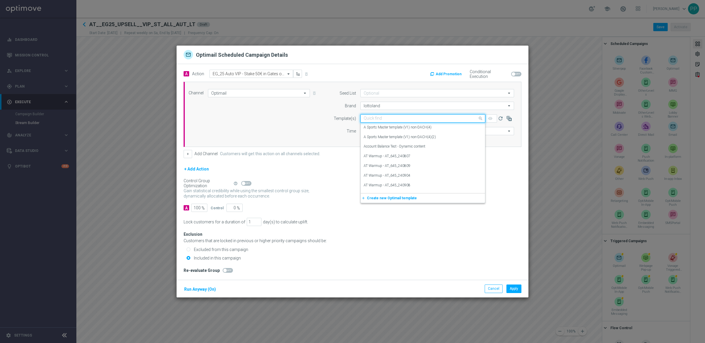
click at [378, 119] on input "text" at bounding box center [417, 118] width 107 height 5
paste input "AT__EG25_UPSELL3_STK50GATESOLYMXMAS1000GET50SHARE__VIP_EMA_TAC_LT"
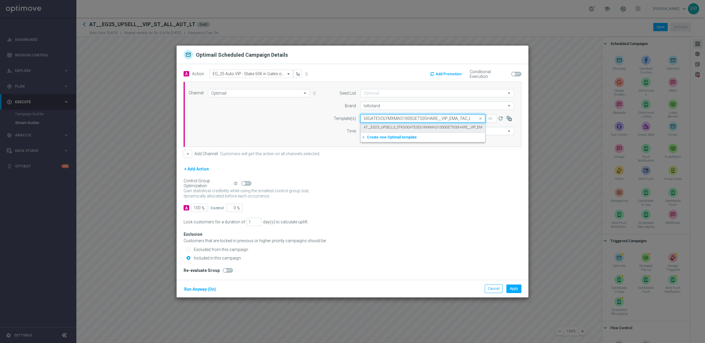
click at [376, 125] on label "AT__EG25_UPSELL3_STK50GATESOLYMXMAS1000GET50SHARE__VIP_EMA_TAC_LT" at bounding box center [431, 127] width 134 height 5
type input "AT__EG25_UPSELL3_STK50GATESOLYMXMAS1000GET50SHARE__VIP_EMA_TAC_LT"
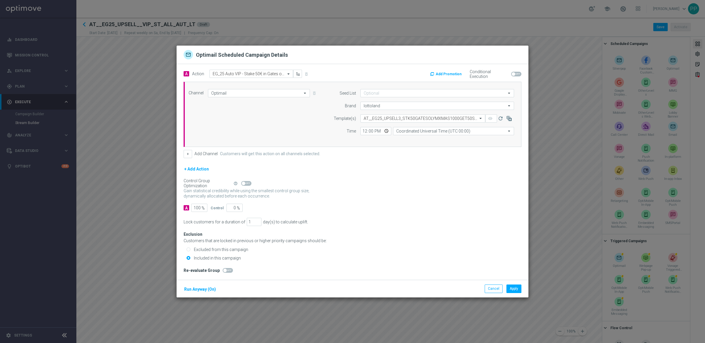
scroll to position [0, 0]
click at [413, 132] on input "Coordinated Universal Time (UTC 00:00)" at bounding box center [453, 131] width 121 height 8
click at [417, 138] on div "Central European Time ([GEOGRAPHIC_DATA]) (UTC +02:00)" at bounding box center [444, 139] width 96 height 5
type input "Central European Time ([GEOGRAPHIC_DATA]) (UTC +02:00)"
click at [201, 291] on button "Run Anyway (On)" at bounding box center [200, 288] width 33 height 7
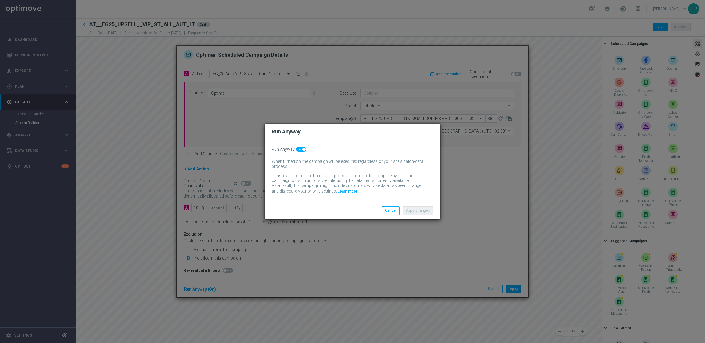
click at [297, 148] on span at bounding box center [301, 149] width 10 height 5
click at [297, 148] on input "checkbox" at bounding box center [301, 149] width 10 height 5
checkbox input "false"
click at [419, 211] on button "Apply Changes" at bounding box center [418, 210] width 31 height 8
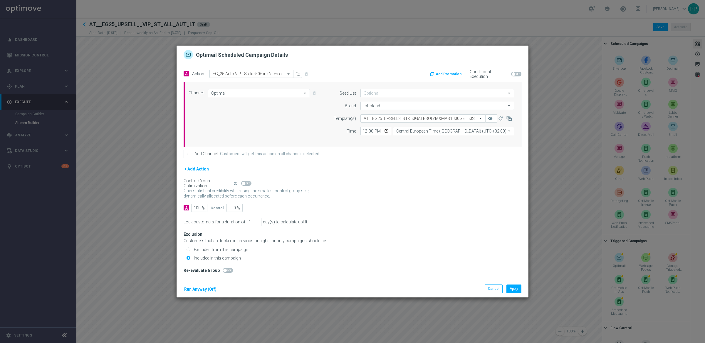
click at [448, 75] on button "Add Promotion" at bounding box center [446, 74] width 34 height 6
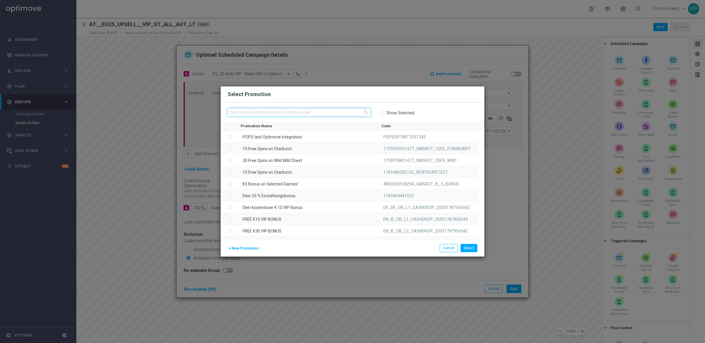
click at [279, 113] on input "text" at bounding box center [299, 112] width 143 height 8
paste input "2BS7E78SAVHMSCDNBC4KQ6N"
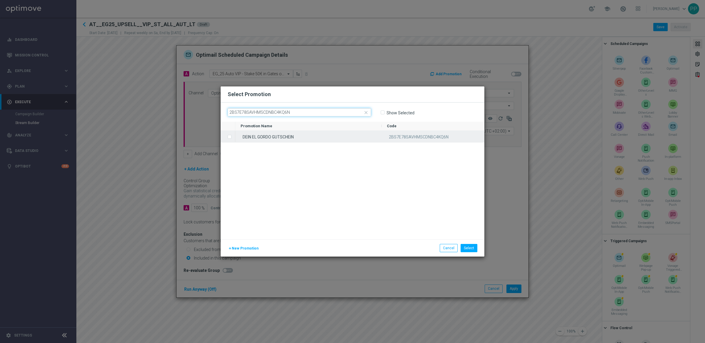
type input "2BS7E78SAVHMSCDNBC4KQ6N"
click at [230, 133] on input "Press SPACE to select this row." at bounding box center [229, 134] width 4 height 4
click at [468, 249] on button "Select" at bounding box center [468, 248] width 17 height 8
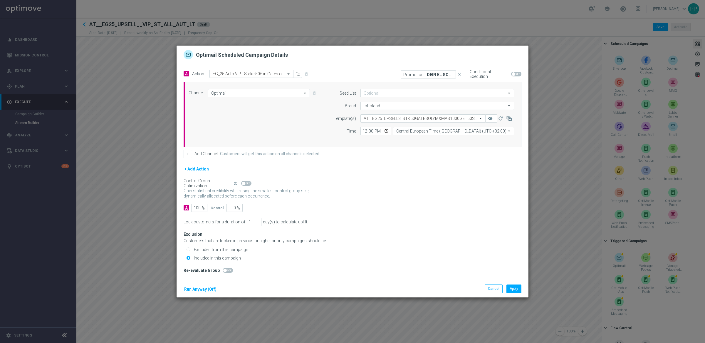
click at [518, 74] on span at bounding box center [516, 74] width 10 height 5
click at [518, 74] on input "checkbox" at bounding box center [516, 74] width 10 height 5
checkbox input "true"
click at [514, 287] on button "Apply" at bounding box center [513, 288] width 15 height 8
click at [218, 72] on input "text" at bounding box center [245, 73] width 65 height 5
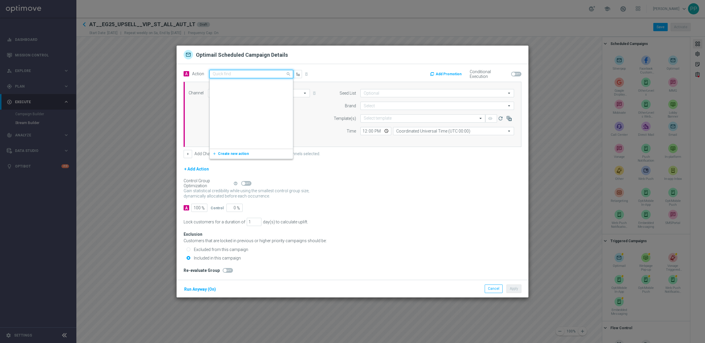
scroll to position [129858, 0]
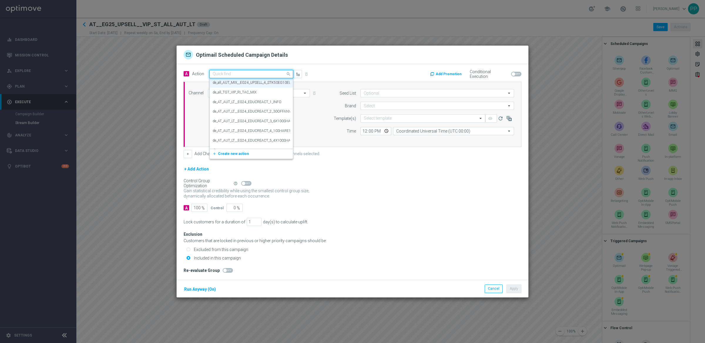
paste input "EG_25 Auto VIP - Guaranteed Bundle with 20% off"
type input "EG_25 Auto VIP - Guaranteed Bundle with 20% off"
click at [219, 83] on label "EG_25 Auto VIP - Guaranteed Bundle with 20% off" at bounding box center [251, 84] width 77 height 5
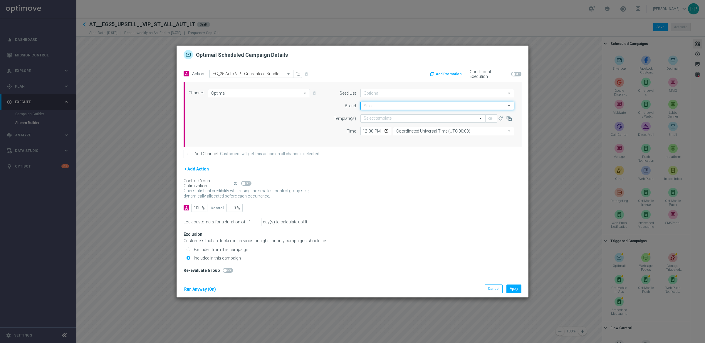
click at [369, 105] on input at bounding box center [437, 106] width 154 height 8
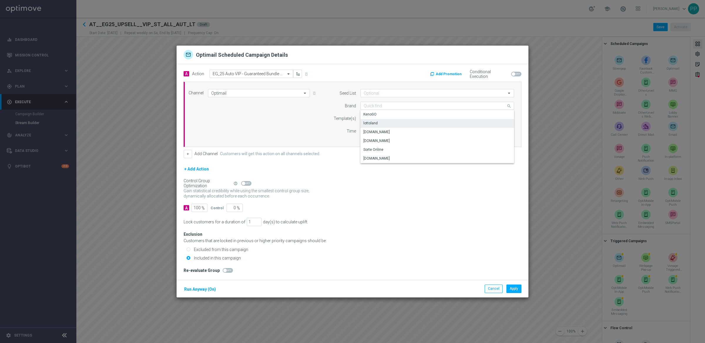
click at [371, 121] on div "lottoland" at bounding box center [370, 122] width 14 height 5
type input "lottoland"
click at [376, 118] on input "text" at bounding box center [417, 118] width 107 height 5
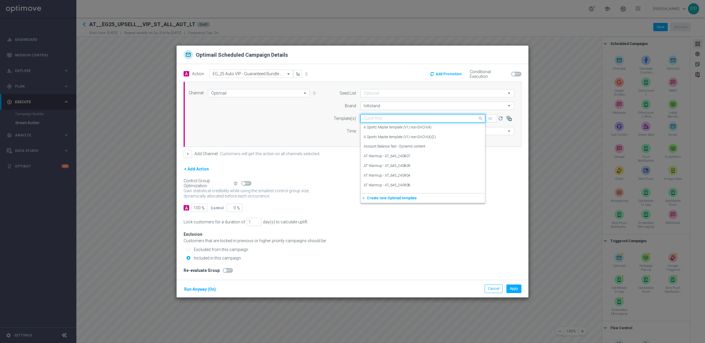
paste input "AT__EG25_UPSELL4_20OFFGUARANTEED_VIP_EMA_TAC_LT"
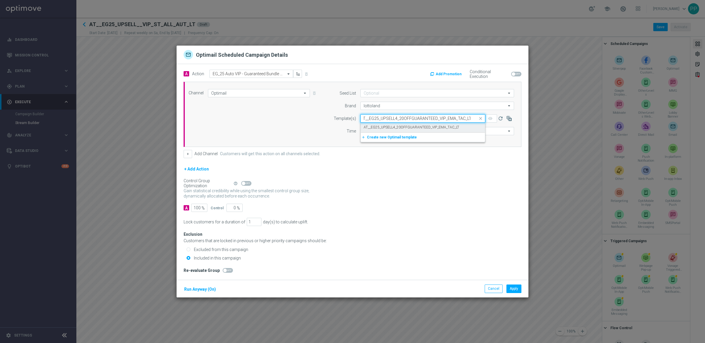
click at [375, 123] on div "AT__EG25_UPSELL4_20OFFGUARANTEED_VIP_EMA_TAC_LT" at bounding box center [423, 127] width 118 height 10
type input "AT__EG25_UPSELL4_20OFFGUARANTEED_VIP_EMA_TAC_LT"
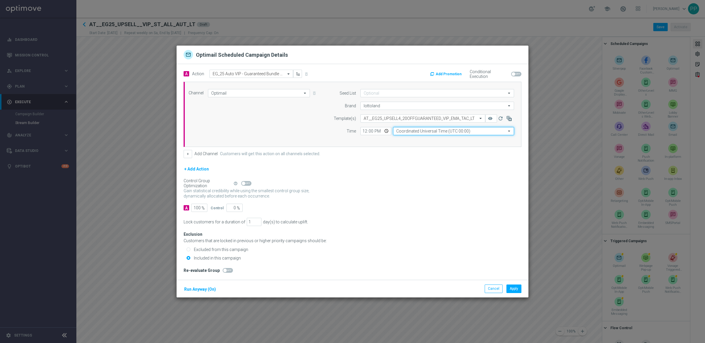
click at [411, 128] on input "Coordinated Universal Time (UTC 00:00)" at bounding box center [453, 131] width 121 height 8
click at [410, 139] on div "Central European Time ([GEOGRAPHIC_DATA]) (UTC +02:00)" at bounding box center [444, 139] width 96 height 5
type input "Central European Time ([GEOGRAPHIC_DATA]) (UTC +02:00)"
click at [202, 289] on button "Run Anyway (On)" at bounding box center [200, 288] width 33 height 7
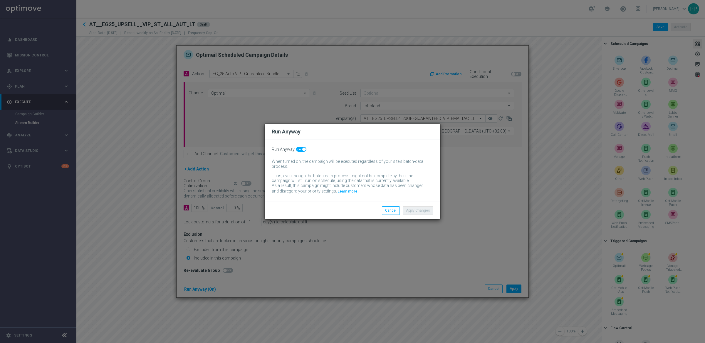
click at [303, 147] on span at bounding box center [301, 149] width 10 height 5
click at [303, 147] on input "checkbox" at bounding box center [301, 149] width 10 height 5
checkbox input "false"
click at [421, 209] on button "Apply Changes" at bounding box center [418, 210] width 31 height 8
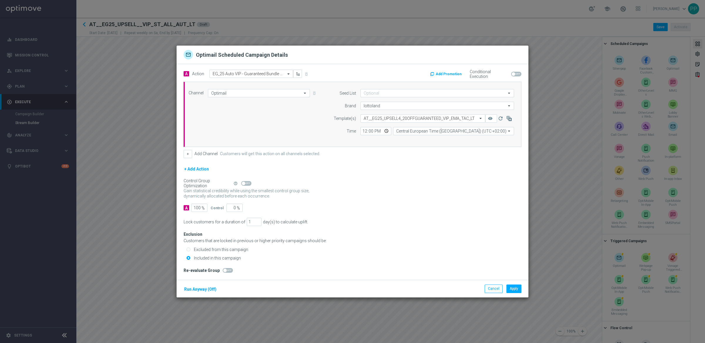
click at [511, 283] on div "Cancel Apply Run Anyway (Off)" at bounding box center [352, 289] width 352 height 18
click at [512, 288] on button "Apply" at bounding box center [513, 288] width 15 height 8
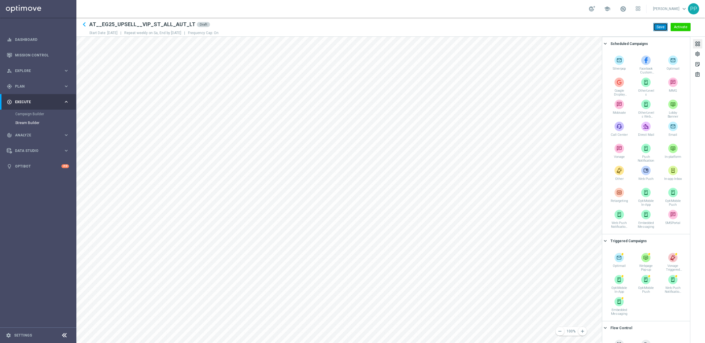
click at [657, 27] on button "Save" at bounding box center [660, 27] width 14 height 8
click at [23, 87] on span "Plan" at bounding box center [39, 87] width 48 height 4
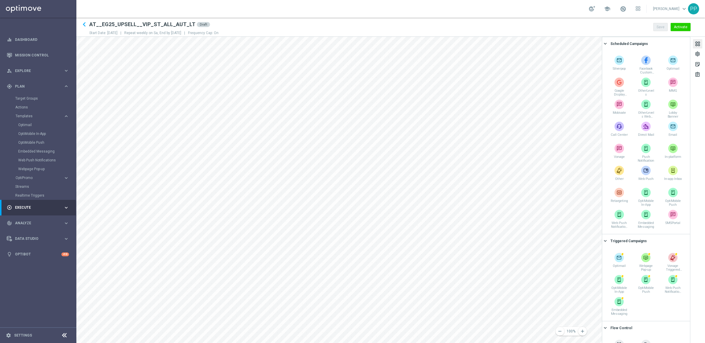
click at [23, 184] on div "Streams" at bounding box center [45, 186] width 60 height 9
click at [23, 186] on link "Streams" at bounding box center [38, 186] width 46 height 5
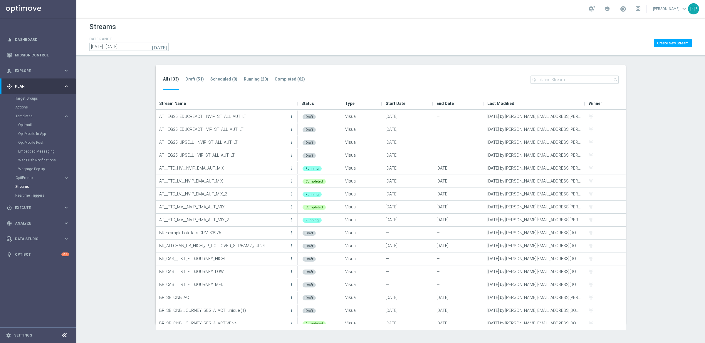
click at [561, 79] on input "text" at bounding box center [574, 79] width 88 height 8
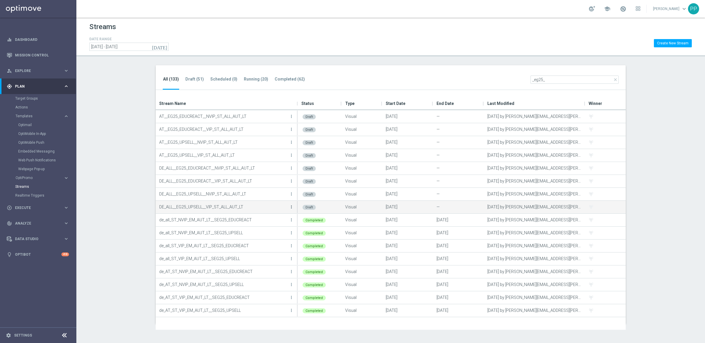
type input "_eg25_"
click at [291, 207] on icon "more_vert" at bounding box center [291, 206] width 5 height 5
click at [263, 212] on div "Edit" at bounding box center [268, 213] width 36 height 4
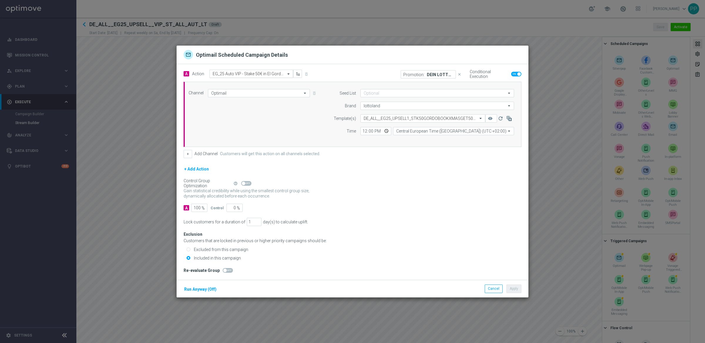
click at [230, 71] on input "text" at bounding box center [245, 73] width 65 height 5
paste input "EG_25 Auto VIP - Stake 50€ in El Gordo Book of Xmas, get 1/50 EG share free"
type input "EG_25 Auto VIP - Stake 50€ in El Gordo Book of Xmas, get 1/50 EG share free"
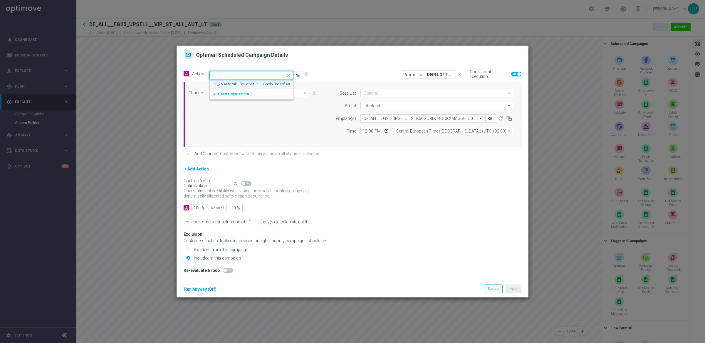
click at [288, 73] on span at bounding box center [288, 75] width 7 height 7
click at [272, 73] on input "text" at bounding box center [245, 74] width 65 height 5
click at [492, 289] on button "Cancel" at bounding box center [494, 288] width 18 height 8
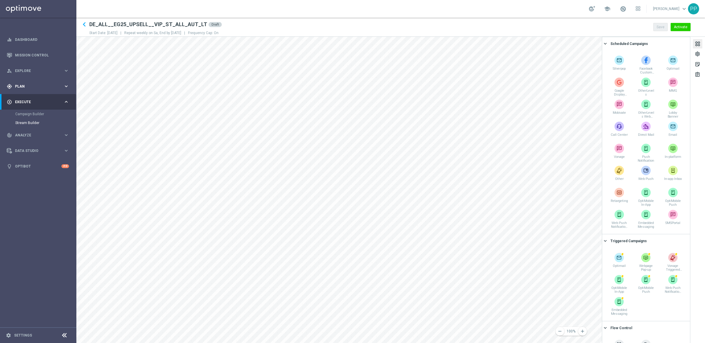
click at [19, 87] on span "Plan" at bounding box center [39, 87] width 48 height 4
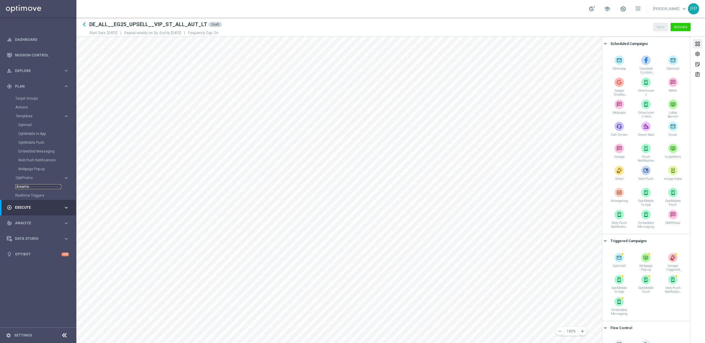
click at [22, 185] on link "Streams" at bounding box center [38, 186] width 46 height 5
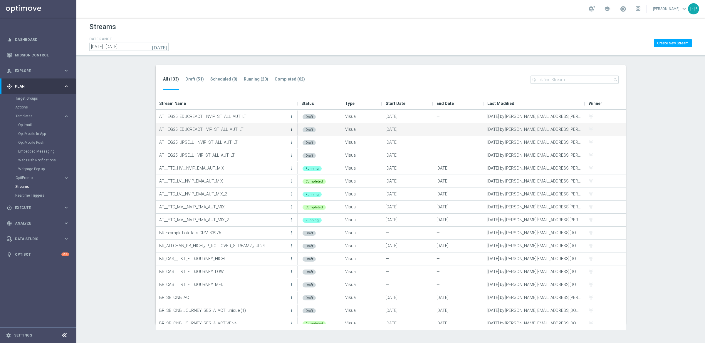
click at [291, 129] on icon "more_vert" at bounding box center [291, 129] width 5 height 5
click at [267, 136] on div "Edit" at bounding box center [268, 136] width 36 height 4
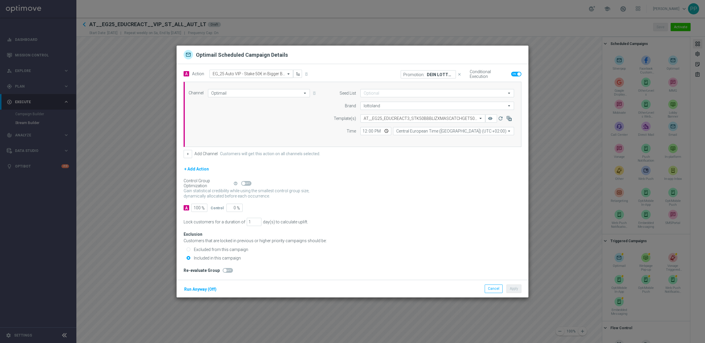
click at [237, 73] on input "text" at bounding box center [245, 73] width 65 height 5
paste input "EG_25 Auto VIP - Stake 50€ in Bigger Bass Blizzard Christmas Catch, get 1/50 EG…"
type input "EG_25 Auto VIP - Stake 50€ in Bigger Bass Blizzard Christmas Catch, get 1/50 EG…"
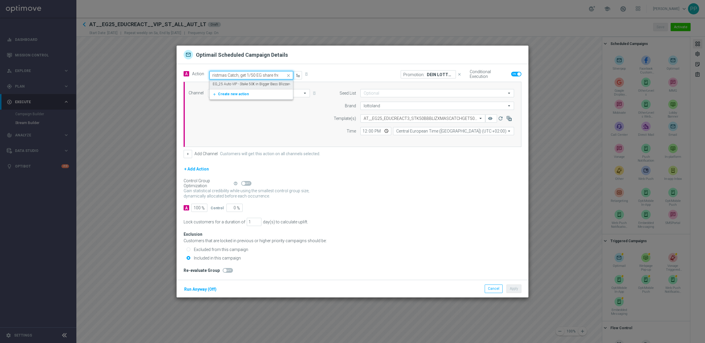
click at [238, 84] on label "EG_25 Auto VIP - Stake 50€ in Bigger Bass Blizzard Christmas Catch, get 1/50 EG…" at bounding box center [284, 84] width 142 height 5
click at [514, 289] on button "Apply" at bounding box center [513, 288] width 15 height 8
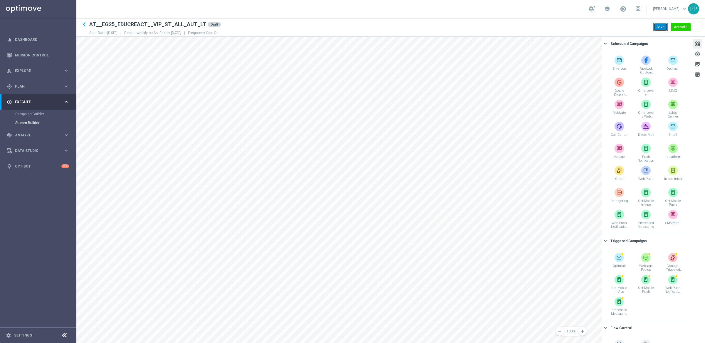
click at [663, 28] on button "Save" at bounding box center [660, 27] width 14 height 8
click at [17, 89] on div "gps_fixed Plan keyboard_arrow_right" at bounding box center [38, 86] width 76 height 16
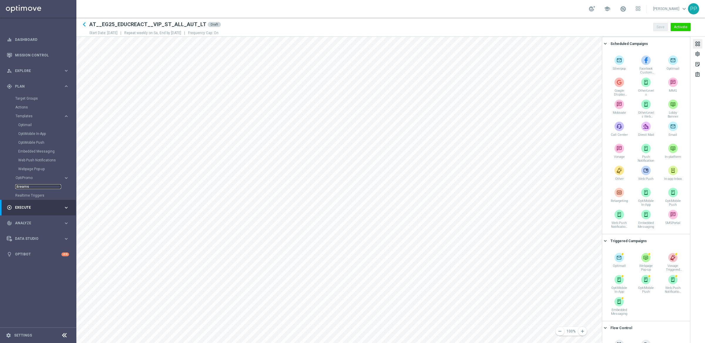
click at [21, 188] on link "Streams" at bounding box center [38, 186] width 46 height 5
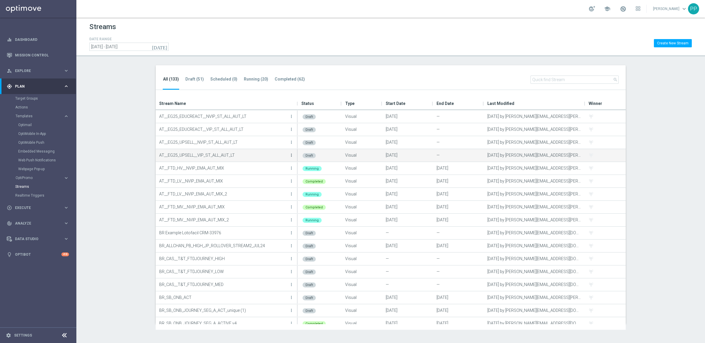
click at [292, 154] on icon "more_vert" at bounding box center [291, 155] width 5 height 5
click at [267, 160] on div "Edit" at bounding box center [268, 161] width 36 height 4
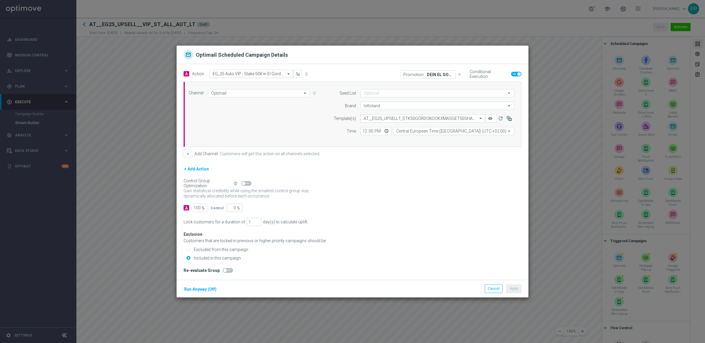
click at [218, 73] on input "text" at bounding box center [245, 73] width 65 height 5
paste input "EG_25 Auto VIP - Stake 50€ in El Gordo Book of Xmas, get 1/50 EG share free"
type input "EG_25 Auto VIP - Stake 50€ in El Gordo Book of Xmas, get 1/50 EG share free"
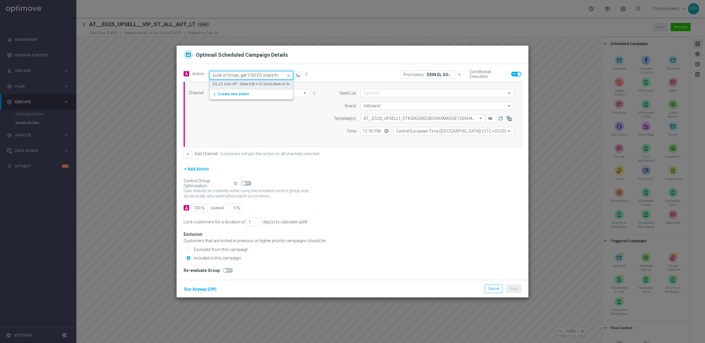
click at [221, 82] on label "EG_25 Auto VIP - Stake 50€ in El Gordo Book of Xmas, get 1/50 EG share free" at bounding box center [272, 84] width 118 height 5
click at [515, 286] on button "Apply" at bounding box center [513, 288] width 15 height 8
click at [270, 75] on input "text" at bounding box center [245, 73] width 65 height 5
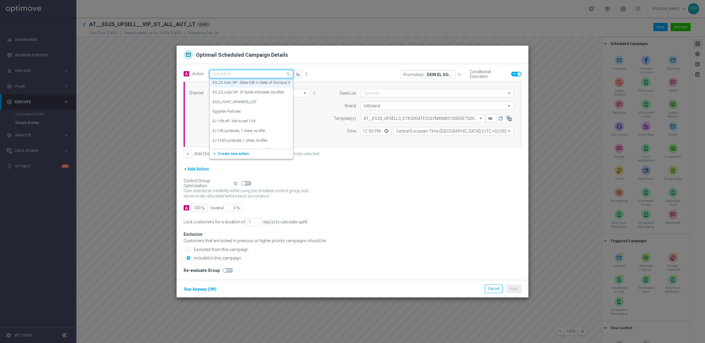
paste input "EG_25 Auto VIP - Stake 50€ in Gates of Olympus Xmas 1000, get 1/50 EG share free"
type input "EG_25 Auto VIP - Stake 50€ in Gates of Olympus Xmas 1000, get 1/50 EG share free"
click at [253, 84] on label "EG_25 Auto VIP - Stake 50€ in Gates of Olympus Xmas 1000, get 1/50 EG share free" at bounding box center [277, 84] width 129 height 5
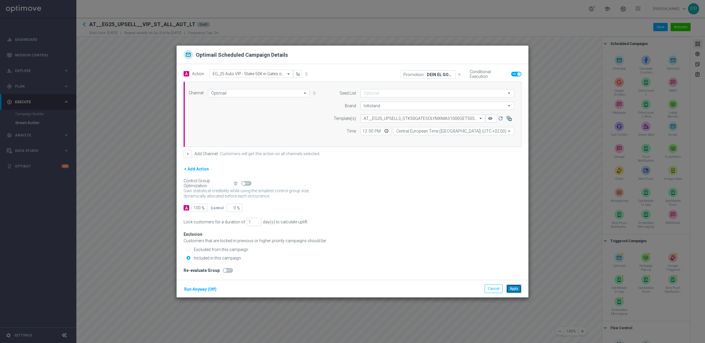
click at [515, 287] on button "Apply" at bounding box center [513, 288] width 15 height 8
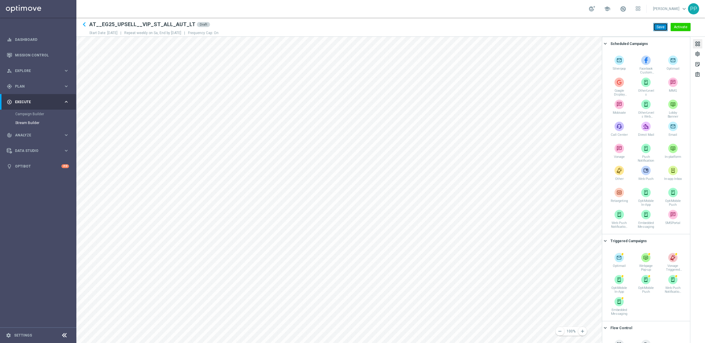
click at [661, 26] on button "Save" at bounding box center [660, 27] width 14 height 8
click at [16, 53] on link "Mission Control" at bounding box center [42, 55] width 54 height 16
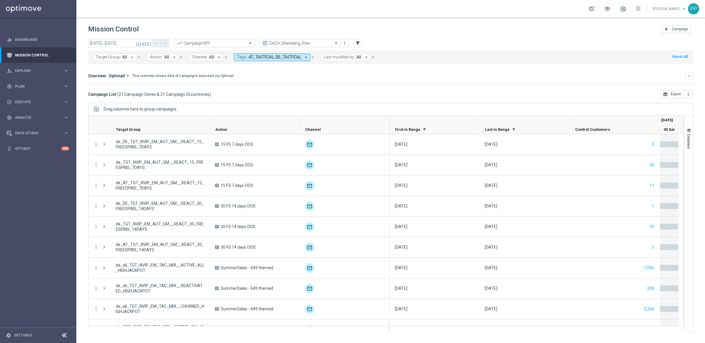
click at [110, 35] on div "Mission Control" at bounding box center [114, 28] width 53 height 11
click at [108, 42] on input "30 Aug 2025 - 30 Aug 2025" at bounding box center [120, 43] width 65 height 8
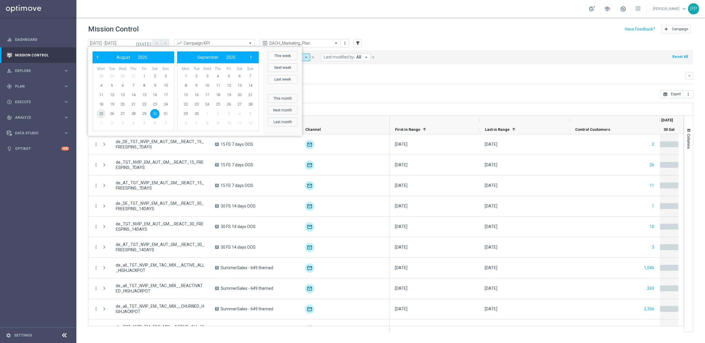
click at [99, 111] on span "25" at bounding box center [100, 113] width 9 height 9
click at [166, 114] on span "31" at bounding box center [165, 113] width 9 height 9
type input "25 Aug 2025 - 31 Aug 2025"
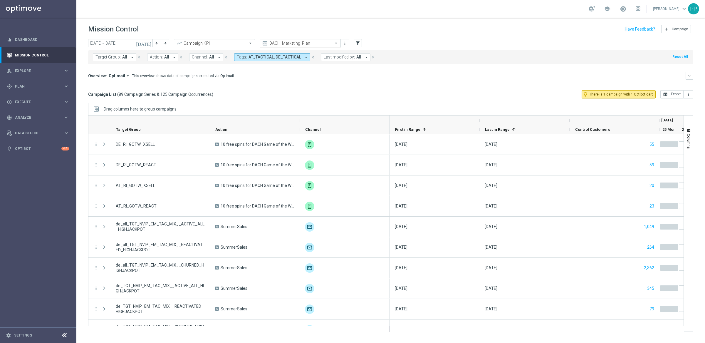
click at [320, 45] on input "text" at bounding box center [294, 43] width 63 height 5
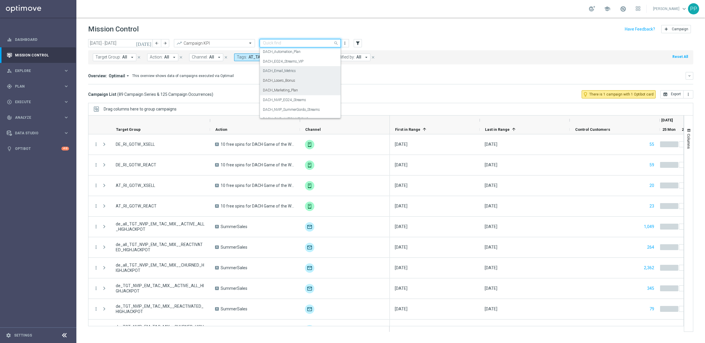
scroll to position [41, 0]
click at [285, 74] on div "DACH_Email_Metrics" at bounding box center [300, 78] width 75 height 10
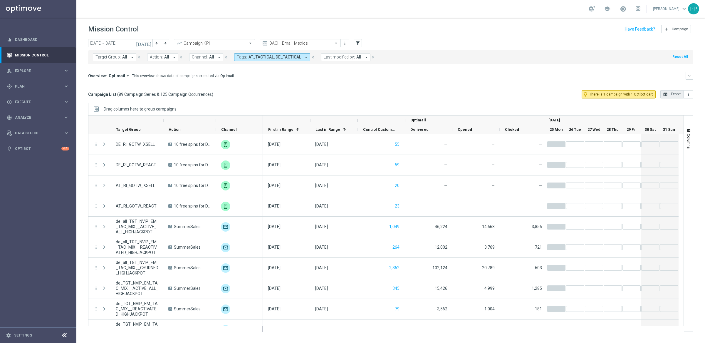
click at [665, 95] on icon "open_in_browser" at bounding box center [665, 94] width 5 height 5
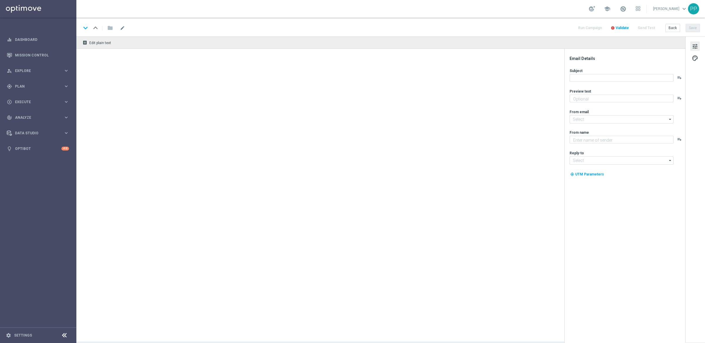
type textarea "Nur noch heute SSV."
type textarea "Lottoland"
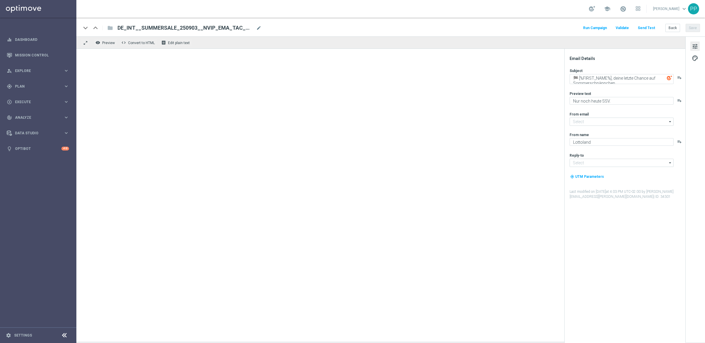
type input "[EMAIL_ADDRESS][DOMAIN_NAME]"
